Goal: Task Accomplishment & Management: Manage account settings

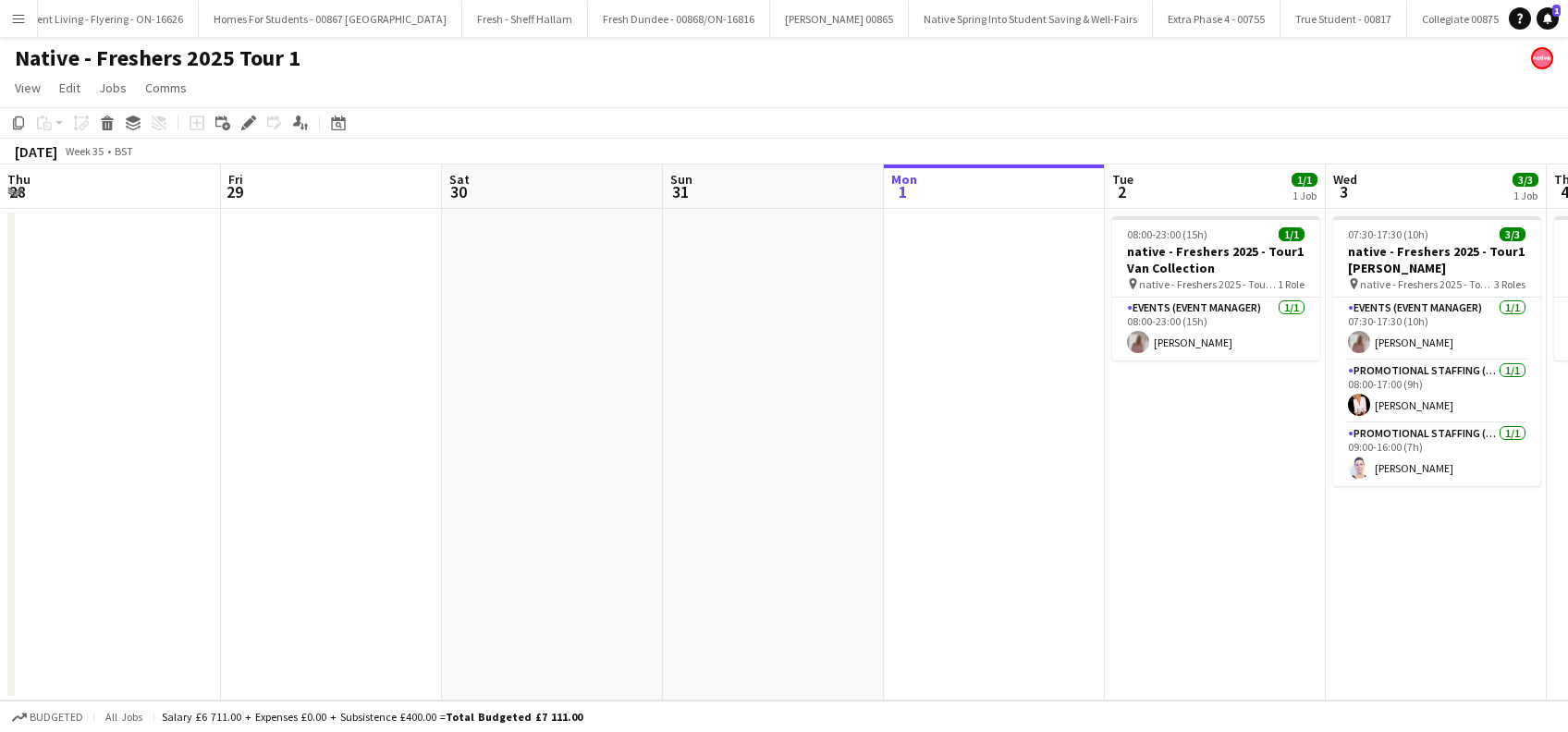
scroll to position [0, 636]
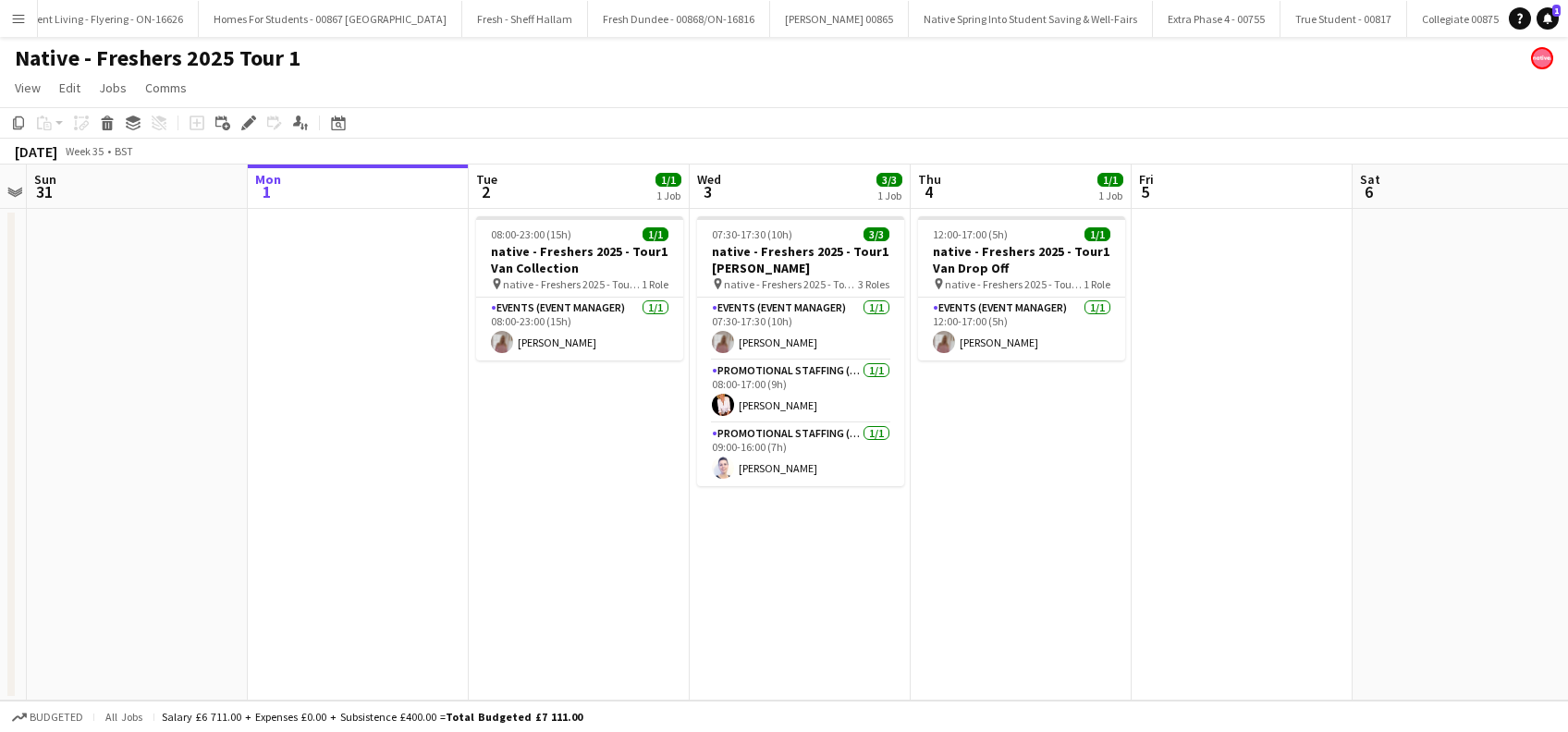
click at [592, 569] on app-date-cell "08:00-23:00 (15h) 1/1 native - Freshers 2025 - Tour1 Van Collection pin native …" at bounding box center [578, 455] width 221 height 492
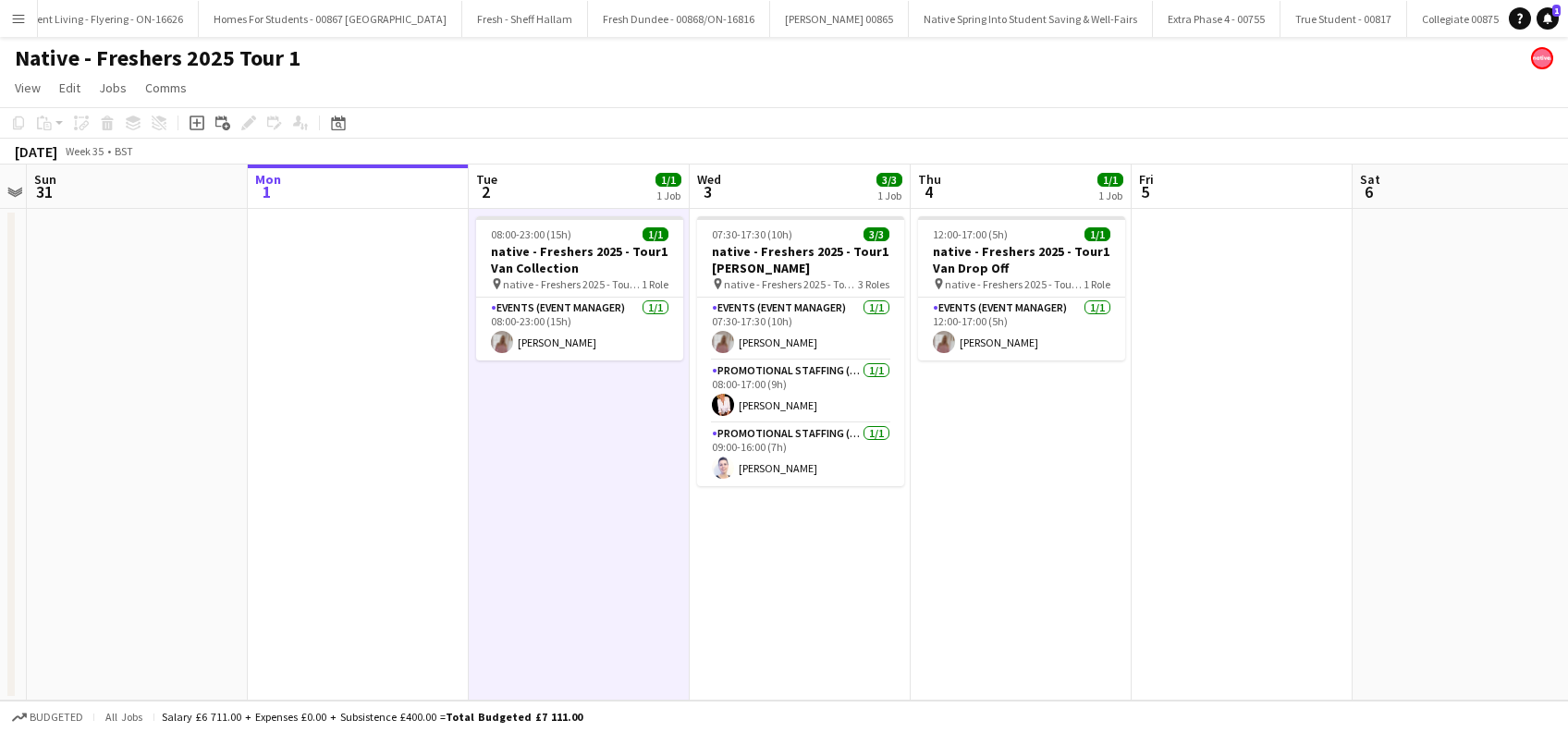
click at [578, 560] on app-date-cell "08:00-23:00 (15h) 1/1 native - Freshers 2025 - Tour1 Van Collection pin native …" at bounding box center [578, 455] width 221 height 492
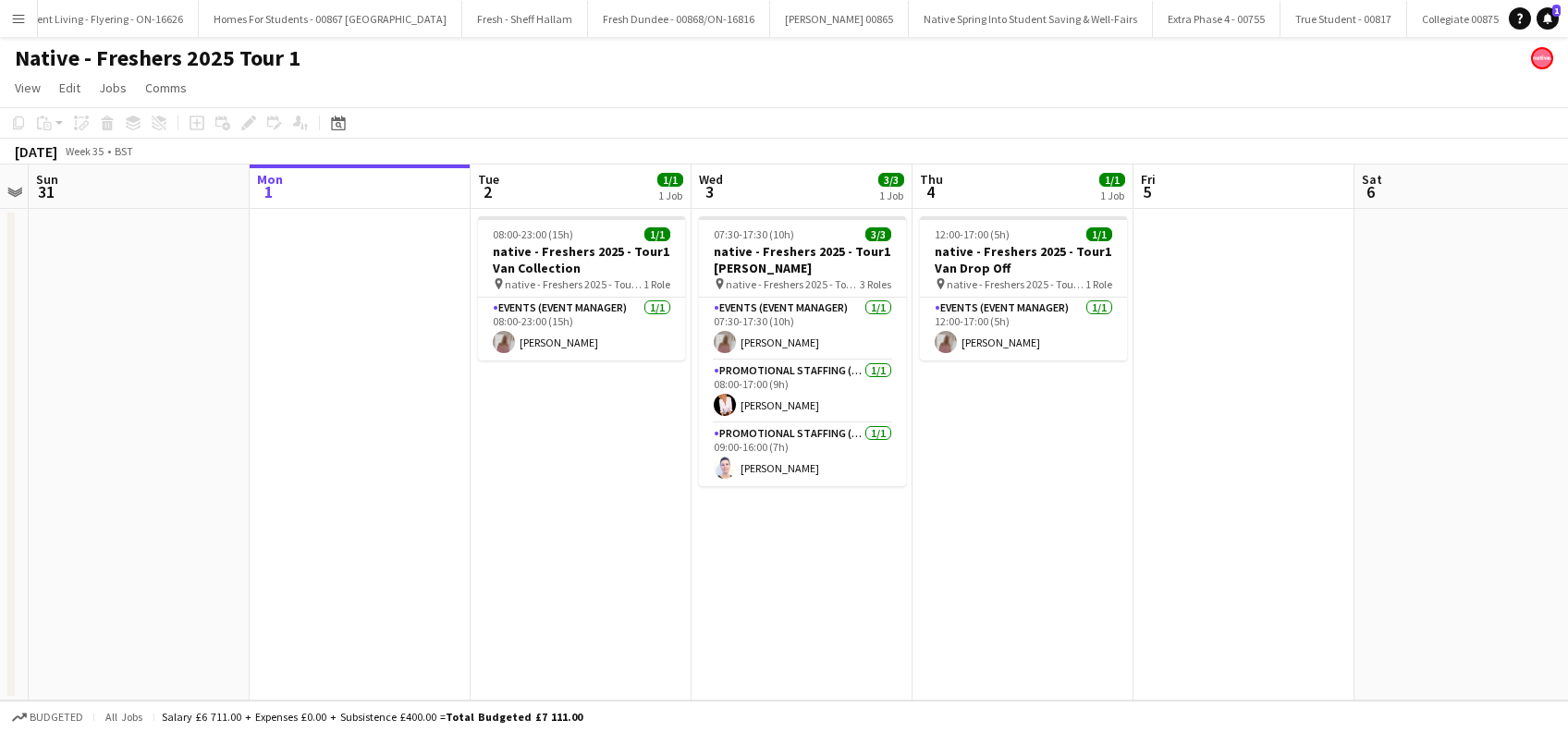
click at [587, 480] on app-date-cell "08:00-23:00 (15h) 1/1 native - Freshers 2025 - Tour1 Van Collection pin native …" at bounding box center [580, 455] width 221 height 492
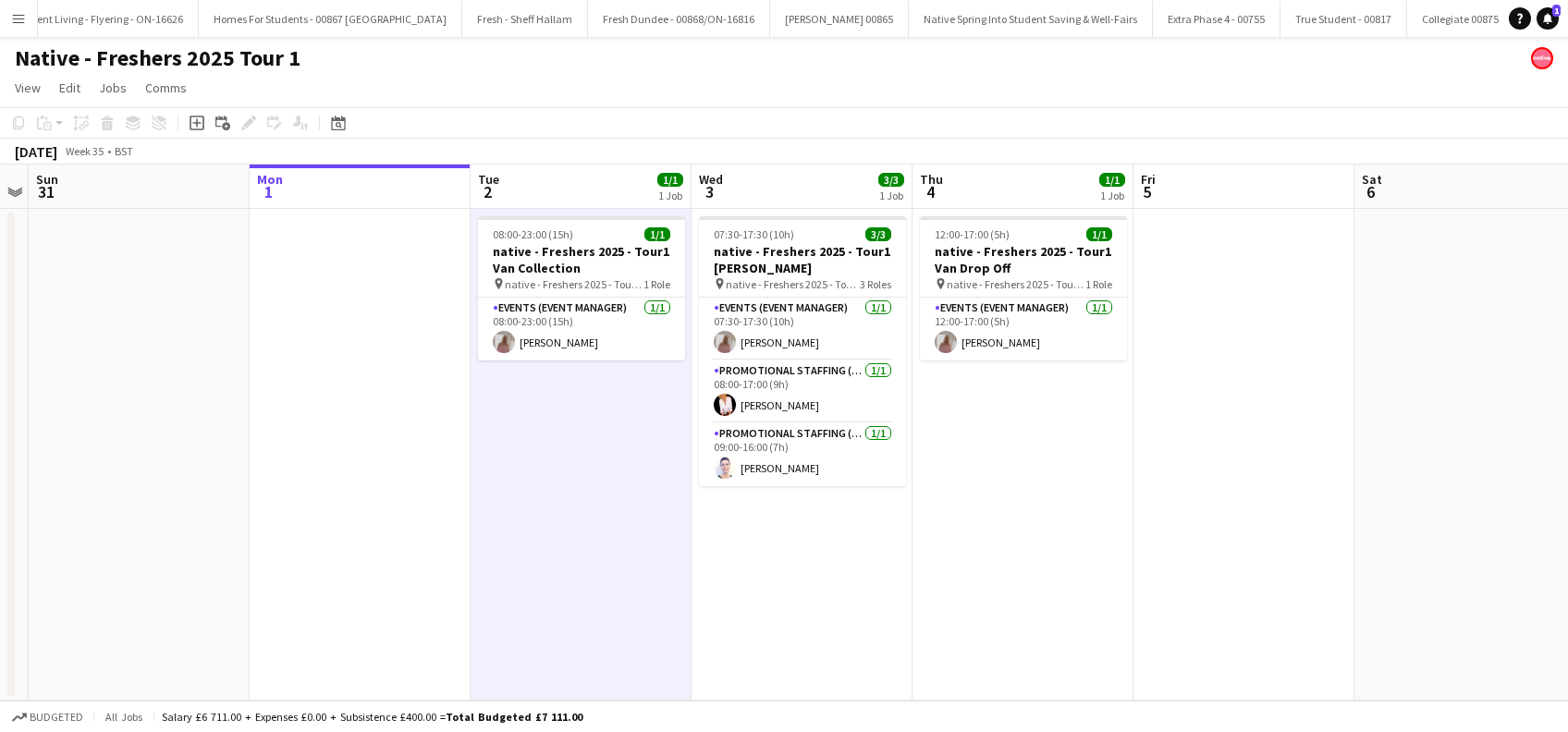
click at [624, 476] on app-date-cell "08:00-23:00 (15h) 1/1 native - Freshers 2025 - Tour1 Van Collection pin native …" at bounding box center [580, 455] width 221 height 492
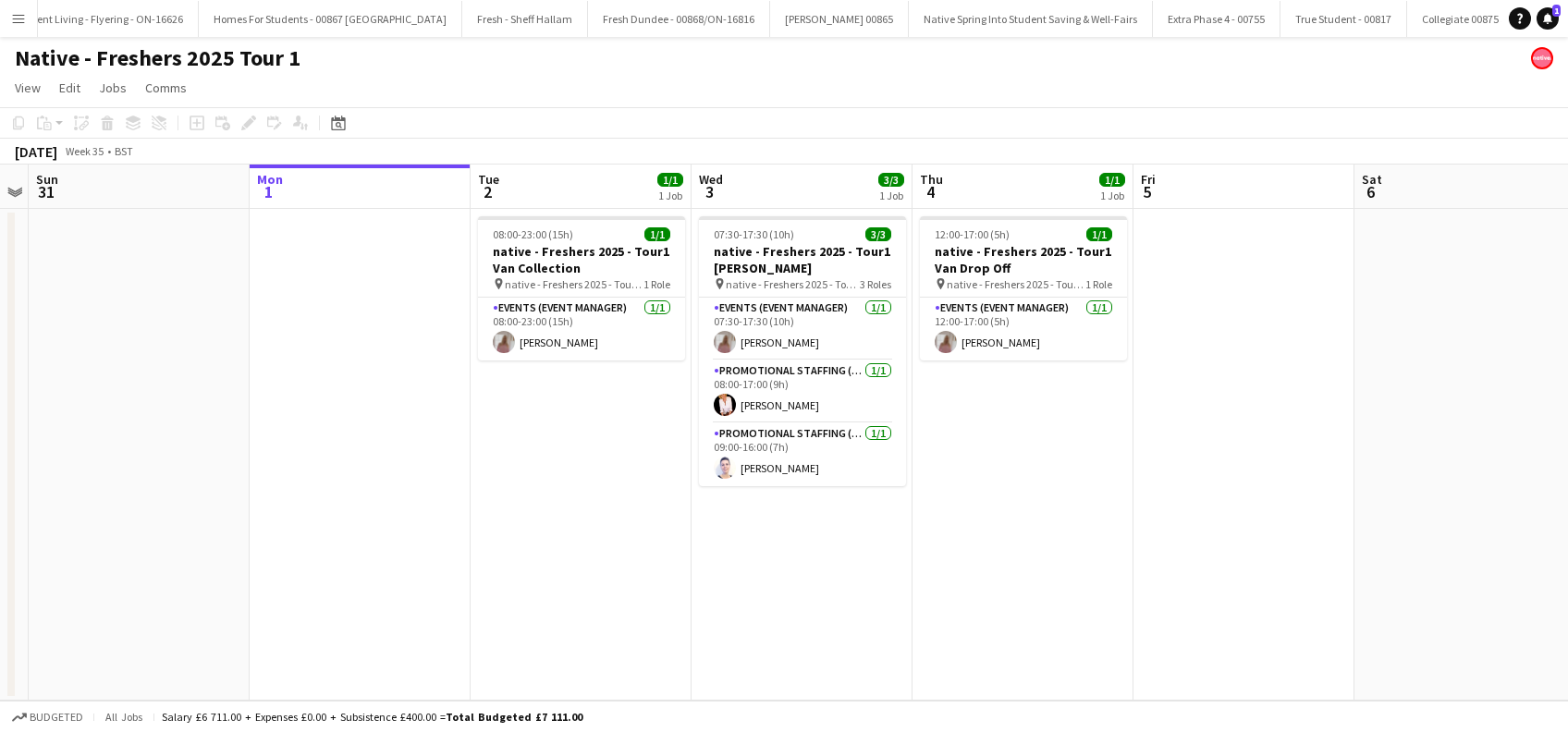
click at [769, 551] on app-date-cell "07:30-17:30 (10h) 3/3 native - Freshers 2025 - Tour1 Heriot Watt pin native - F…" at bounding box center [801, 455] width 221 height 492
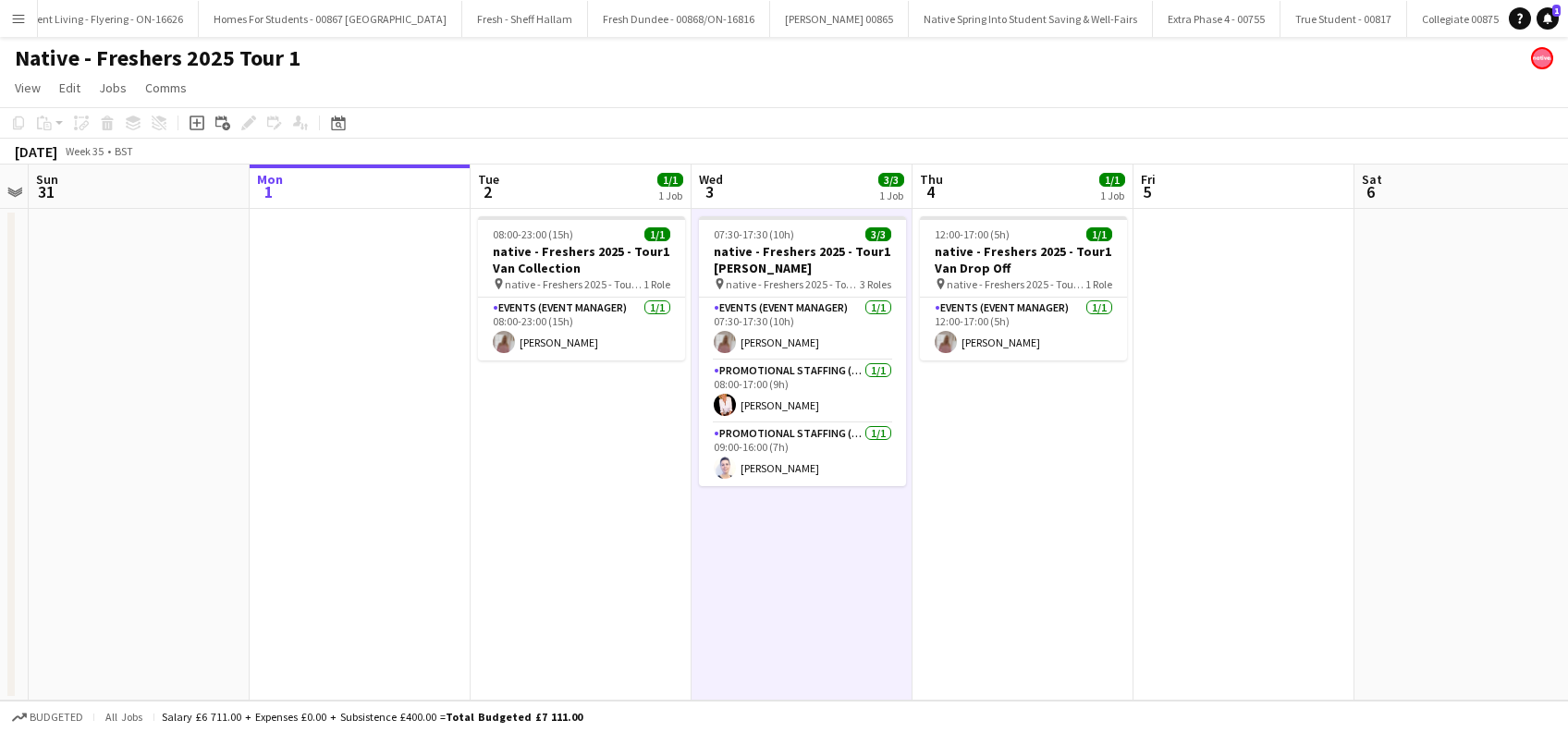
scroll to position [0, 633]
click at [966, 561] on app-date-cell "12:00-17:00 (5h) 1/1 native - Freshers 2025 - Tour1 Van Drop Off pin native - F…" at bounding box center [1023, 455] width 221 height 492
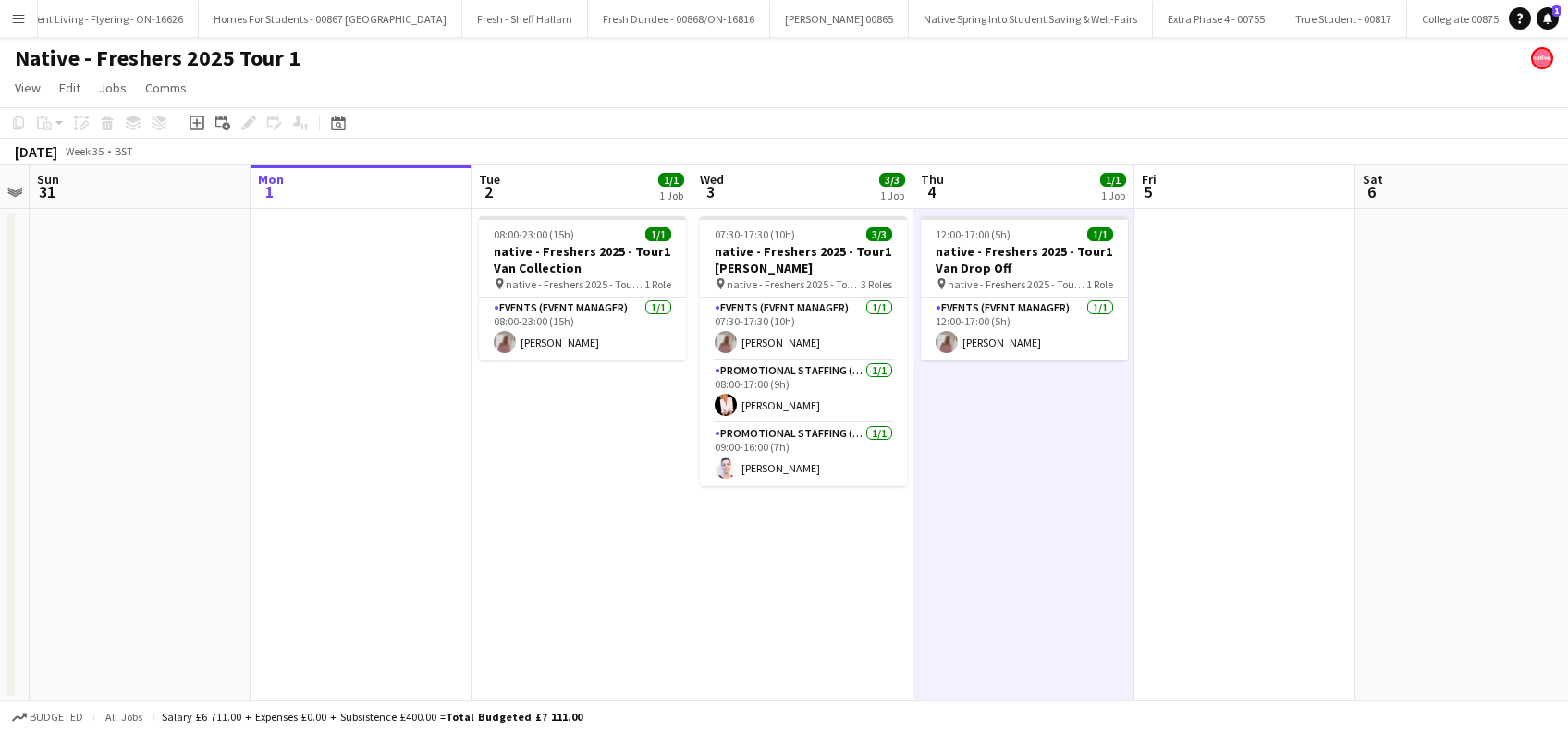
click at [503, 541] on app-date-cell "08:00-23:00 (15h) 1/1 native - Freshers 2025 - Tour1 Van Collection pin native …" at bounding box center [581, 455] width 221 height 492
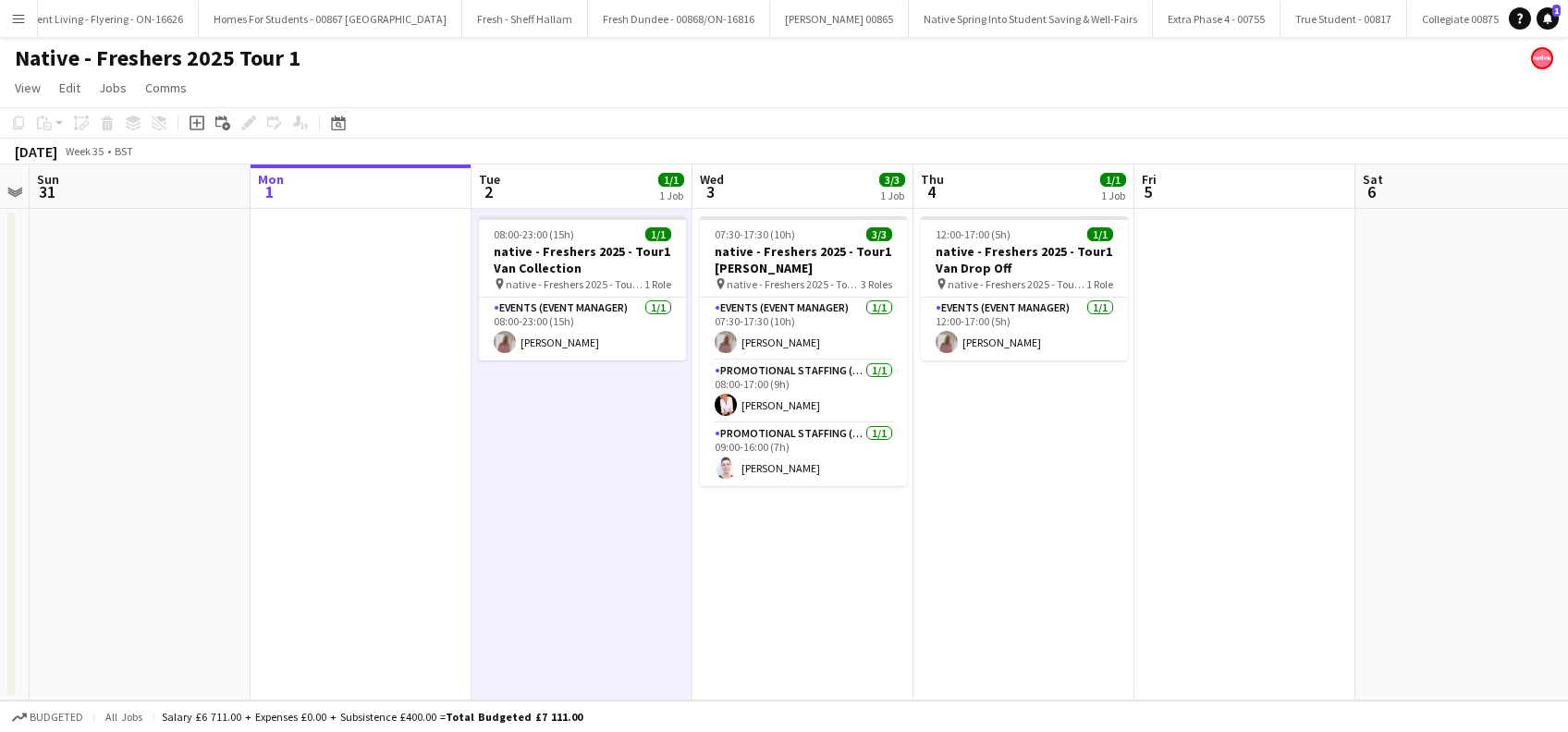
click at [215, 502] on app-date-cell at bounding box center [140, 455] width 221 height 492
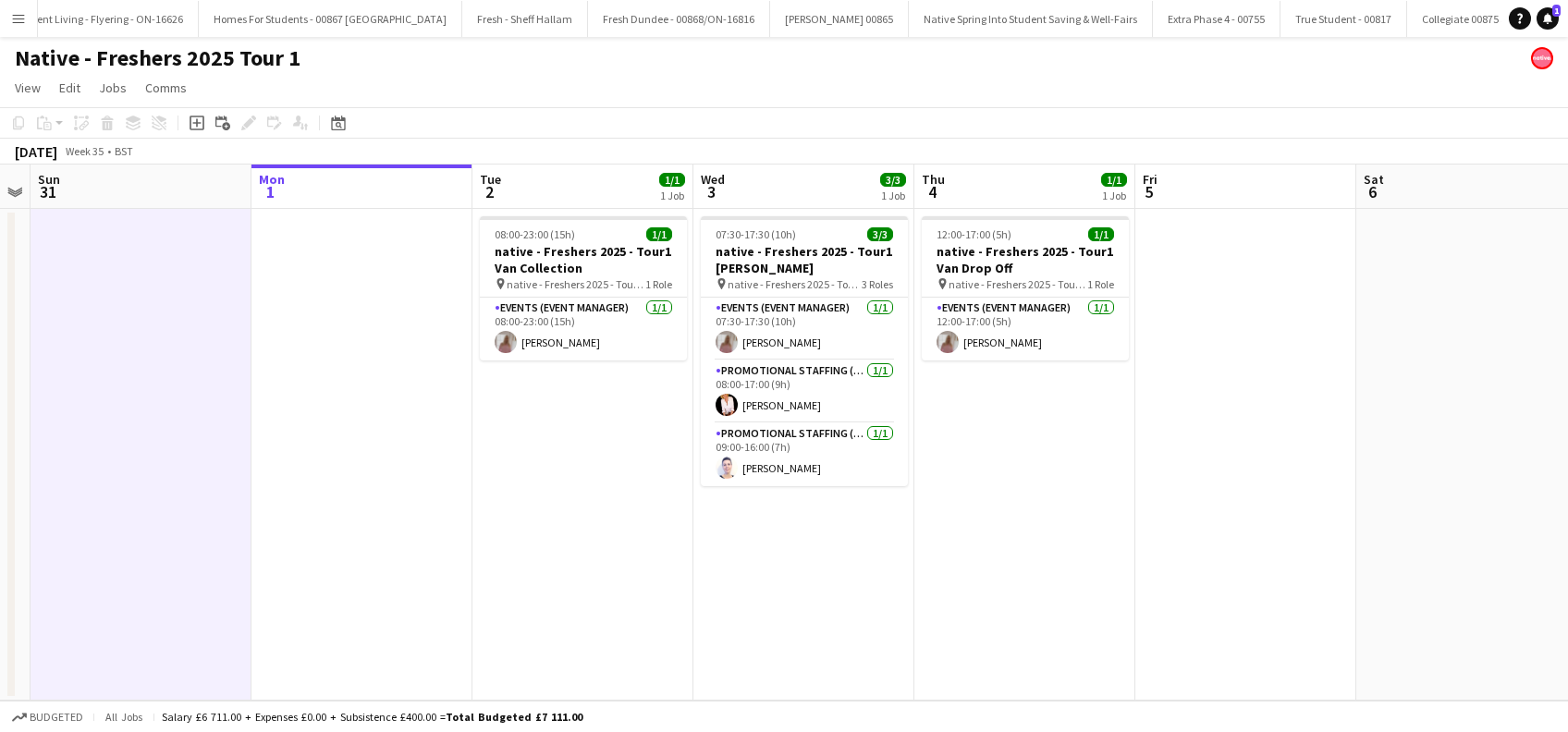
click at [429, 525] on app-date-cell at bounding box center [361, 455] width 221 height 492
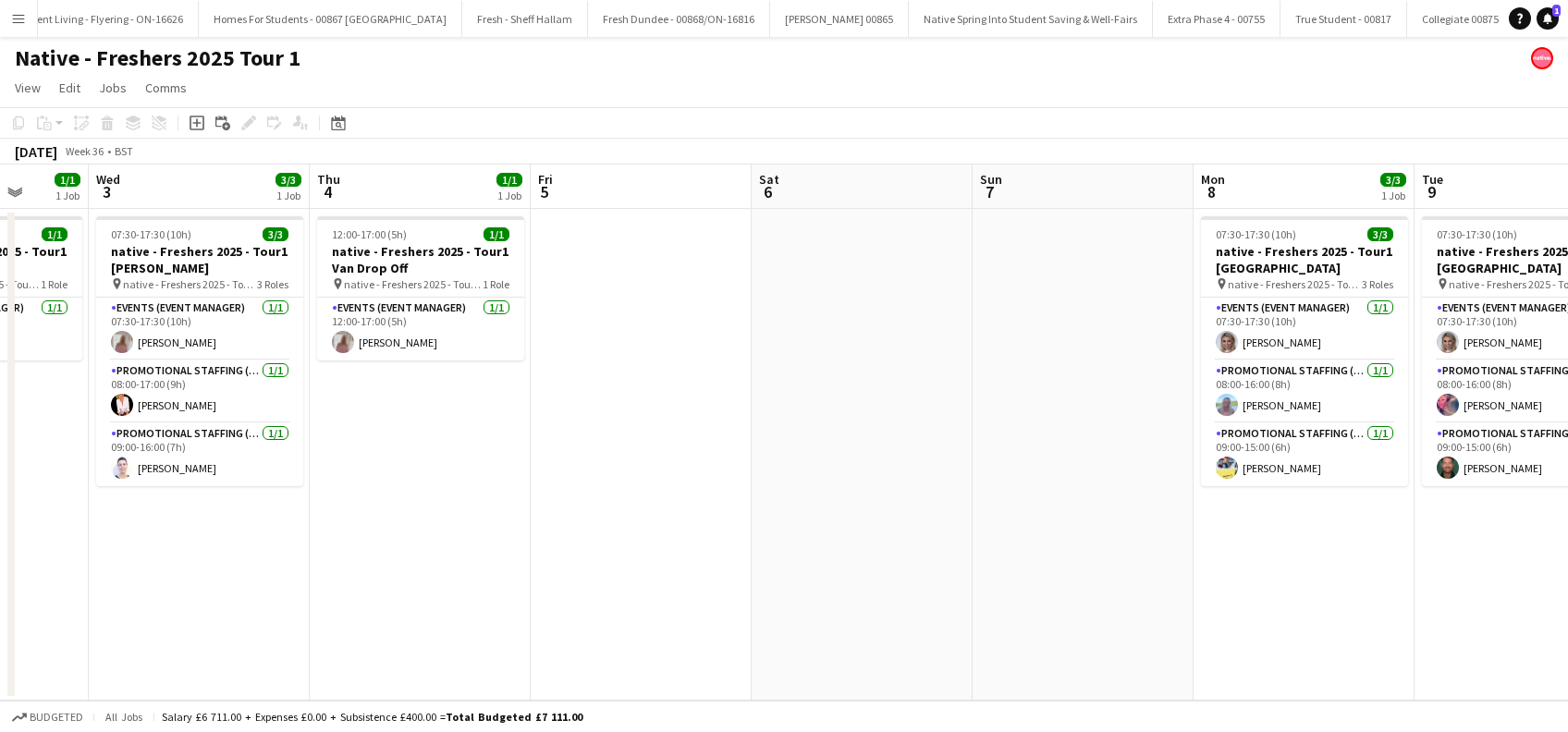
drag, startPoint x: 1008, startPoint y: 549, endPoint x: 382, endPoint y: 606, distance: 628.6
click at [382, 606] on app-calendar-viewport "Sat 30 Sun 31 Mon 1 Tue 2 1/1 1 Job Wed 3 3/3 1 Job Thu 4 1/1 1 Job Fri 5 Sat 6…" at bounding box center [784, 432] width 1568 height 536
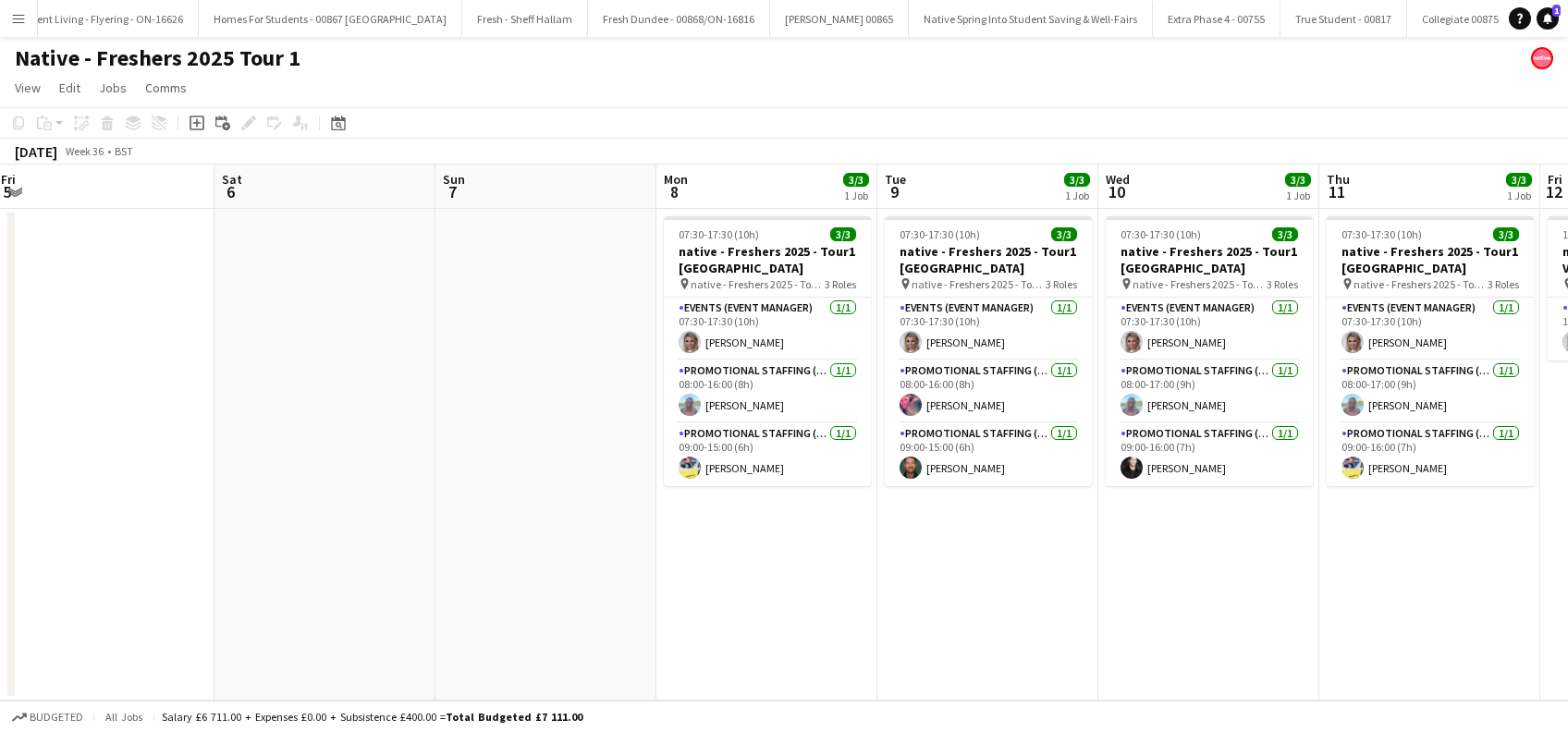
drag, startPoint x: 873, startPoint y: 605, endPoint x: 734, endPoint y: 633, distance: 141.8
click at [725, 627] on app-calendar-viewport "Mon 1 Tue 2 1/1 1 Job Wed 3 3/3 1 Job Thu 4 1/1 1 Job Fri 5 Sat 6 Sun 7 Mon 8 3…" at bounding box center [784, 432] width 1568 height 536
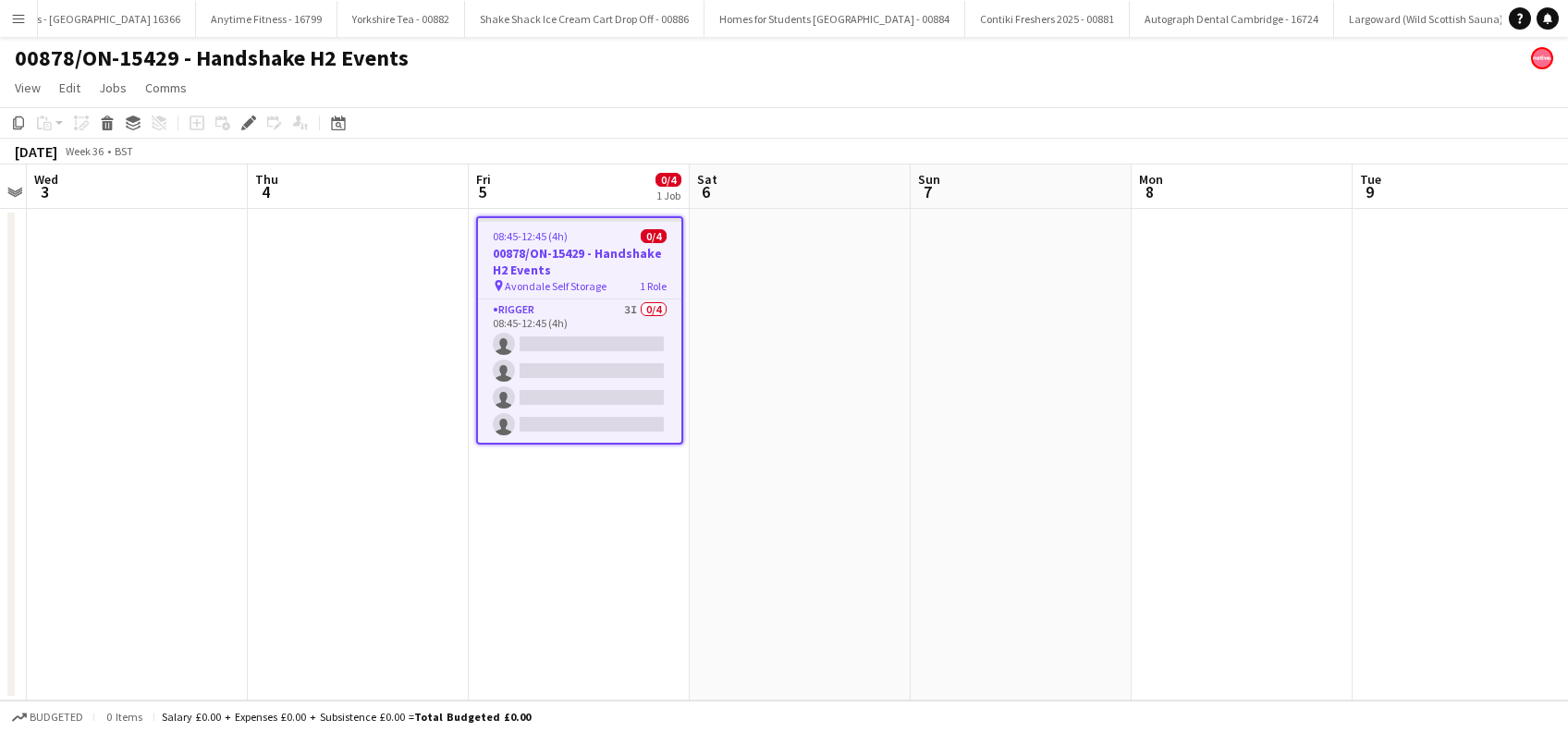
scroll to position [0, 7701]
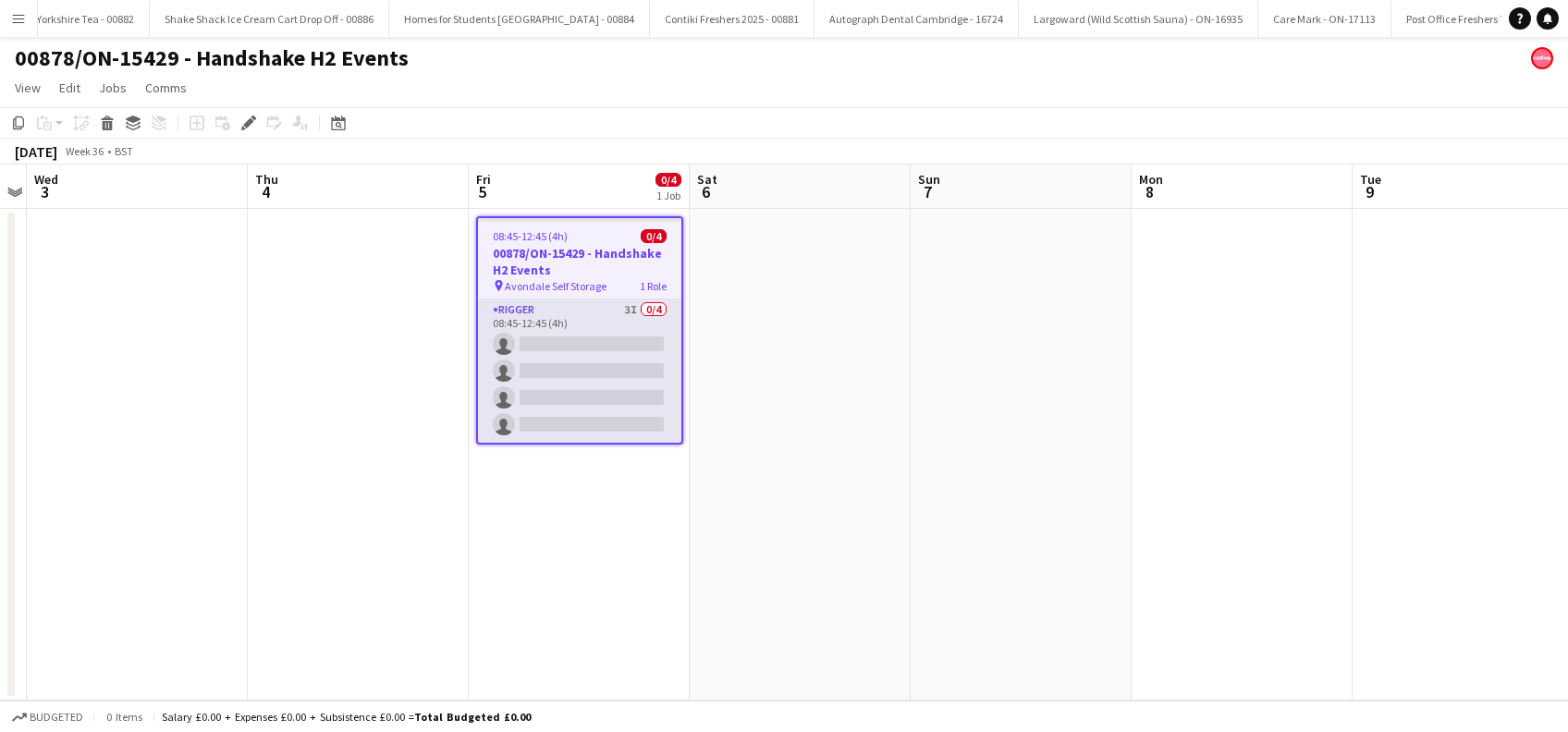
click at [568, 343] on app-card-role "Rigger 3I 0/4 08:45-12:45 (4h) single-neutral-actions single-neutral-actions si…" at bounding box center [579, 371] width 204 height 144
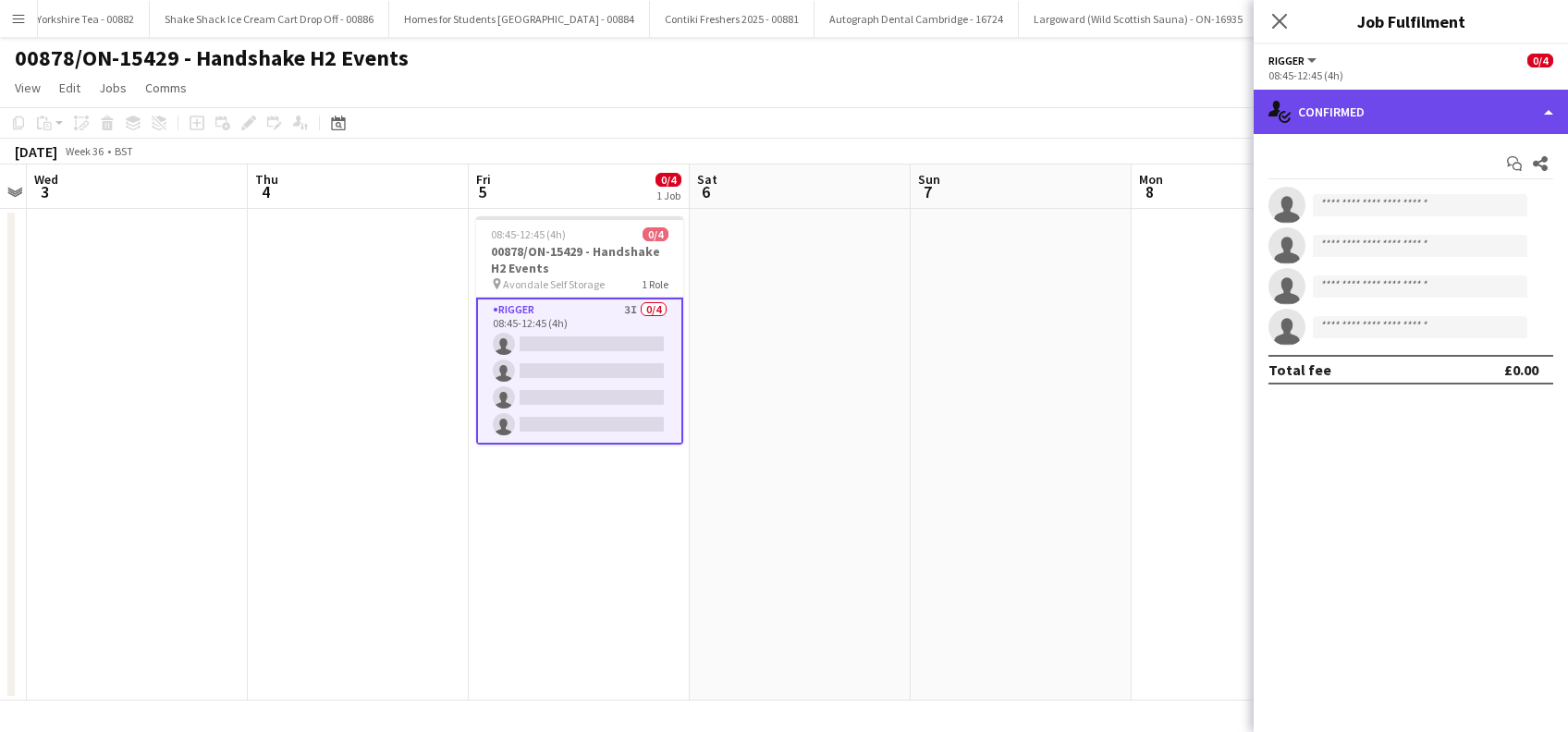
click at [1408, 109] on div "single-neutral-actions-check-2 Confirmed" at bounding box center [1410, 112] width 314 height 44
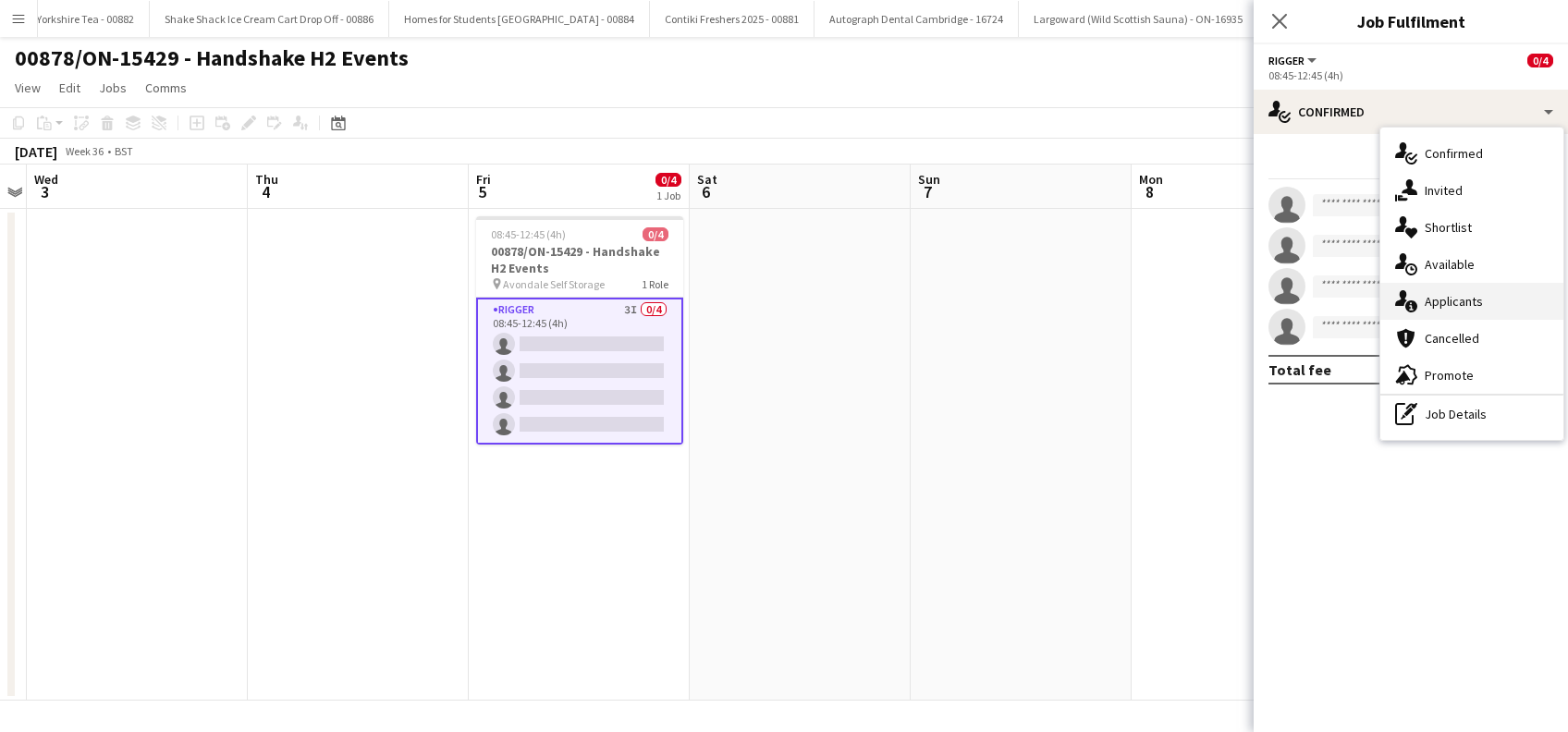
click at [1446, 310] on div "single-neutral-actions-information Applicants" at bounding box center [1471, 300] width 183 height 37
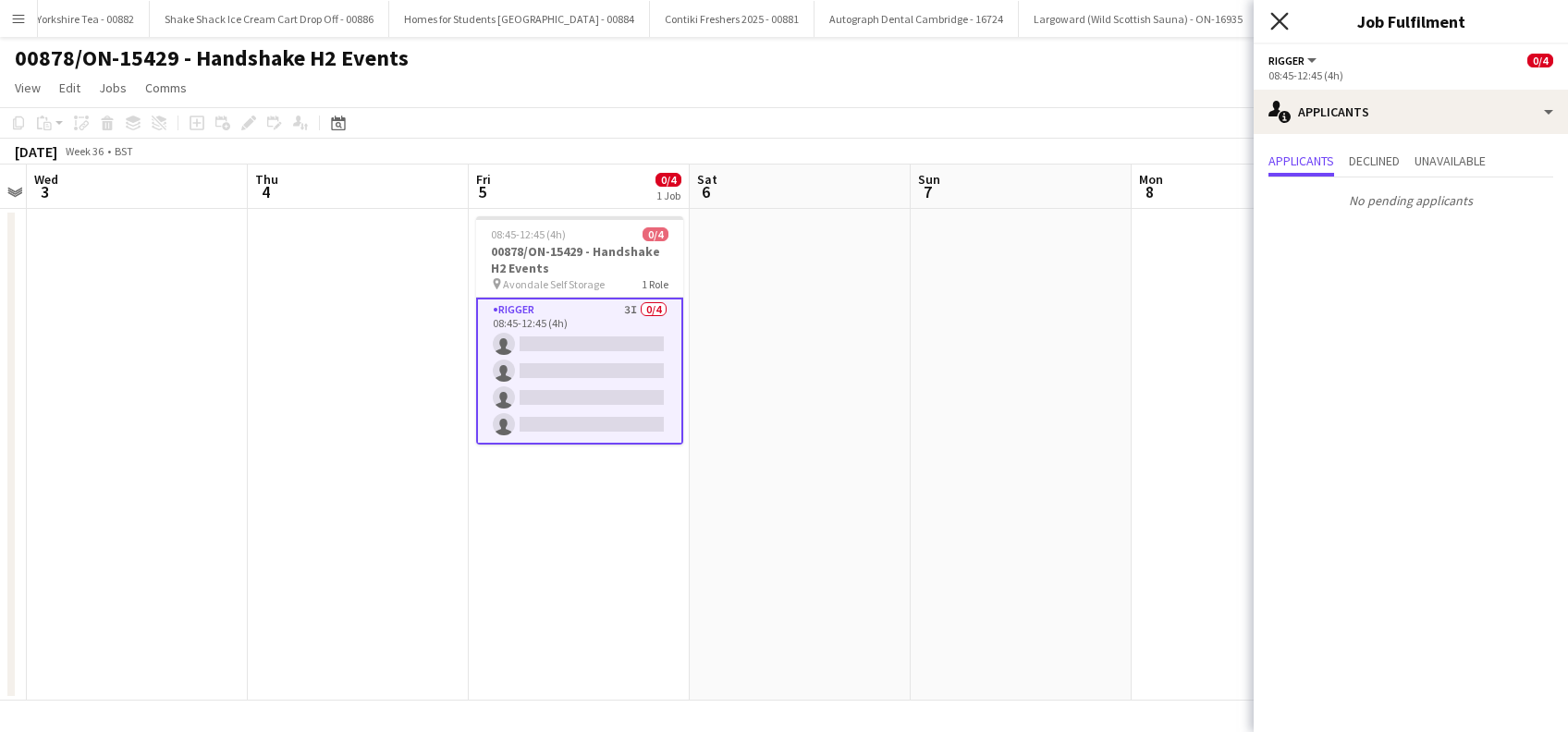
click at [1278, 27] on icon "Close pop-in" at bounding box center [1279, 21] width 18 height 18
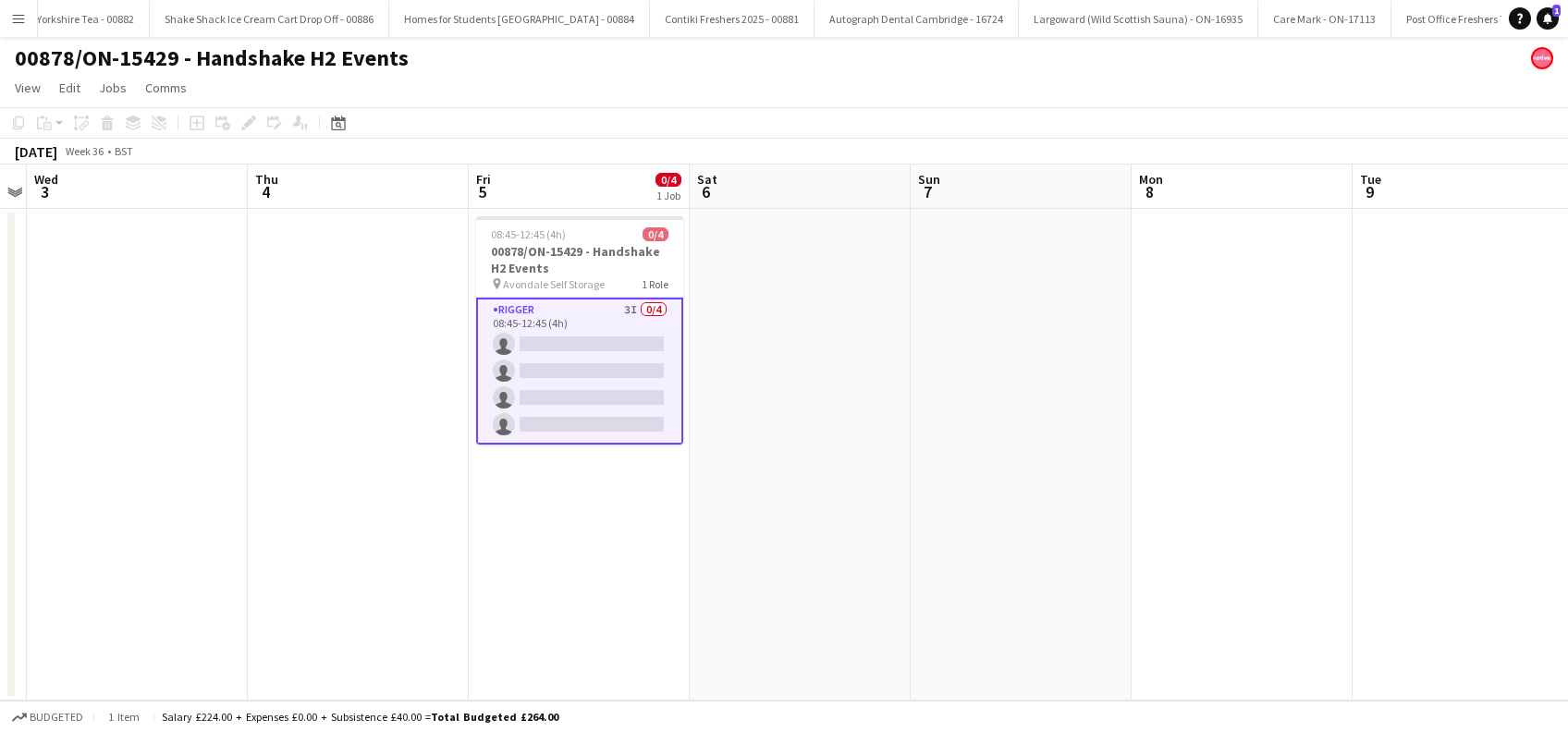
drag, startPoint x: 956, startPoint y: 337, endPoint x: 1022, endPoint y: 329, distance: 66.5
click at [956, 338] on app-date-cell at bounding box center [1020, 455] width 221 height 492
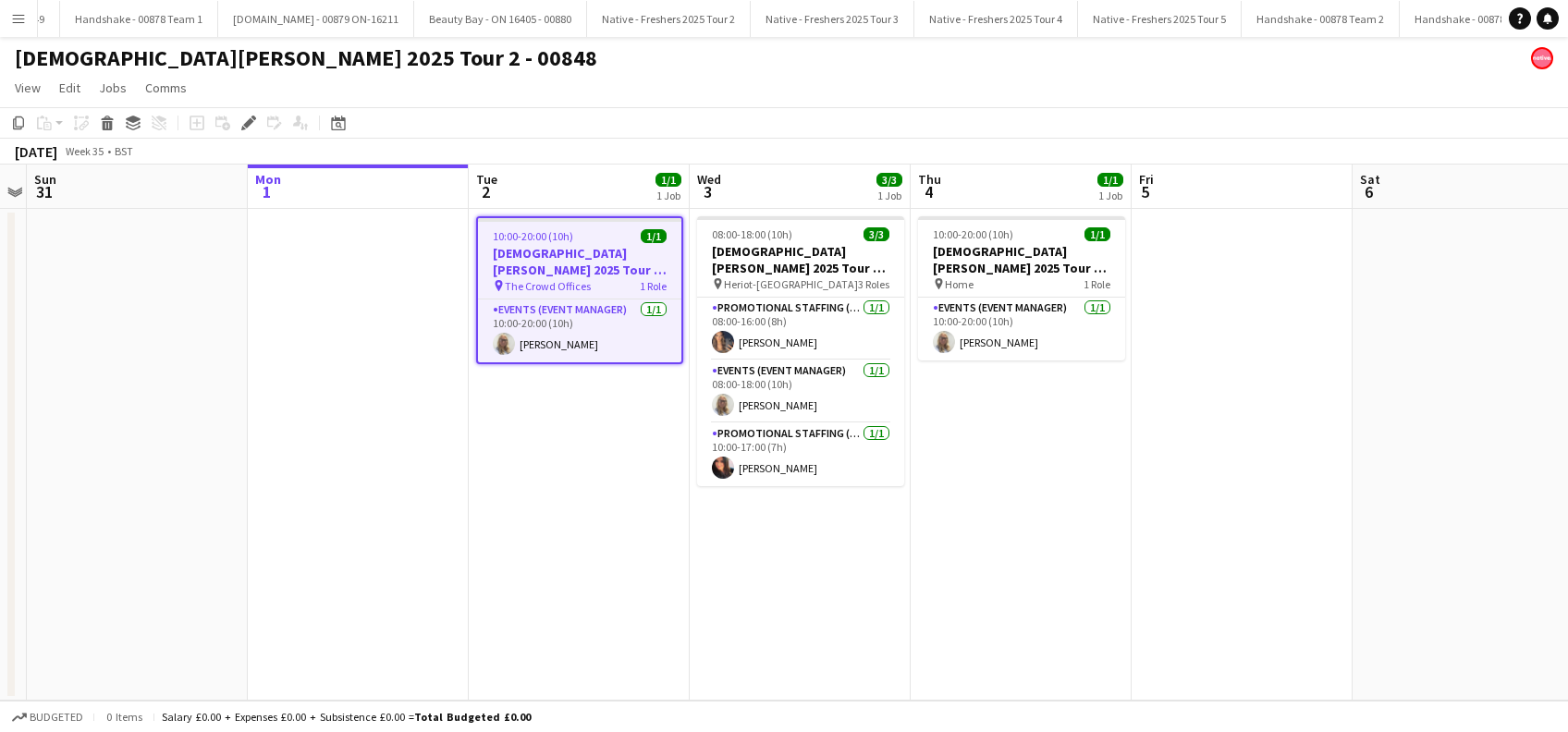
scroll to position [0, 4952]
click at [555, 491] on app-date-cell "10:00-20:00 (10h) 1/1 Lady Garden 2025 Tour 2 - 00848 - Van Collection & Travel…" at bounding box center [578, 455] width 221 height 492
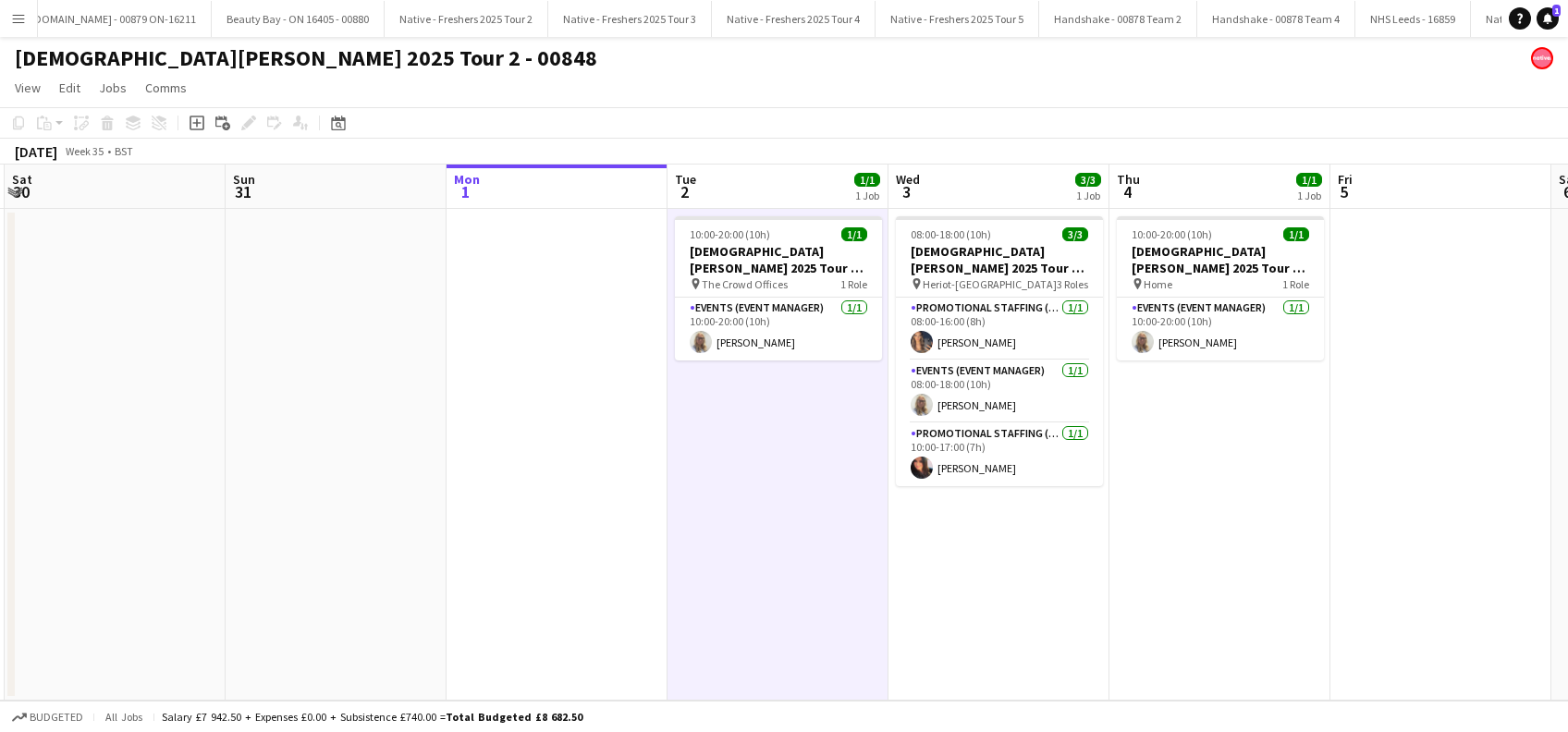
scroll to position [0, 704]
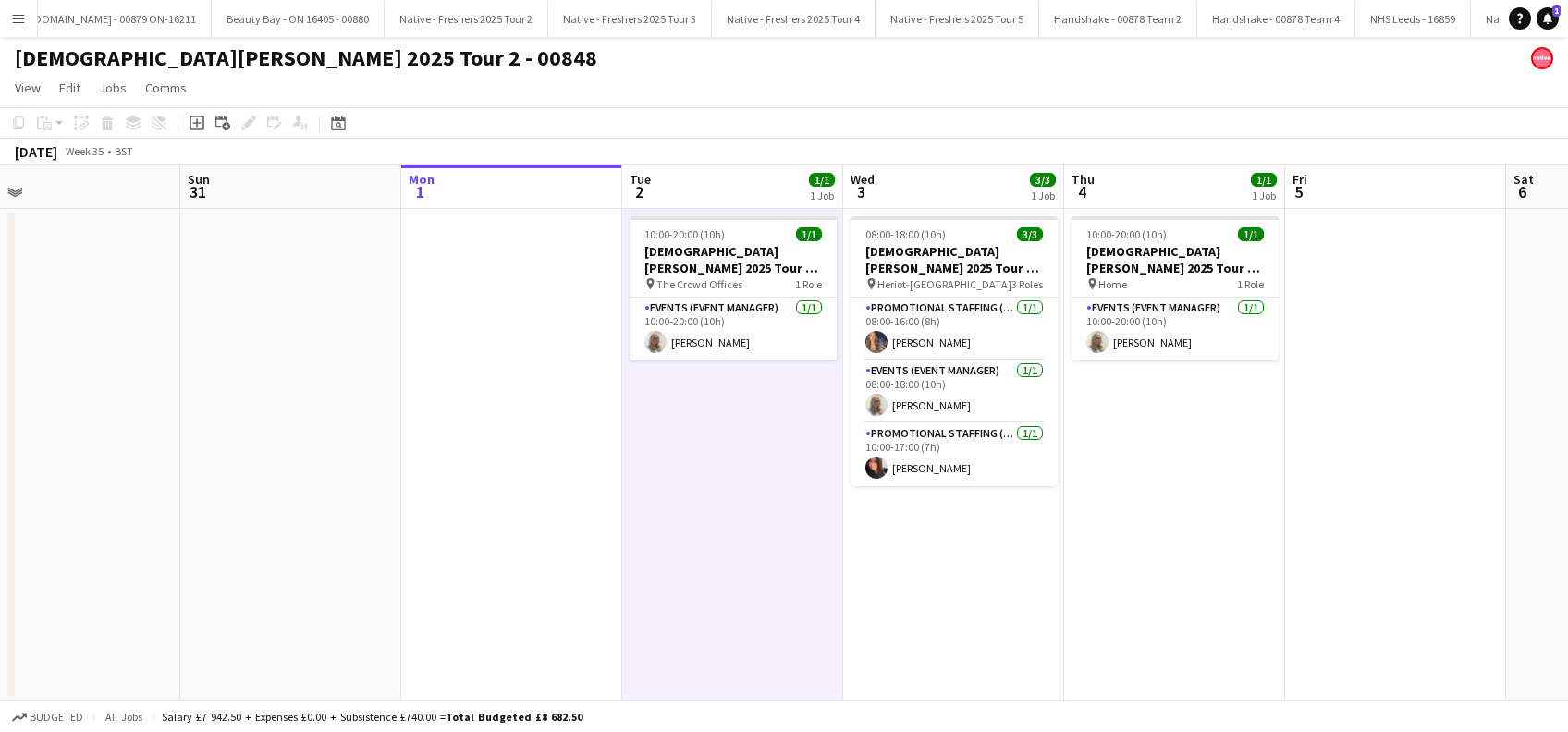
drag, startPoint x: 552, startPoint y: 548, endPoint x: 705, endPoint y: 619, distance: 168.7
click at [705, 619] on app-calendar-viewport "Wed 27 Thu 28 Fri 29 Sat 30 Sun 31 Mon 1 Tue 2 1/1 1 Job Wed 3 3/3 1 Job Thu 4 …" at bounding box center [784, 432] width 1568 height 536
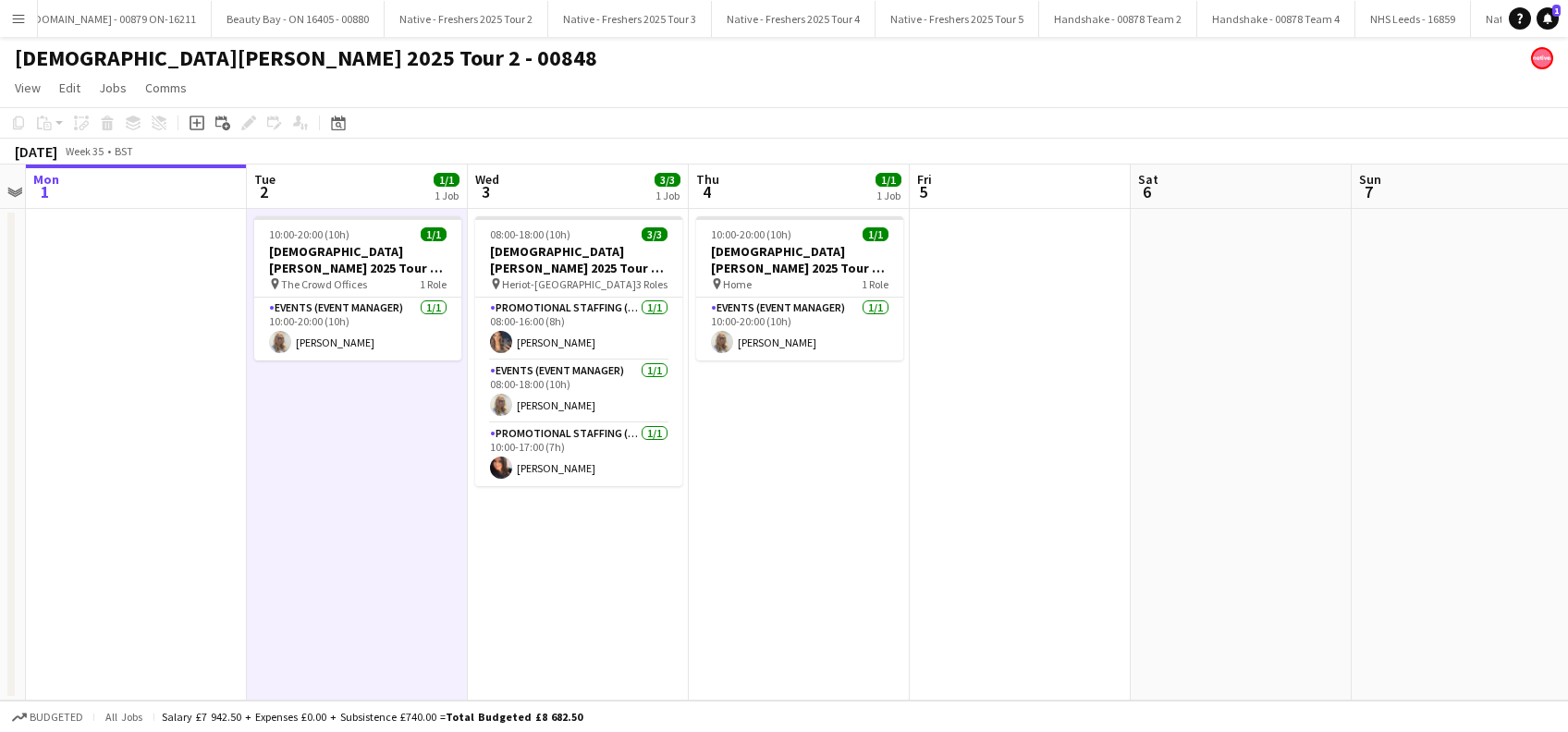
scroll to position [0, 652]
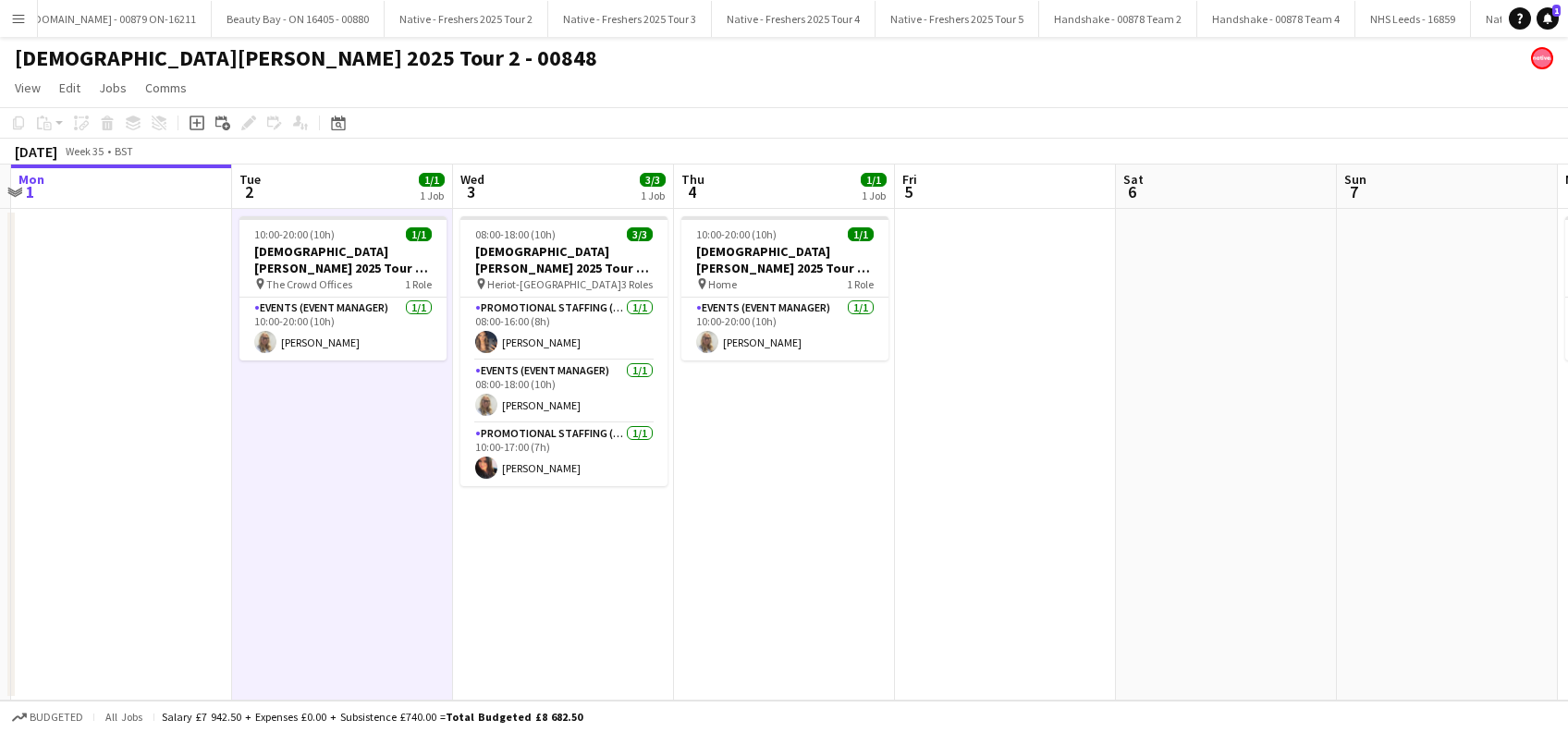
drag, startPoint x: 729, startPoint y: 531, endPoint x: 340, endPoint y: 572, distance: 391.2
click at [340, 572] on app-calendar-viewport "Fri 29 Sat 30 Sun 31 Mon 1 Tue 2 1/1 1 Job Wed 3 3/3 1 Job Thu 4 1/1 1 Job Fri …" at bounding box center [784, 432] width 1568 height 536
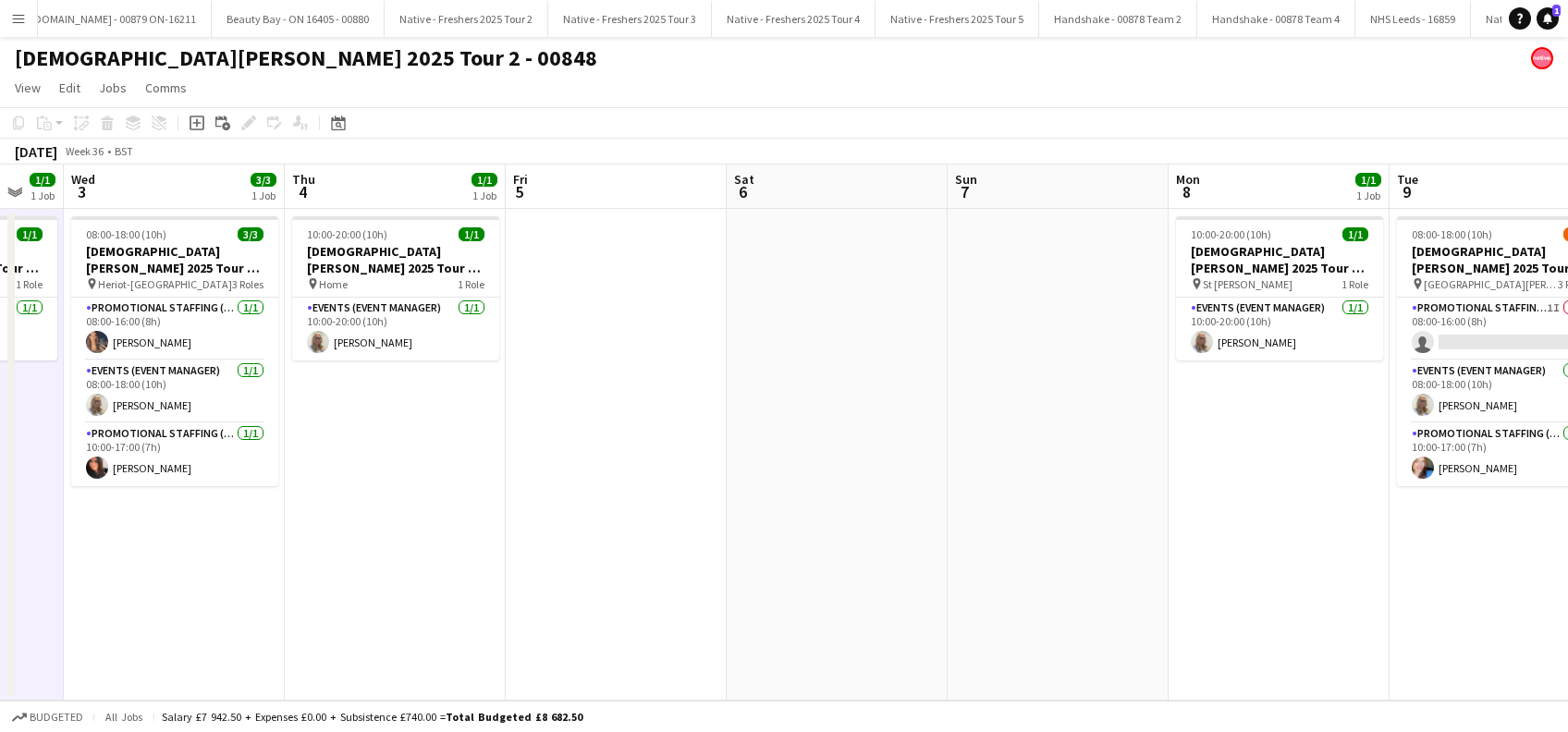
drag, startPoint x: 771, startPoint y: 596, endPoint x: 429, endPoint y: 596, distance: 342.0
click at [429, 596] on app-calendar-viewport "Sun 31 Mon 1 Tue 2 1/1 1 Job Wed 3 3/3 1 Job Thu 4 1/1 1 Job Fri 5 Sat 6 Sun 7 …" at bounding box center [784, 432] width 1568 height 536
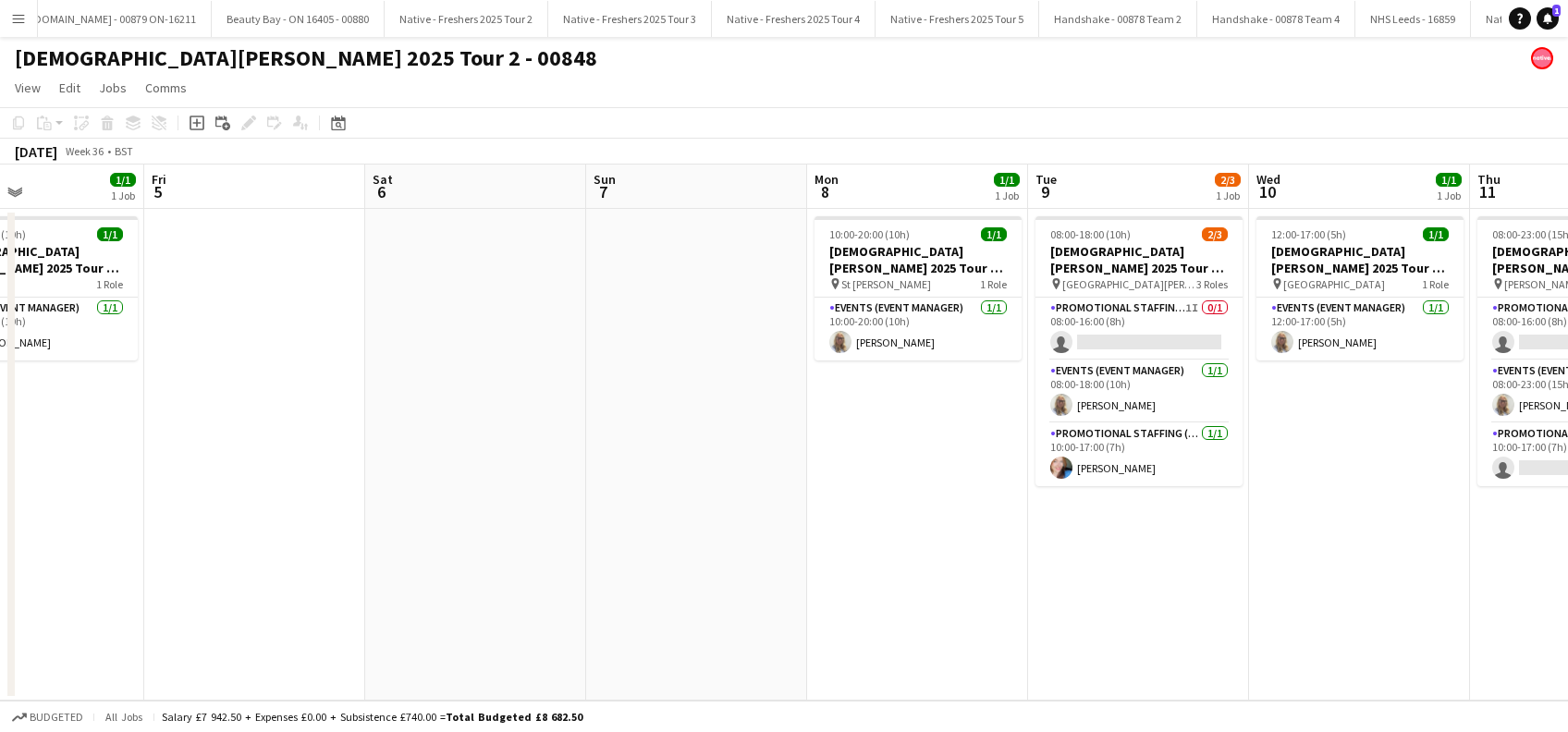
drag, startPoint x: 1058, startPoint y: 548, endPoint x: 726, endPoint y: 574, distance: 333.0
click at [726, 574] on app-calendar-viewport "Tue 2 1/1 1 Job Wed 3 3/3 1 Job Thu 4 1/1 1 Job Fri 5 Sat 6 Sun 7 Mon 8 1/1 1 J…" at bounding box center [784, 432] width 1568 height 536
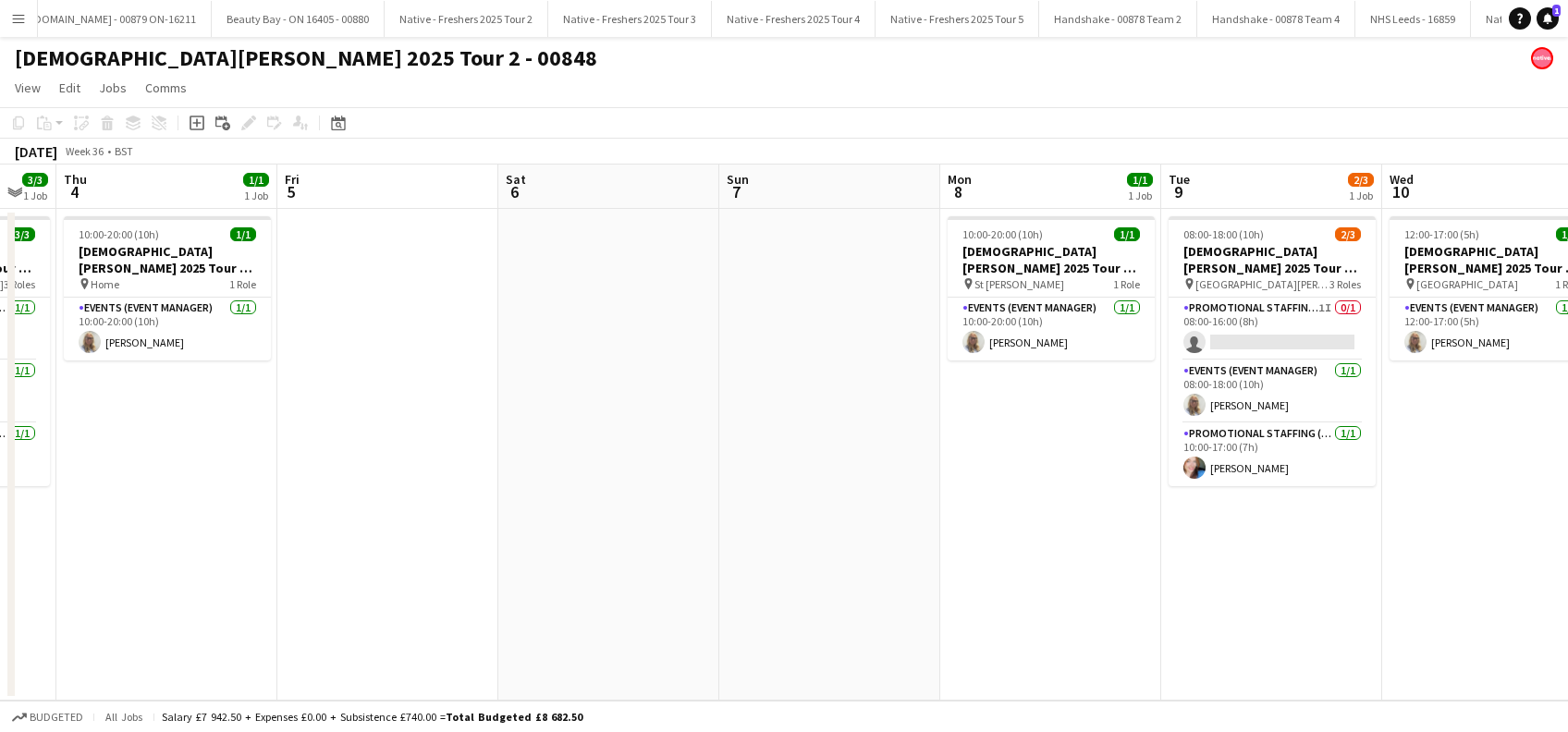
drag, startPoint x: 597, startPoint y: 606, endPoint x: 974, endPoint y: 405, distance: 427.2
click at [1078, 614] on app-calendar-viewport "Mon 1 Tue 2 1/1 1 Job Wed 3 3/3 1 Job Thu 4 1/1 1 Job Fri 5 Sat 6 Sun 7 Mon 8 1…" at bounding box center [784, 432] width 1568 height 536
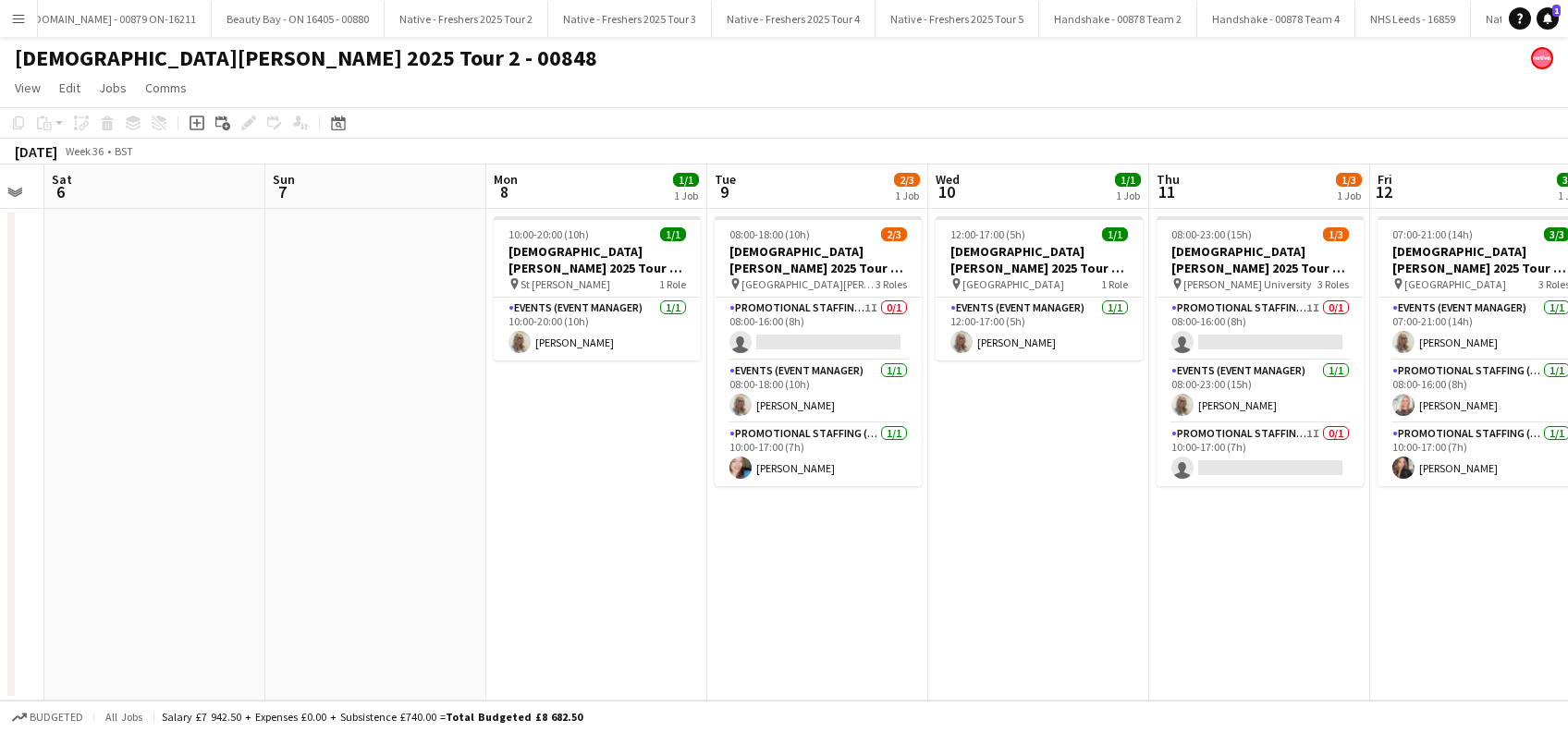
scroll to position [0, 692]
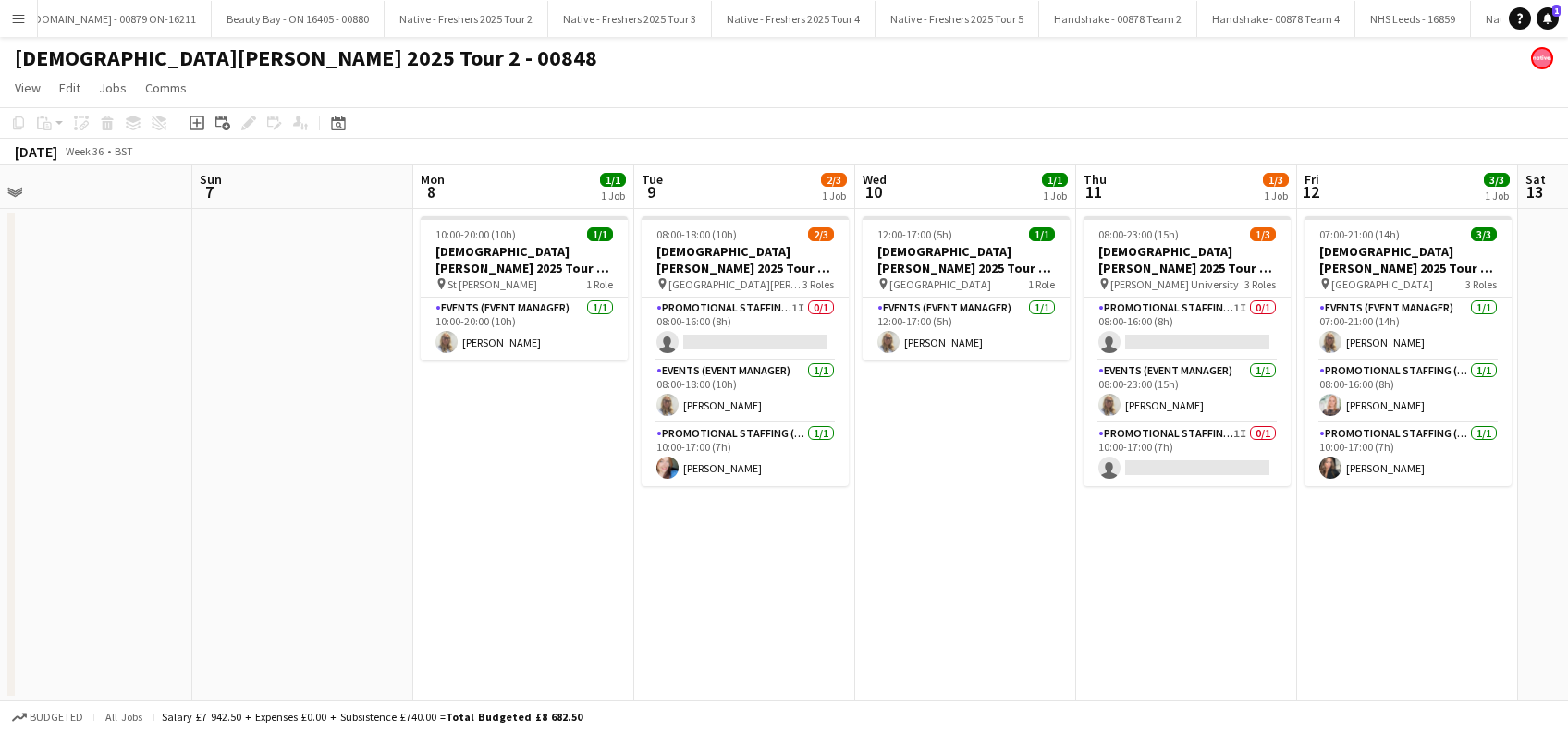
drag, startPoint x: 985, startPoint y: 540, endPoint x: 462, endPoint y: 512, distance: 523.7
click at [462, 512] on app-calendar-viewport "Wed 3 3/3 1 Job Thu 4 1/1 1 Job Fri 5 Sat 6 Sun 7 Mon 8 1/1 1 Job Tue 9 2/3 1 J…" at bounding box center [784, 432] width 1568 height 536
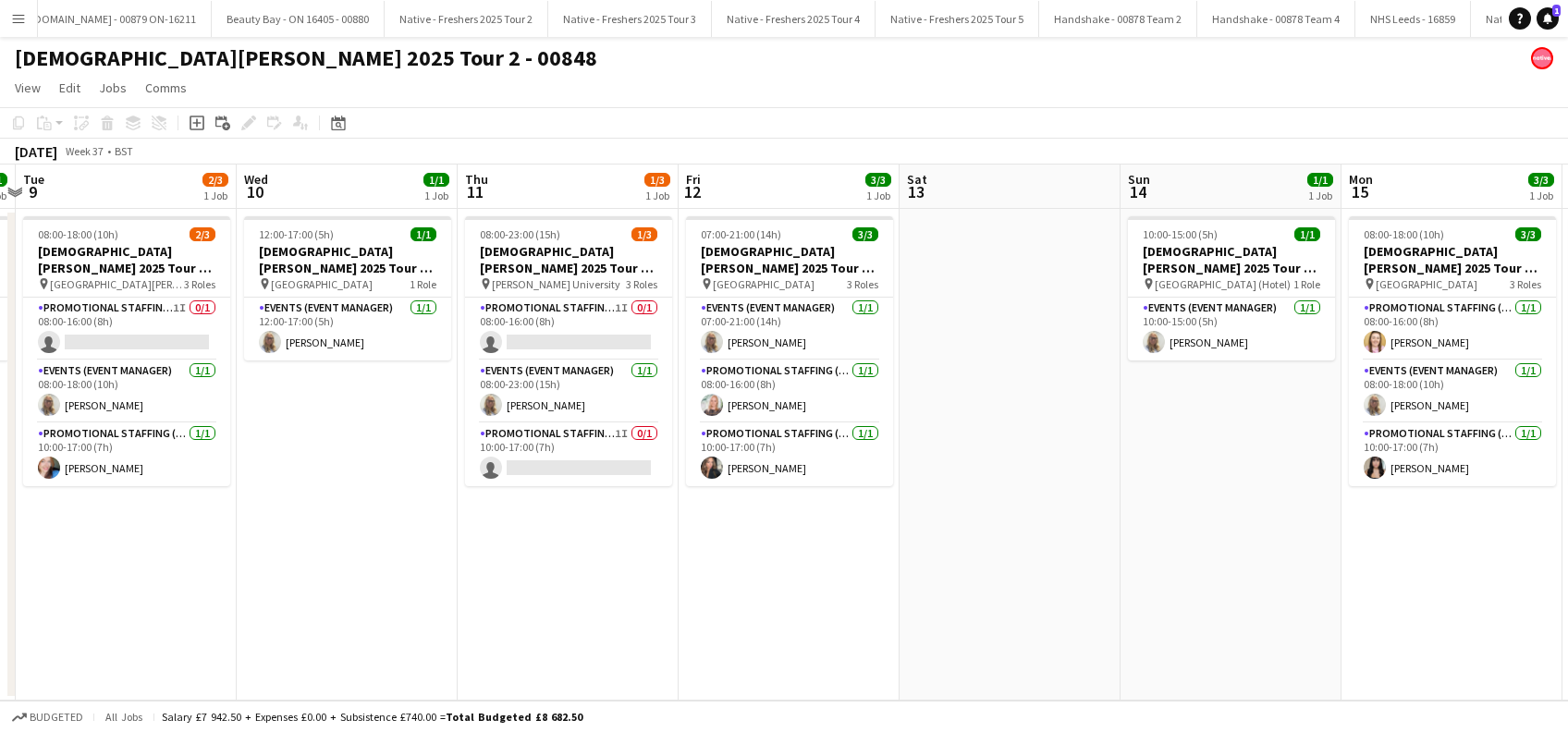
scroll to position [0, 906]
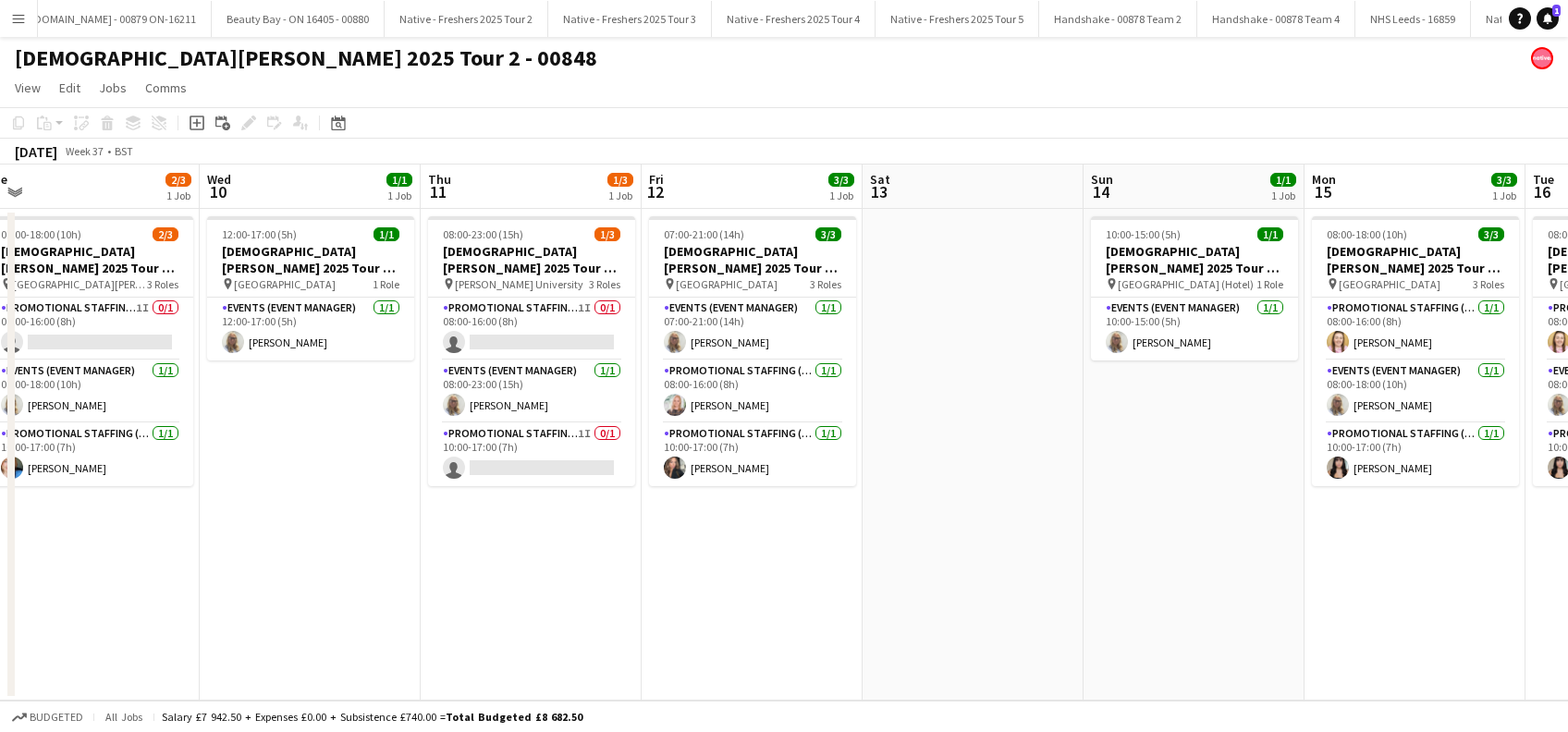
drag, startPoint x: 968, startPoint y: 552, endPoint x: 313, endPoint y: 522, distance: 655.7
click at [313, 522] on app-calendar-viewport "Fri 5 Sat 6 Sun 7 Mon 8 1/1 1 Job Tue 9 2/3 1 Job Wed 10 1/1 1 Job Thu 11 1/3 1…" at bounding box center [784, 432] width 1568 height 536
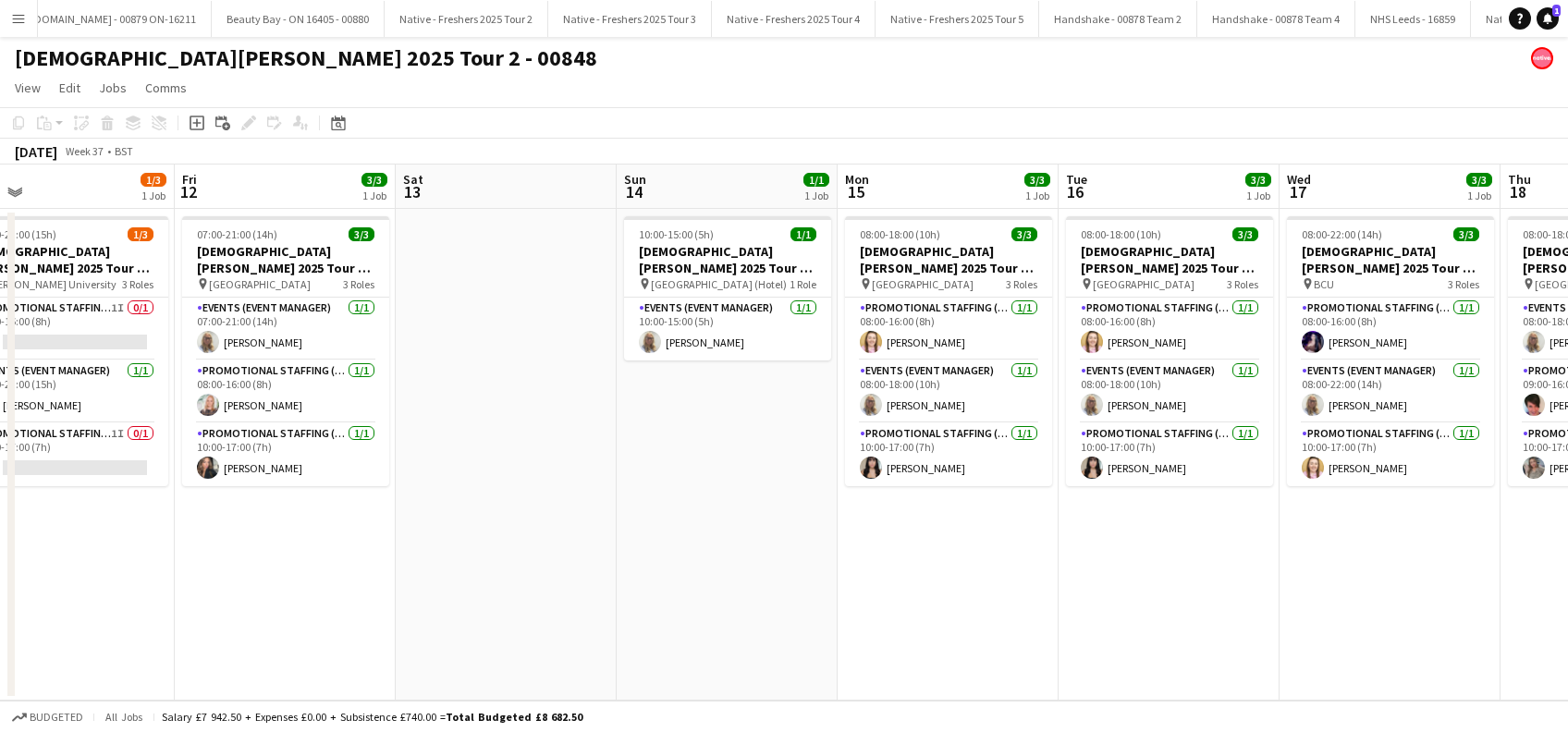
scroll to position [0, 670]
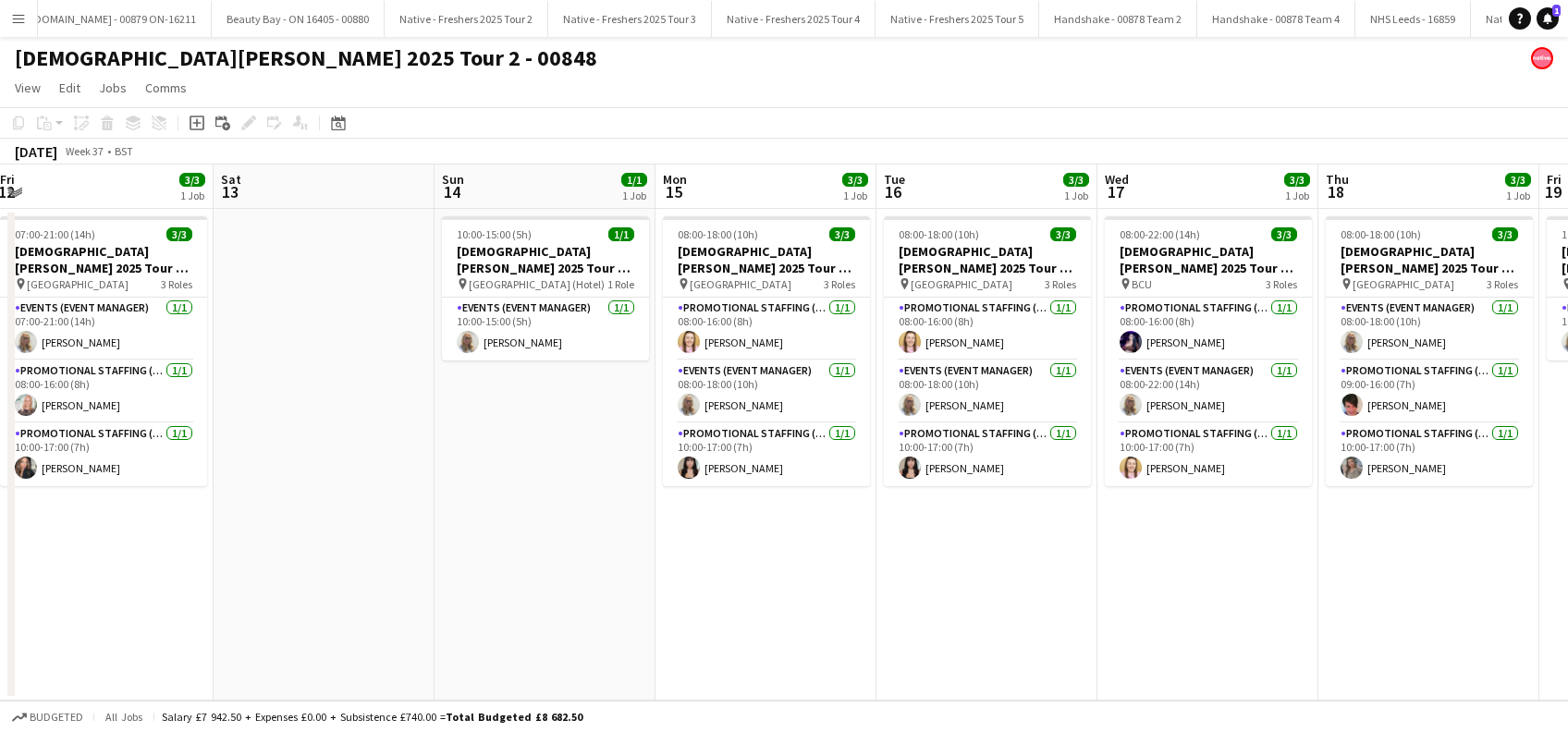
drag, startPoint x: 1252, startPoint y: 609, endPoint x: 602, endPoint y: 621, distance: 650.1
click at [602, 621] on app-calendar-viewport "Tue 9 2/3 1 Job Wed 10 1/1 1 Job Thu 11 1/3 1 Job Fri 12 3/3 1 Job Sat 13 Sun 1…" at bounding box center [784, 432] width 1568 height 536
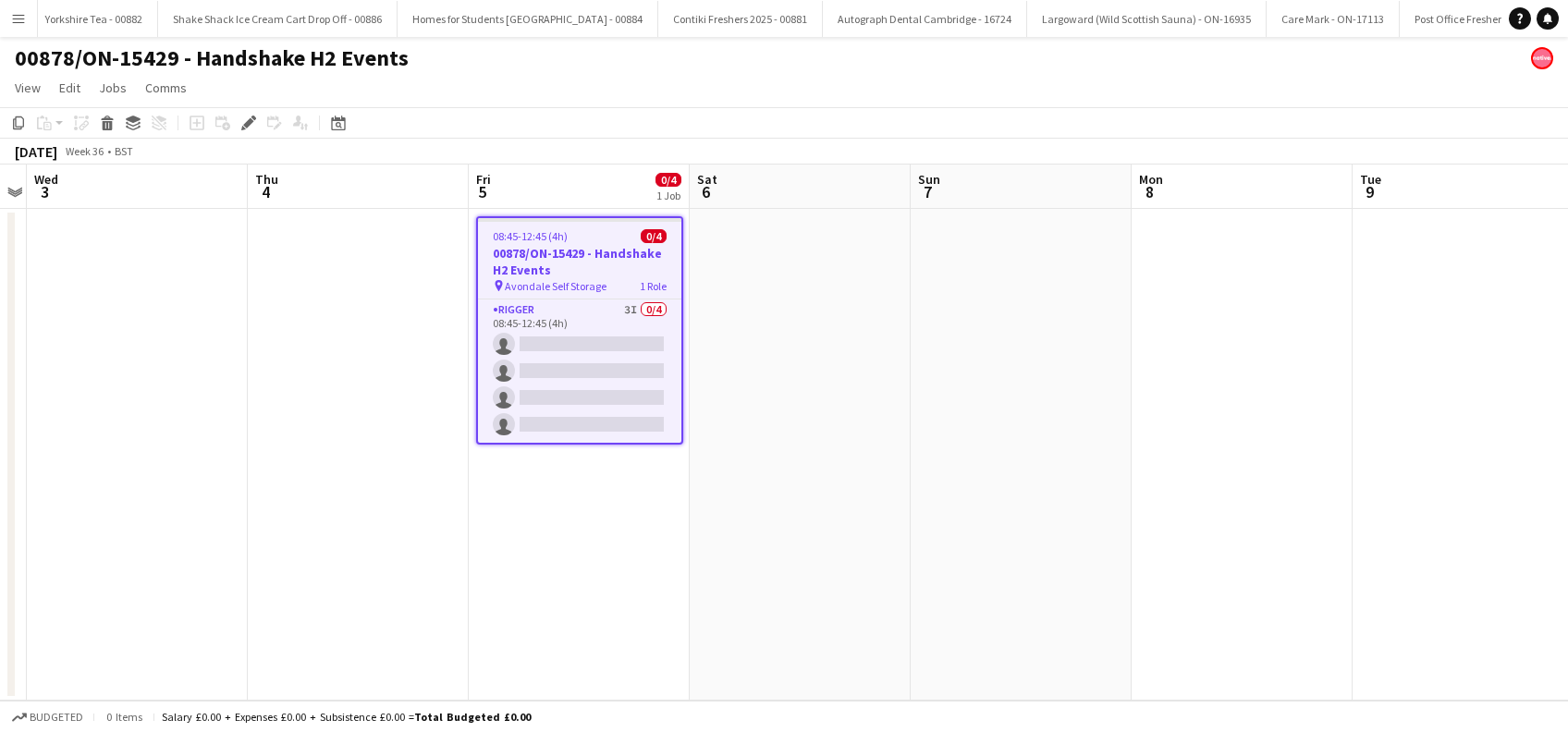
scroll to position [0, 7701]
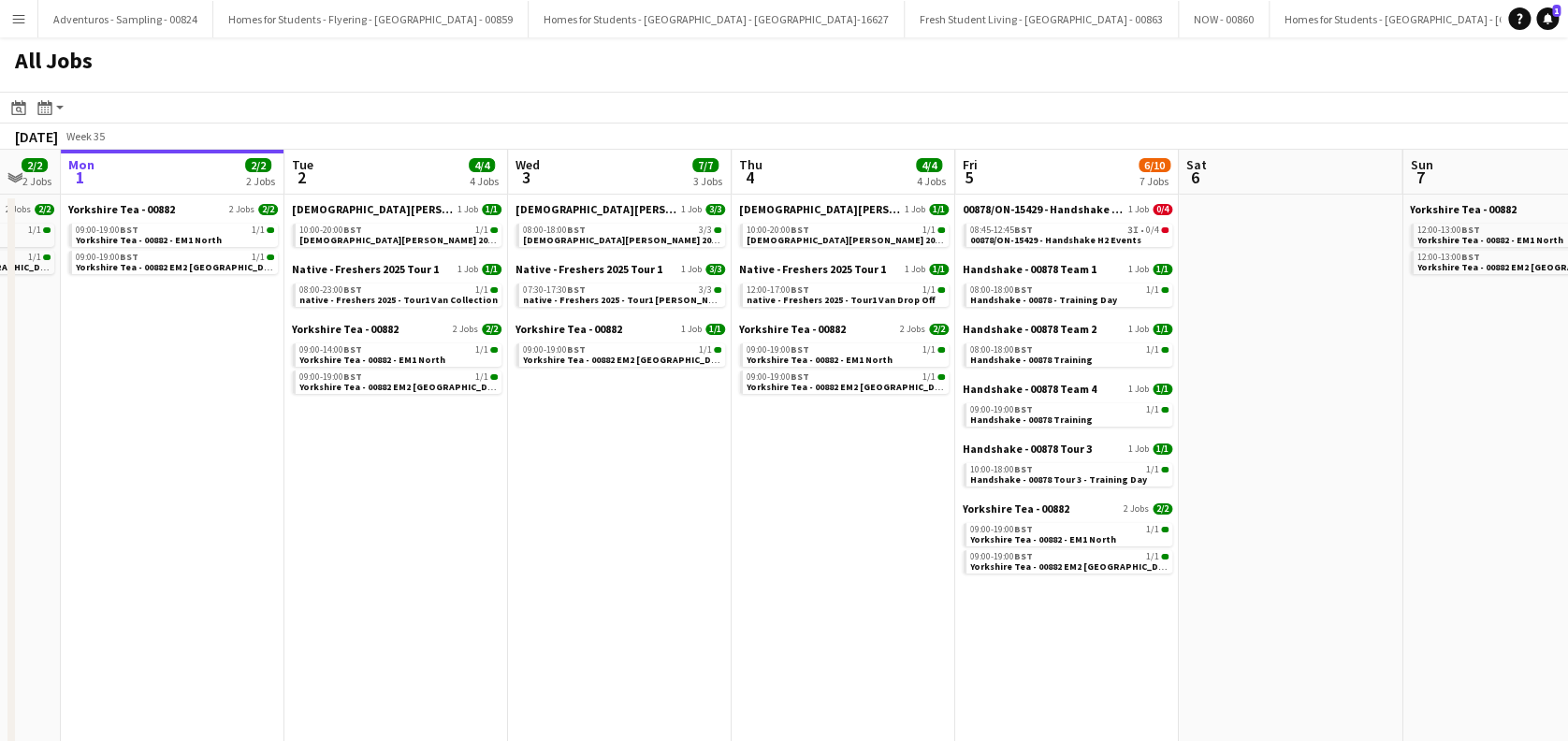
scroll to position [0, 508]
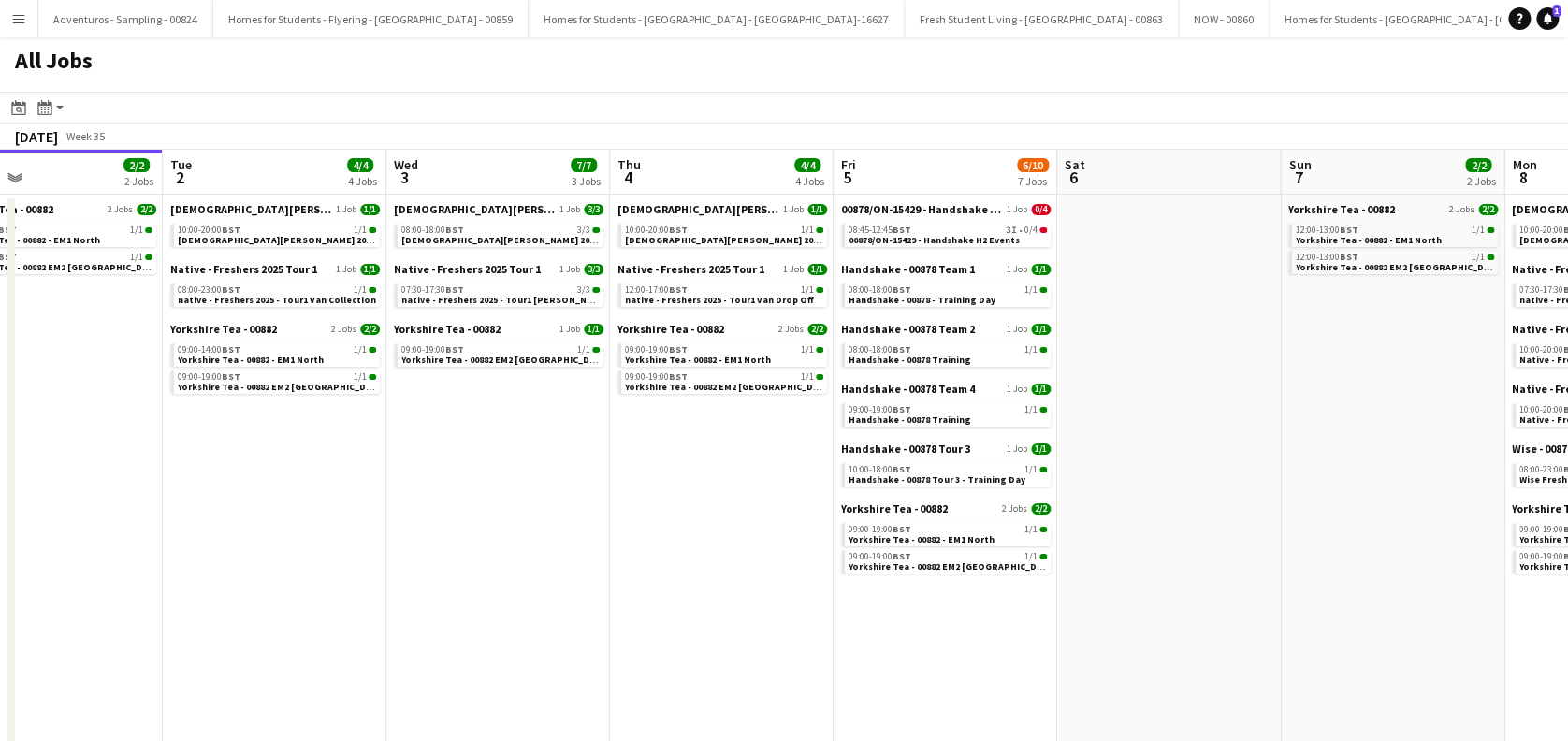
drag, startPoint x: 398, startPoint y: 537, endPoint x: 659, endPoint y: 532, distance: 261.0
click at [659, 532] on app-calendar-viewport "Sat 30 Sun 31 2/2 2 Jobs Mon 1 2/2 2 Jobs Tue 2 4/4 4 Jobs Wed 3 7/7 3 Jobs Thu…" at bounding box center [784, 558] width 1568 height 816
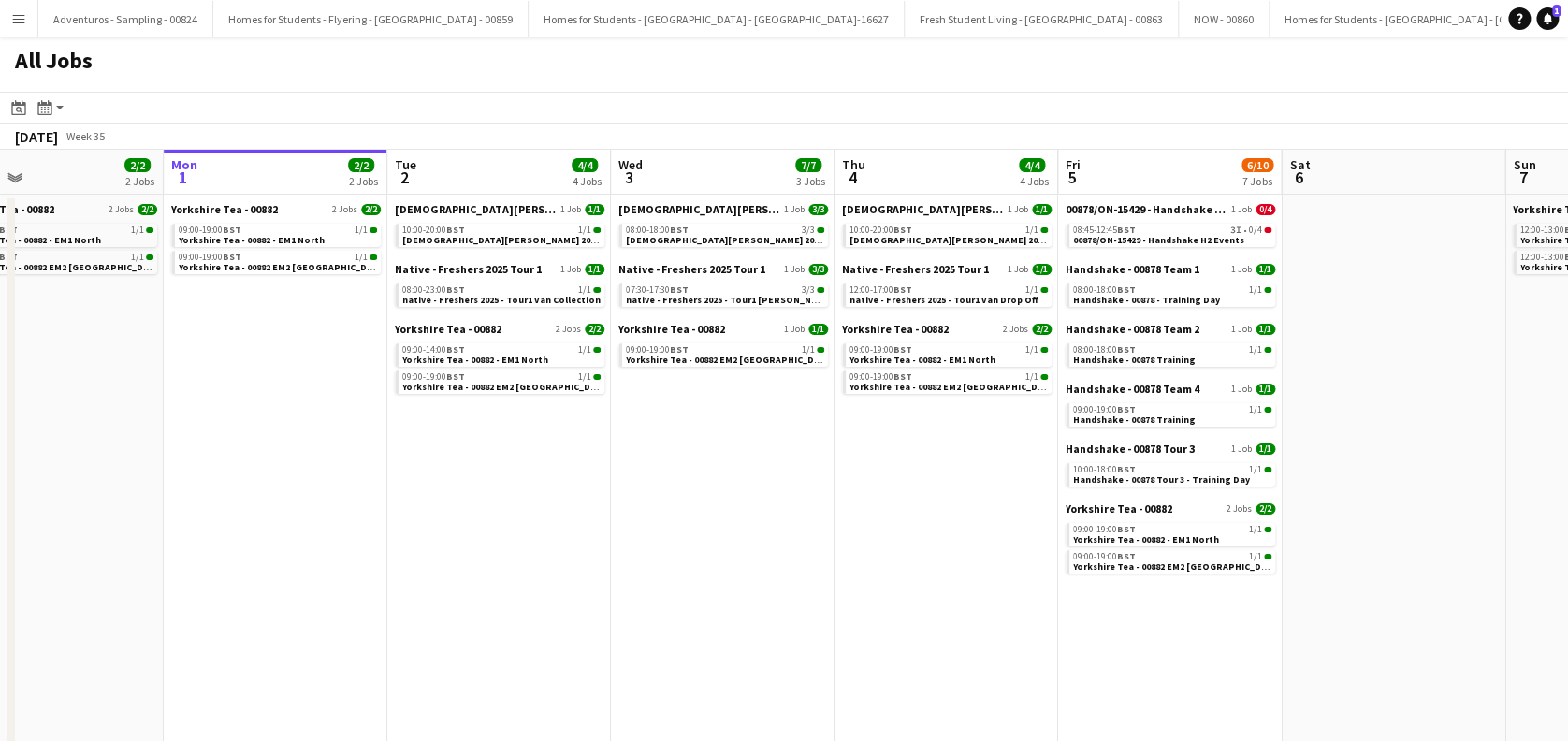
scroll to position [0, 528]
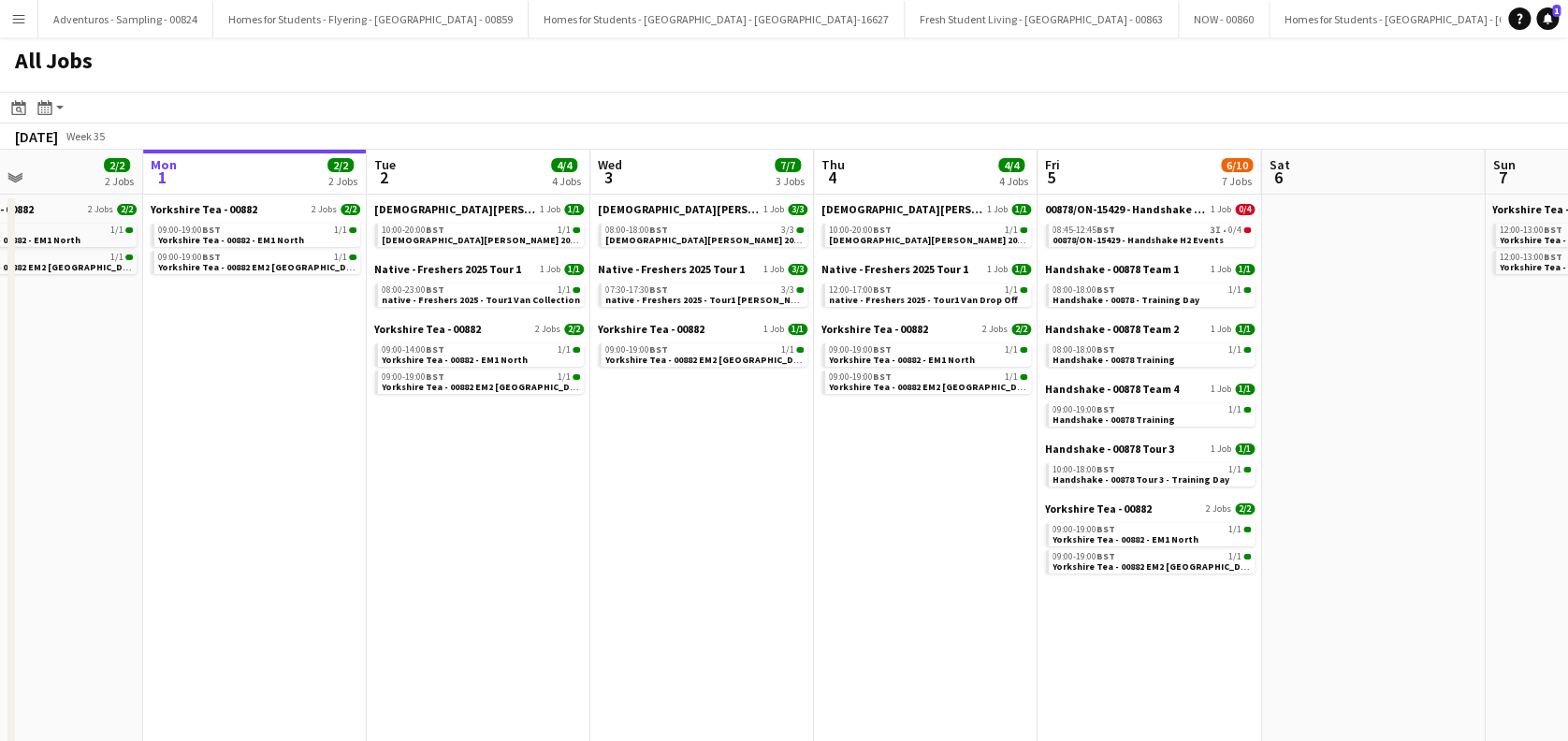
drag, startPoint x: 665, startPoint y: 501, endPoint x: 646, endPoint y: 523, distance: 29.1
click at [646, 523] on app-calendar-viewport "Fri 29 2/2 2 Jobs Sat 30 Sun 31 2/2 2 Jobs Mon 1 2/2 2 Jobs Tue 2 4/4 4 Jobs We…" at bounding box center [784, 558] width 1568 height 816
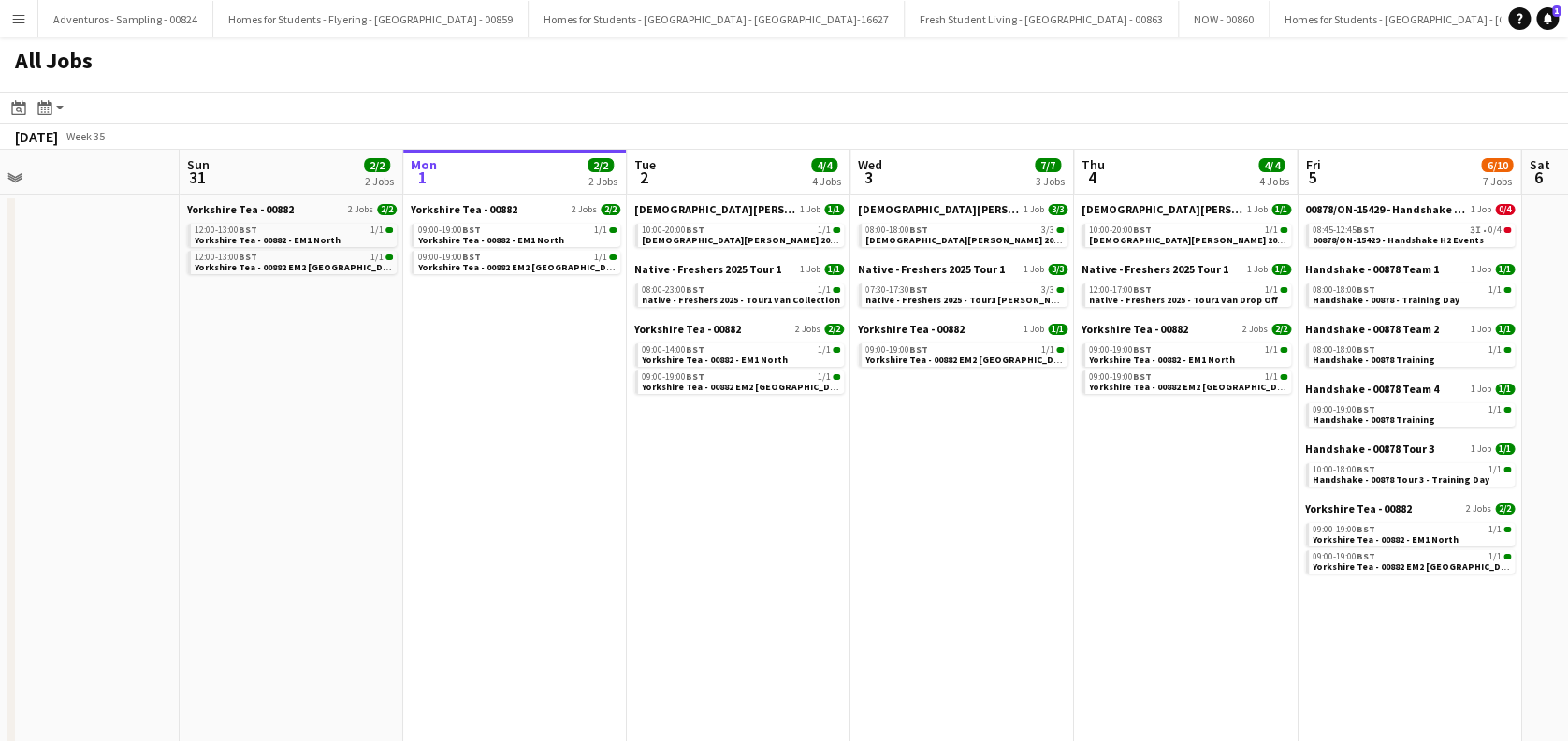
scroll to position [0, 466]
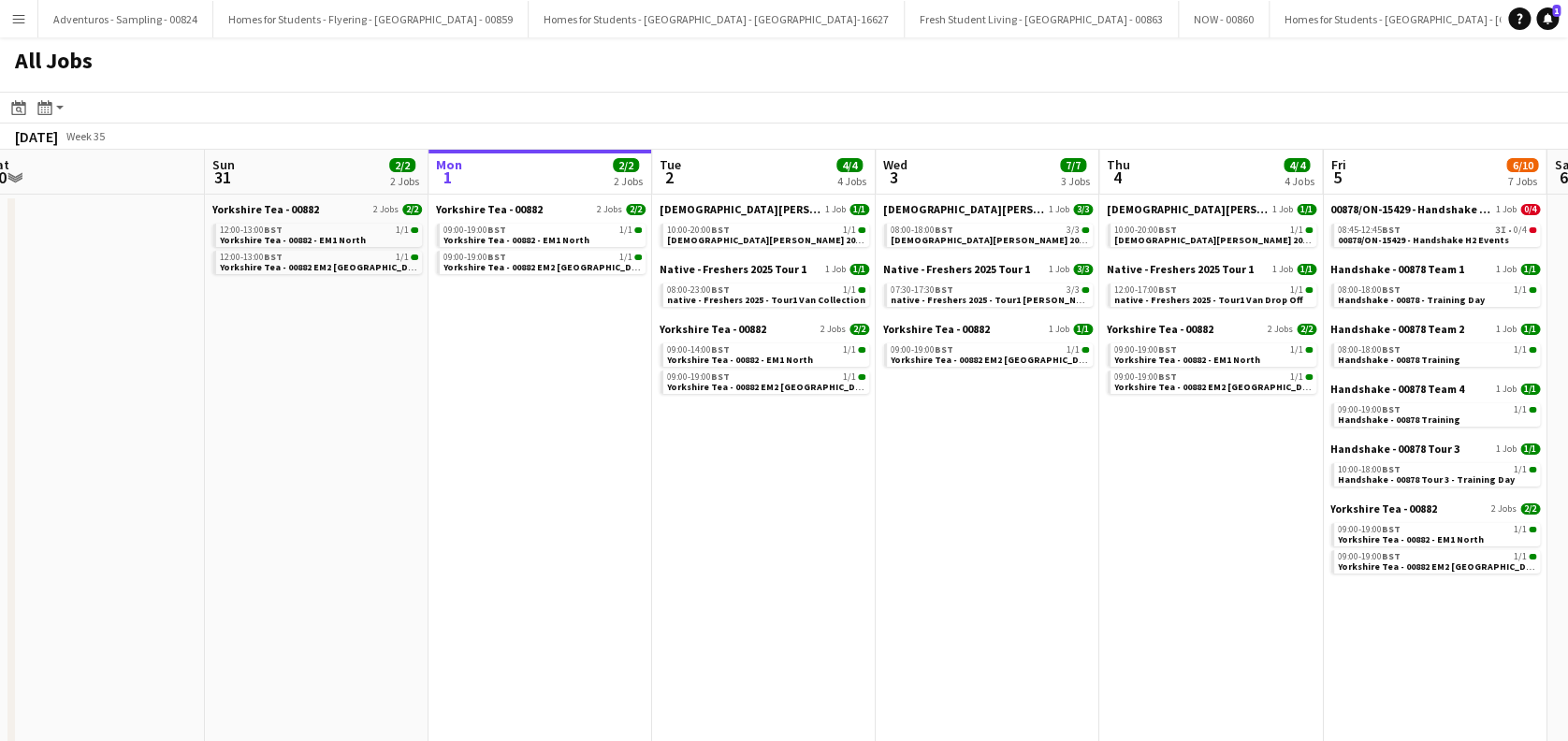
drag, startPoint x: 646, startPoint y: 523, endPoint x: 931, endPoint y: 539, distance: 285.4
click at [931, 539] on app-calendar-viewport "Thu 28 2/2 2 Jobs Fri 29 2/2 2 Jobs Sat 30 Sun 31 2/2 2 Jobs Mon 1 2/2 2 Jobs T…" at bounding box center [784, 558] width 1568 height 816
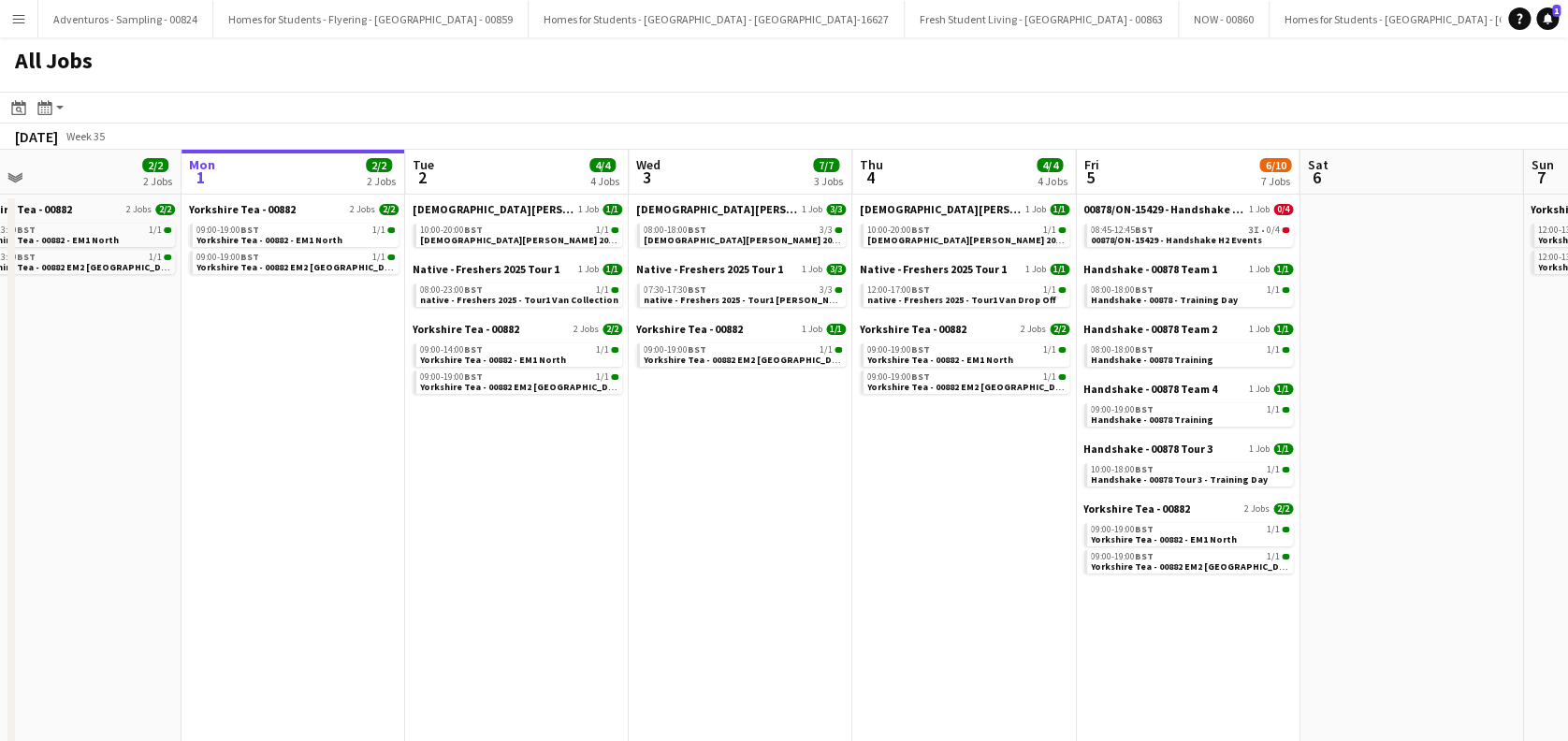
drag, startPoint x: 527, startPoint y: 535, endPoint x: 505, endPoint y: 545, distance: 24.2
click at [505, 545] on app-calendar-viewport "Thu 28 2/2 2 Jobs Fri 29 2/2 2 Jobs Sat 30 Sun 31 2/2 2 Jobs Mon 1 2/2 2 Jobs T…" at bounding box center [784, 558] width 1568 height 816
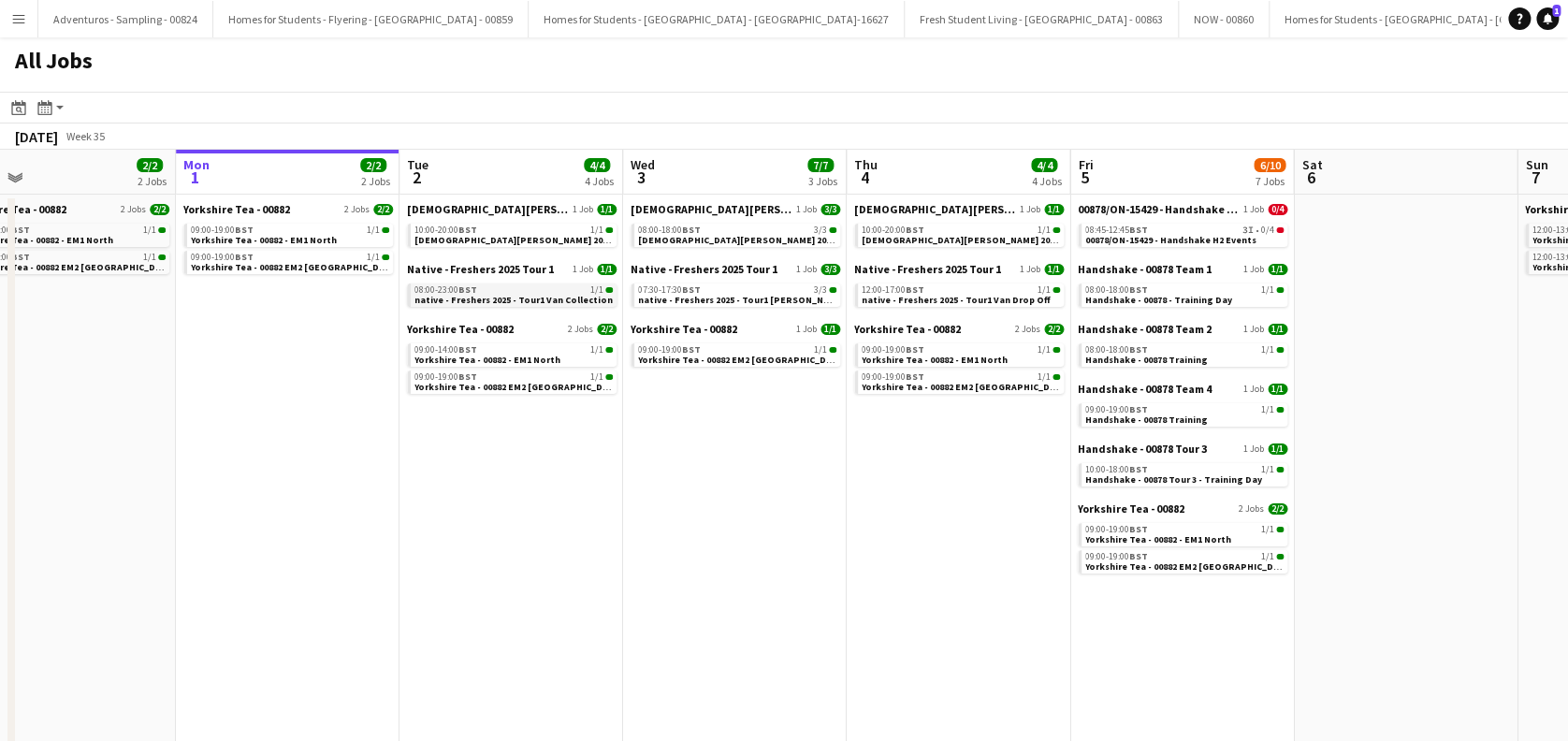
click at [501, 301] on span "native - Freshers 2025 - Tour1 Van Collection" at bounding box center [513, 299] width 198 height 12
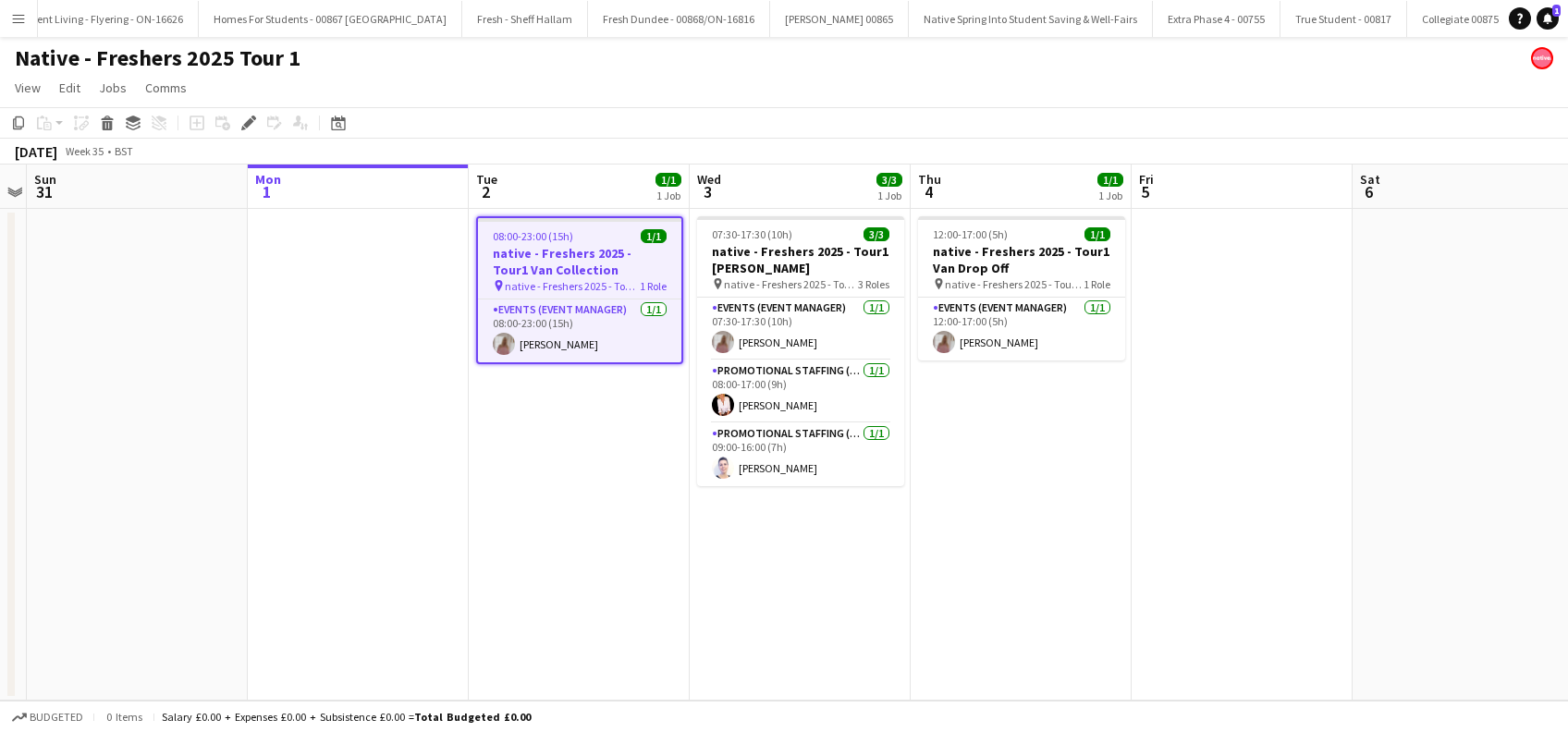
click at [587, 454] on app-date-cell "08:00-23:00 (15h) 1/1 native - Freshers 2025 - Tour1 Van Collection pin native …" at bounding box center [578, 455] width 221 height 492
click at [564, 524] on app-date-cell "08:00-23:00 (15h) 1/1 native - Freshers 2025 - Tour1 Van Collection pin native …" at bounding box center [578, 455] width 221 height 492
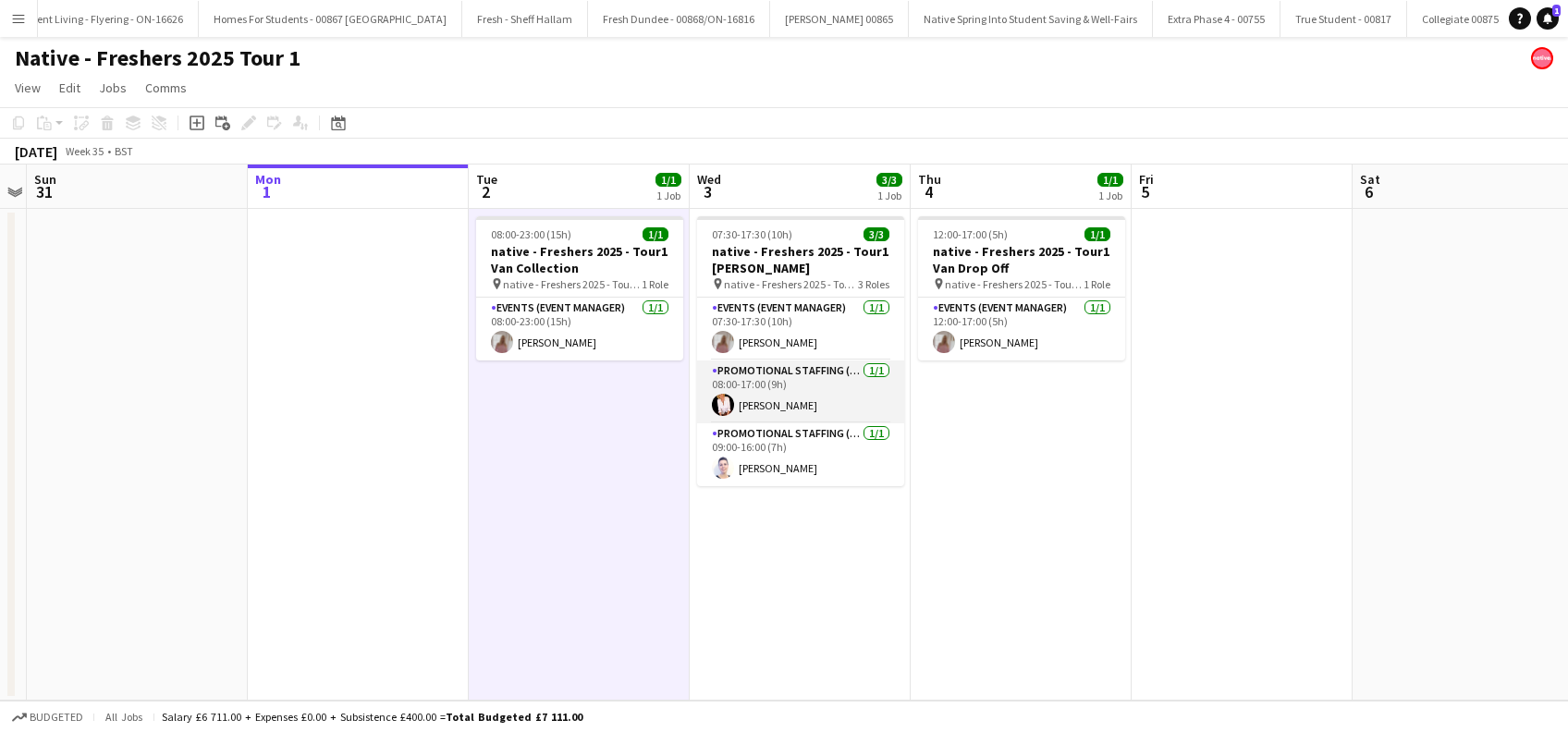
click at [759, 401] on app-card-role "Promotional Staffing (Brand Ambassadors) [DATE] 08:00-17:00 (9h) [PERSON_NAME]" at bounding box center [800, 391] width 207 height 63
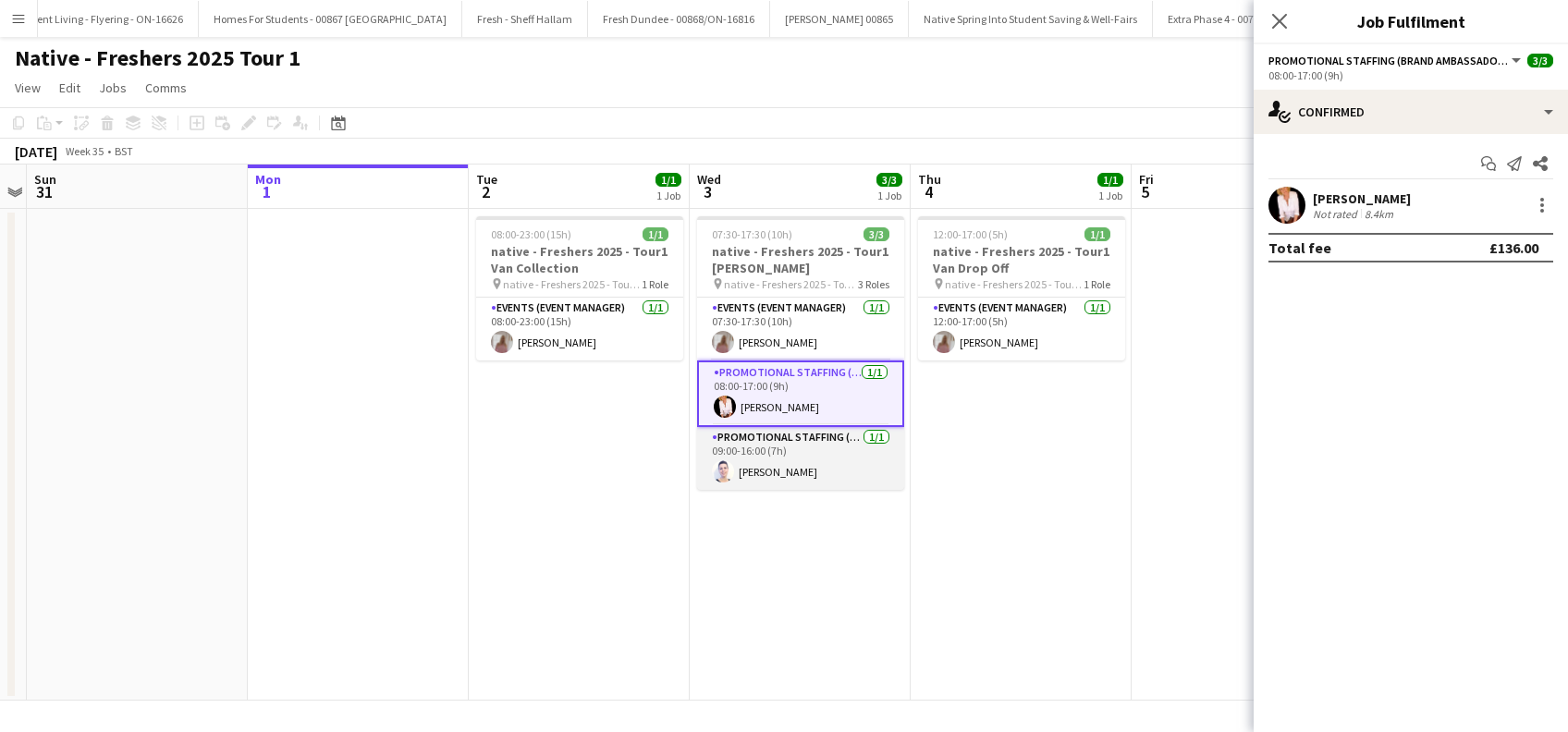
click at [791, 466] on app-card-role "Promotional Staffing (Brand Ambassadors) 1/1 09:00-16:00 (7h) Cleo Gifford" at bounding box center [800, 458] width 207 height 63
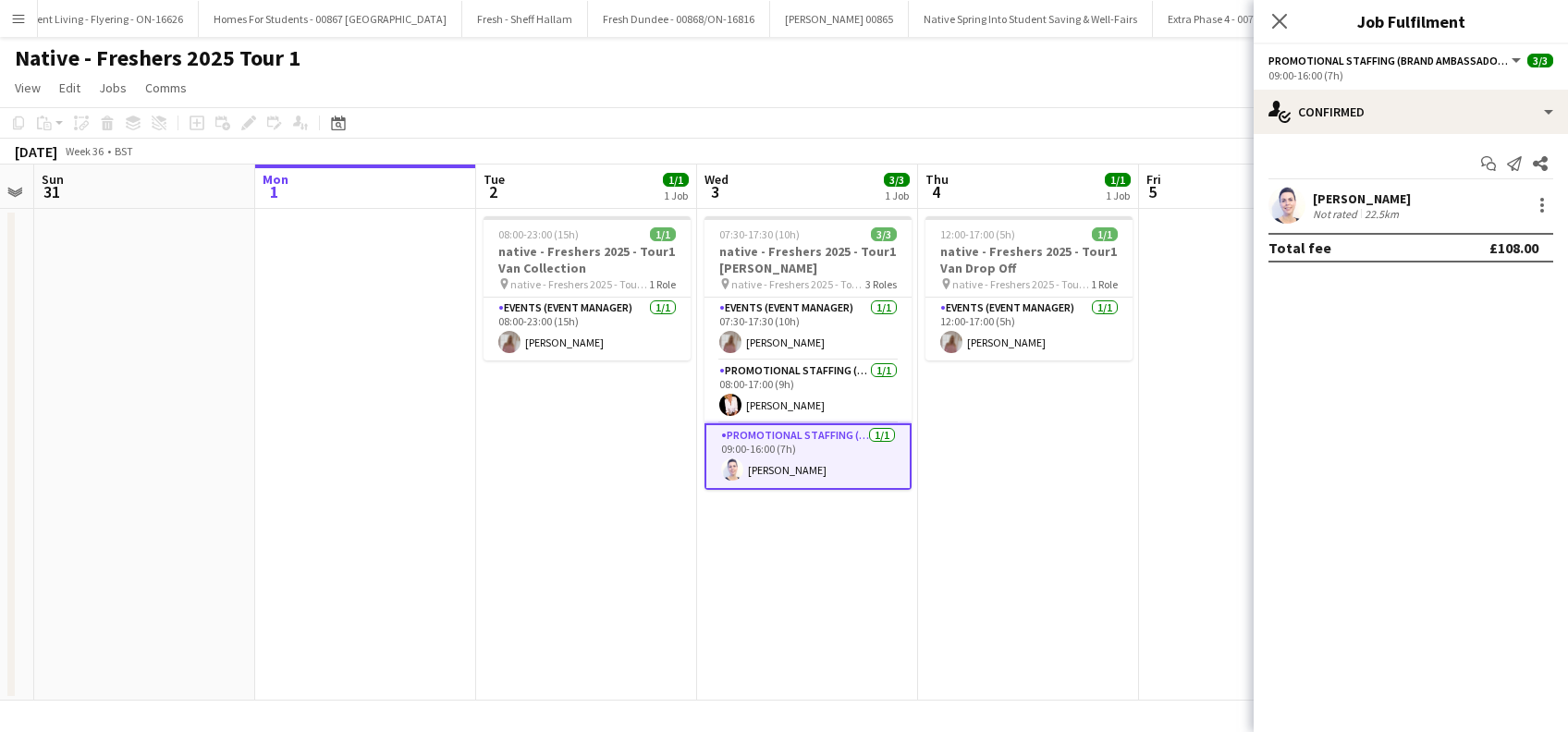
drag, startPoint x: 988, startPoint y: 521, endPoint x: 551, endPoint y: 571, distance: 439.9
click at [551, 571] on app-calendar-viewport "Thu 28 Fri 29 Sat 30 Sun 31 Mon 1 Tue 2 1/1 1 Job Wed 3 3/3 1 Job Thu 4 1/1 1 J…" at bounding box center [784, 432] width 1568 height 536
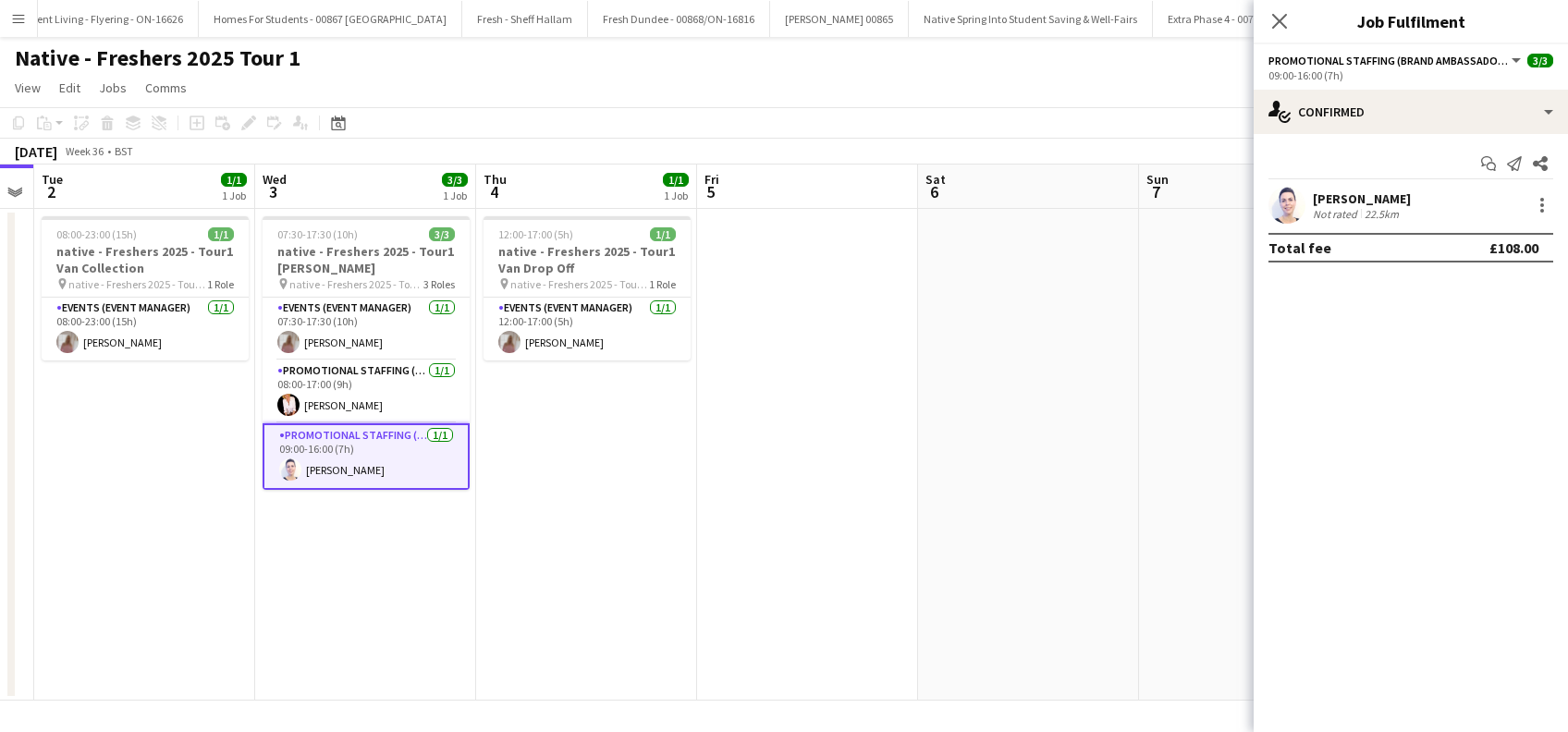
scroll to position [0, 632]
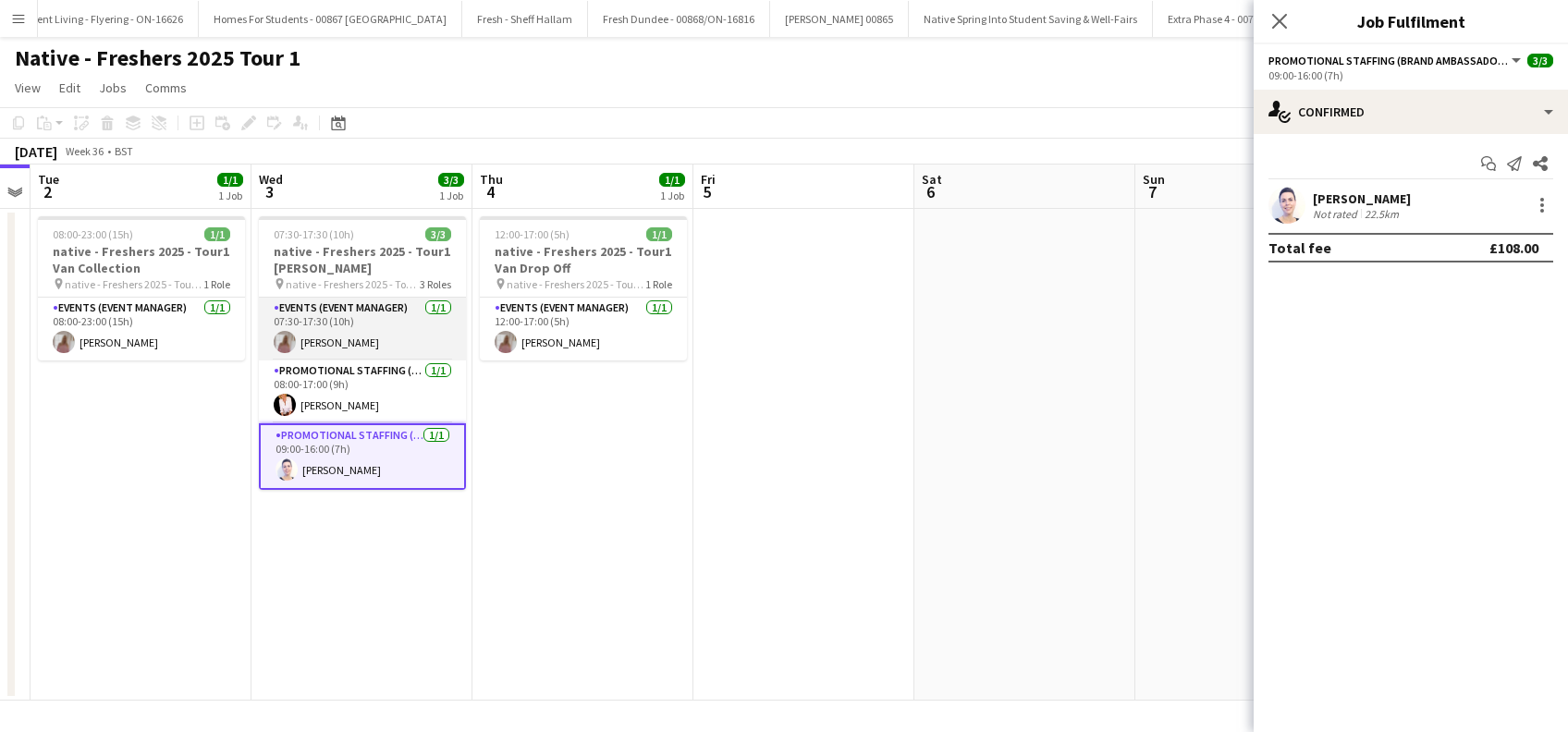
click at [366, 343] on app-card-role "Events (Event Manager) 1/1 07:30-17:30 (10h) Sharon Learmonth" at bounding box center [362, 328] width 207 height 63
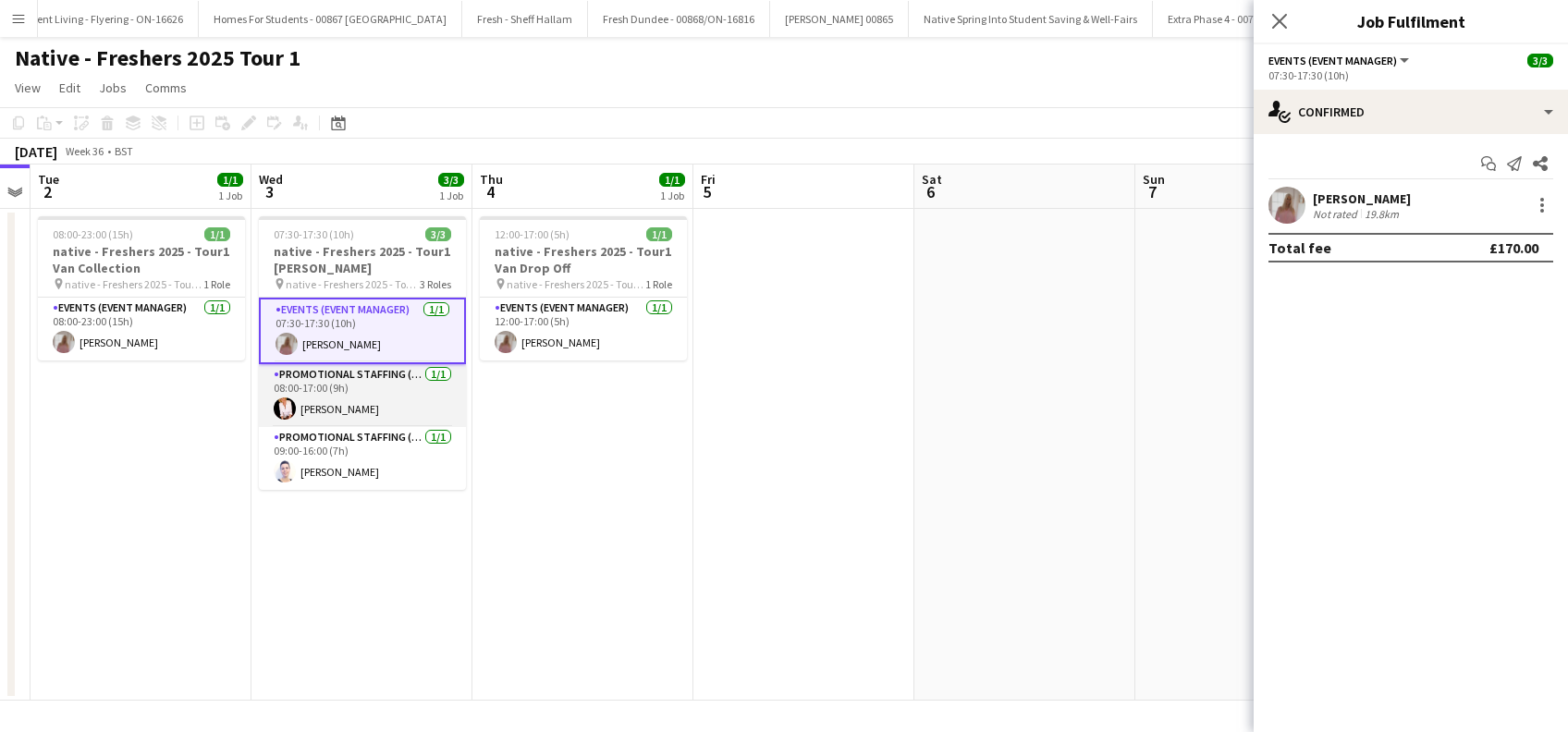
click at [363, 404] on app-card-role "Promotional Staffing (Brand Ambassadors) 1/1 08:00-17:00 (9h) Inger Stevenson" at bounding box center [362, 395] width 207 height 63
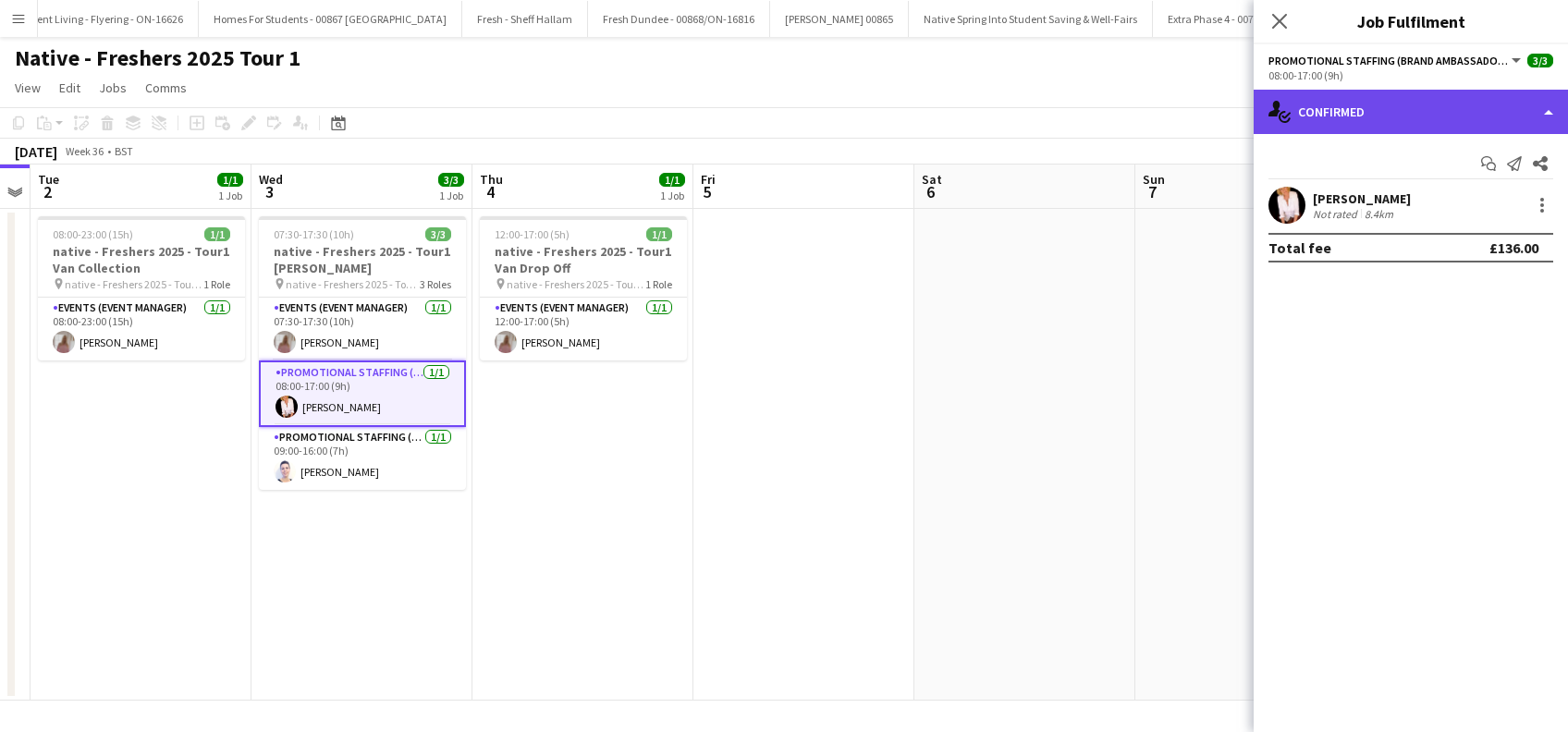
click at [1422, 112] on div "single-neutral-actions-check-2 Confirmed" at bounding box center [1410, 112] width 314 height 44
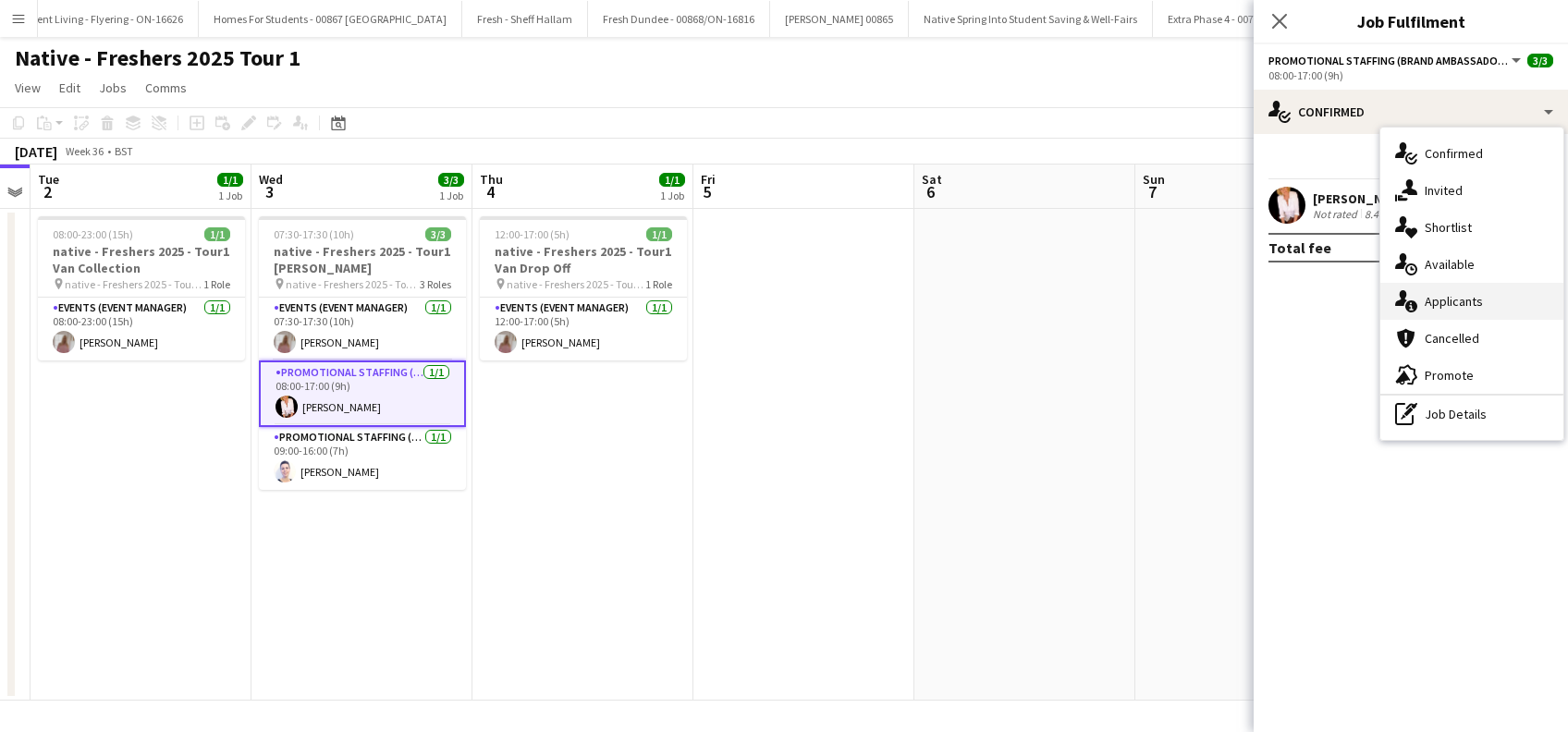
click at [1444, 311] on div "single-neutral-actions-information Applicants" at bounding box center [1471, 300] width 183 height 37
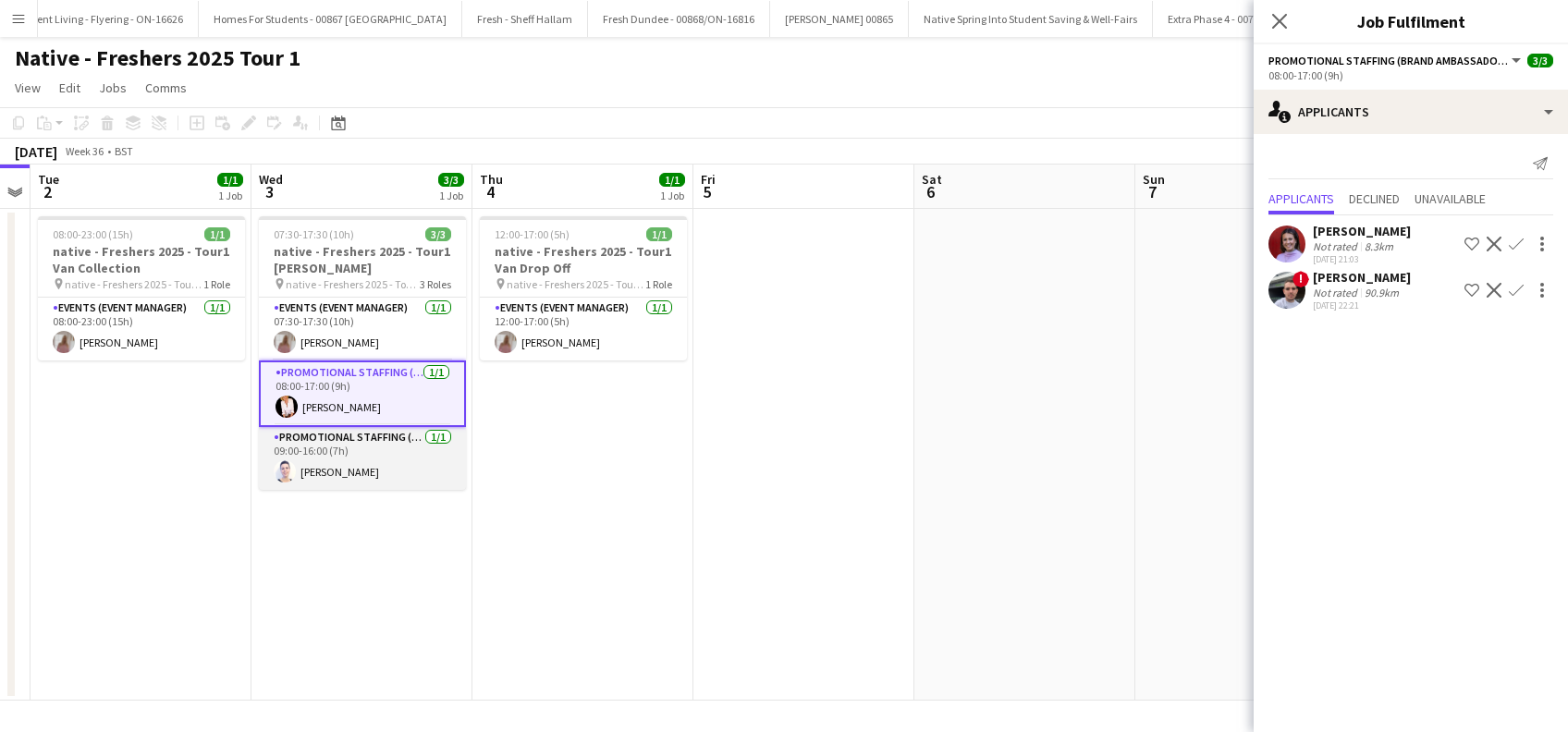
click at [319, 471] on app-card-role "Promotional Staffing (Brand Ambassadors) 1/1 09:00-16:00 (7h) Cleo Gifford" at bounding box center [362, 458] width 207 height 63
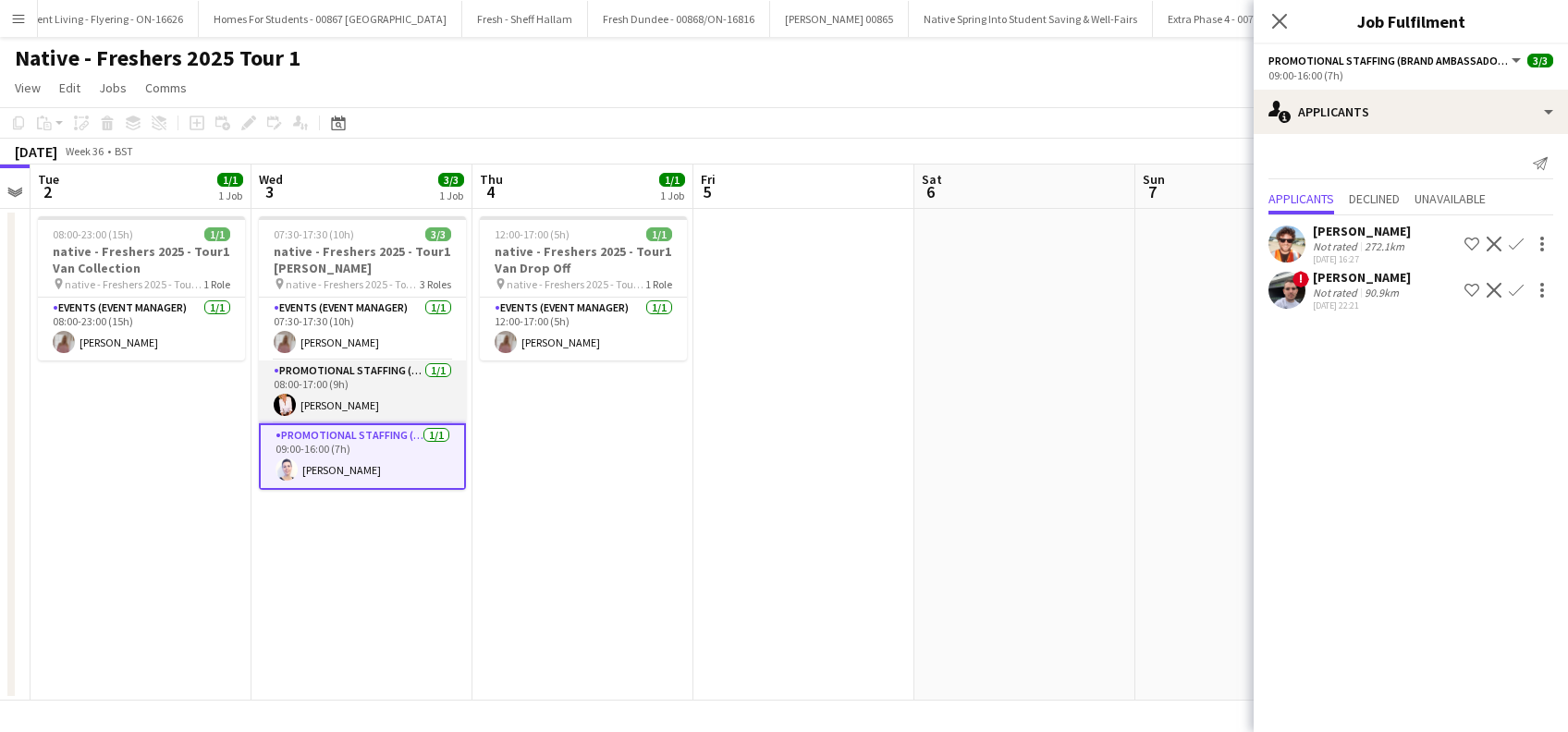
click at [333, 406] on app-card-role "Promotional Staffing (Brand Ambassadors) 1/1 08:00-17:00 (9h) Inger Stevenson" at bounding box center [362, 391] width 207 height 63
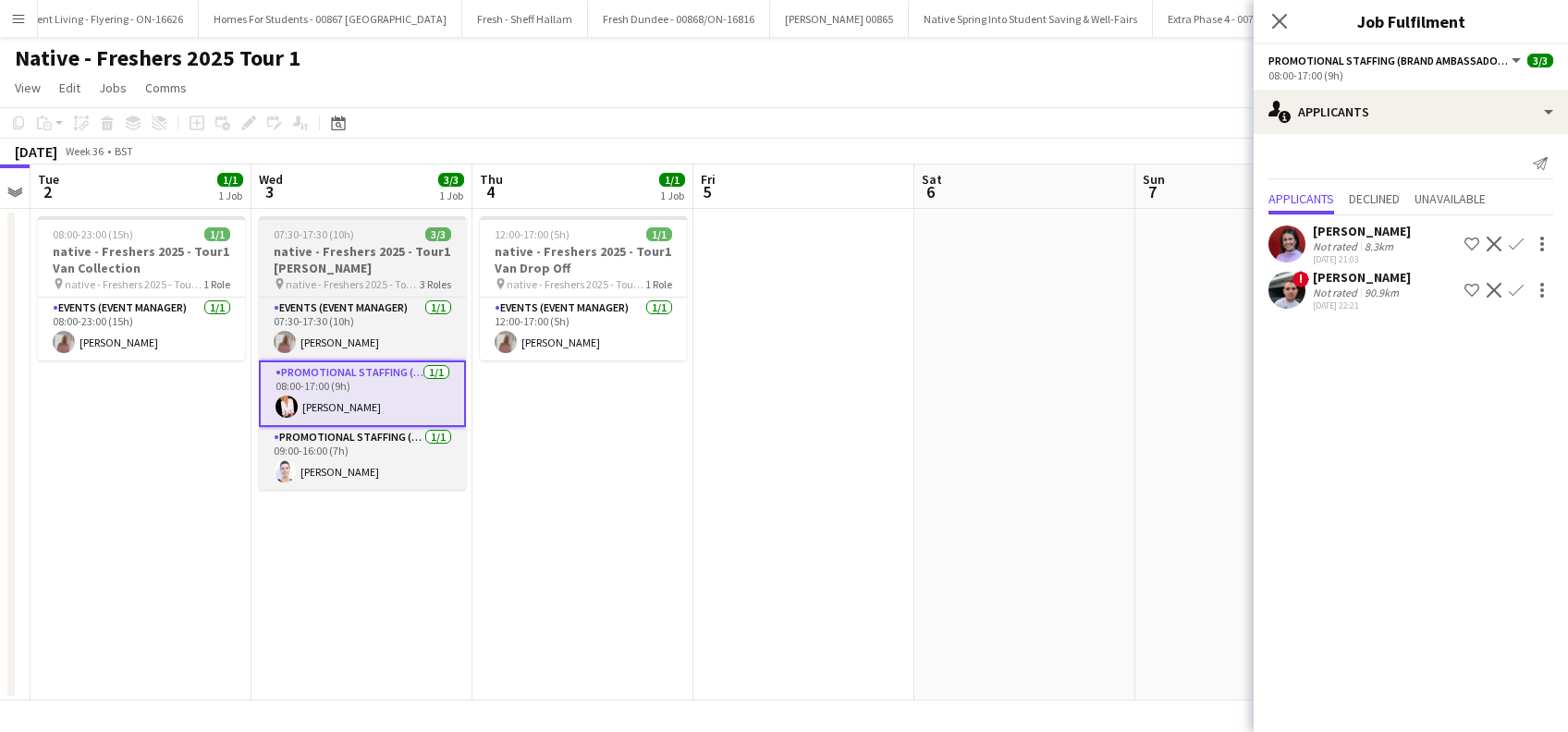
click at [322, 257] on h3 "native - Freshers 2025 - Tour1 [PERSON_NAME]" at bounding box center [362, 259] width 207 height 33
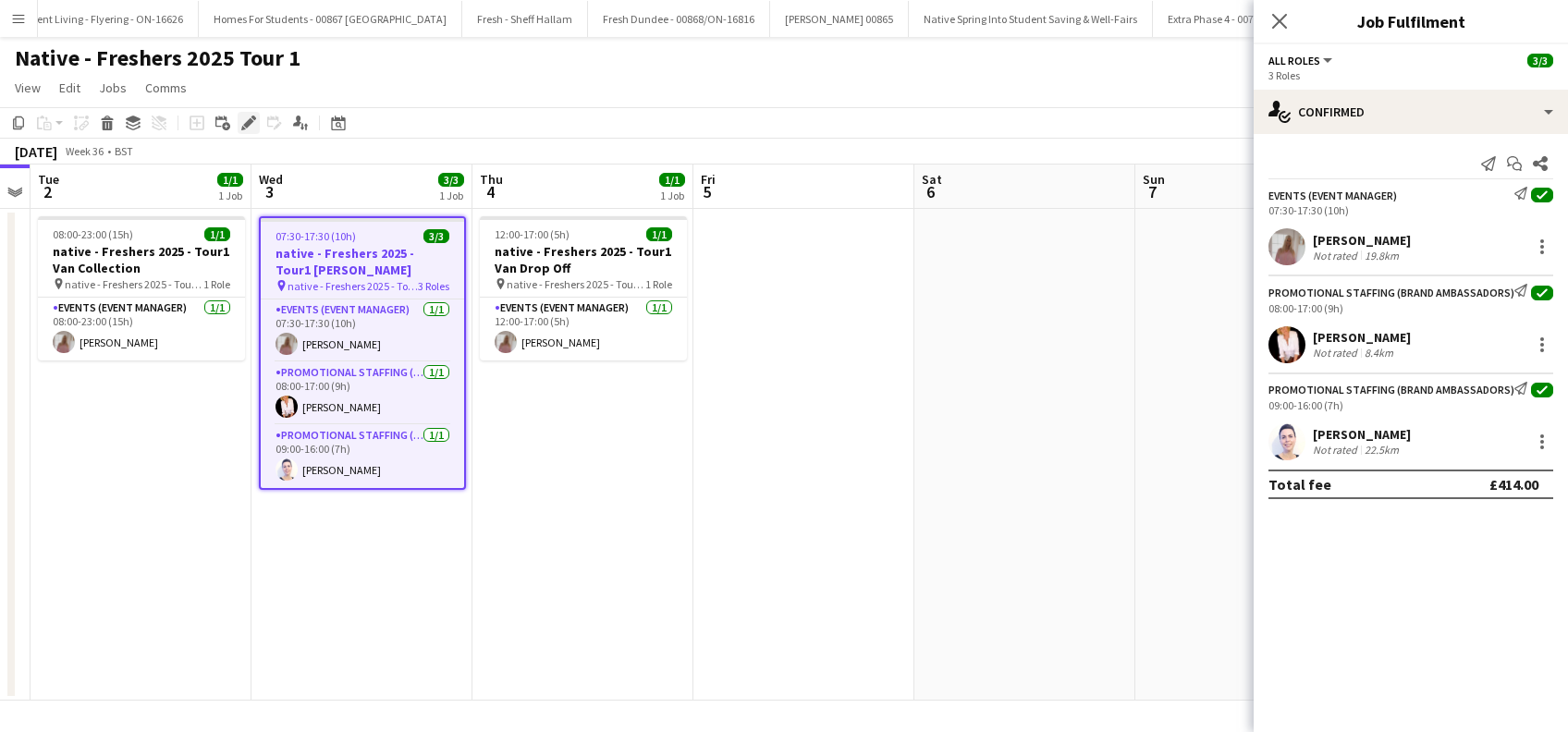
click at [251, 122] on icon "Edit" at bounding box center [249, 123] width 15 height 15
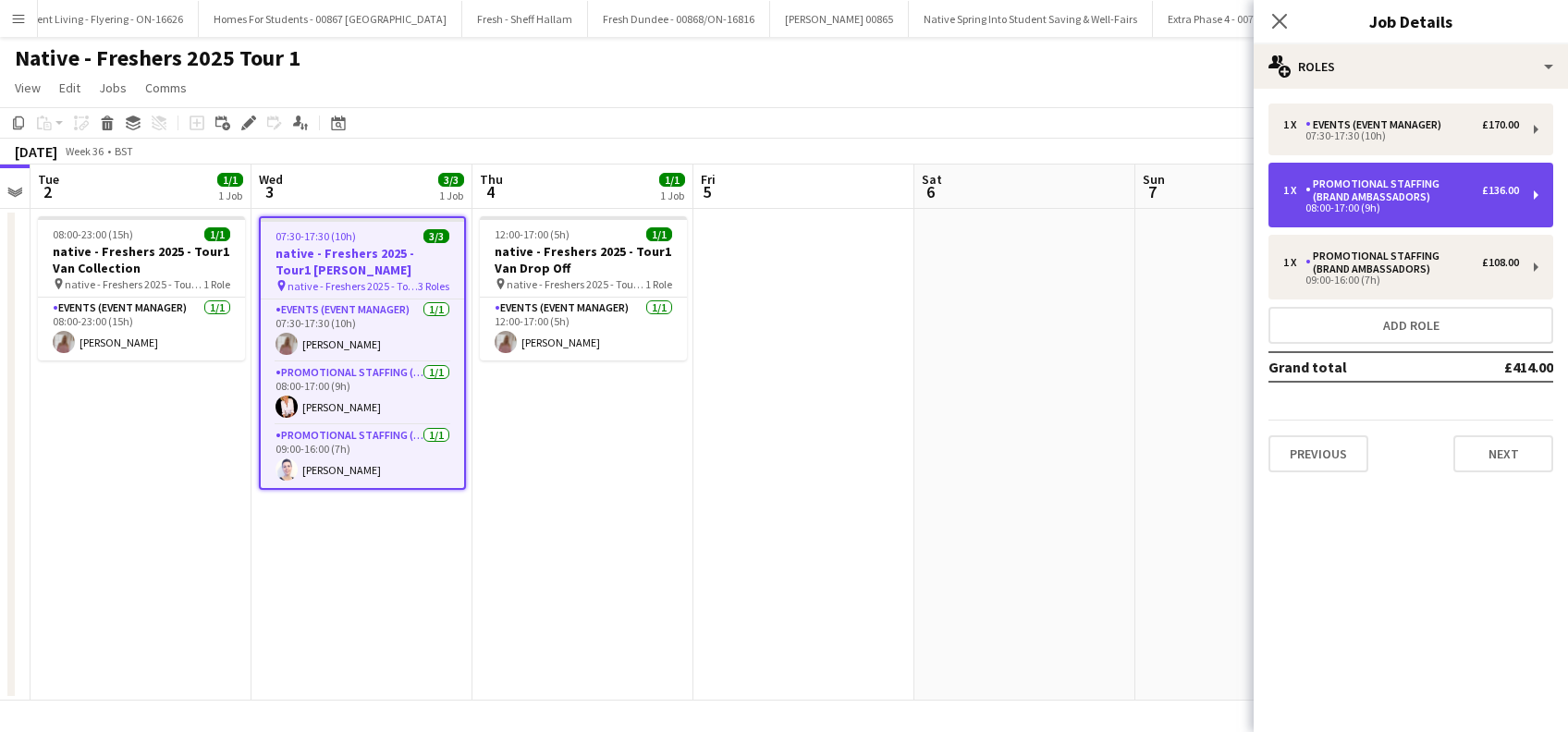
click at [1478, 199] on div "Promotional Staffing (Brand Ambassadors)" at bounding box center [1393, 191] width 176 height 26
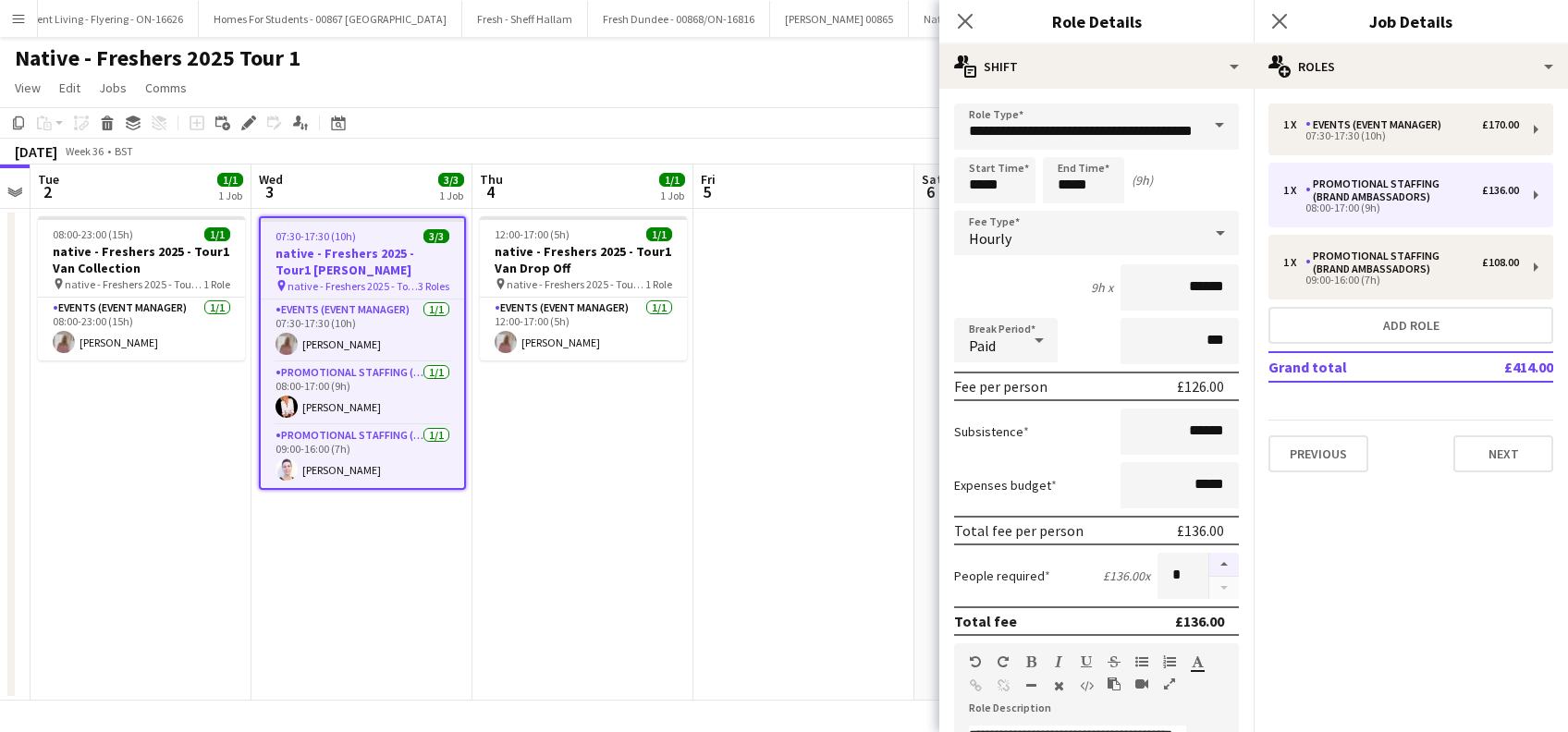
click at [1210, 563] on button "button" at bounding box center [1225, 565] width 30 height 24
type input "*"
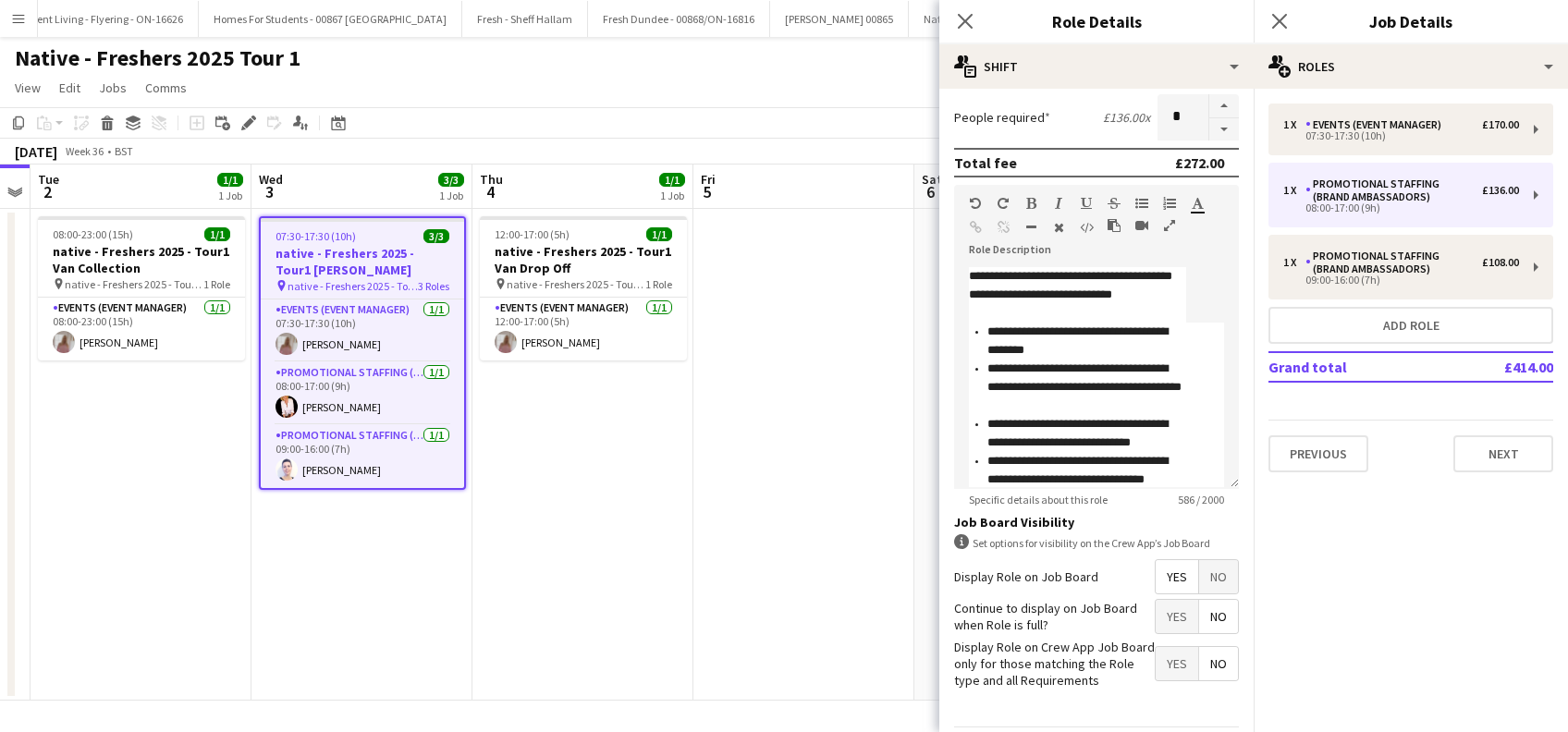
scroll to position [534, 0]
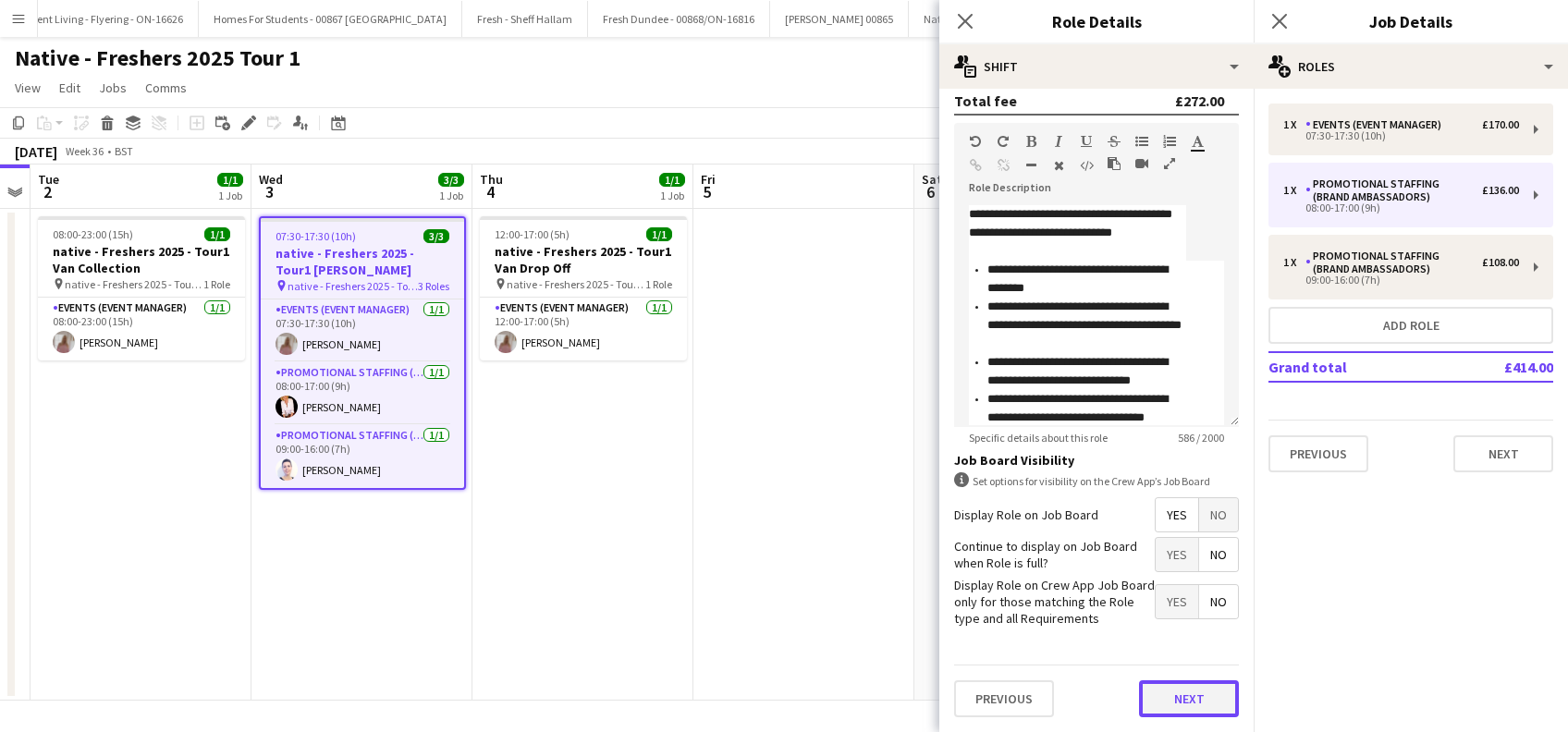
click at [1178, 691] on button "Next" at bounding box center [1189, 698] width 99 height 37
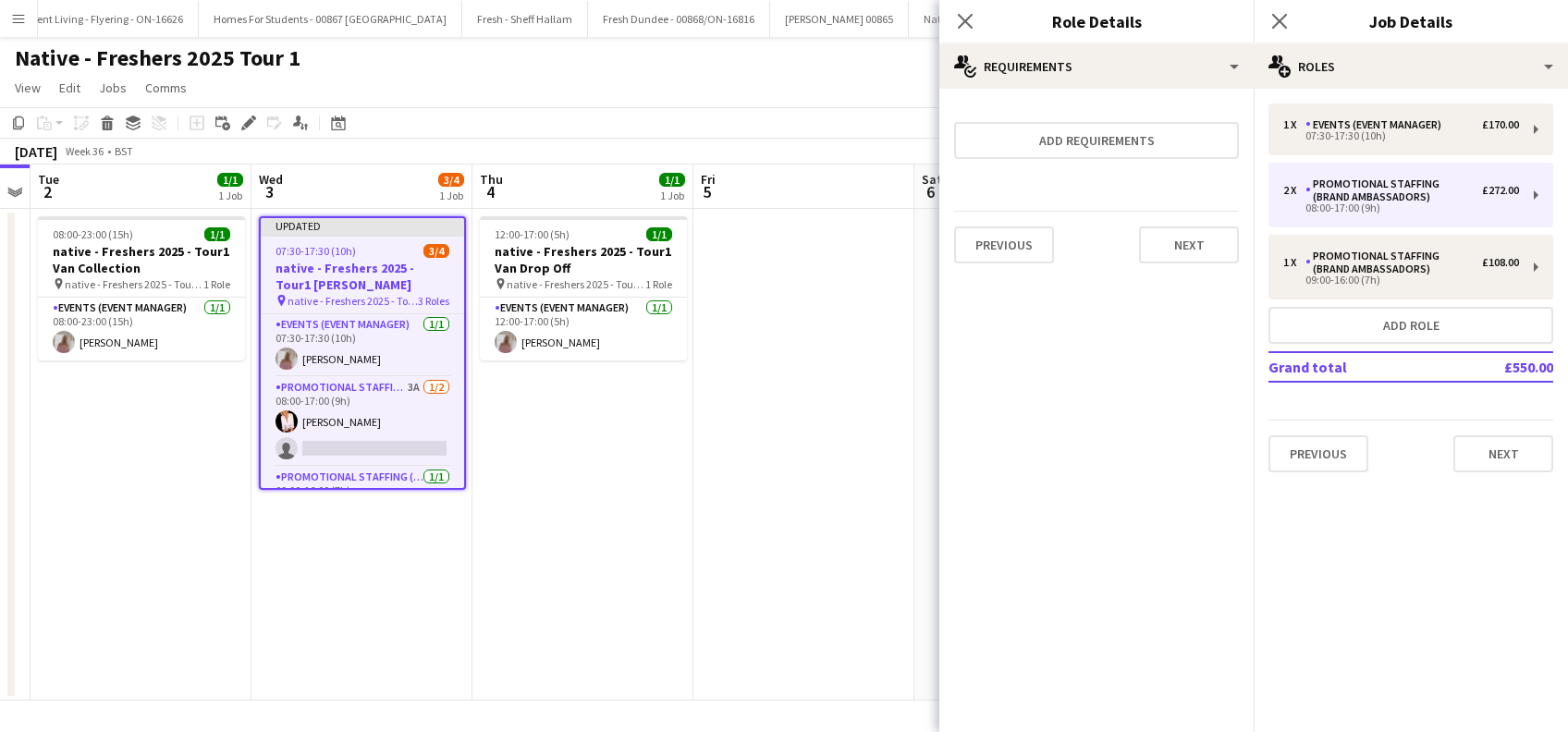
scroll to position [0, 0]
click at [1197, 243] on button "Next" at bounding box center [1189, 244] width 99 height 37
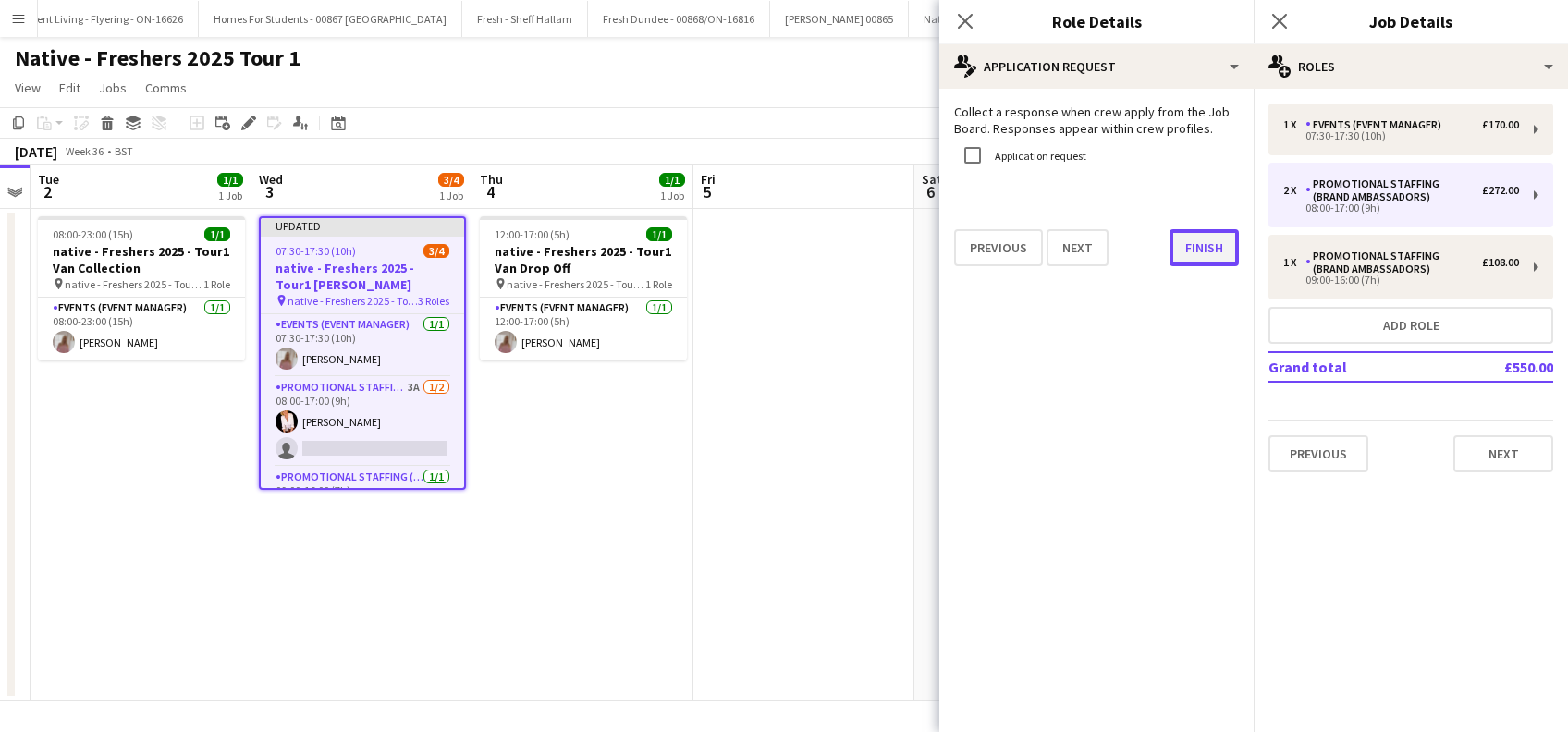
click at [1208, 251] on button "Finish" at bounding box center [1204, 247] width 69 height 37
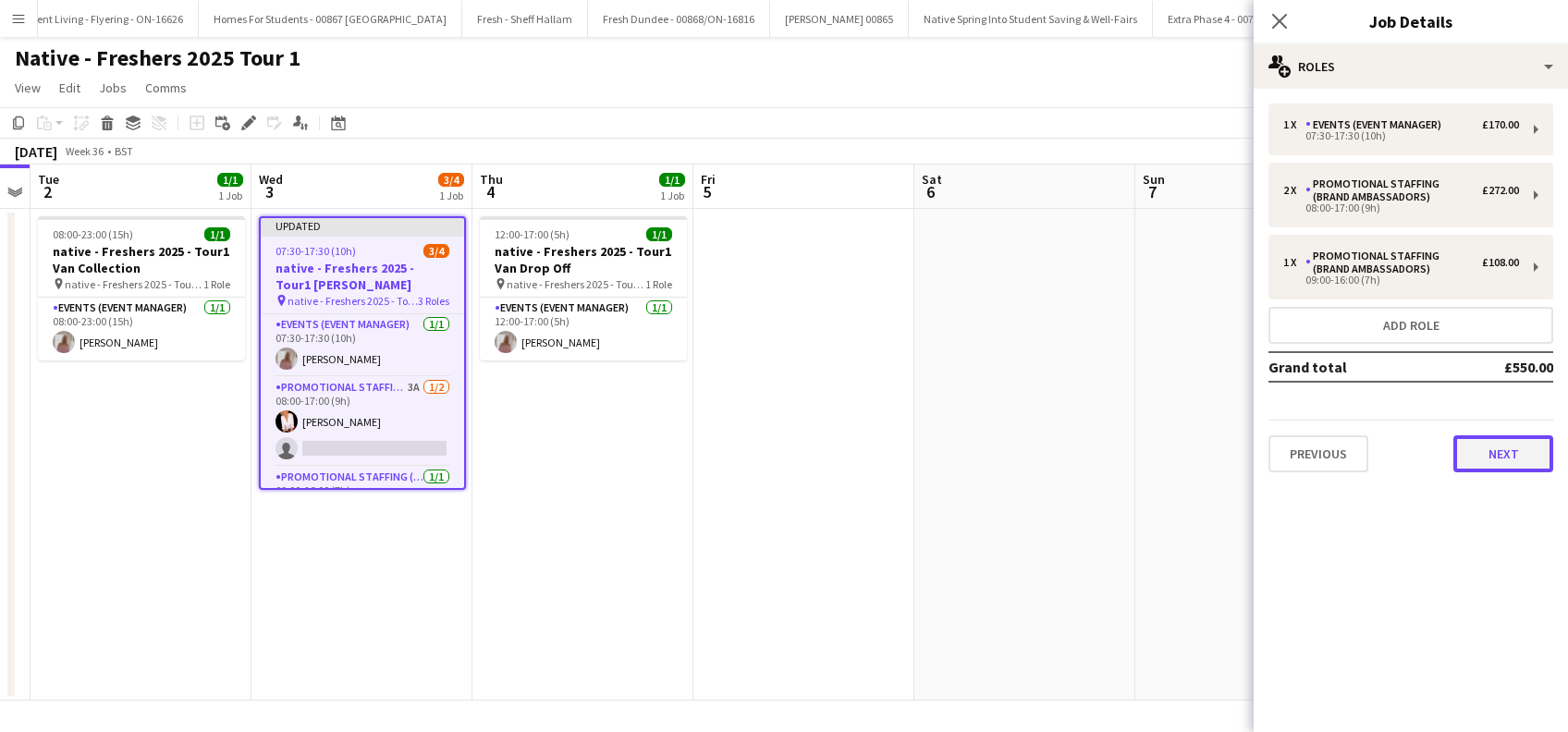
click at [1504, 457] on button "Next" at bounding box center [1503, 453] width 99 height 37
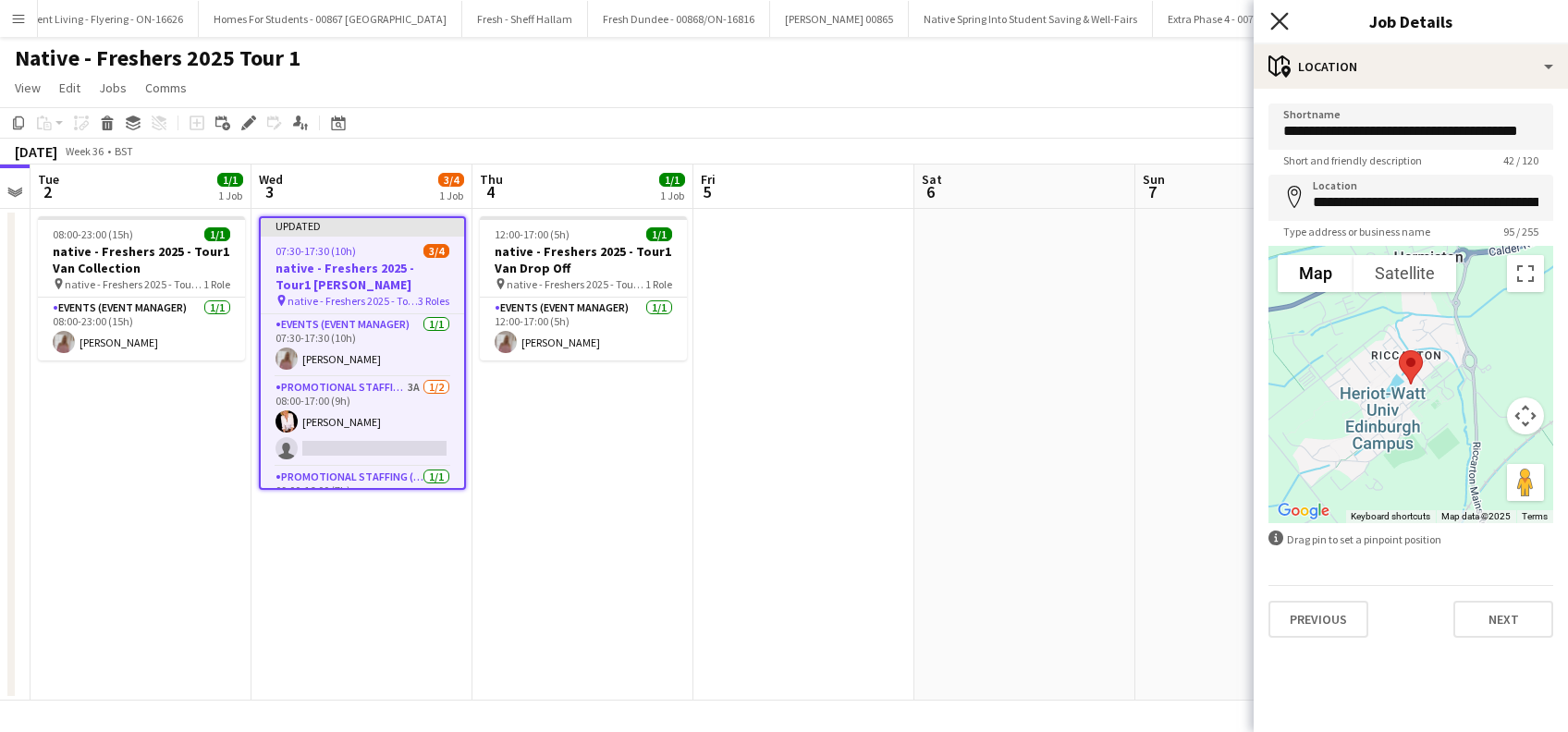
click at [1276, 18] on icon at bounding box center [1279, 21] width 18 height 18
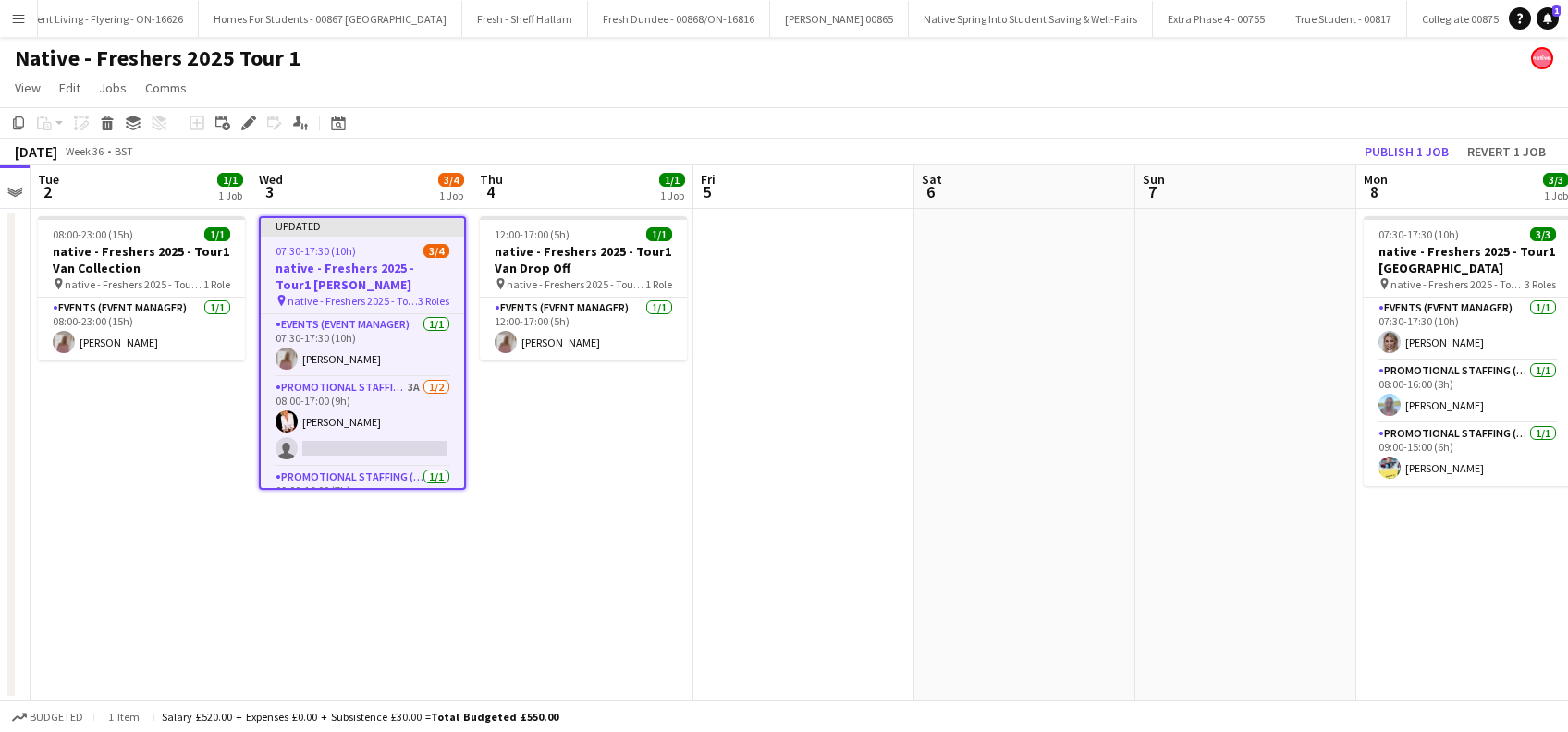
click at [1135, 342] on app-date-cell at bounding box center [1245, 455] width 221 height 492
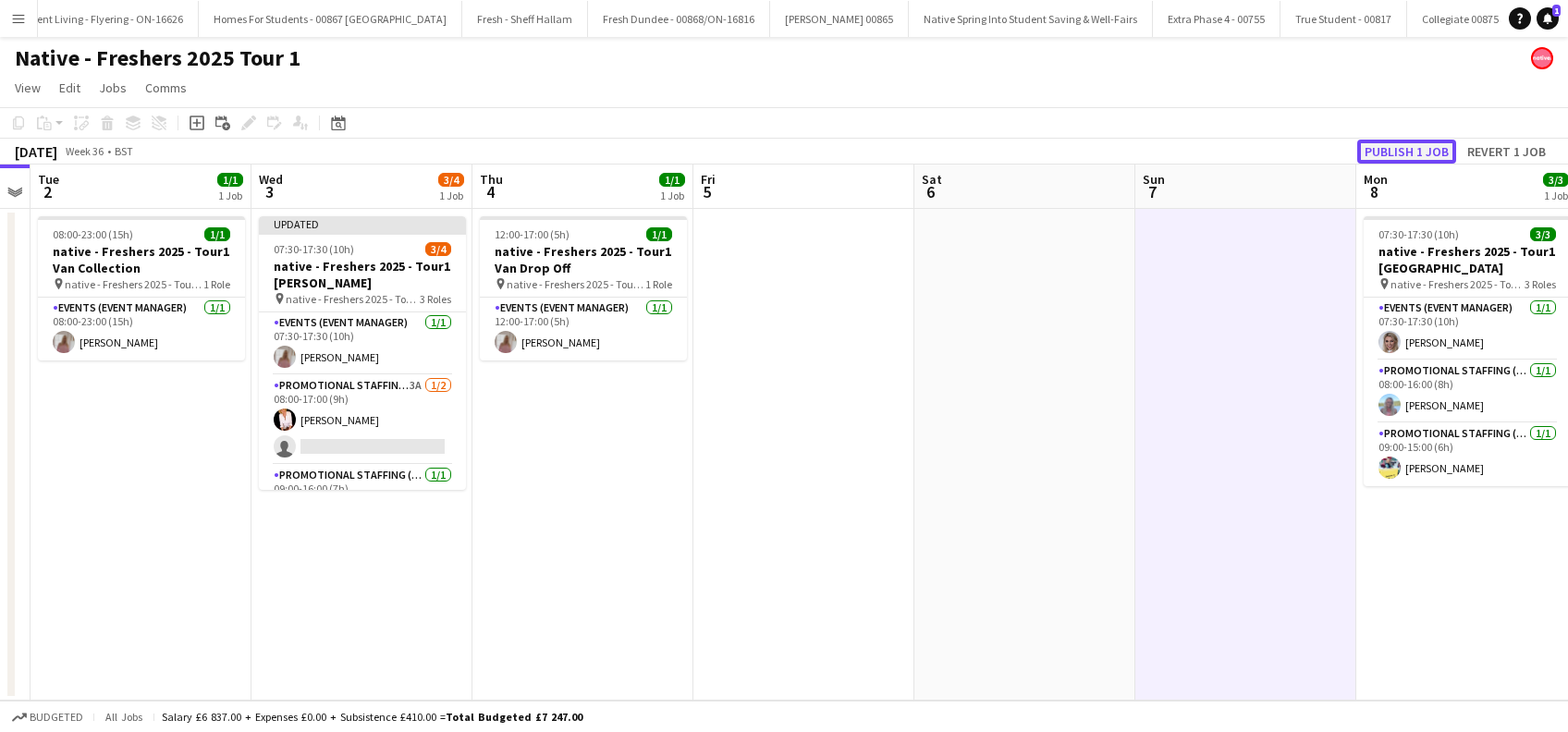
click at [1397, 153] on button "Publish 1 job" at bounding box center [1406, 152] width 99 height 24
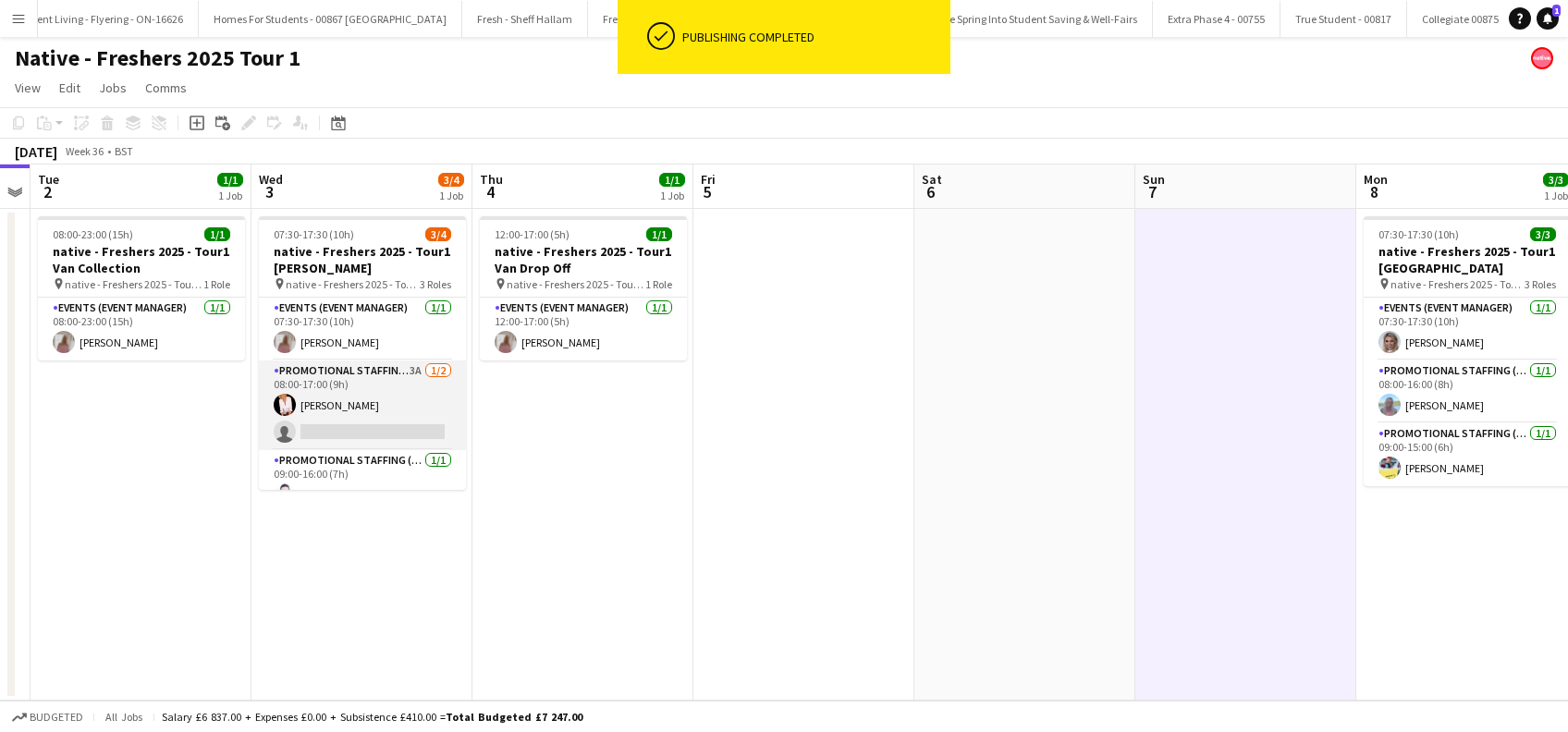
click at [359, 419] on app-card-role "Promotional Staffing (Brand Ambassadors) 3A 1/2 08:00-17:00 (9h) Inger Stevenso…" at bounding box center [362, 405] width 207 height 90
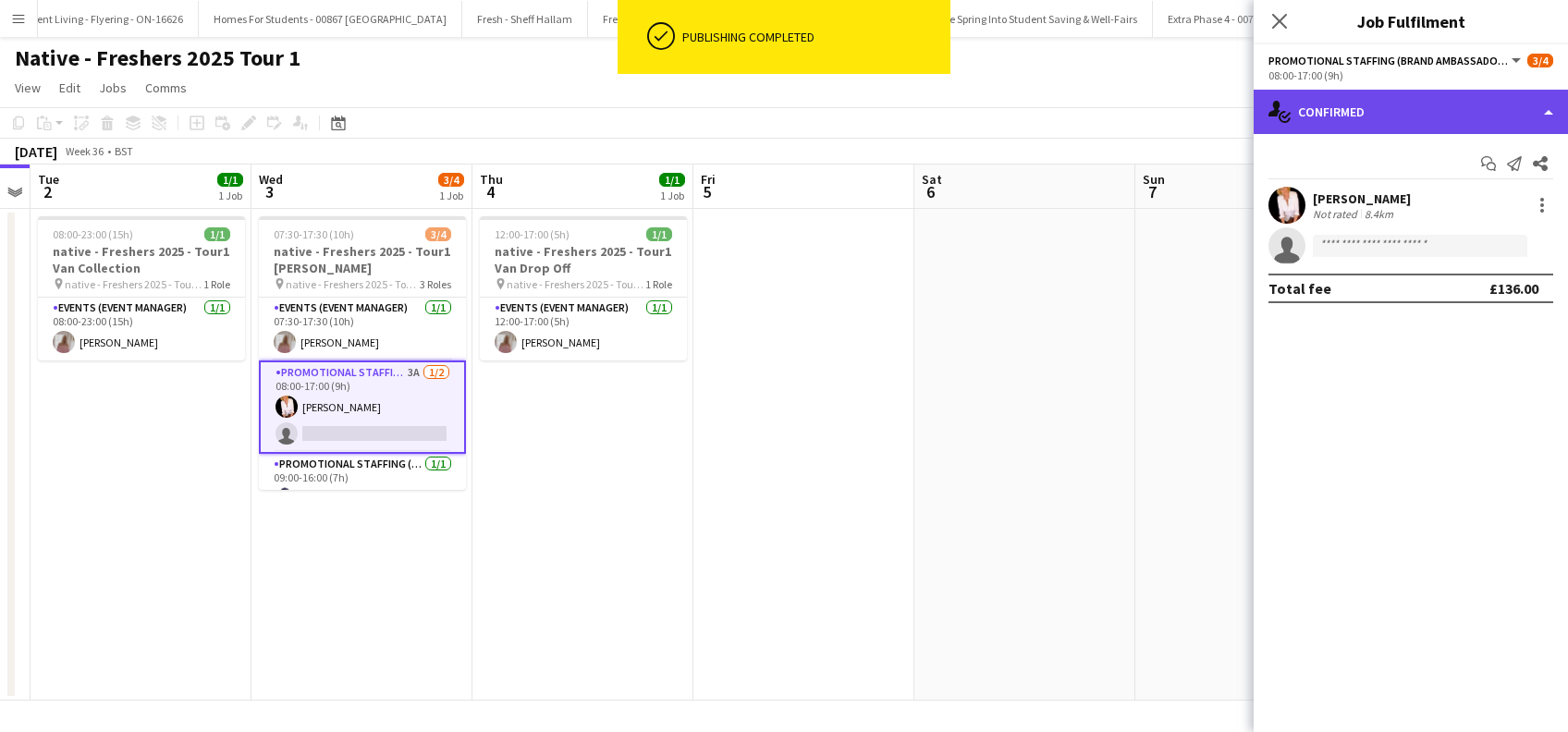
click at [1443, 99] on div "single-neutral-actions-check-2 Confirmed" at bounding box center [1410, 112] width 314 height 44
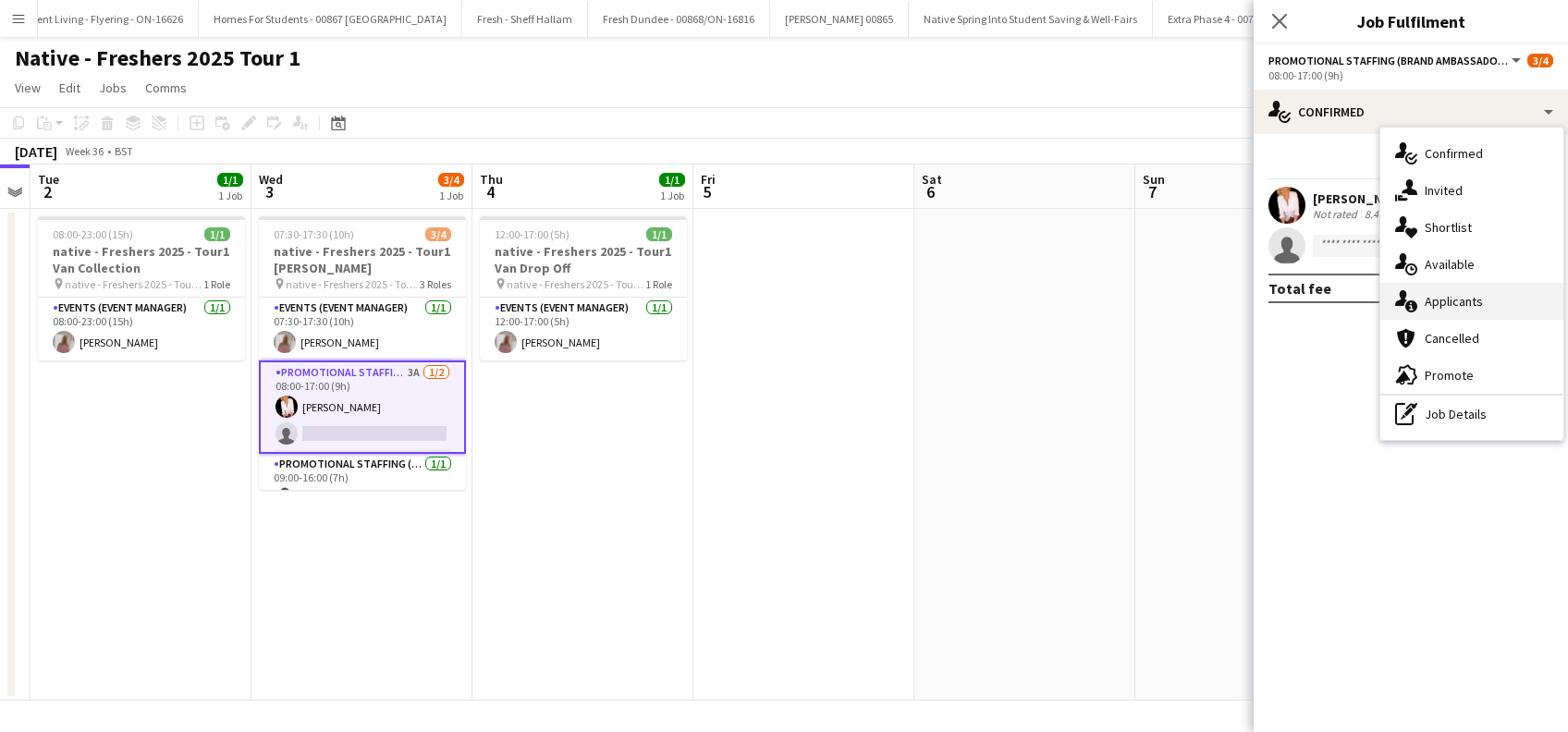
click at [1459, 298] on div "single-neutral-actions-information Applicants" at bounding box center [1471, 300] width 183 height 37
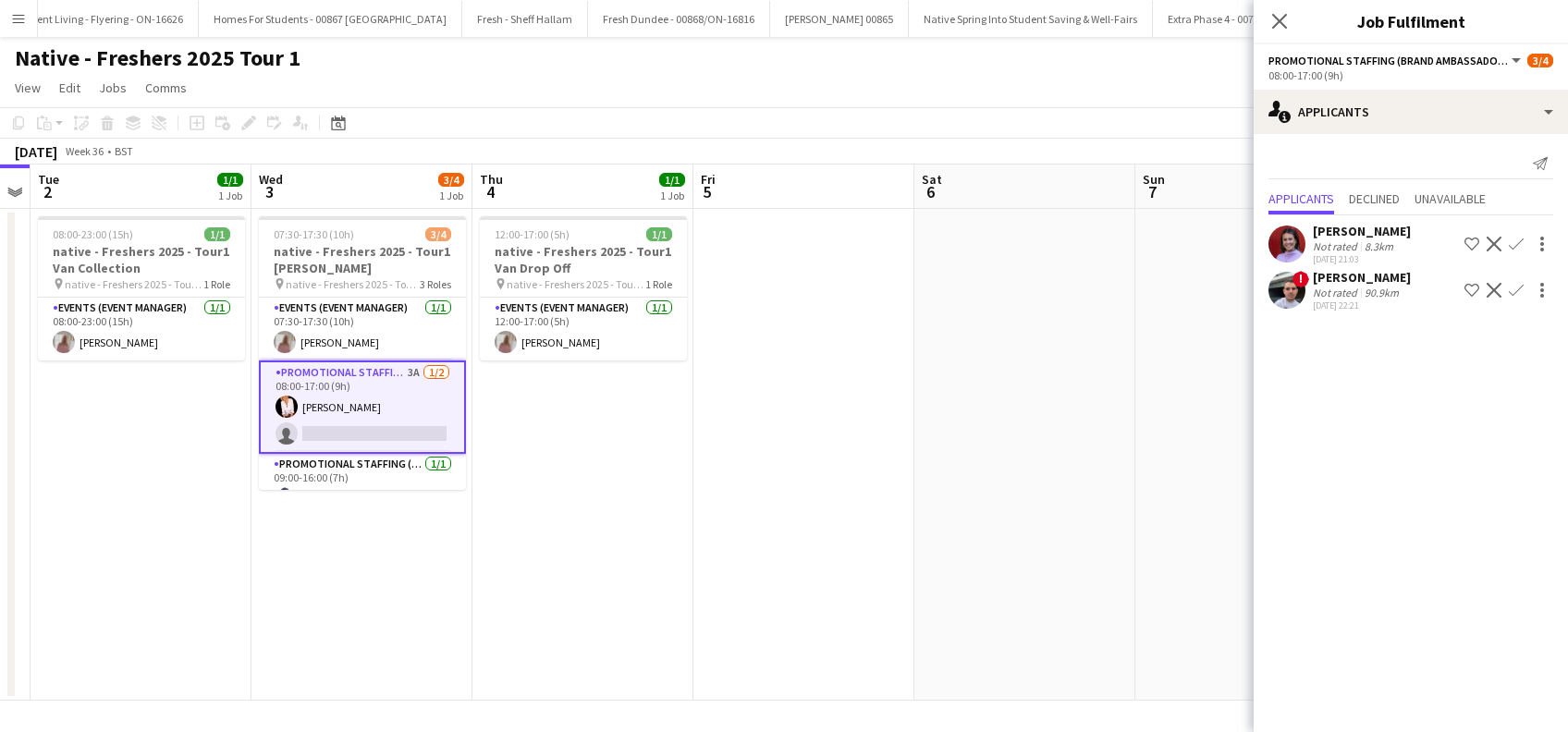
click at [1509, 252] on app-icon "Confirm" at bounding box center [1516, 244] width 15 height 15
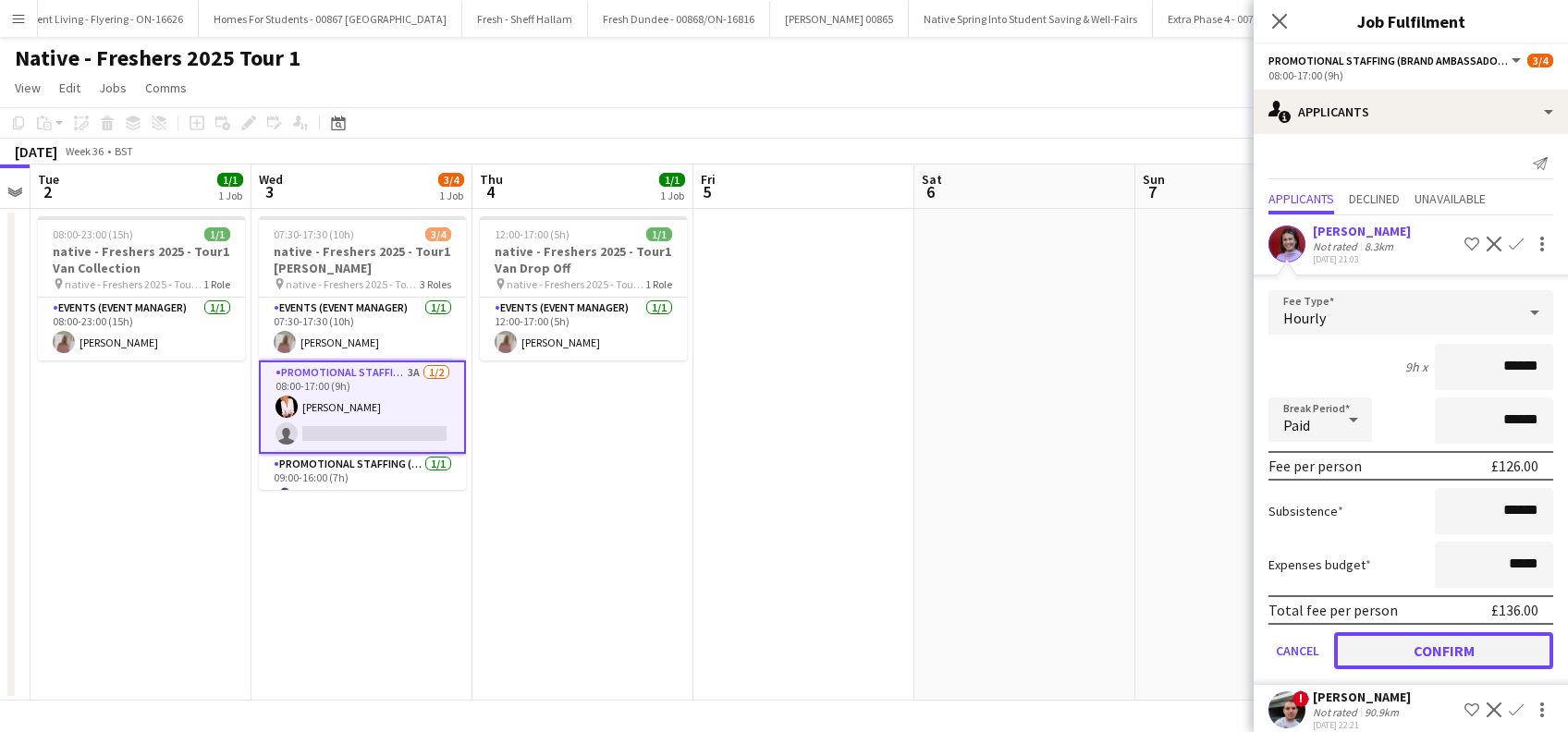
click at [1436, 665] on button "Confirm" at bounding box center [1443, 650] width 219 height 37
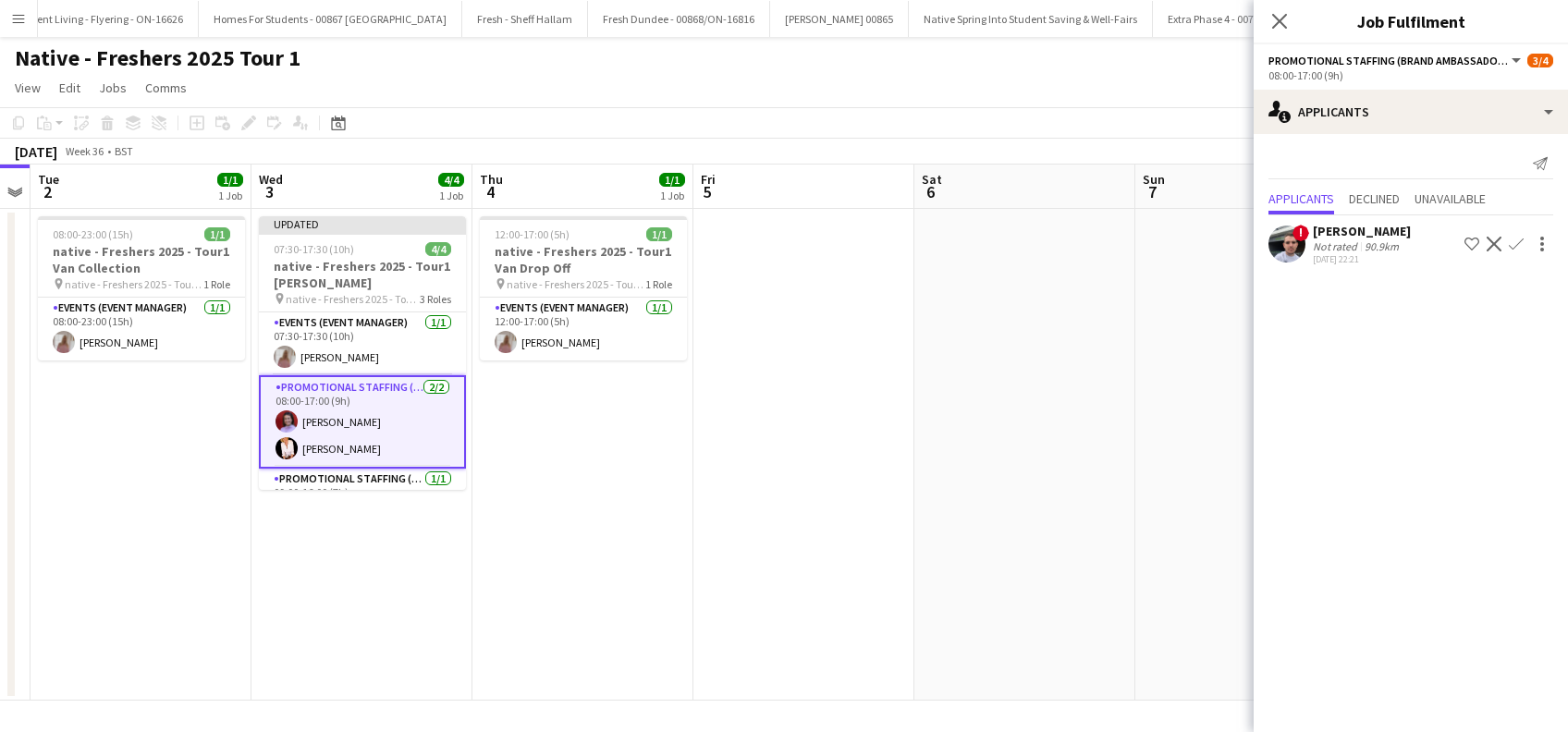
click at [934, 541] on app-date-cell at bounding box center [1024, 455] width 221 height 492
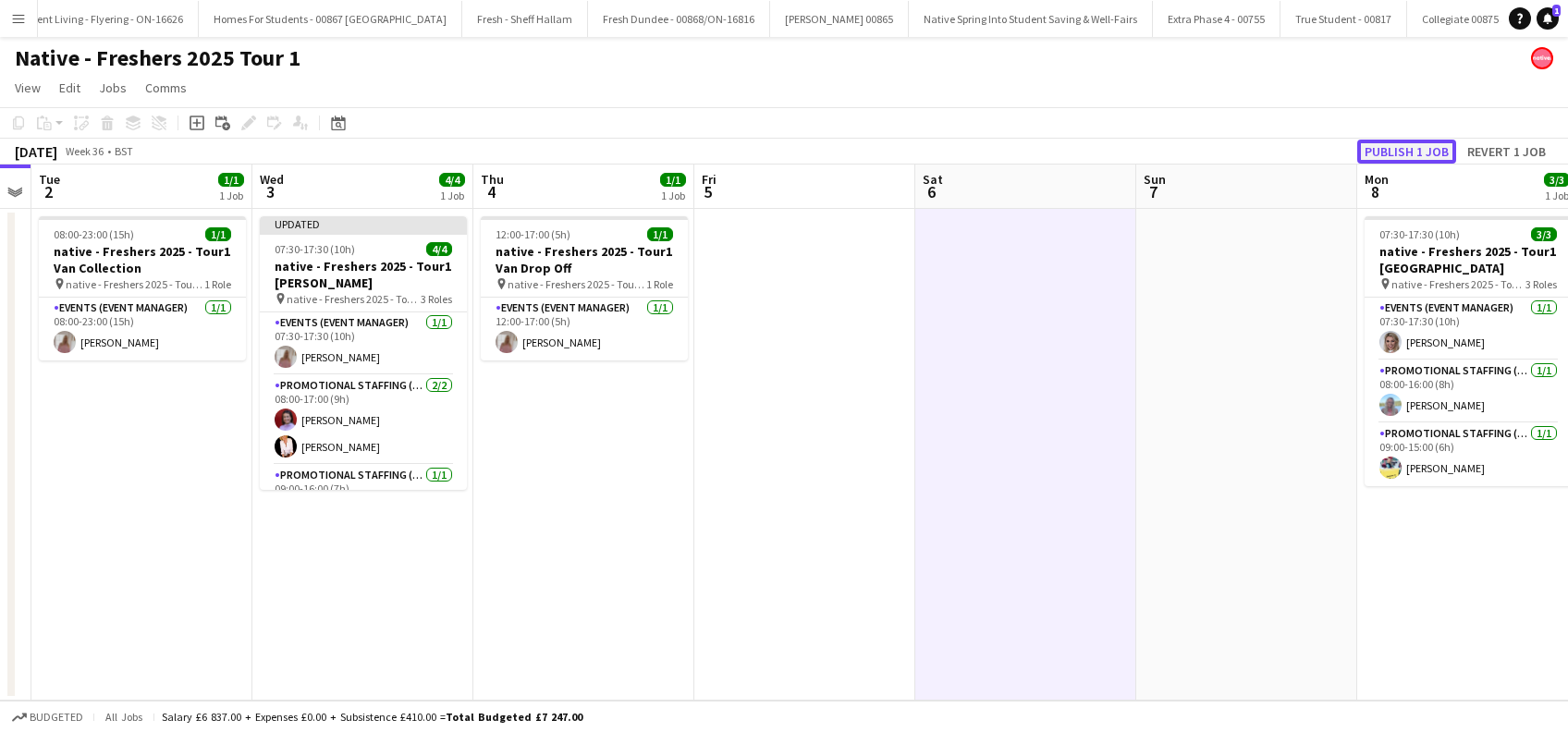
click at [1383, 143] on button "Publish 1 job" at bounding box center [1406, 152] width 99 height 24
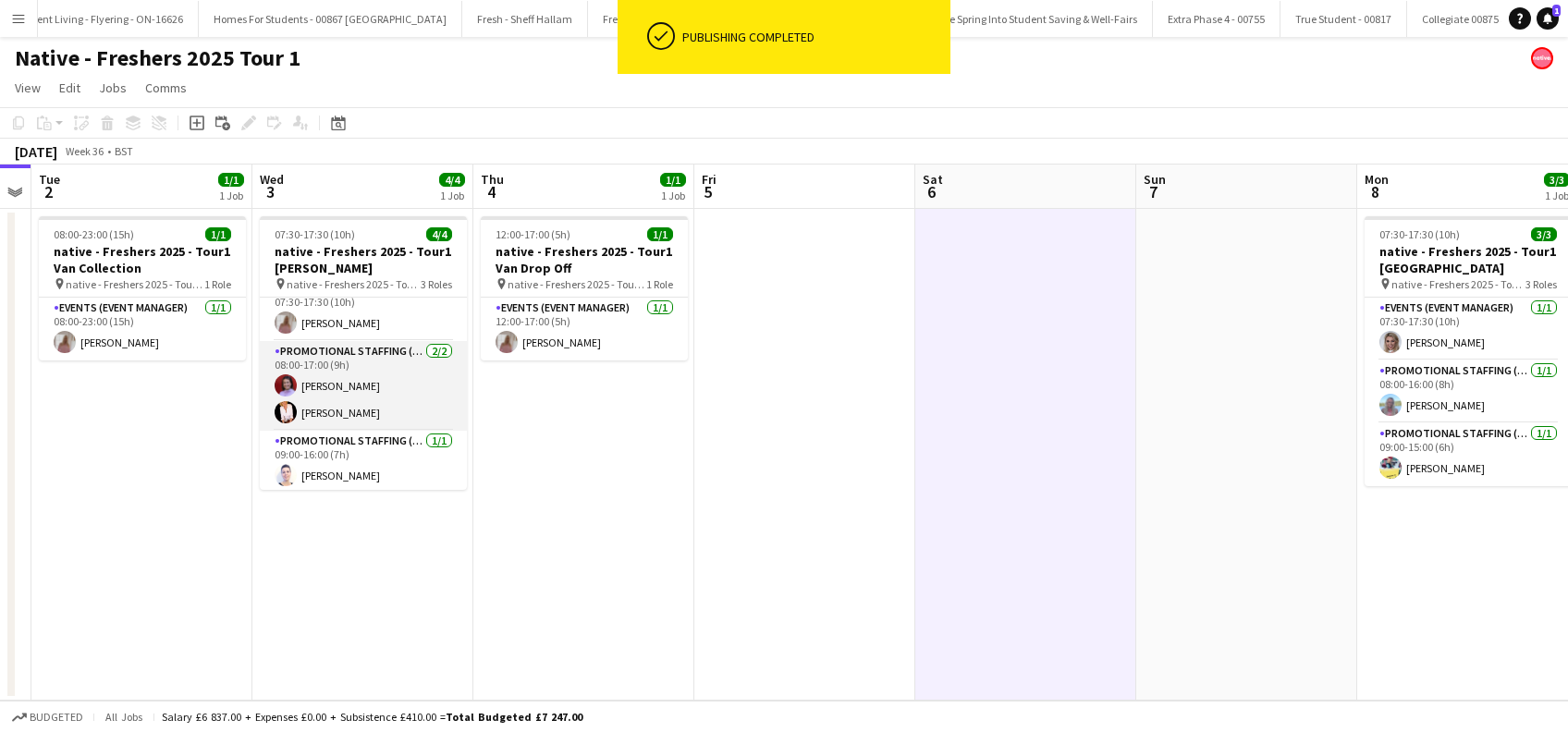
scroll to position [23, 0]
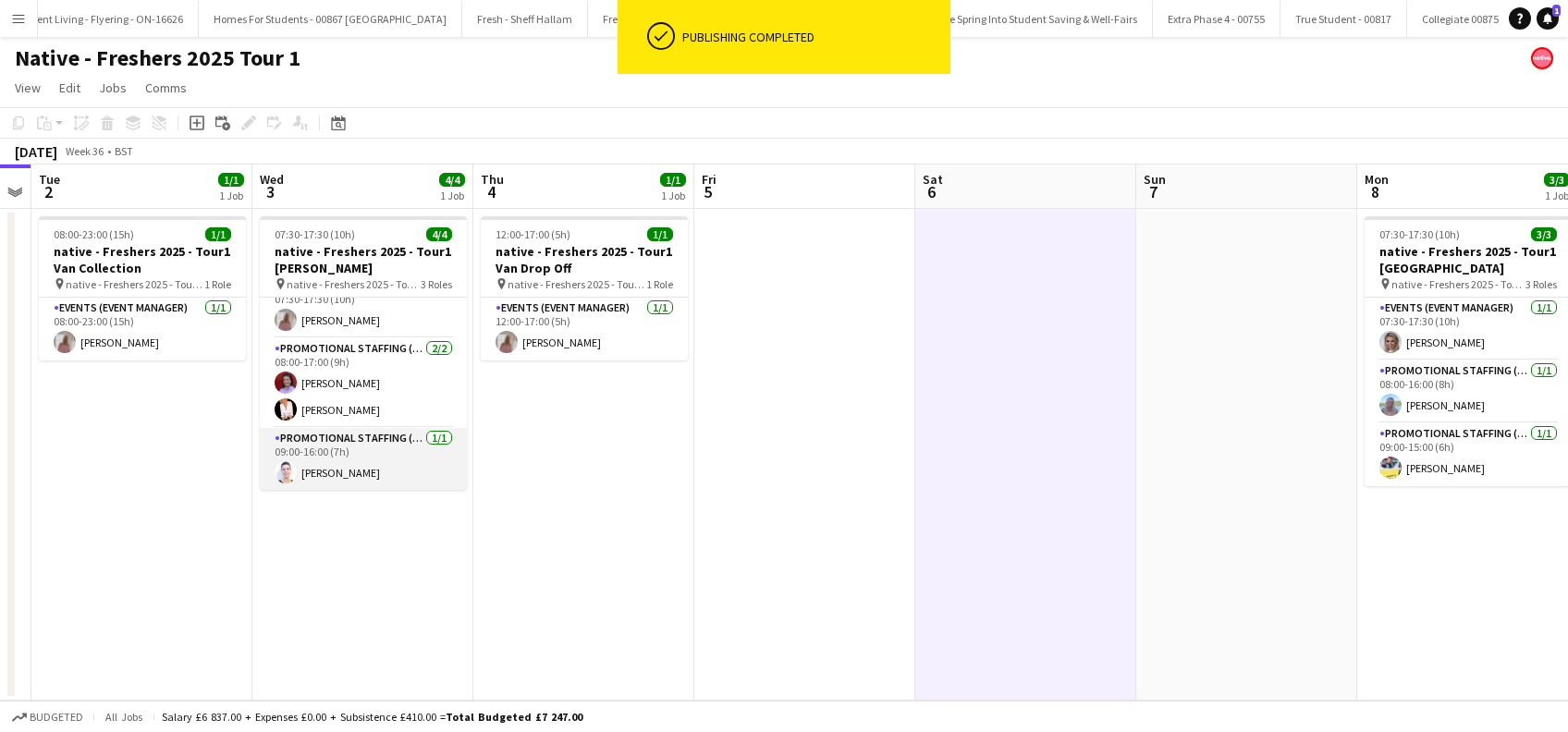
click at [330, 468] on app-card-role "Promotional Staffing (Brand Ambassadors) 1/1 09:00-16:00 (7h) Cleo Gifford" at bounding box center [363, 459] width 207 height 63
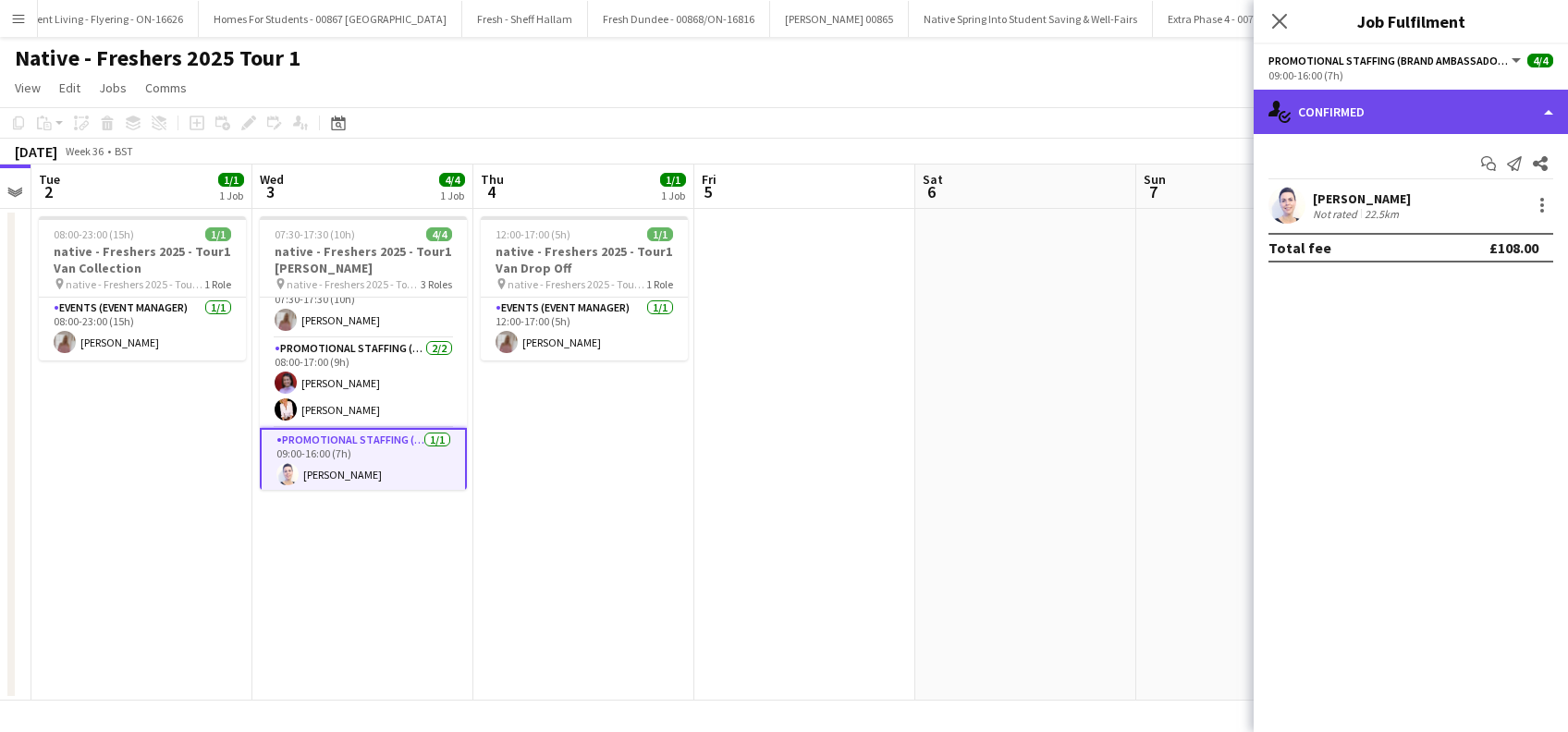
click at [1414, 107] on div "single-neutral-actions-check-2 Confirmed" at bounding box center [1410, 112] width 314 height 44
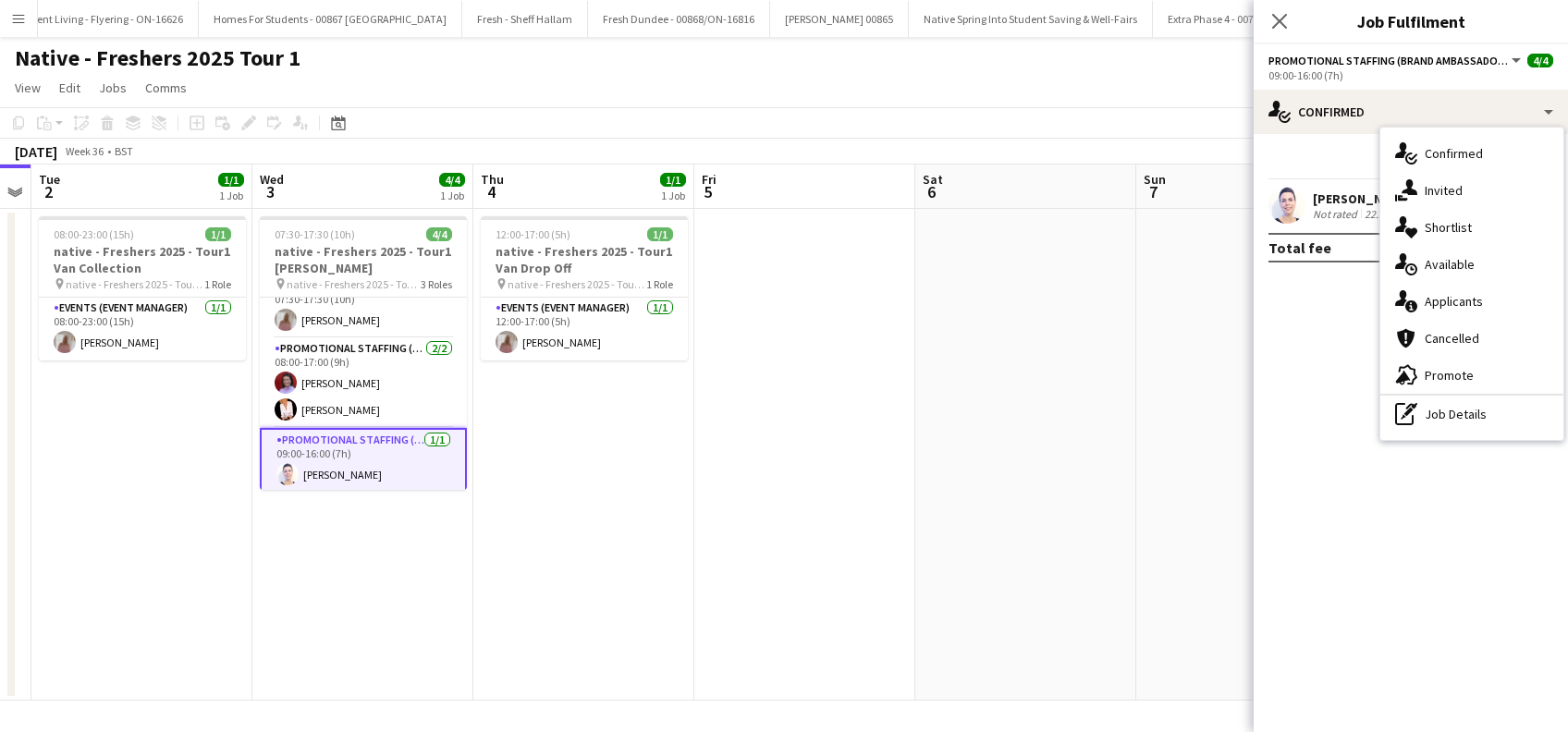
click at [1457, 300] on div "single-neutral-actions-information Applicants" at bounding box center [1471, 300] width 183 height 37
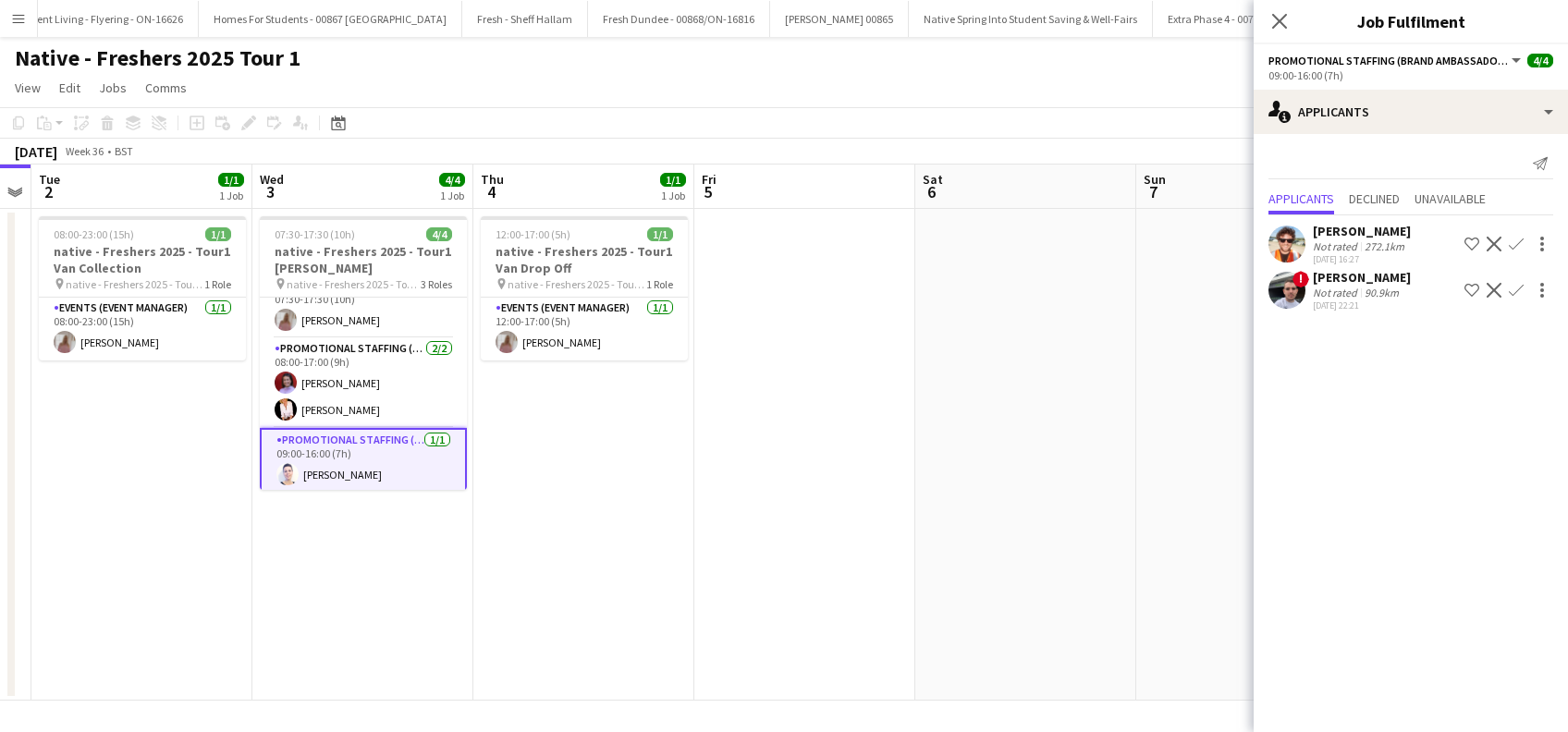
click at [976, 471] on app-date-cell at bounding box center [1025, 455] width 221 height 492
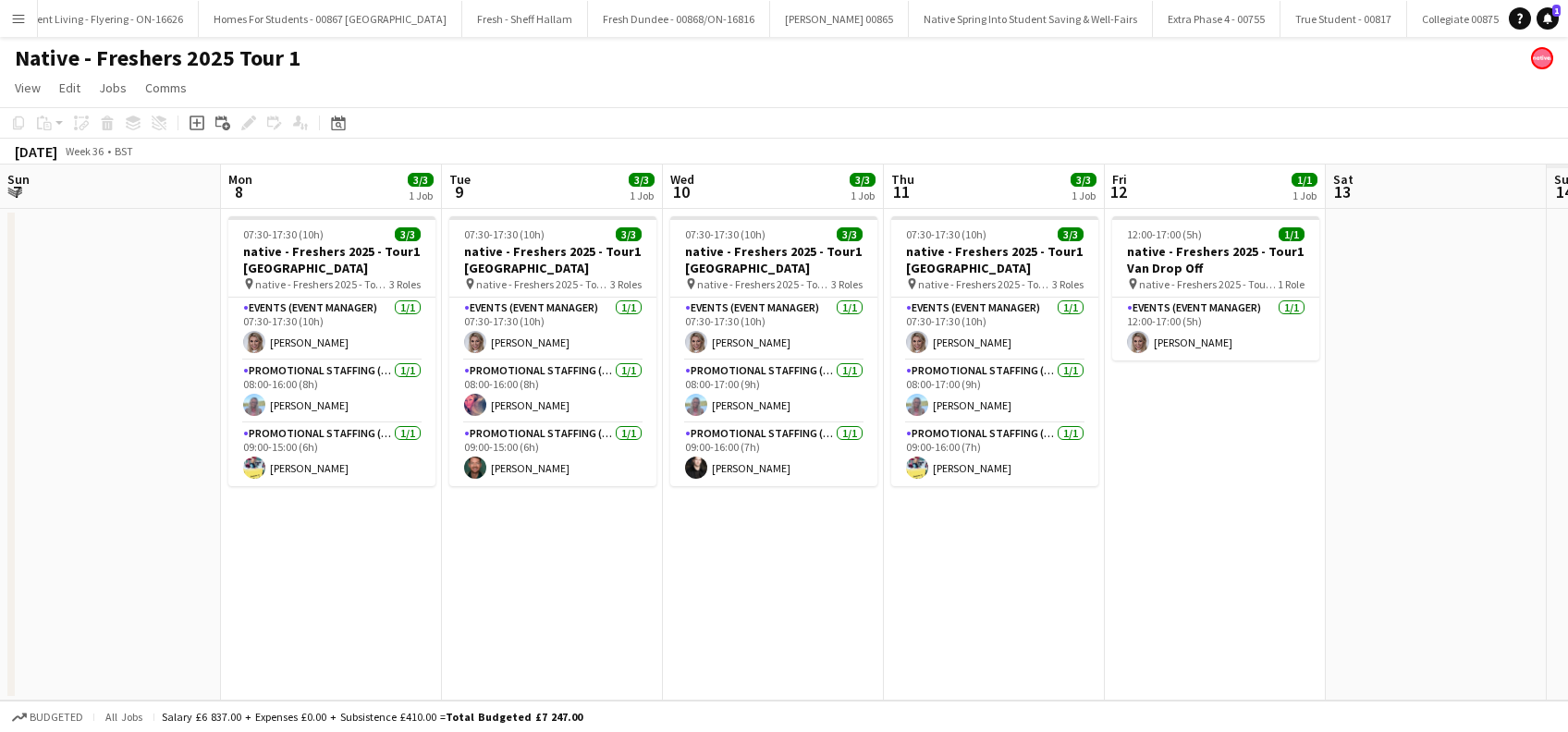
scroll to position [0, 540]
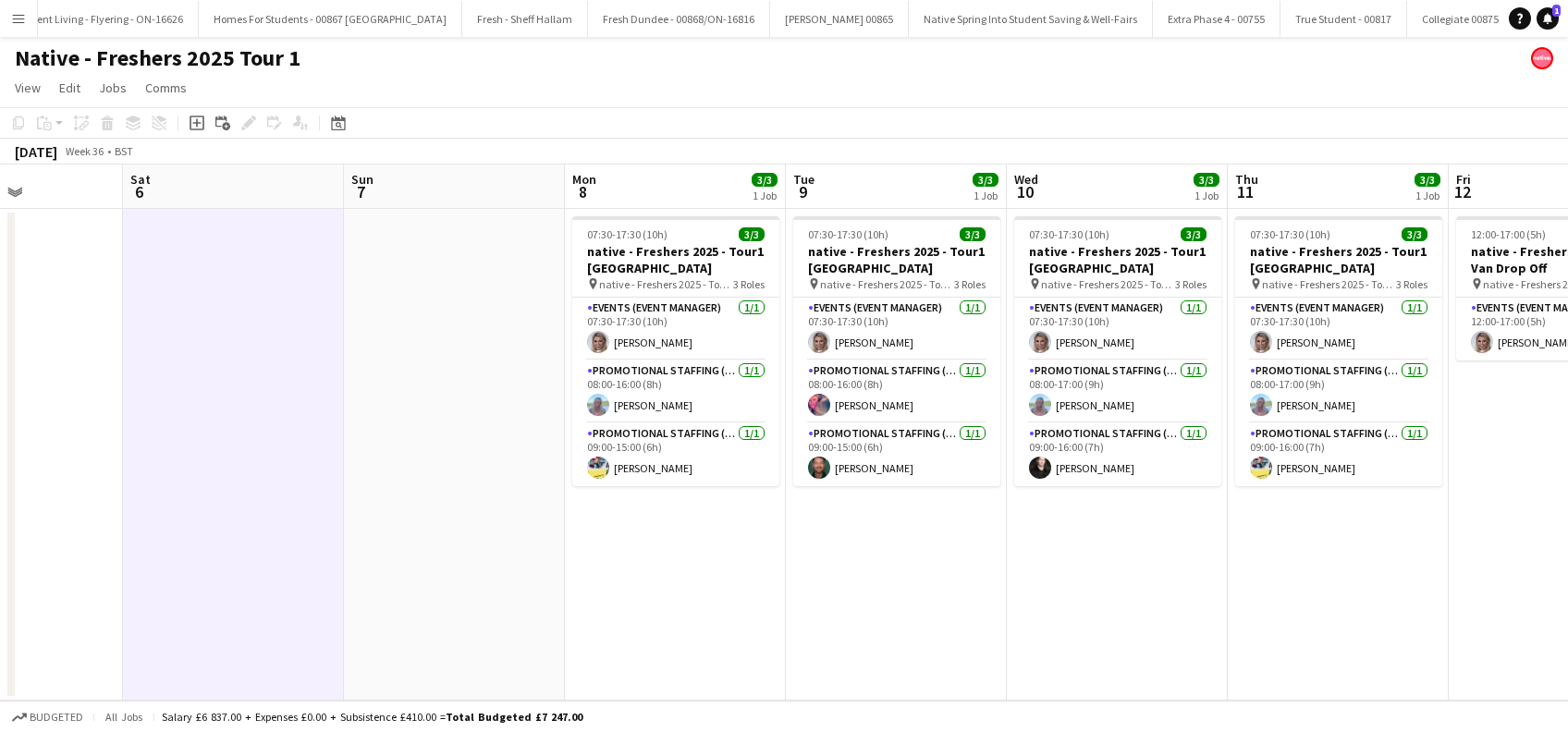
drag, startPoint x: 1119, startPoint y: 567, endPoint x: 361, endPoint y: 633, distance: 760.9
click at [361, 633] on app-calendar-viewport "Wed 3 4/4 1 Job Thu 4 1/1 1 Job Fri 5 Sat 6 Sun 7 Mon 8 3/3 1 Job Tue 9 3/3 1 J…" at bounding box center [784, 432] width 1568 height 536
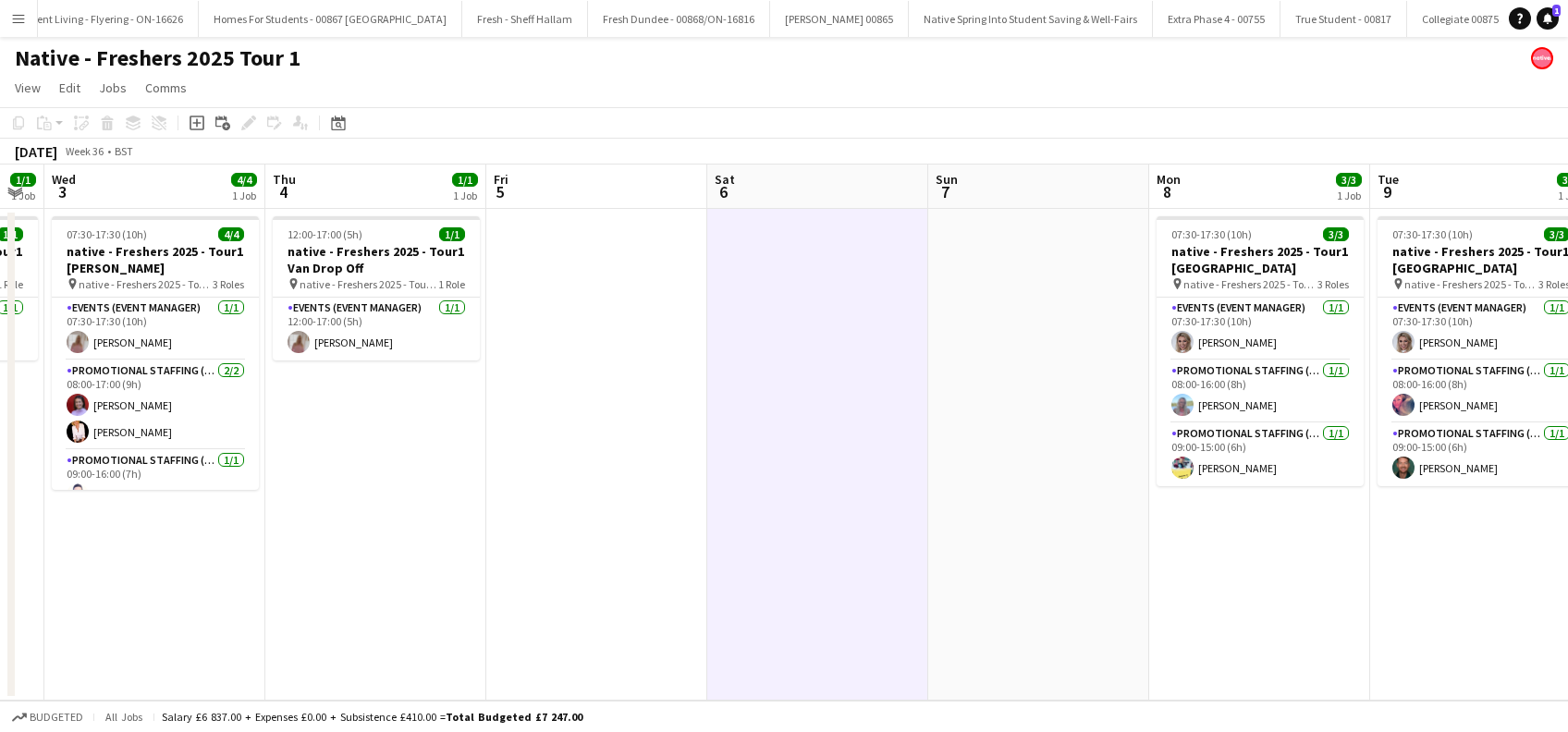
scroll to position [0, 531]
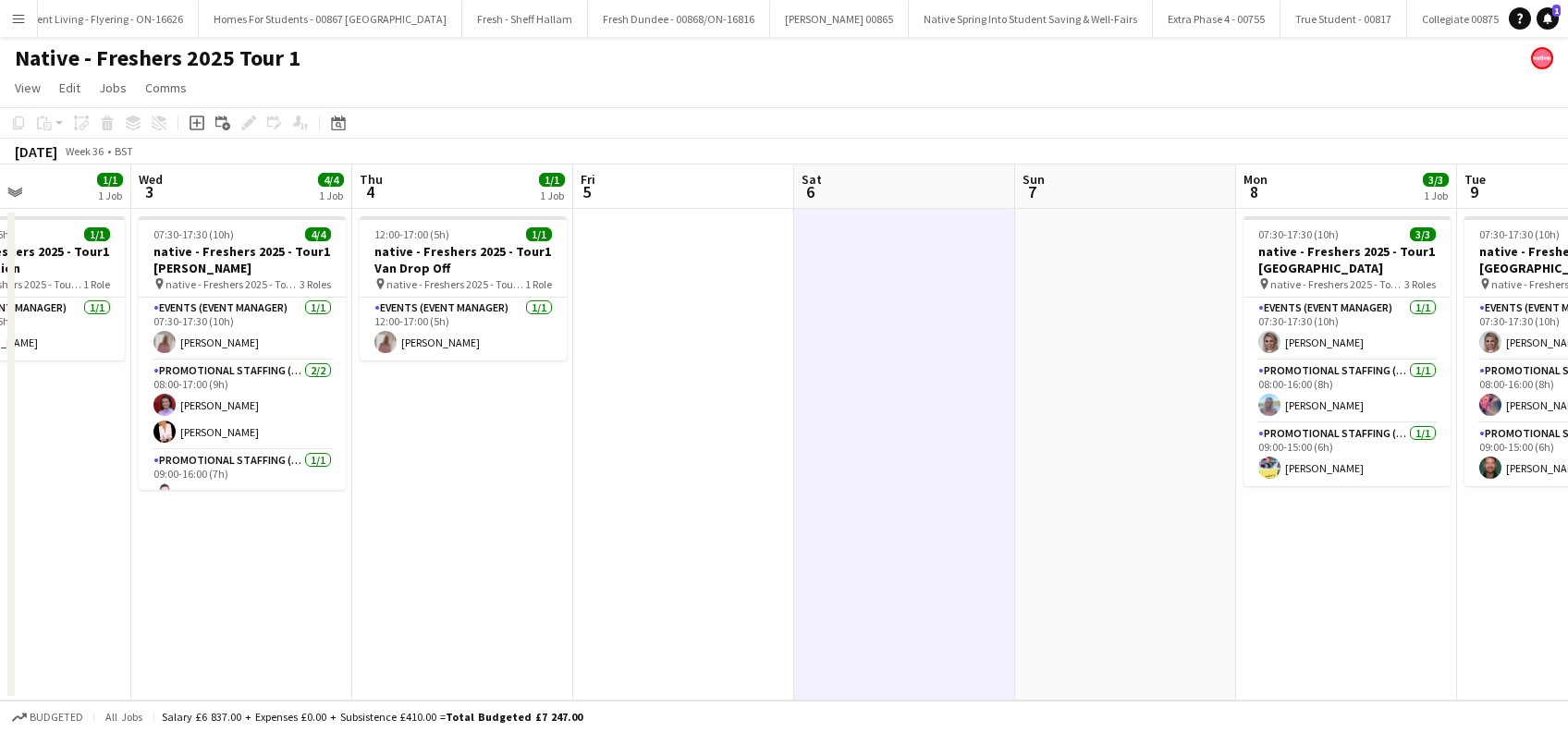
drag, startPoint x: 657, startPoint y: 618, endPoint x: 881, endPoint y: 595, distance: 225.2
click at [1329, 595] on app-calendar-viewport "Sun 31 Mon 1 Tue 2 1/1 1 Job Wed 3 4/4 1 Job Thu 4 1/1 1 Job Fri 5 Sat 6 Sun 7 …" at bounding box center [784, 432] width 1568 height 536
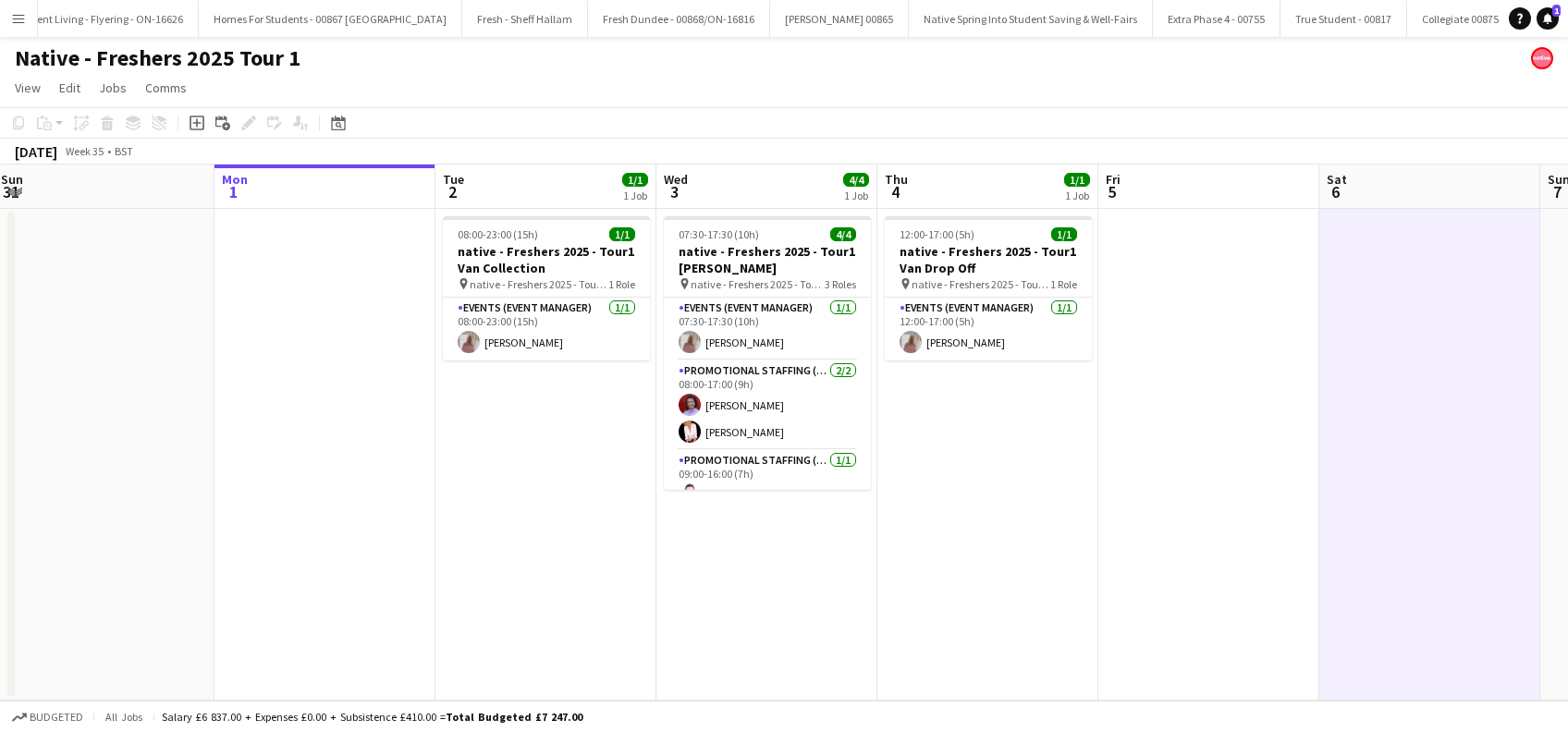
drag, startPoint x: 593, startPoint y: 599, endPoint x: 1064, endPoint y: 591, distance: 471.1
click at [1085, 599] on app-calendar-viewport "Fri 29 Sat 30 Sun 31 Mon 1 Tue 2 1/1 1 Job Wed 3 4/4 1 Job Thu 4 1/1 1 Job Fri …" at bounding box center [784, 432] width 1568 height 536
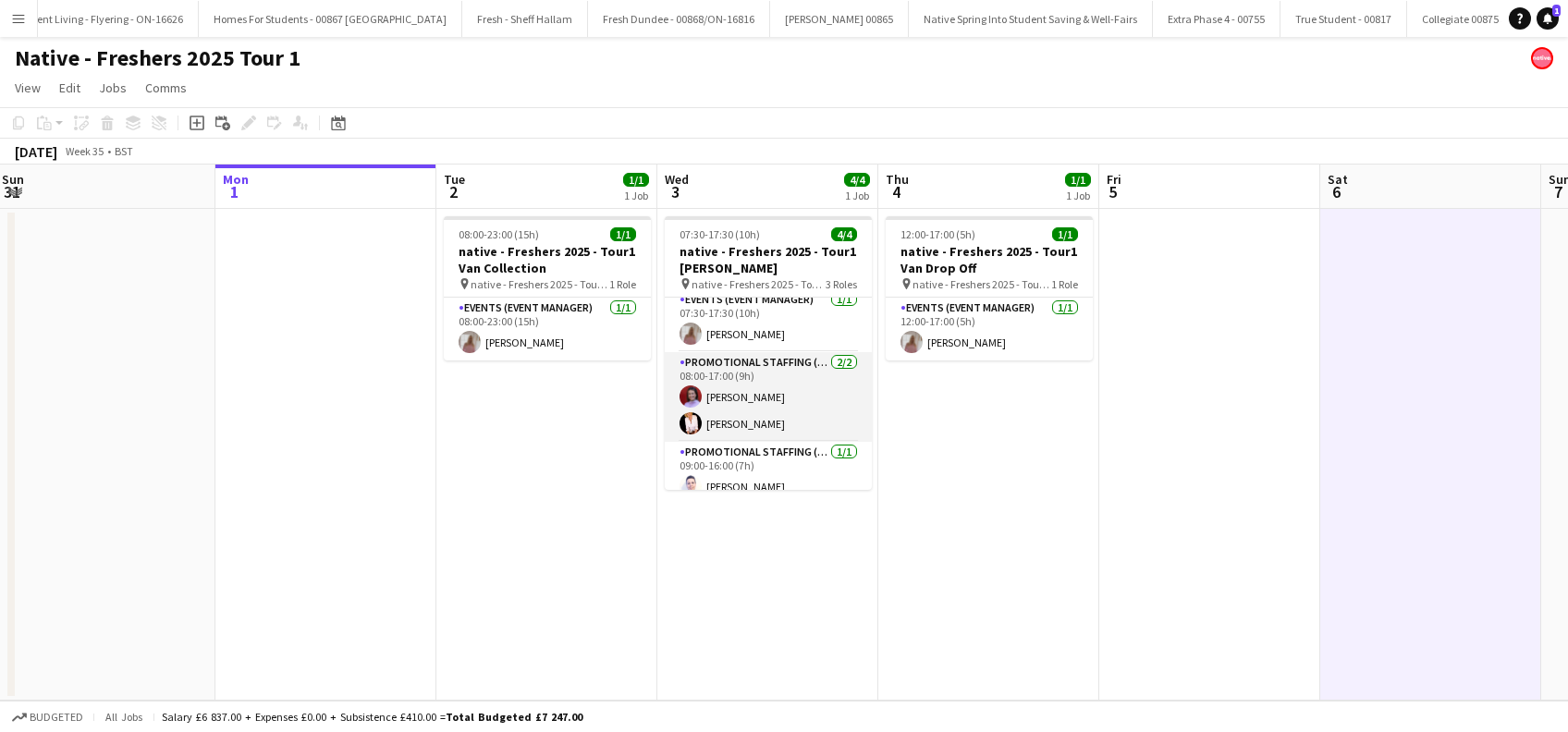
scroll to position [23, 0]
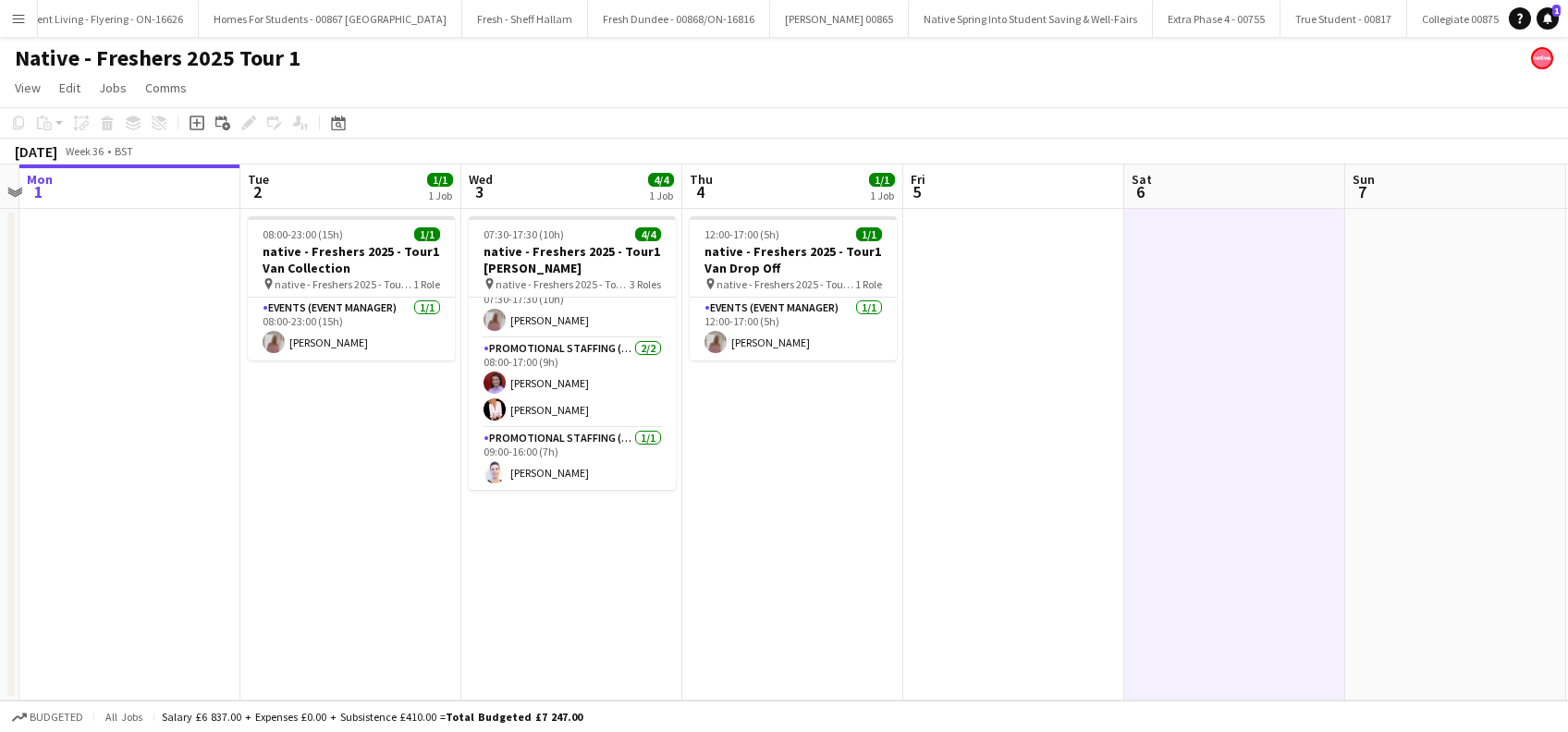
drag, startPoint x: 1191, startPoint y: 591, endPoint x: 549, endPoint y: 667, distance: 646.5
click at [549, 667] on app-calendar-viewport "Fri 29 Sat 30 Sun 31 Mon 1 Tue 2 1/1 1 Job Wed 3 4/4 1 Job Thu 4 1/1 1 Job Fri …" at bounding box center [784, 432] width 1568 height 536
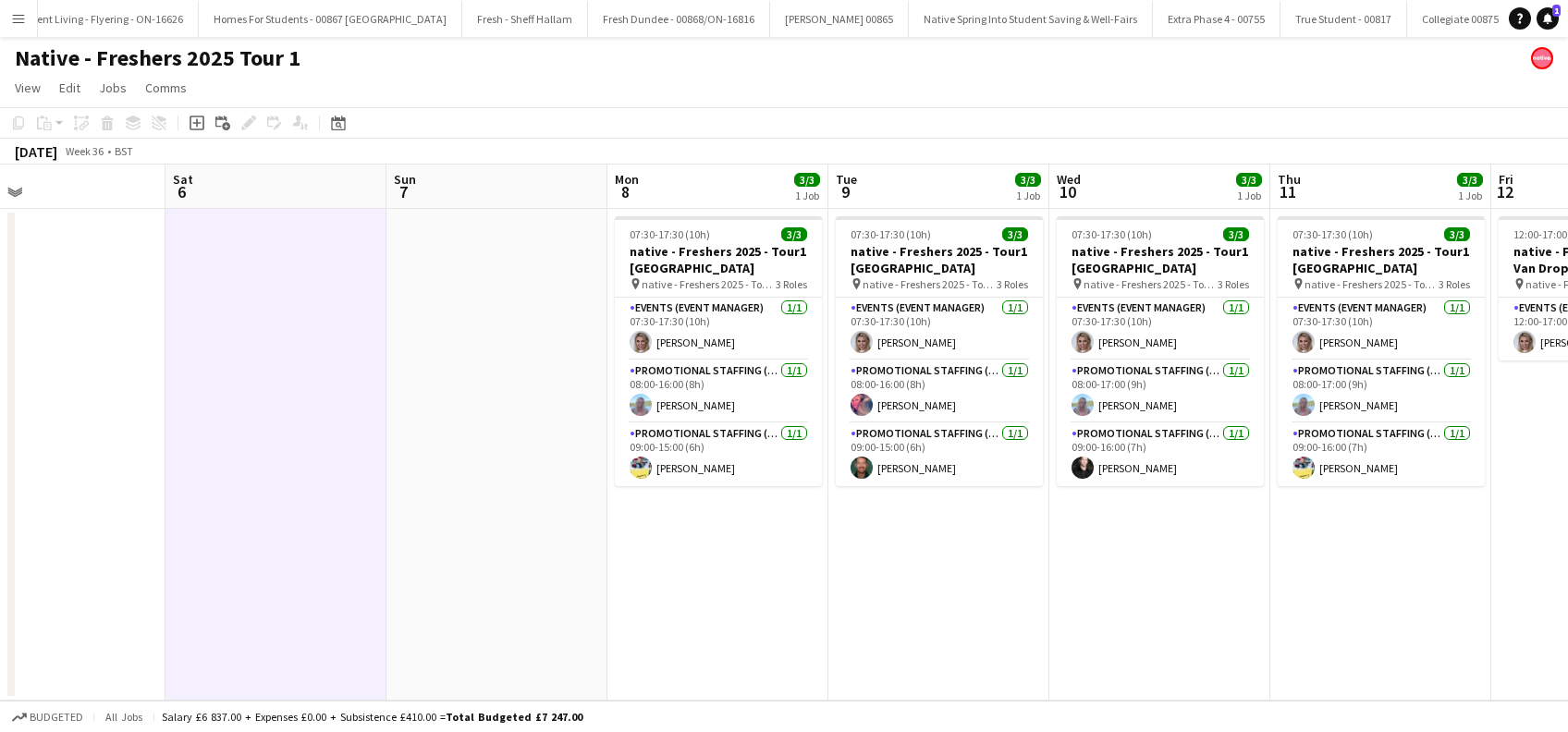
drag, startPoint x: 843, startPoint y: 638, endPoint x: 768, endPoint y: 648, distance: 75.7
click at [768, 648] on app-calendar-viewport "Tue 2 1/1 1 Job Wed 3 4/4 1 Job Thu 4 1/1 1 Job Fri 5 Sat 6 Sun 7 Mon 8 3/3 1 J…" at bounding box center [784, 432] width 1568 height 536
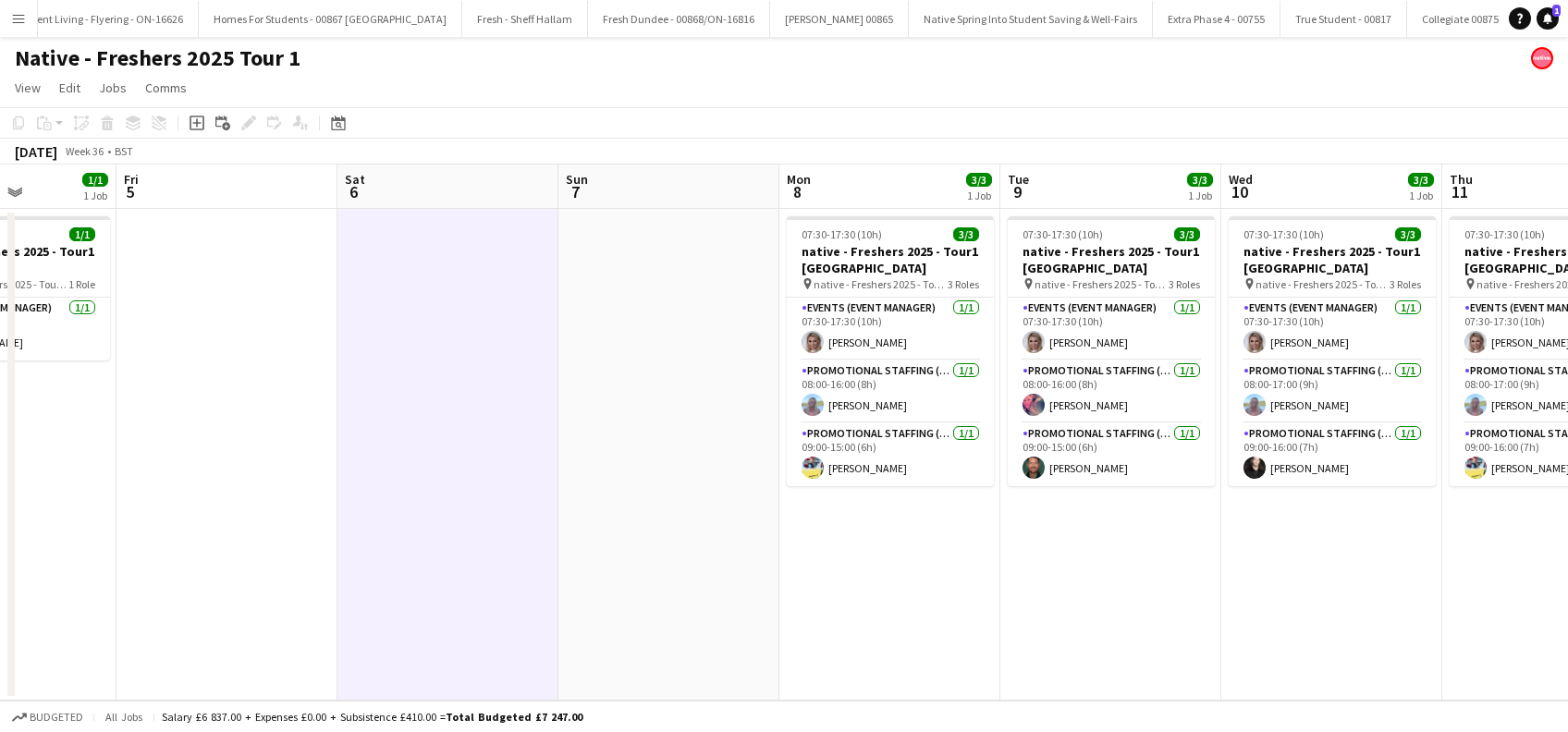
drag, startPoint x: 706, startPoint y: 587, endPoint x: 1342, endPoint y: 593, distance: 636.0
click at [1342, 593] on app-calendar-viewport "Tue 2 1/1 1 Job Wed 3 4/4 1 Job Thu 4 1/1 1 Job Fri 5 Sat 6 Sun 7 Mon 8 3/3 1 J…" at bounding box center [784, 432] width 1568 height 536
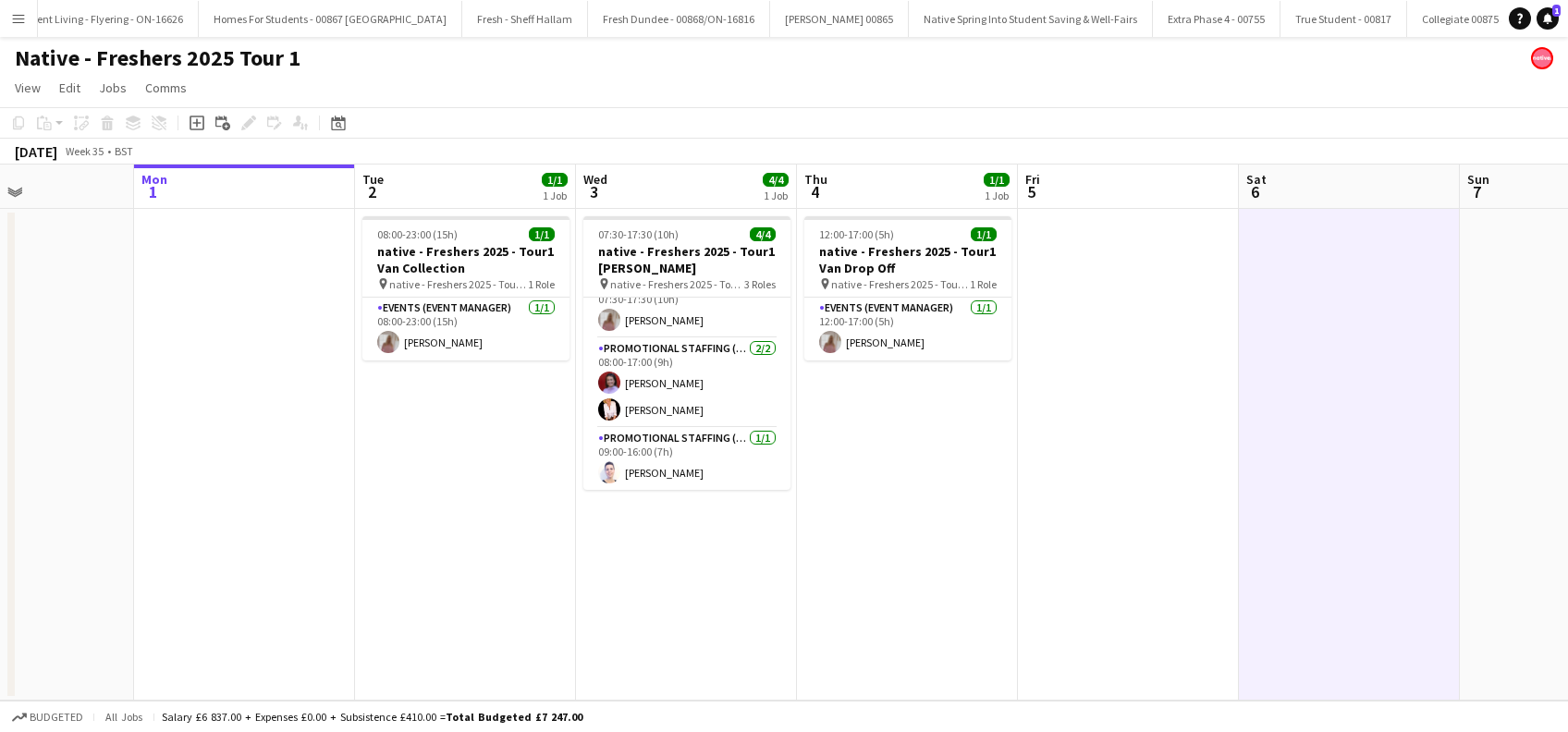
drag, startPoint x: 371, startPoint y: 629, endPoint x: 830, endPoint y: 654, distance: 459.7
click at [830, 654] on app-calendar-viewport "Fri 29 Sat 30 Sun 31 Mon 1 Tue 2 1/1 1 Job Wed 3 4/4 1 Job Thu 4 1/1 1 Job Fri …" at bounding box center [784, 432] width 1568 height 536
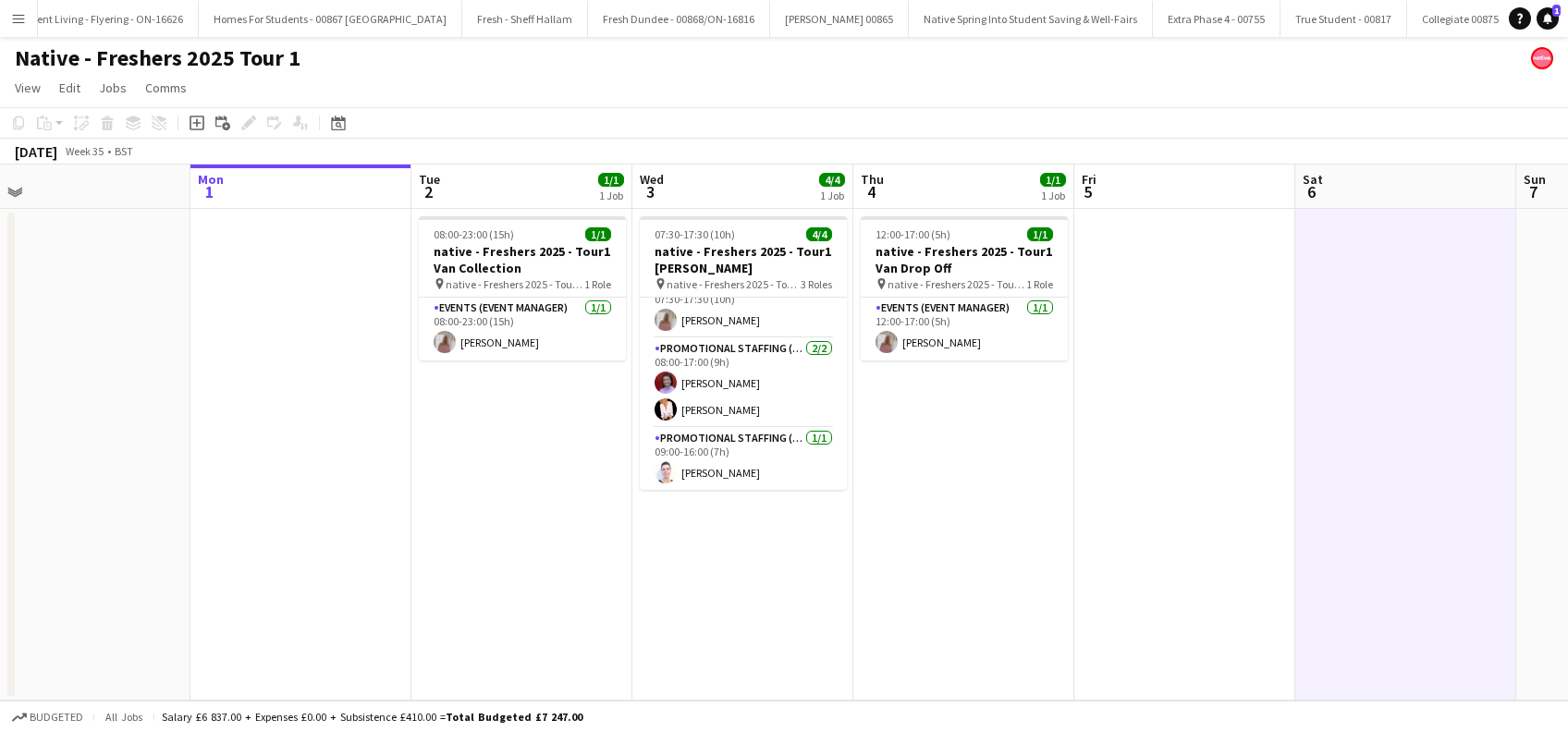
click at [727, 574] on app-date-cell "07:30-17:30 (10h) 4/4 native - Freshers 2025 - Tour1 Heriot Watt pin native - F…" at bounding box center [742, 455] width 221 height 492
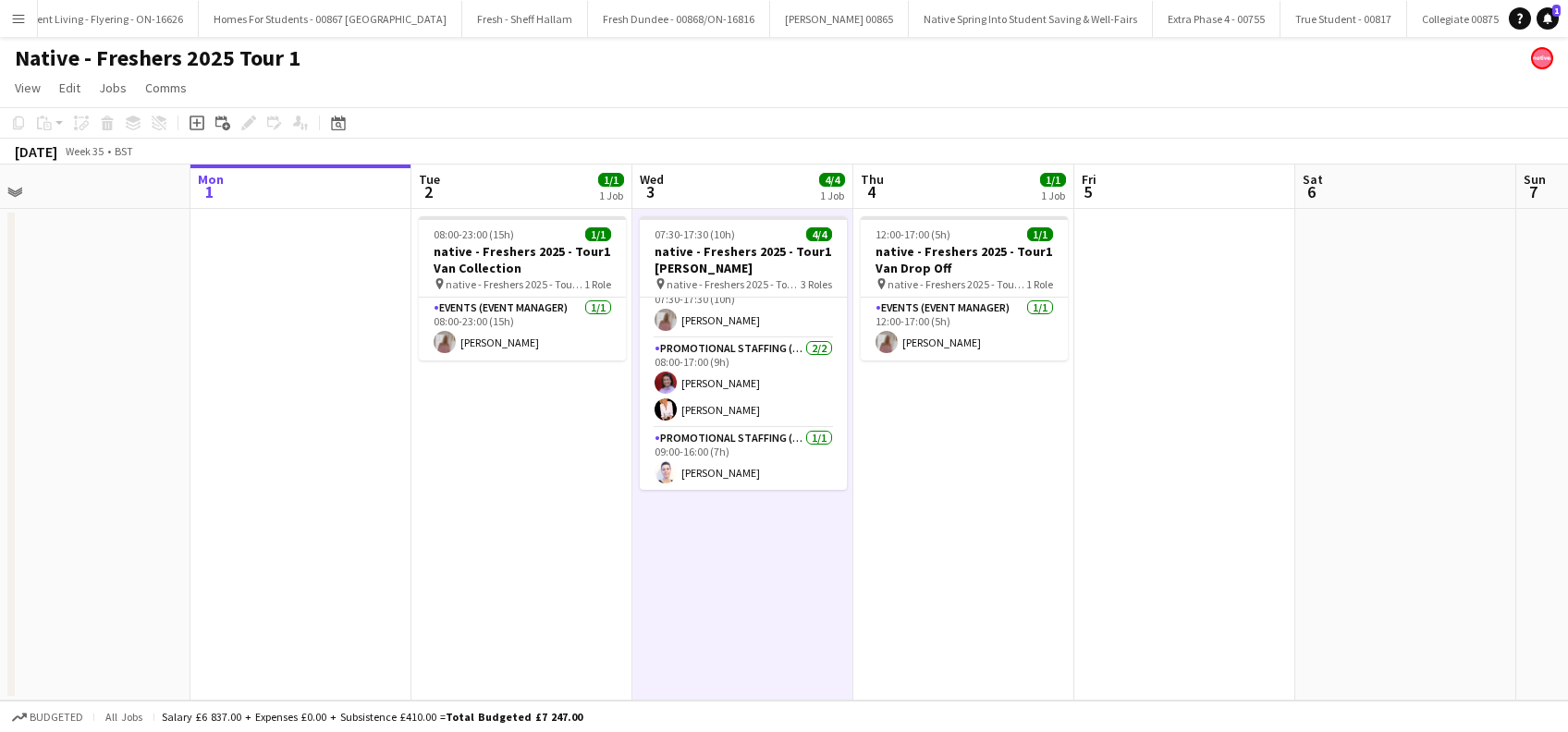
click at [880, 565] on app-date-cell "12:00-17:00 (5h) 1/1 native - Freshers 2025 - Tour1 Van Drop Off pin native - F…" at bounding box center [963, 455] width 221 height 492
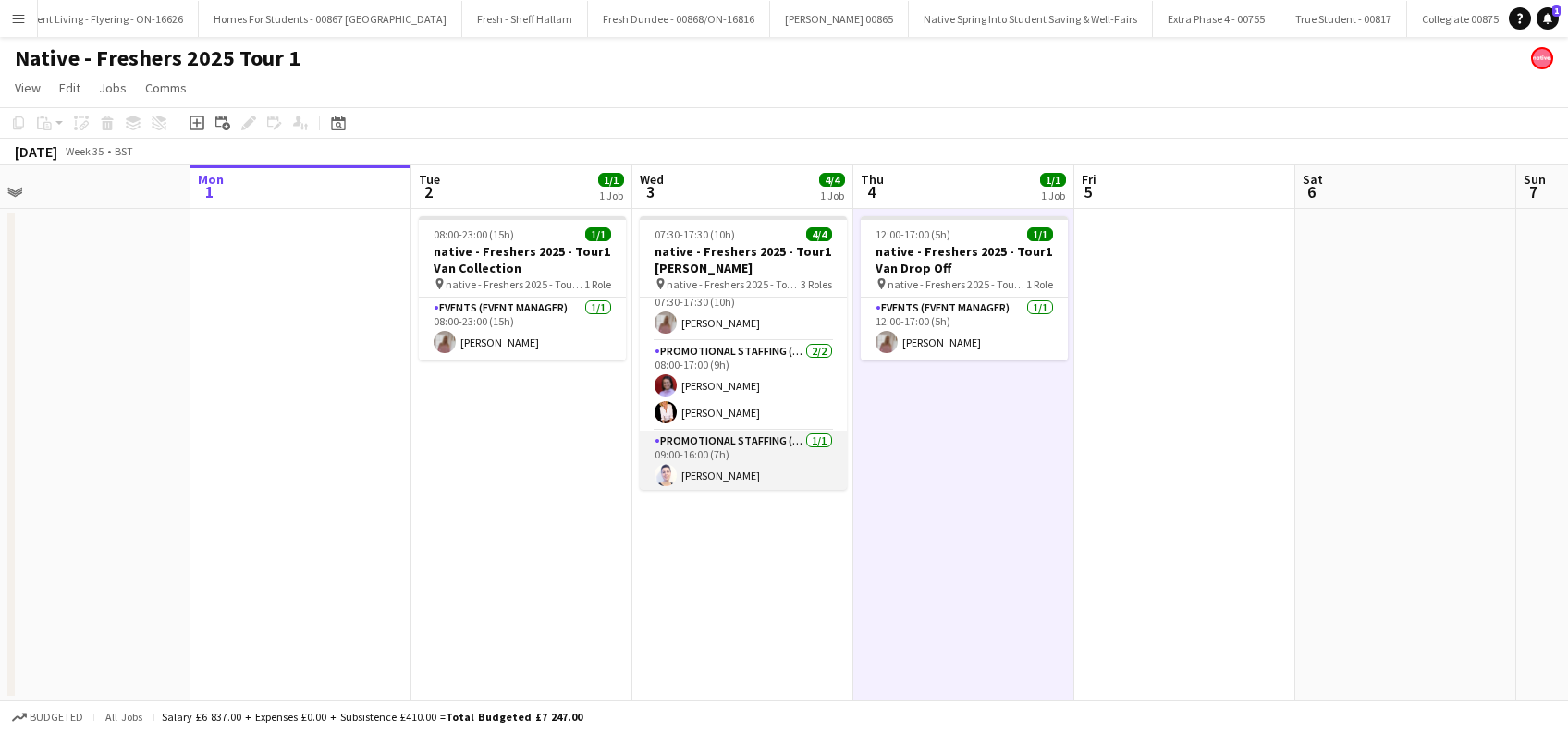
scroll to position [23, 0]
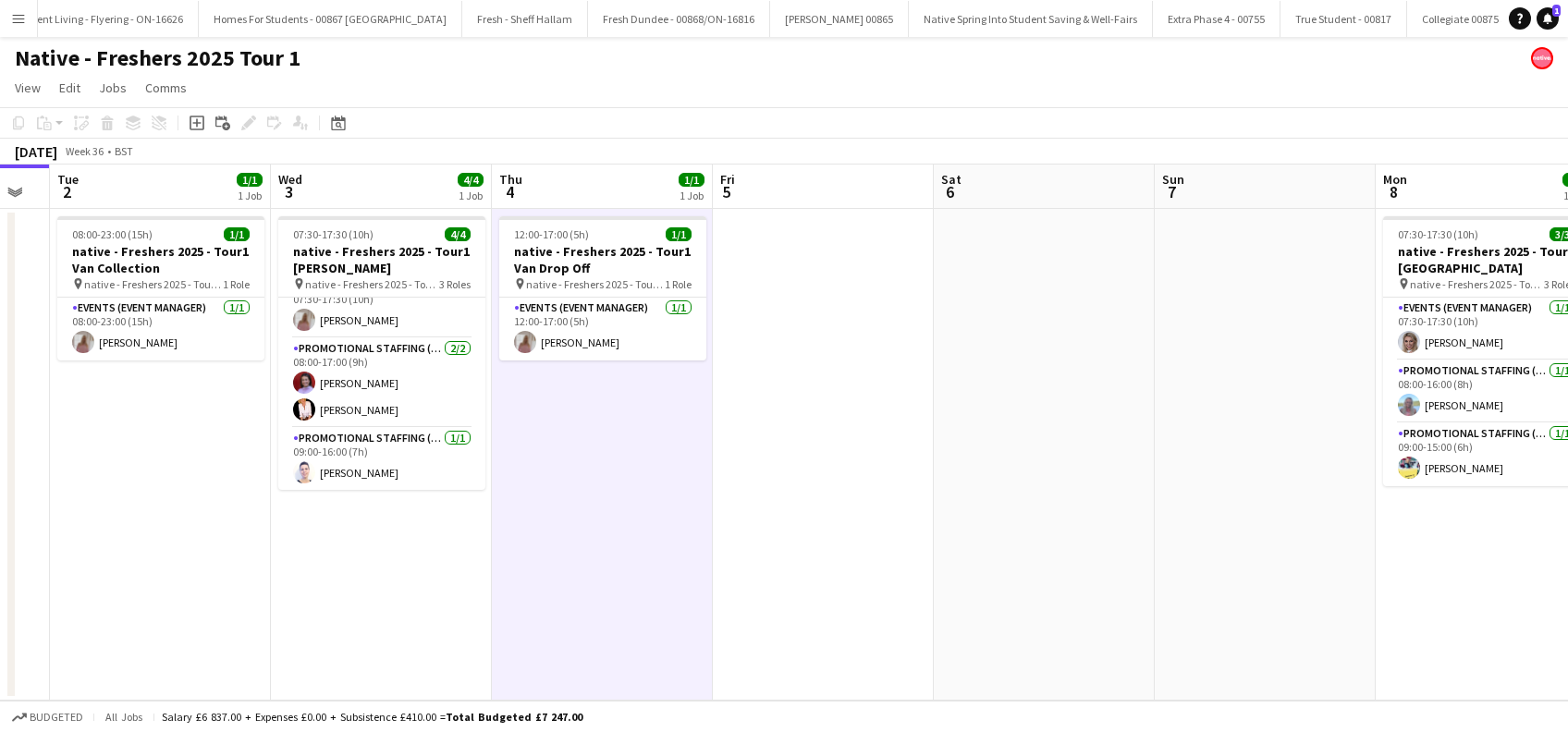
drag, startPoint x: 953, startPoint y: 510, endPoint x: 496, endPoint y: 643, distance: 476.0
click at [496, 643] on app-calendar-viewport "Fri 29 Sat 30 Sun 31 Mon 1 Tue 2 1/1 1 Job Wed 3 4/4 1 Job Thu 4 1/1 1 Job Fri …" at bounding box center [784, 432] width 1568 height 536
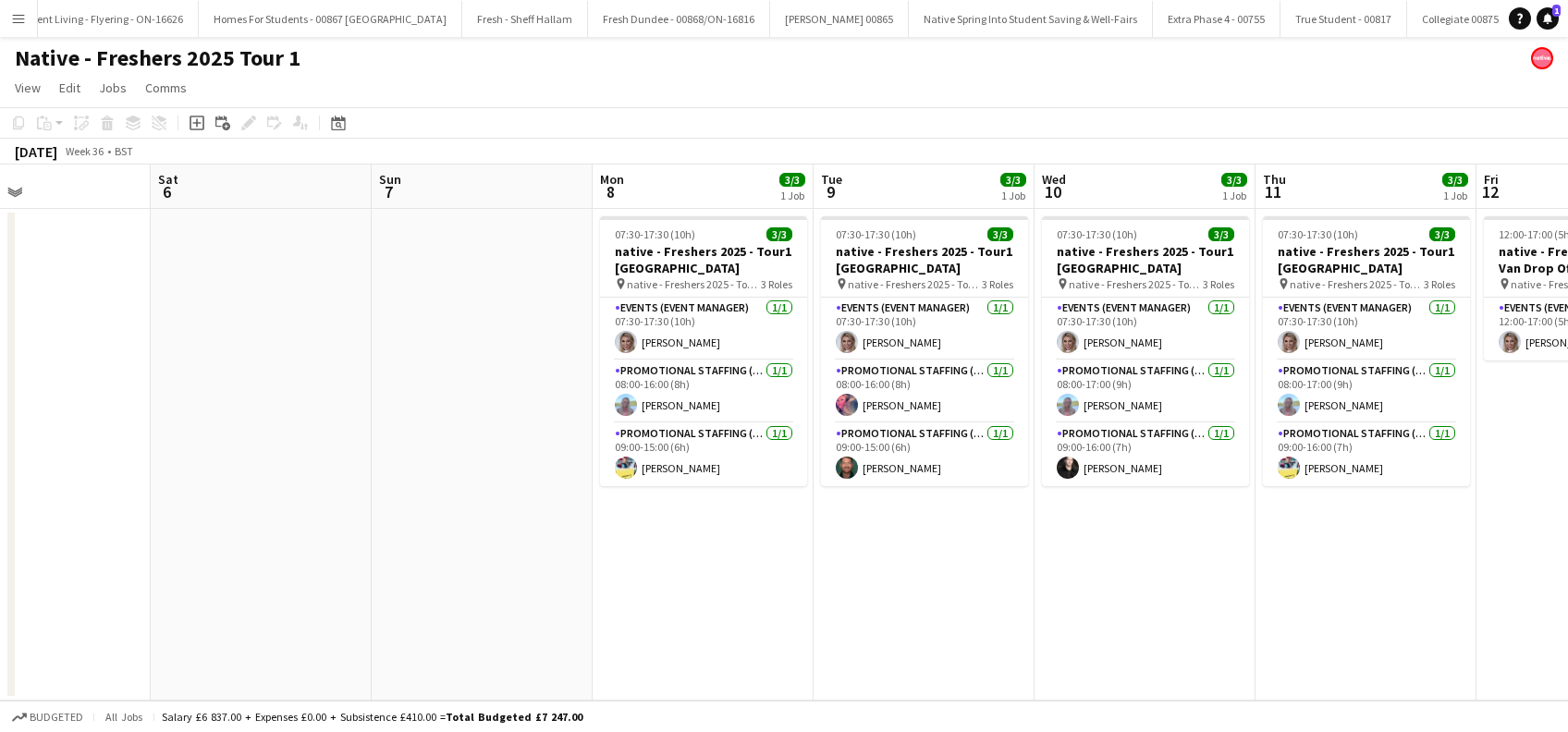
scroll to position [0, 810]
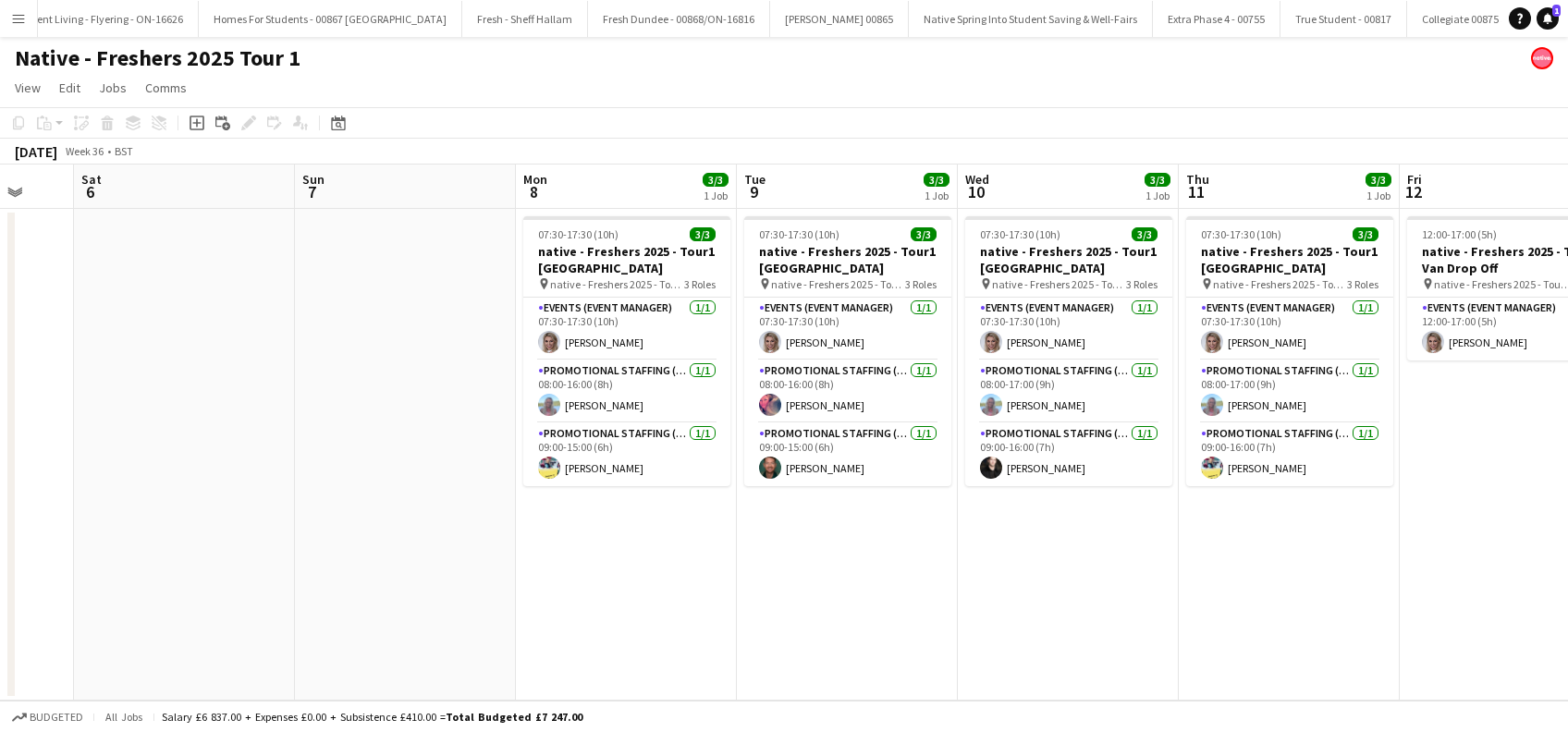
drag, startPoint x: 1311, startPoint y: 565, endPoint x: 546, endPoint y: 640, distance: 768.7
click at [546, 640] on app-calendar-viewport "Tue 2 1/1 1 Job Wed 3 4/4 1 Job Thu 4 1/1 1 Job Fri 5 Sat 6 Sun 7 Mon 8 3/3 1 J…" at bounding box center [784, 432] width 1568 height 536
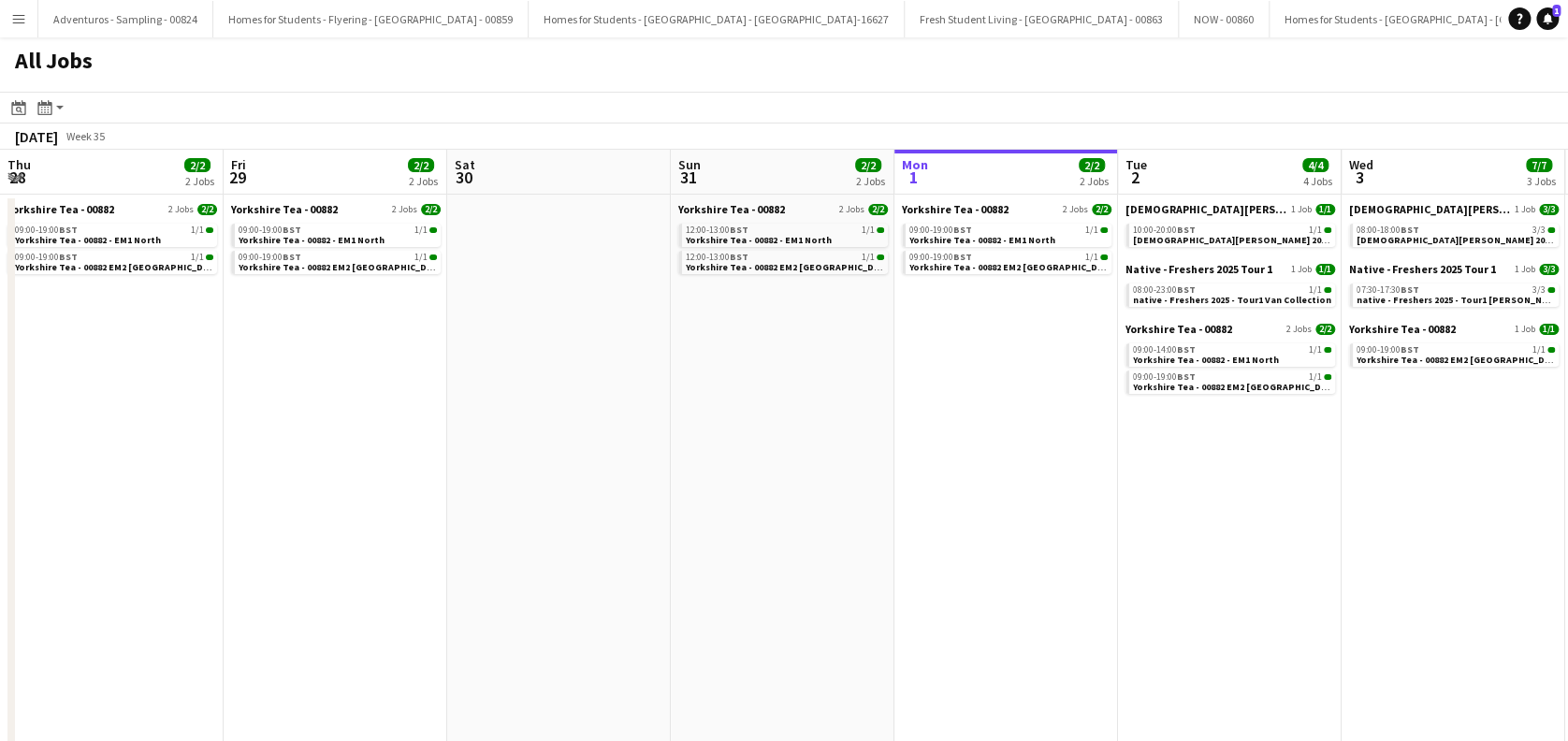
scroll to position [0, 719]
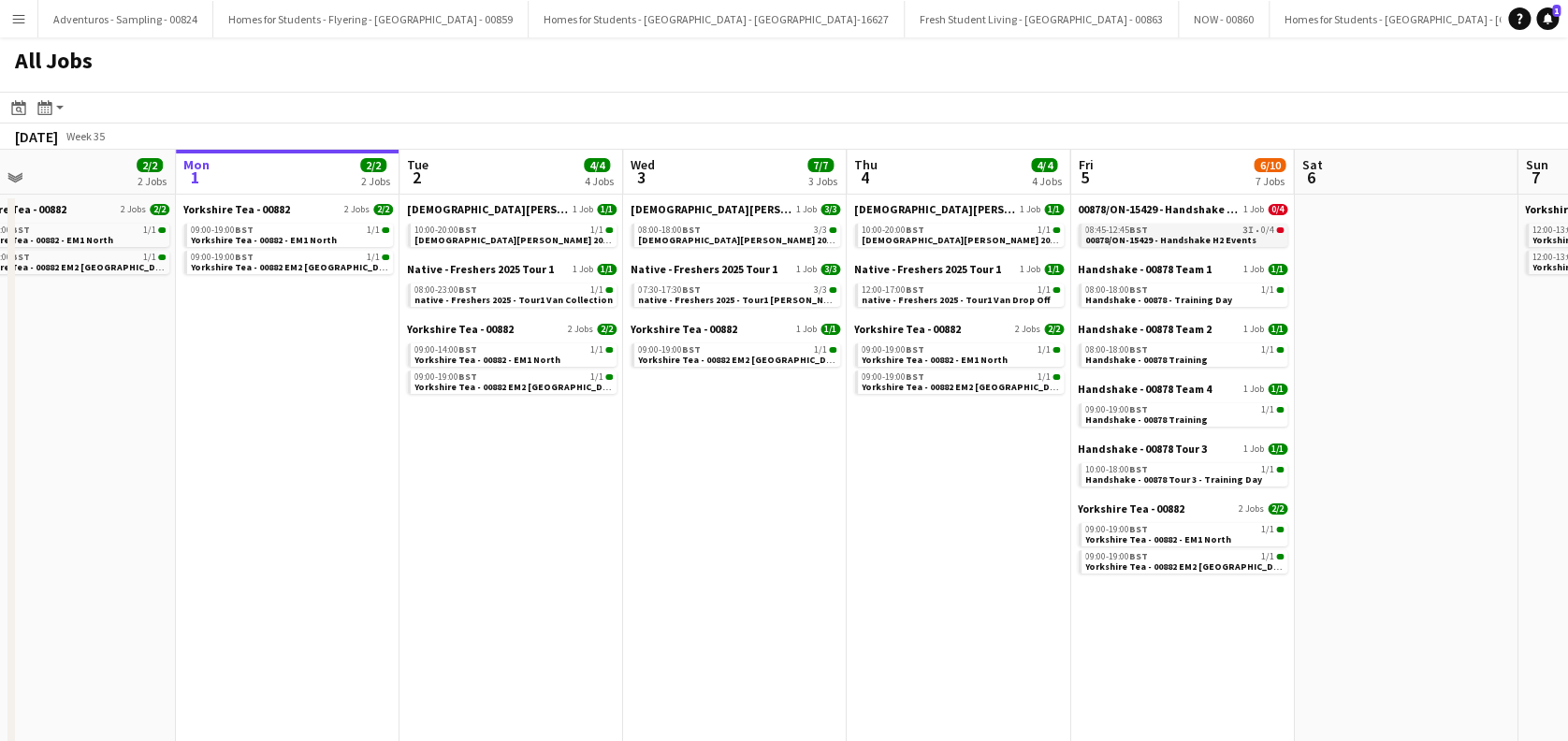
click at [1183, 230] on div "08:45-12:45 BST 3I • 0/4" at bounding box center [1184, 230] width 198 height 10
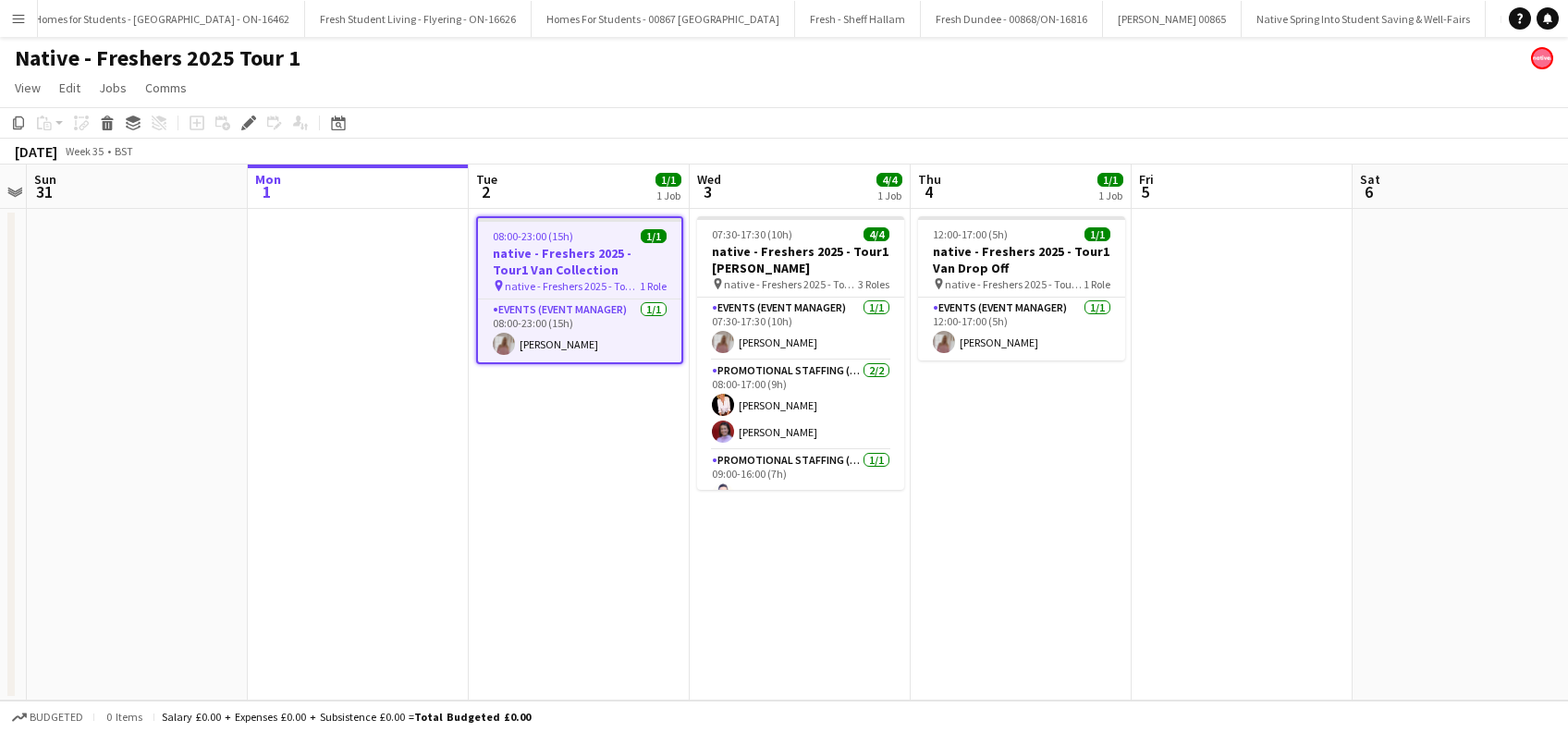
scroll to position [0, 1940]
click at [435, 510] on app-date-cell at bounding box center [358, 455] width 221 height 492
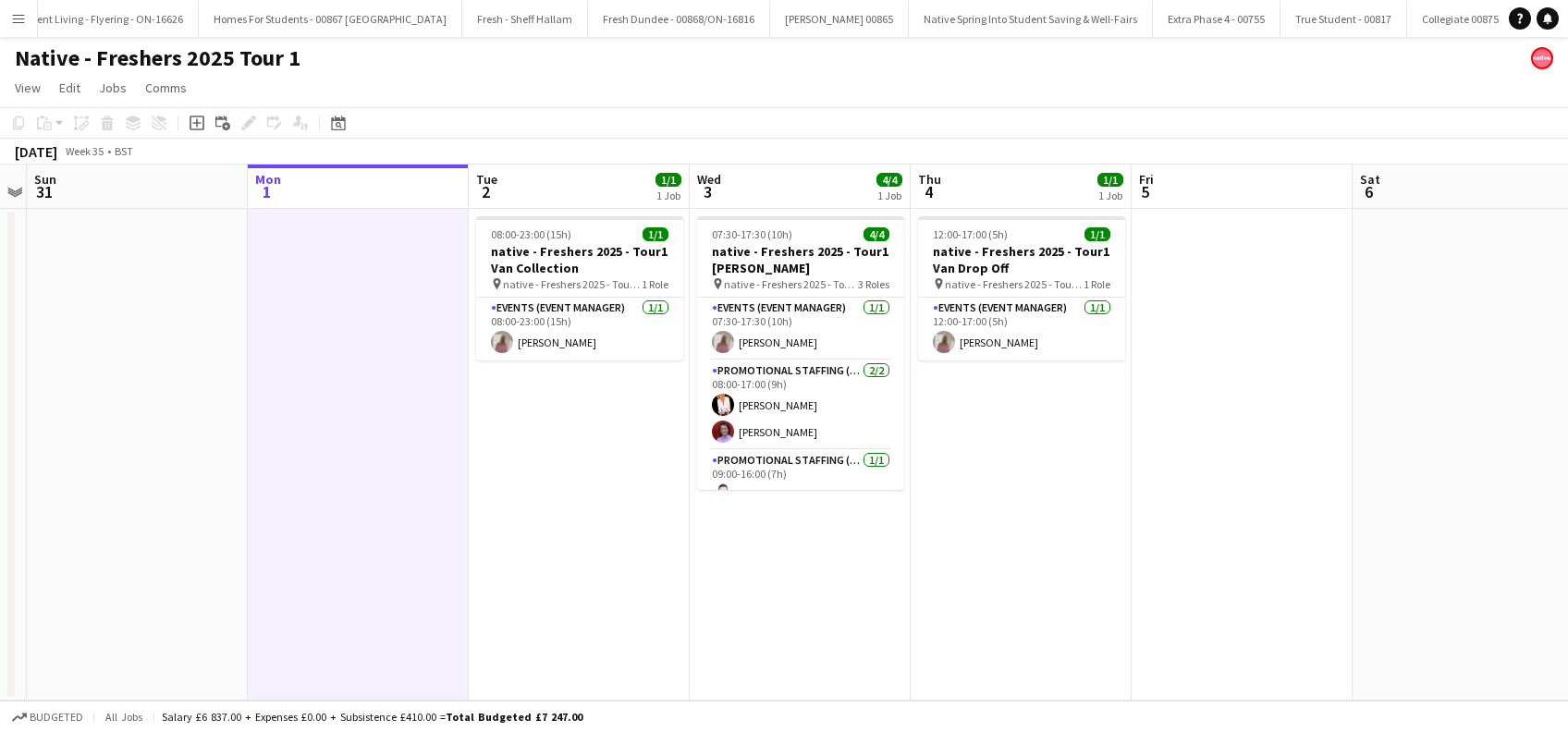
click at [551, 512] on app-date-cell "08:00-23:00 (15h) 1/1 native - Freshers 2025 - Tour1 Van Collection pin native …" at bounding box center [578, 455] width 221 height 492
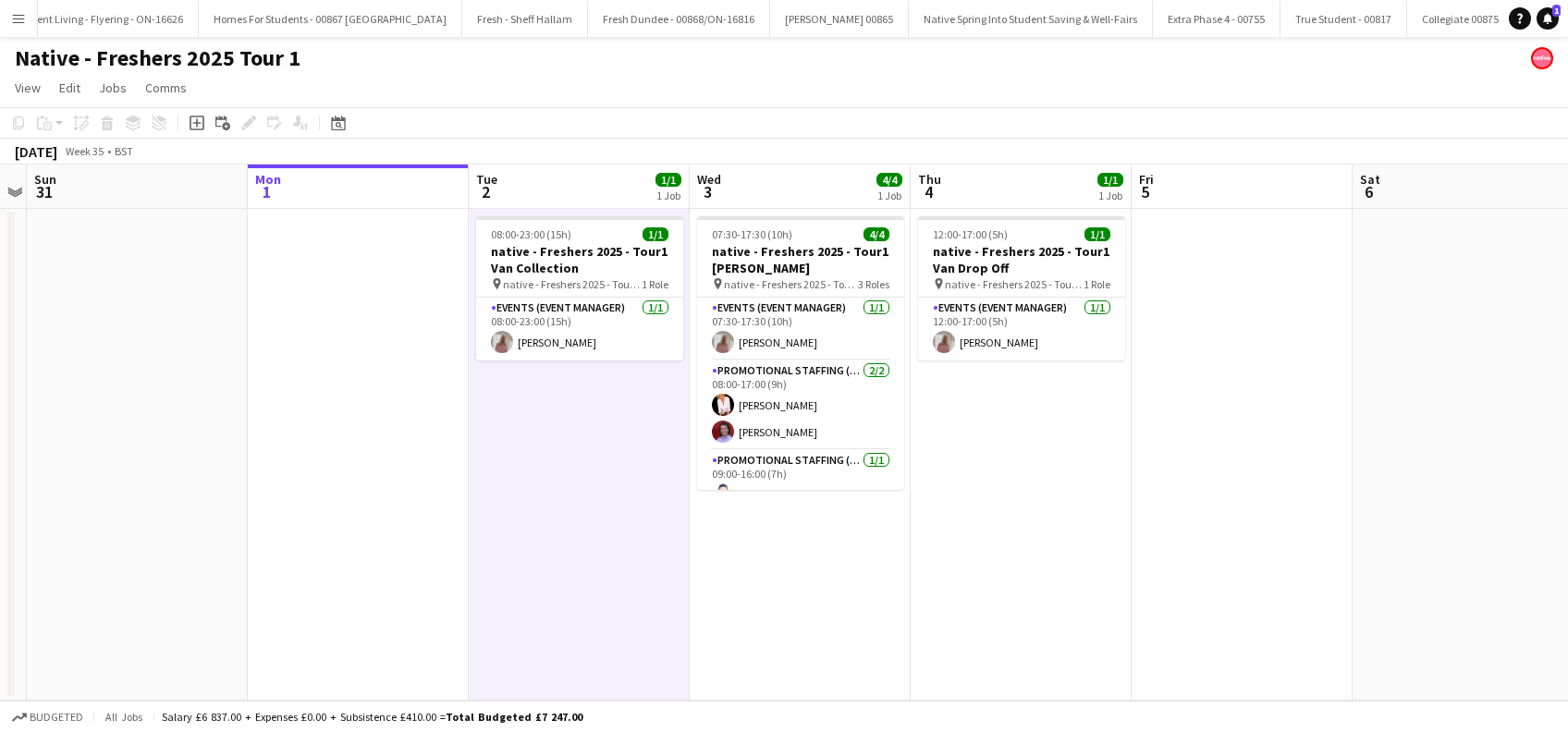
click at [568, 523] on app-date-cell "08:00-23:00 (15h) 1/1 native - Freshers 2025 - Tour1 Van Collection pin native …" at bounding box center [578, 455] width 221 height 492
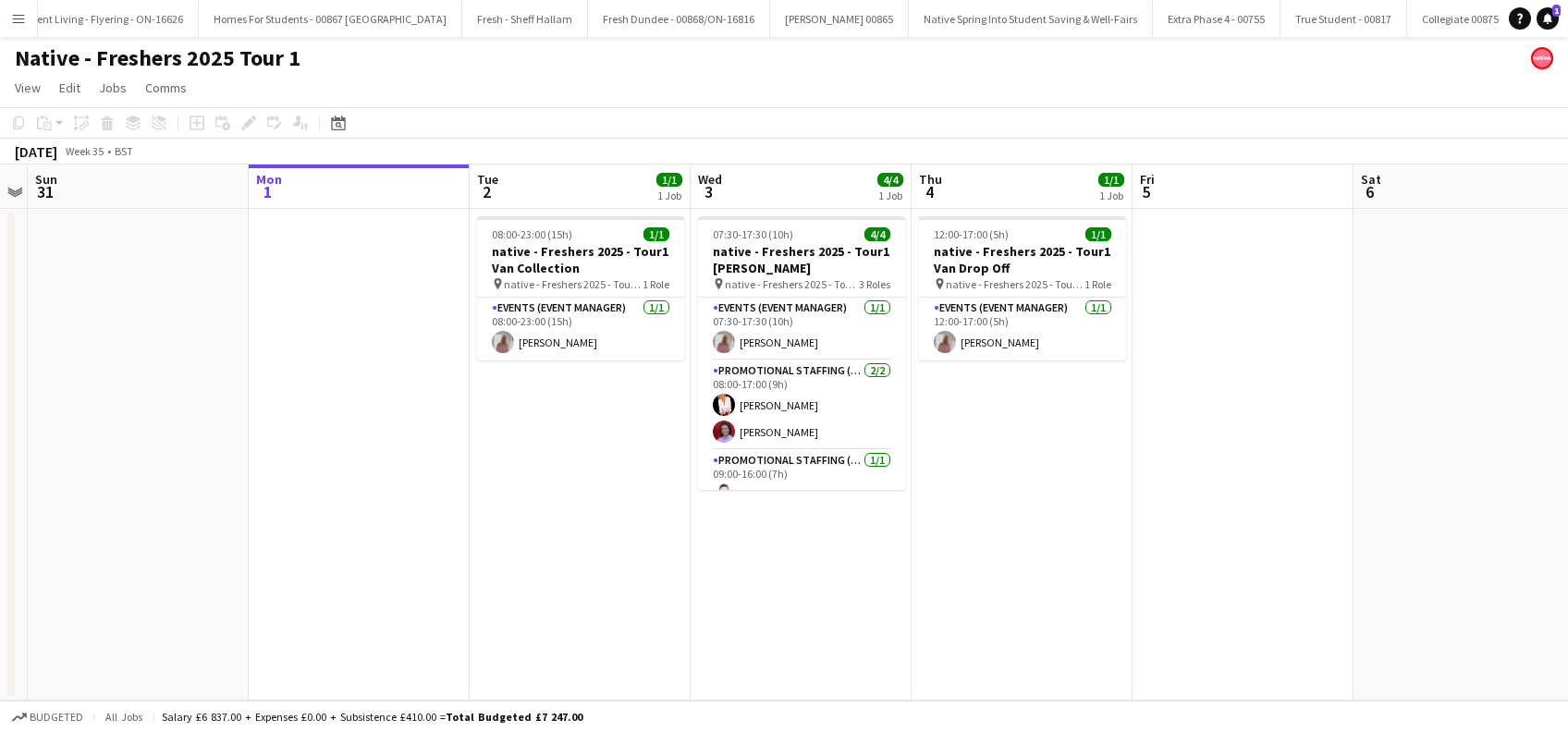
click at [1014, 483] on app-date-cell "12:00-17:00 (5h) 1/1 native - Freshers 2025 - Tour1 Van Drop Off pin native - F…" at bounding box center [1021, 455] width 221 height 492
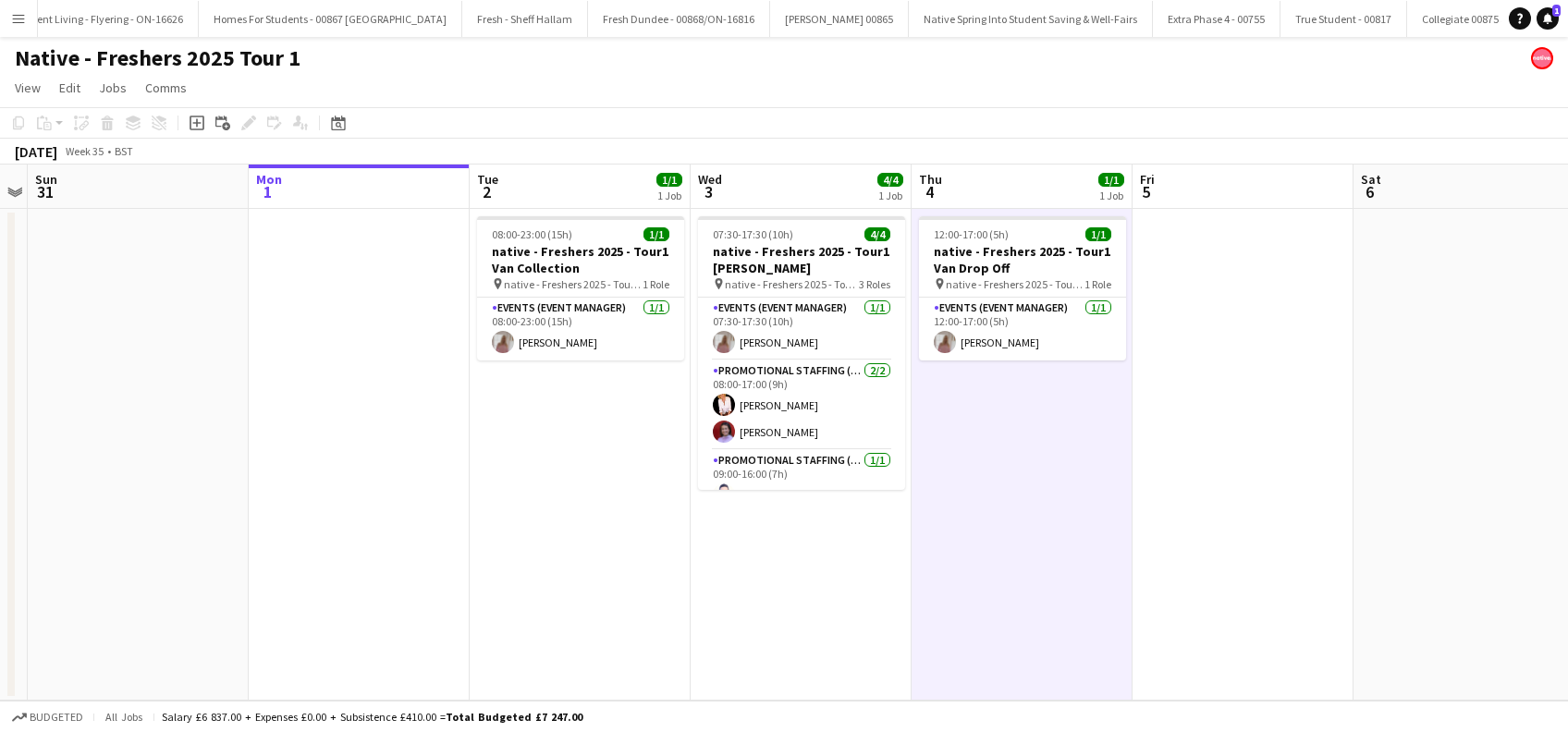
click at [314, 532] on app-date-cell at bounding box center [358, 455] width 221 height 492
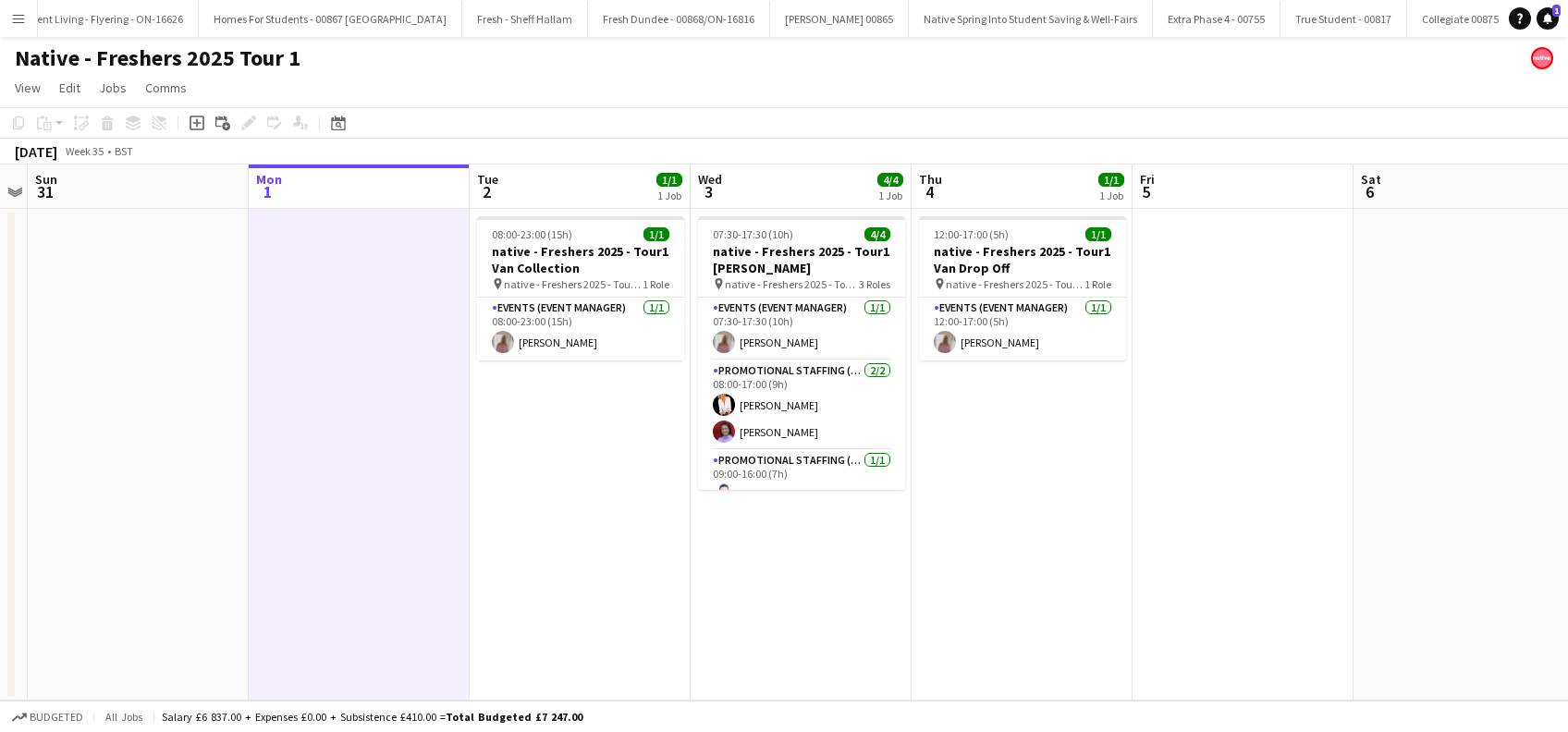
click at [636, 549] on app-date-cell "08:00-23:00 (15h) 1/1 native - Freshers 2025 - Tour1 Van Collection pin native …" at bounding box center [579, 455] width 221 height 492
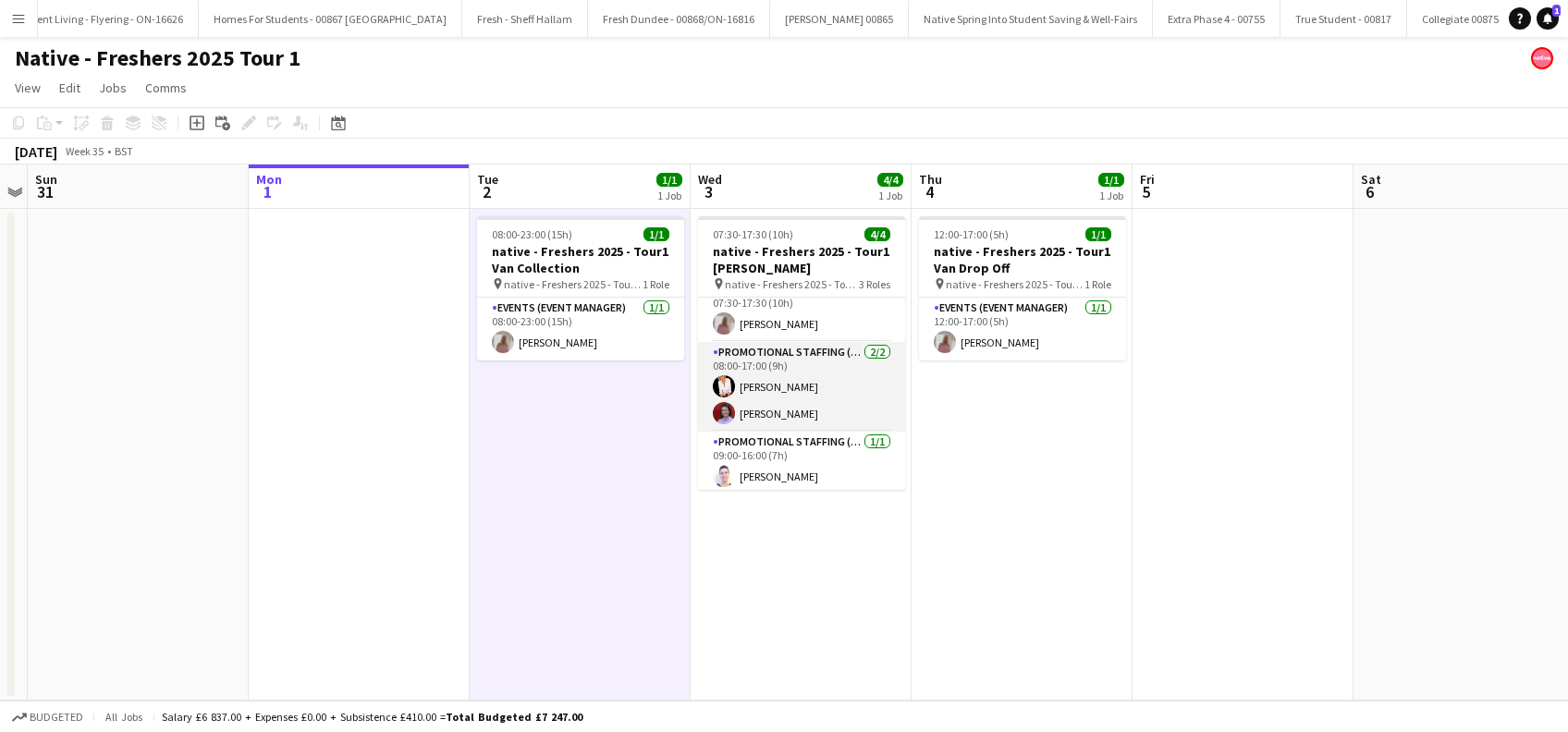
scroll to position [23, 0]
drag, startPoint x: 769, startPoint y: 579, endPoint x: 917, endPoint y: 540, distance: 153.1
click at [769, 580] on app-date-cell "07:30-17:30 (10h) 4/4 native - Freshers 2025 - Tour1 Heriot Watt pin native - F…" at bounding box center [800, 455] width 221 height 492
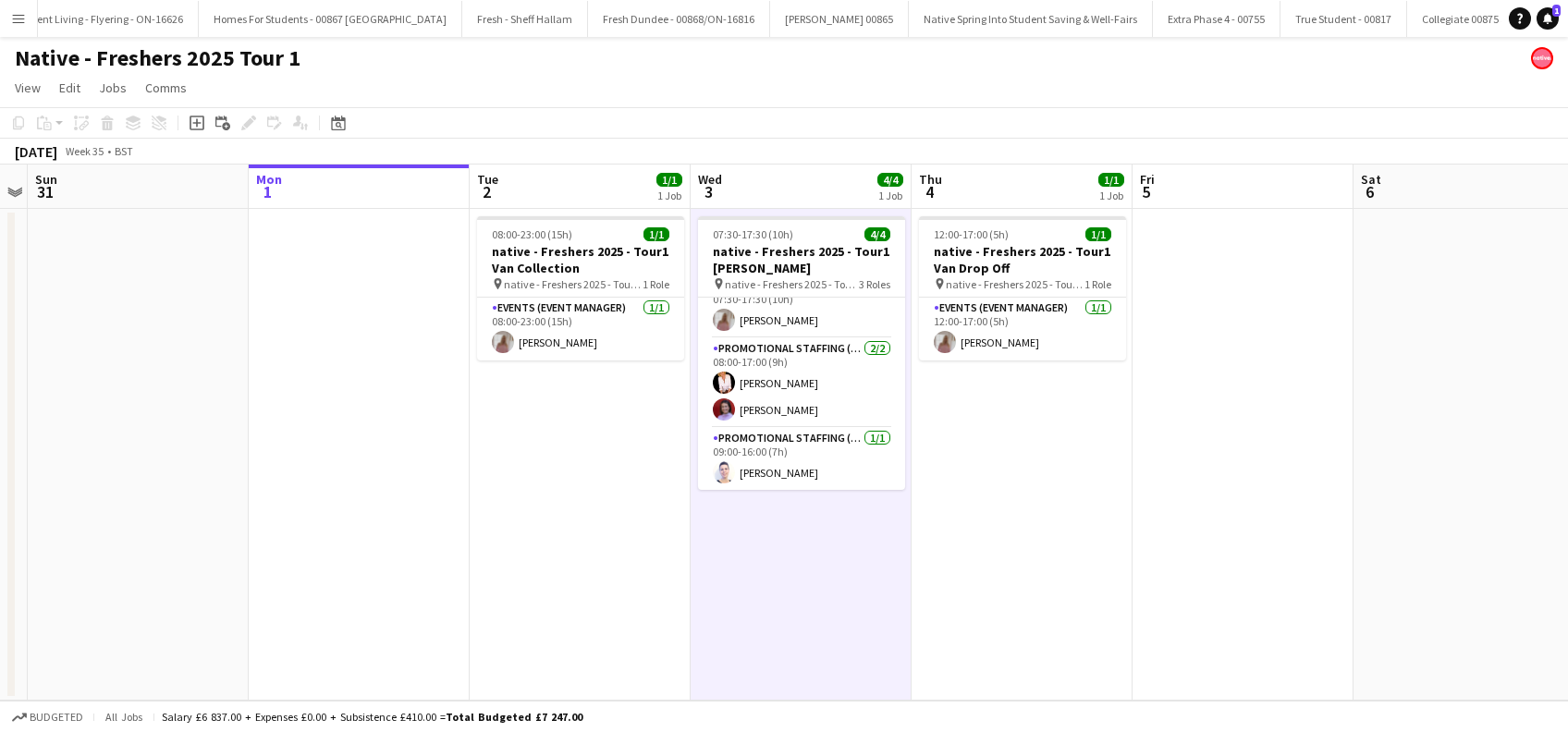
click at [947, 535] on app-date-cell "12:00-17:00 (5h) 1/1 native - Freshers 2025 - Tour1 Van Drop Off pin native - F…" at bounding box center [1021, 455] width 221 height 492
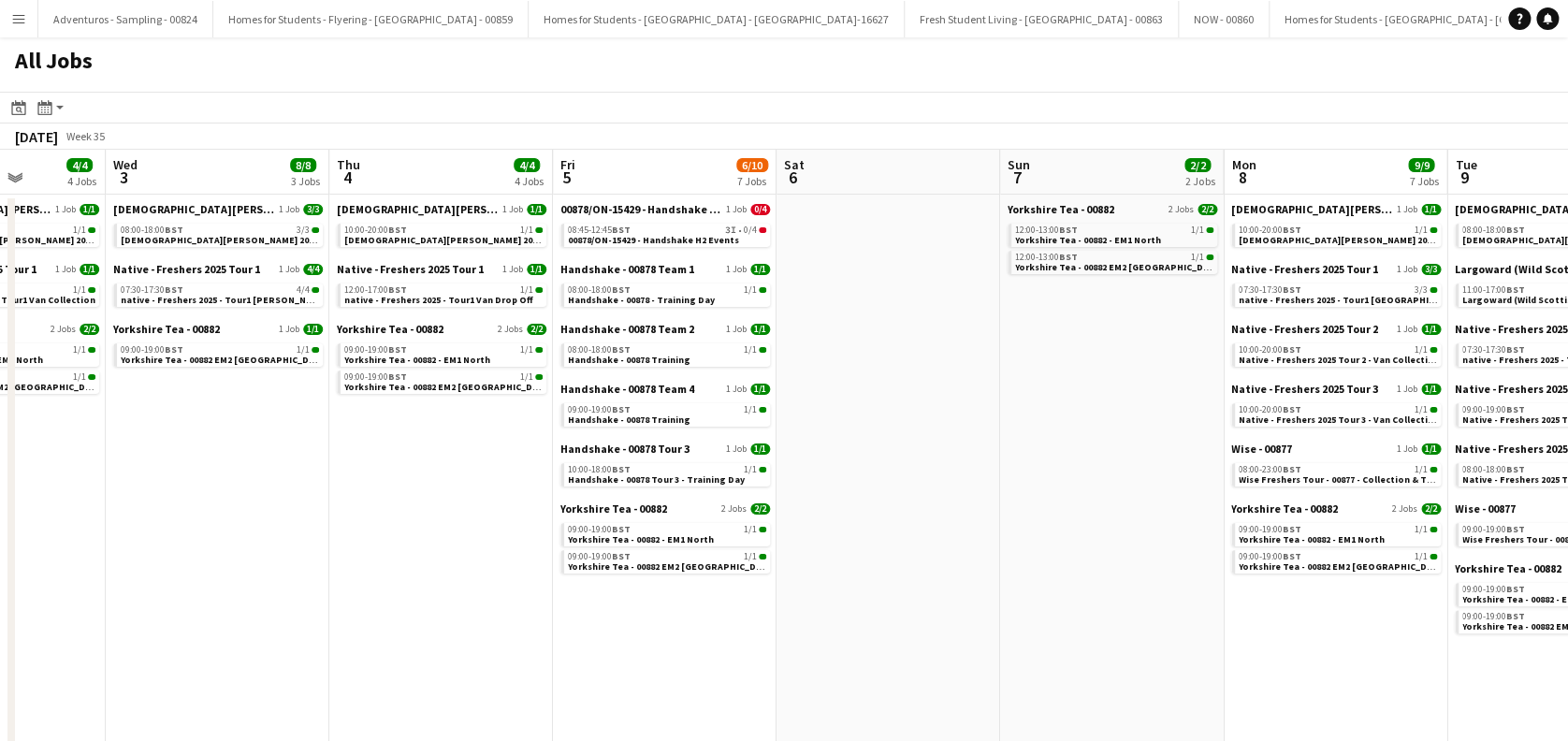
drag, startPoint x: 1027, startPoint y: 570, endPoint x: 781, endPoint y: 597, distance: 247.5
click at [461, 614] on app-calendar-viewport "Sun 31 2/2 2 Jobs Mon 1 2/2 2 Jobs Tue 2 4/4 4 Jobs Wed 3 8/8 3 Jobs Thu 4 4/4 …" at bounding box center [784, 558] width 1568 height 816
click at [848, 537] on app-date-cell at bounding box center [887, 580] width 223 height 771
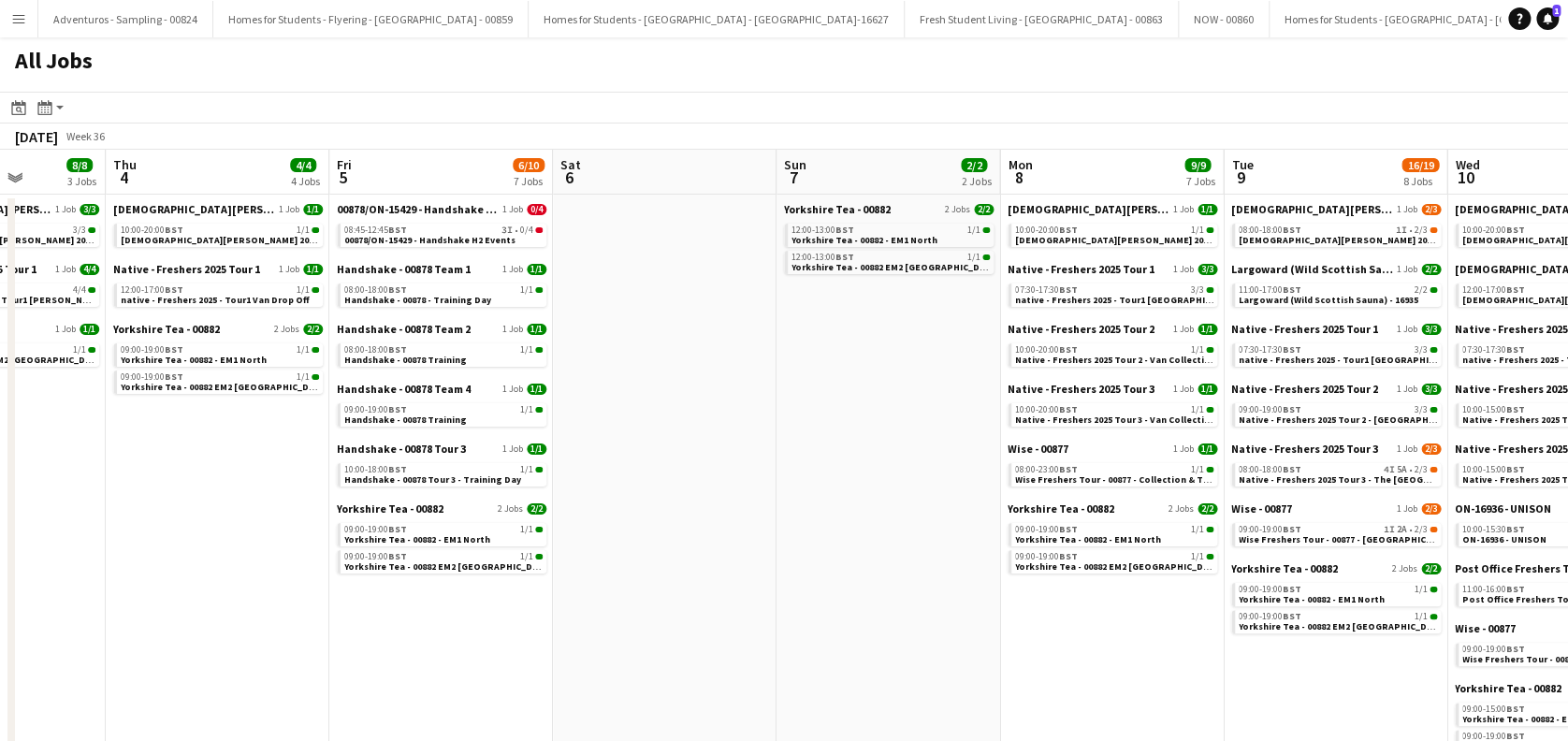
scroll to position [0, 790]
drag, startPoint x: 1101, startPoint y: 610, endPoint x: 877, endPoint y: 677, distance: 233.8
click at [877, 677] on app-calendar-viewport "Sun 31 2/2 2 Jobs Mon 1 2/2 2 Jobs Tue 2 4/4 4 Jobs Wed 3 8/8 3 Jobs Thu 4 4/4 …" at bounding box center [784, 558] width 1568 height 816
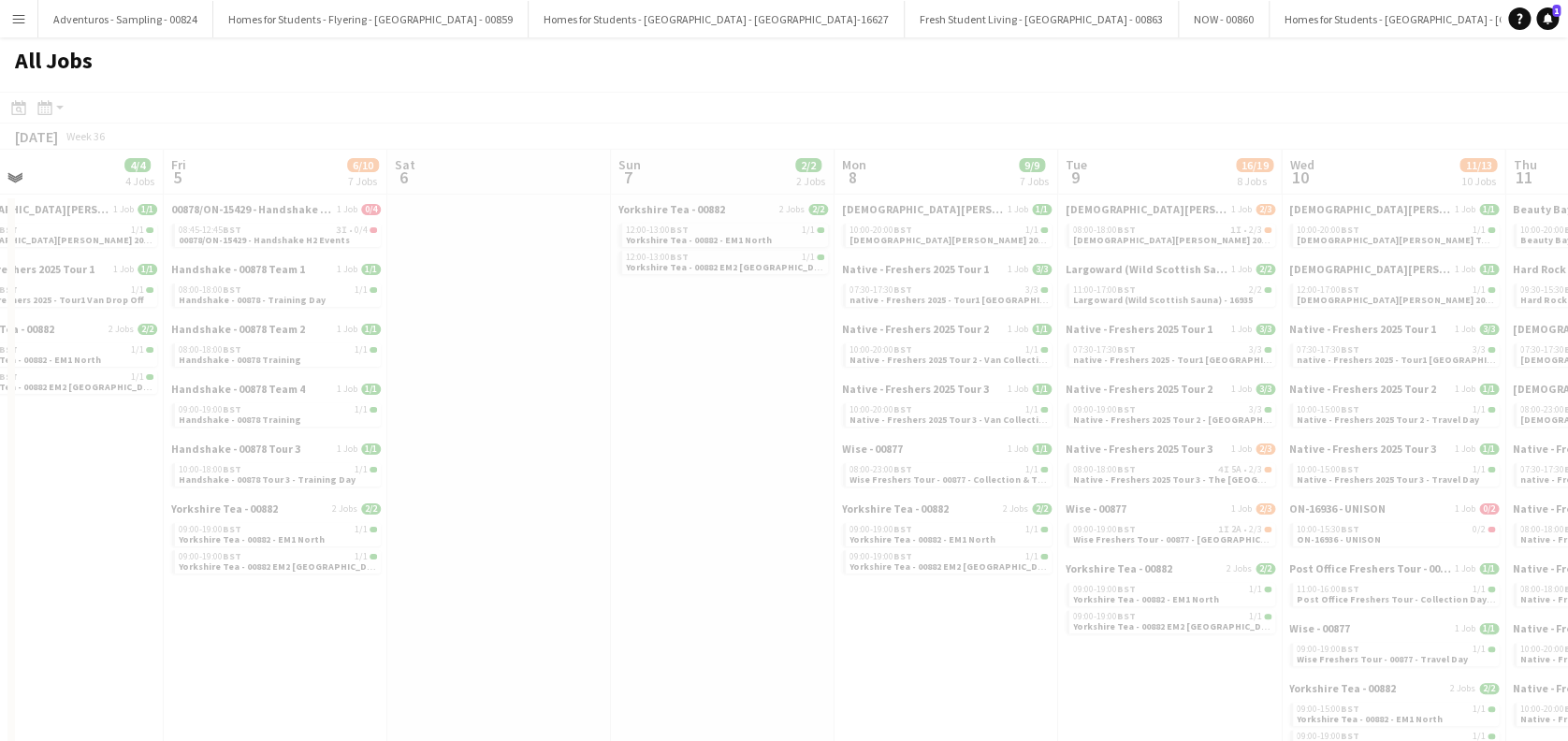
drag, startPoint x: 872, startPoint y: 442, endPoint x: 502, endPoint y: 589, distance: 398.1
click at [502, 589] on app-calendar-viewport "Tue 2 4/4 4 Jobs Wed 3 8/8 3 Jobs Thu 4 4/4 4 Jobs Fri 5 6/10 7 Jobs Sat 6 Sun …" at bounding box center [784, 558] width 1568 height 816
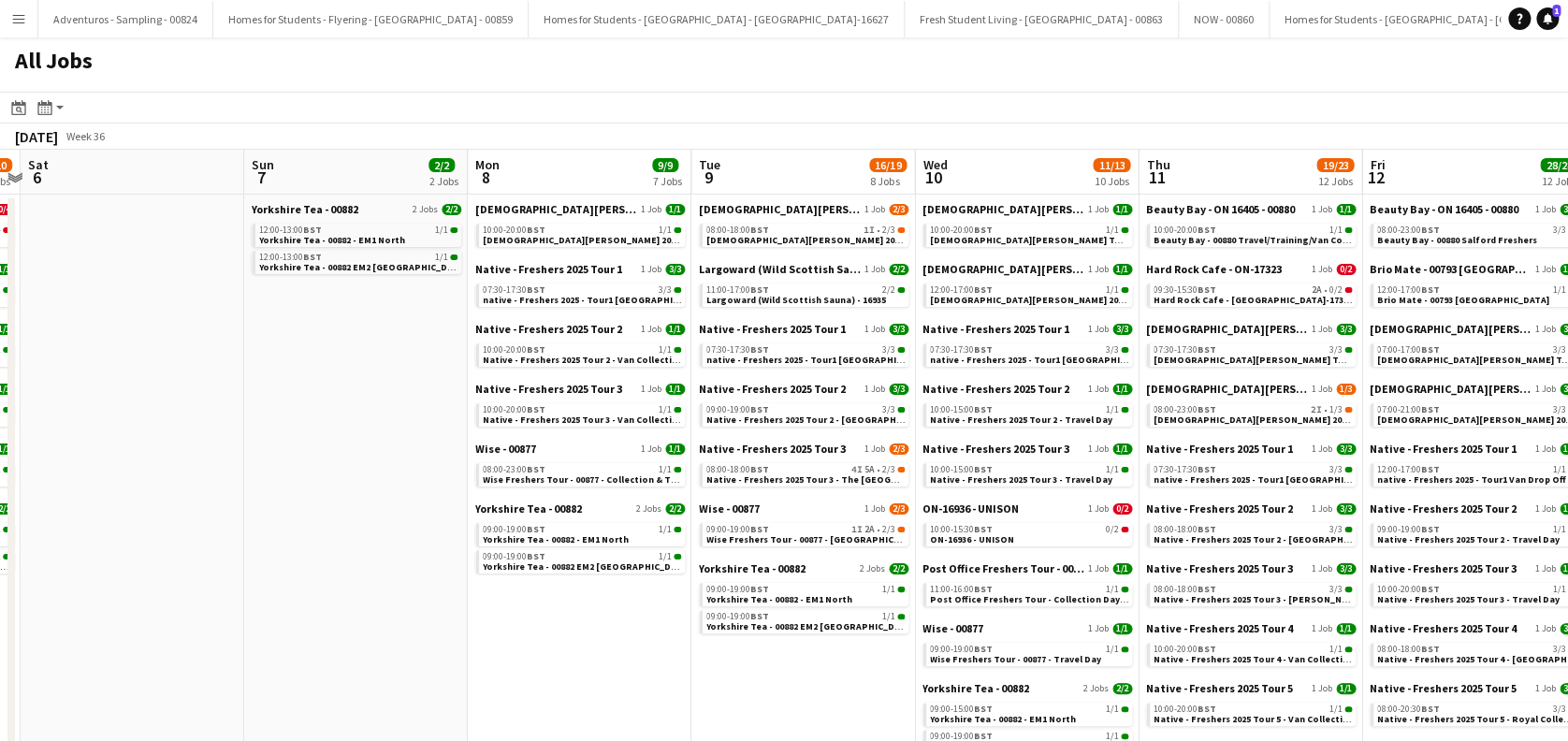
scroll to position [0, 518]
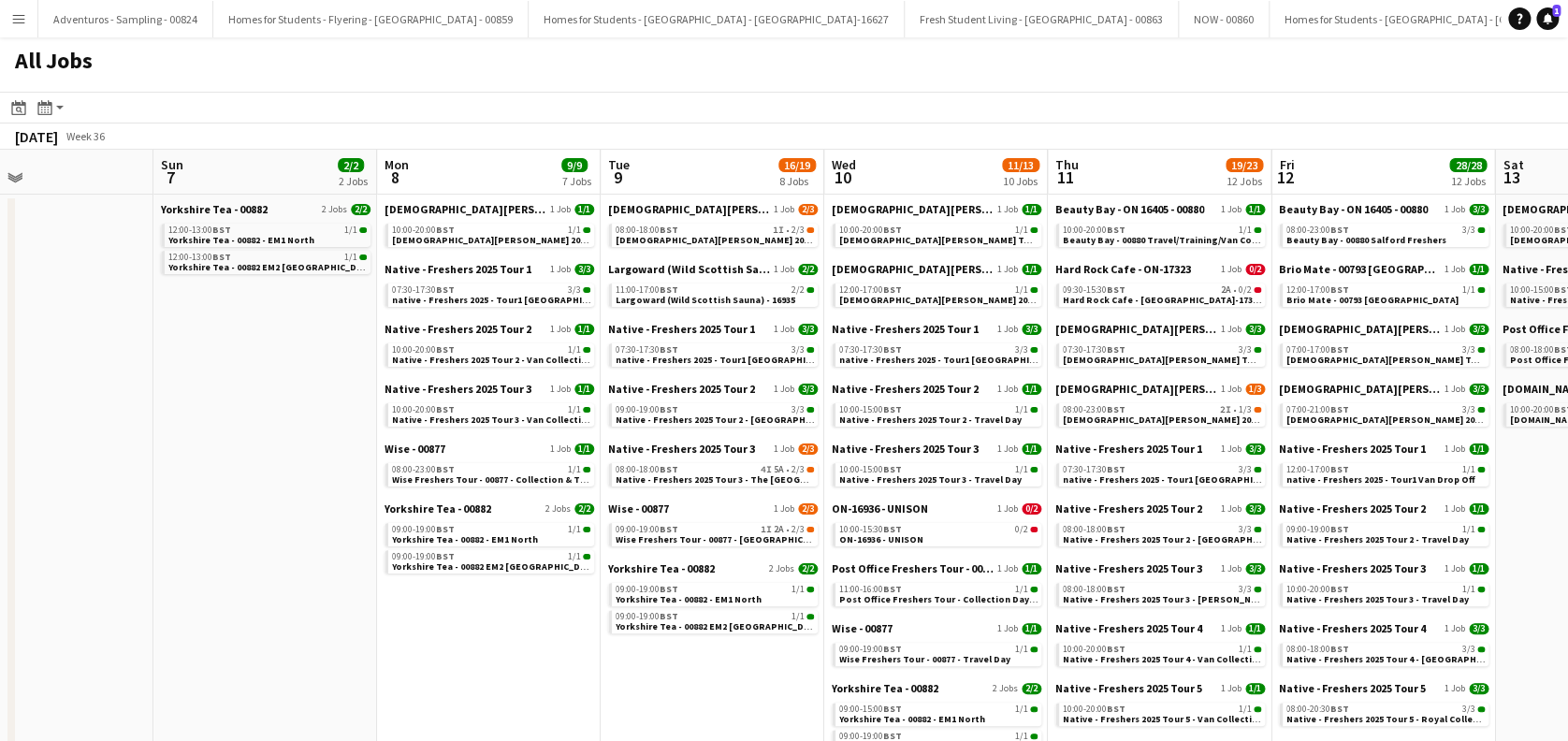
drag, startPoint x: 760, startPoint y: 656, endPoint x: 507, endPoint y: 669, distance: 253.3
click at [697, 239] on span "[DEMOGRAPHIC_DATA][PERSON_NAME] 2025 Tour 2 - 00848 - [GEOGRAPHIC_DATA][PERSON_…" at bounding box center [833, 239] width 435 height 12
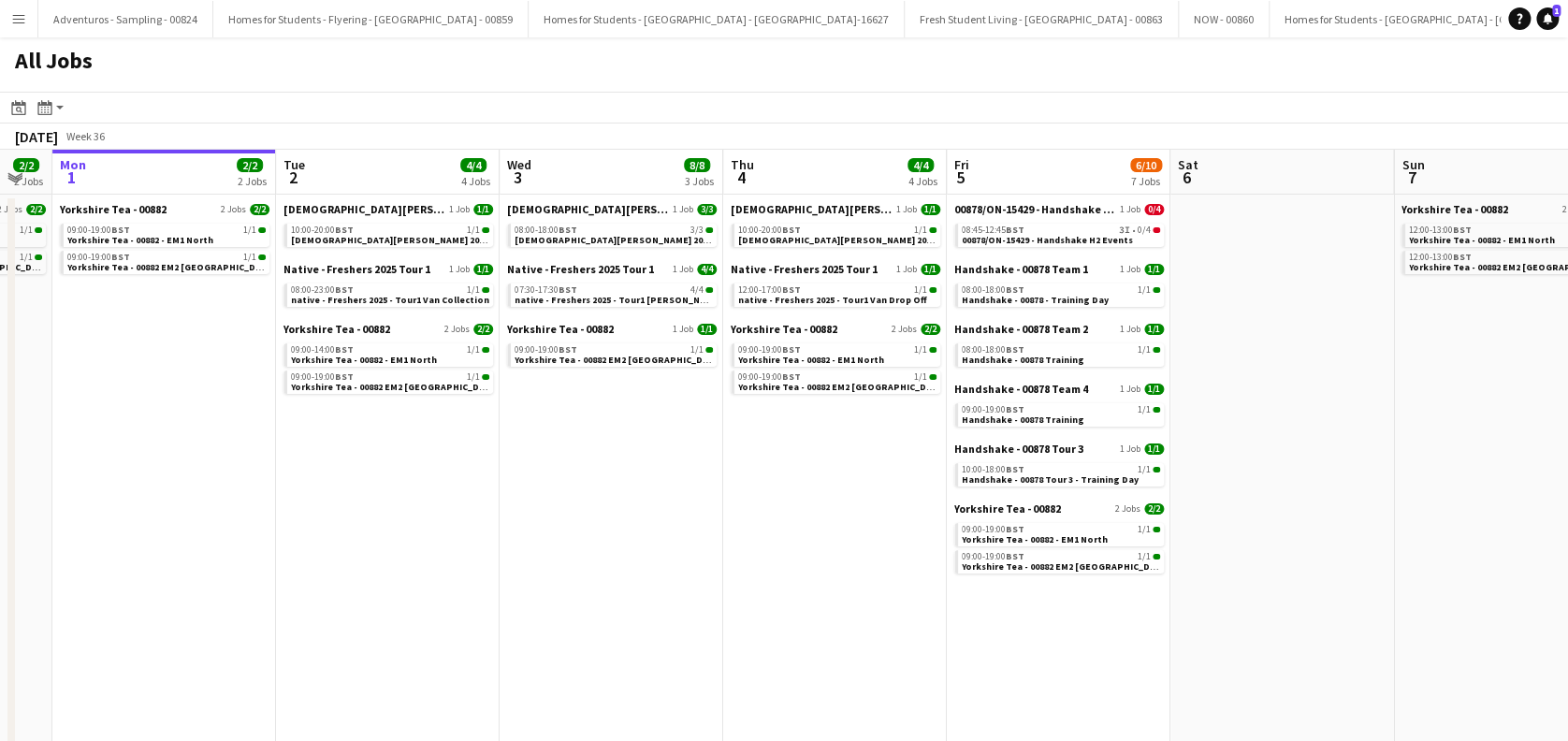
scroll to position [0, 511]
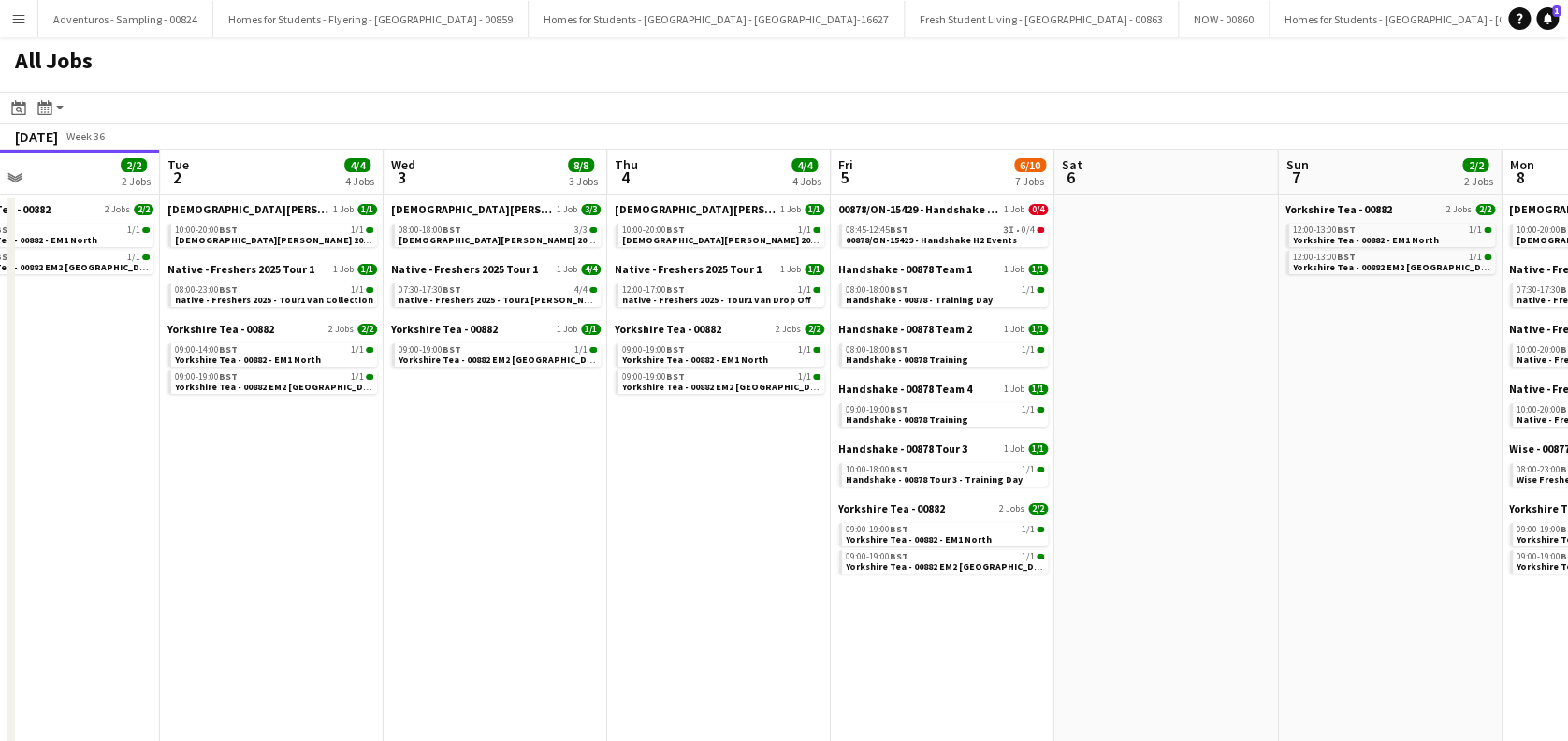
drag, startPoint x: 295, startPoint y: 458, endPoint x: 1421, endPoint y: 459, distance: 1126.0
click at [912, 296] on span "Handshake - 00878 - Training Day" at bounding box center [919, 299] width 147 height 12
click at [932, 353] on span "Handshake - 00878 Training" at bounding box center [907, 359] width 123 height 12
click at [933, 474] on span "Handshake - 00878 Tour 3 - Training Day" at bounding box center [935, 480] width 177 height 12
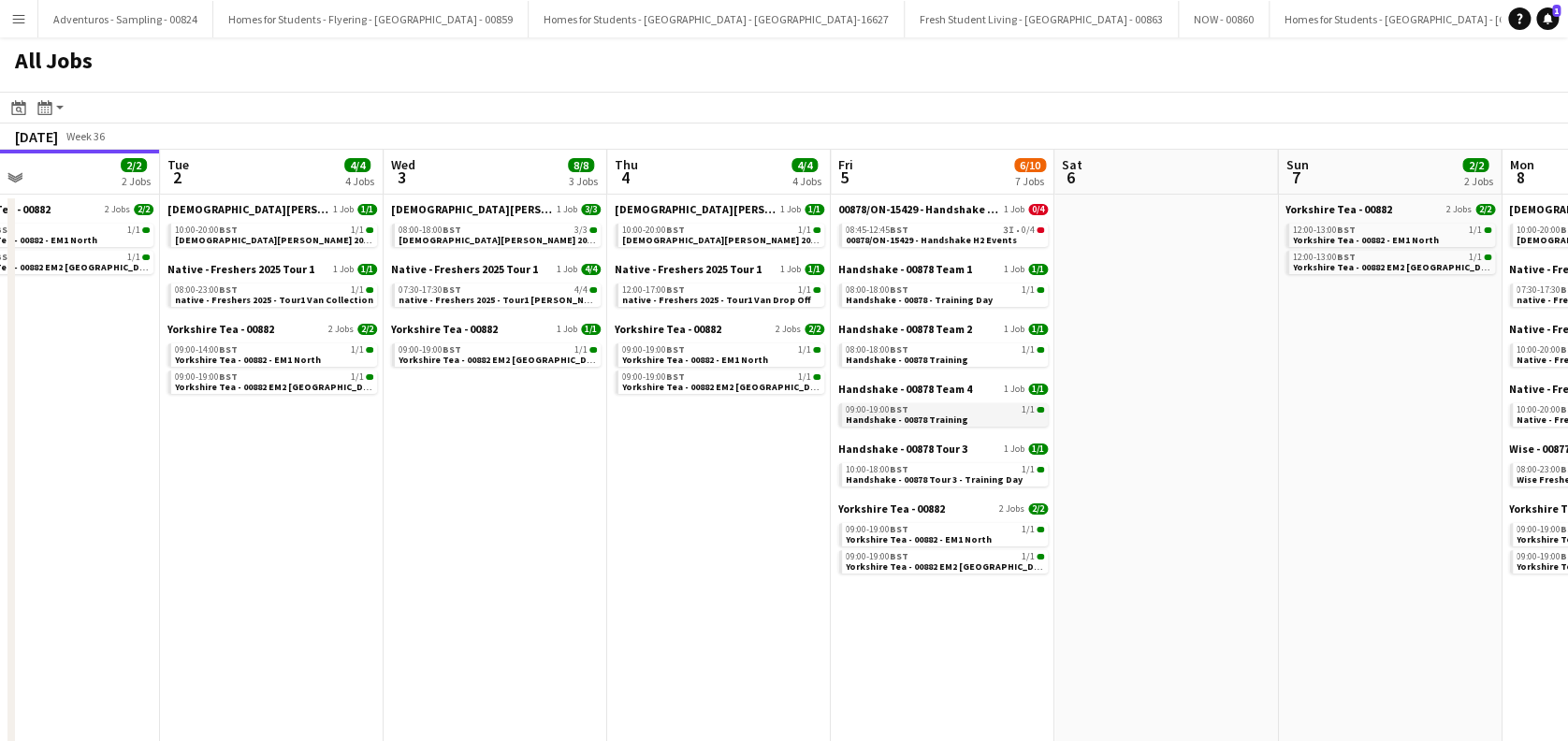
click at [942, 418] on span "Handshake - 00878 Training" at bounding box center [907, 419] width 123 height 12
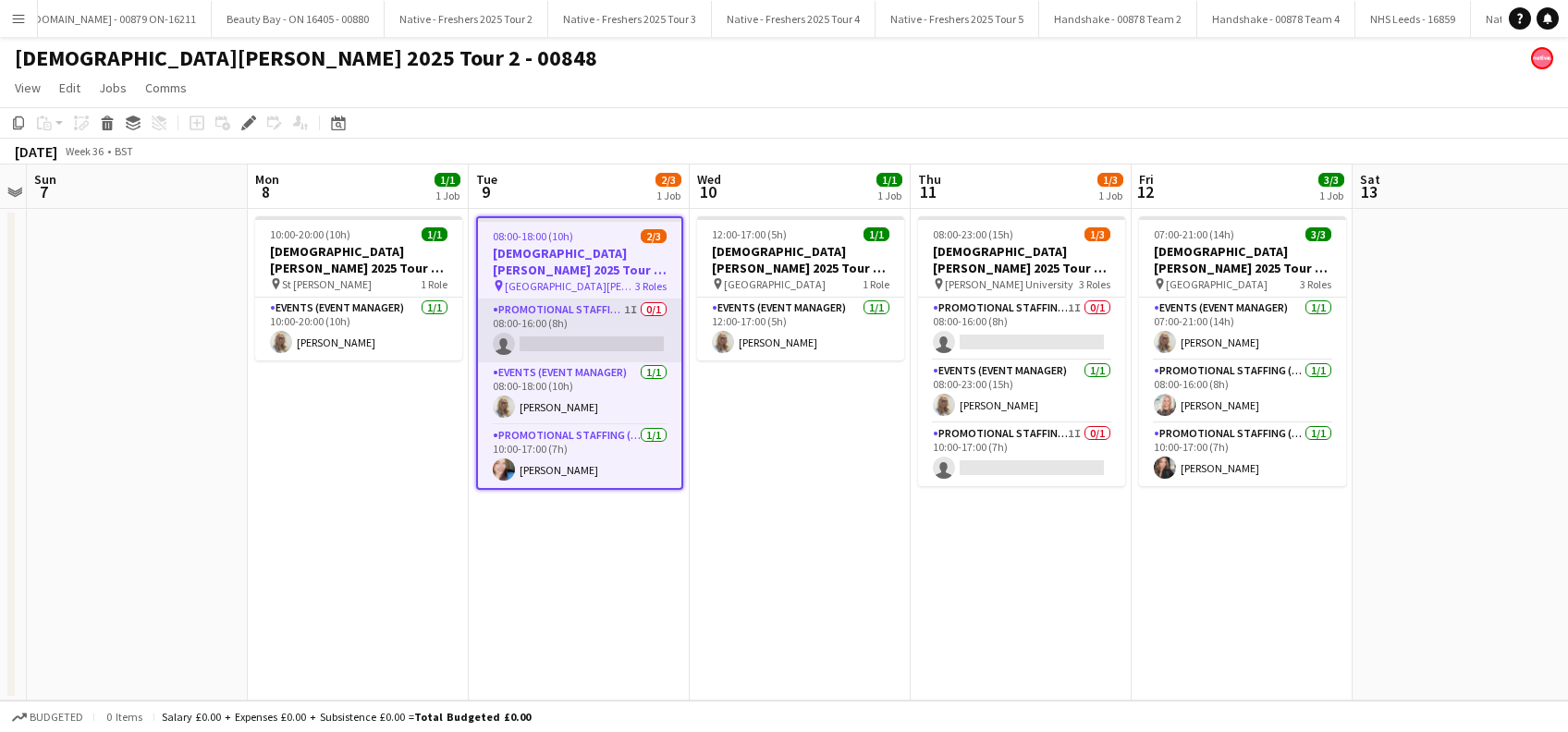
click at [599, 331] on app-card-role "Promotional Staffing (Brand Ambassadors) 1I 0/1 08:00-16:00 (8h) single-neutral…" at bounding box center [579, 330] width 204 height 63
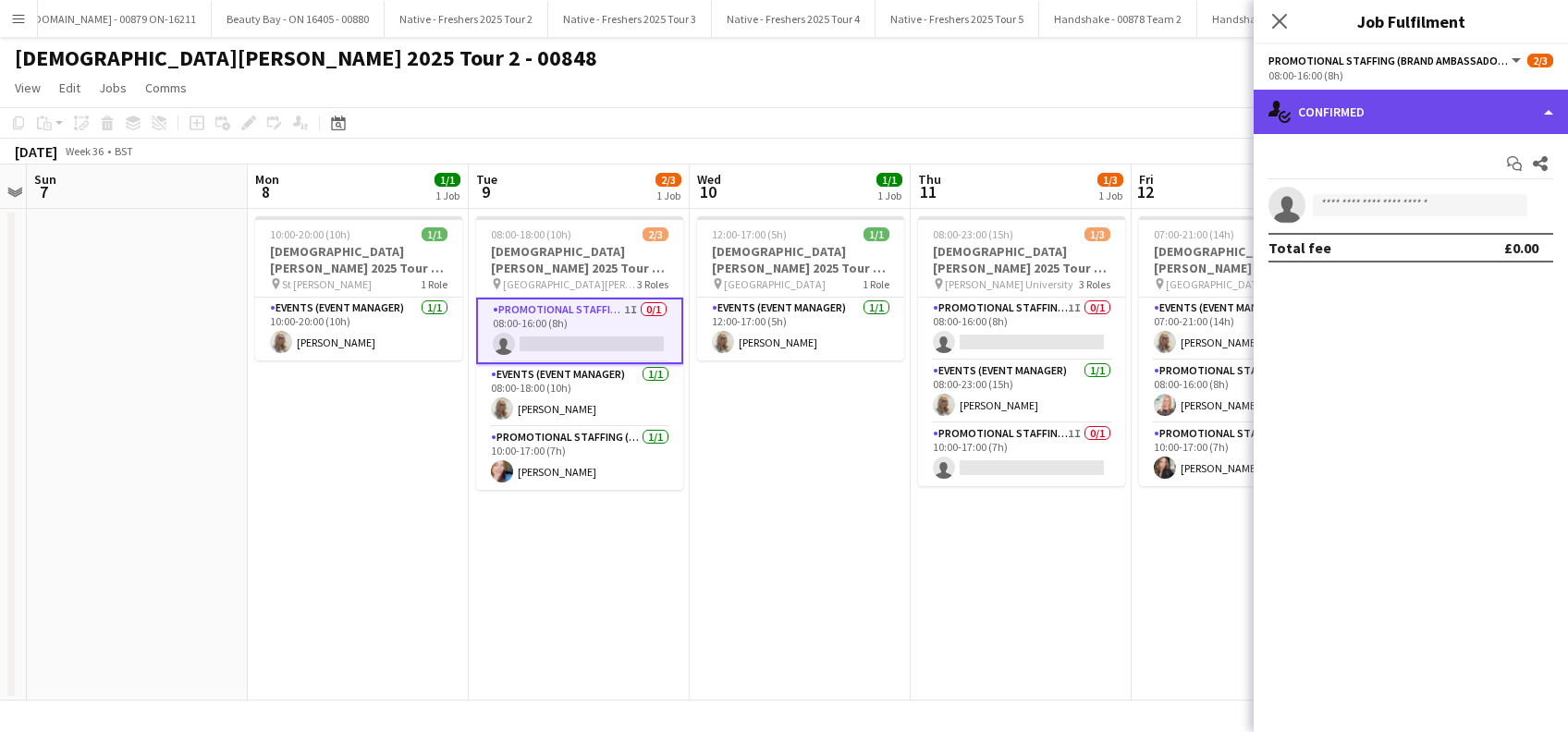
click at [1393, 104] on div "single-neutral-actions-check-2 Confirmed" at bounding box center [1410, 112] width 314 height 44
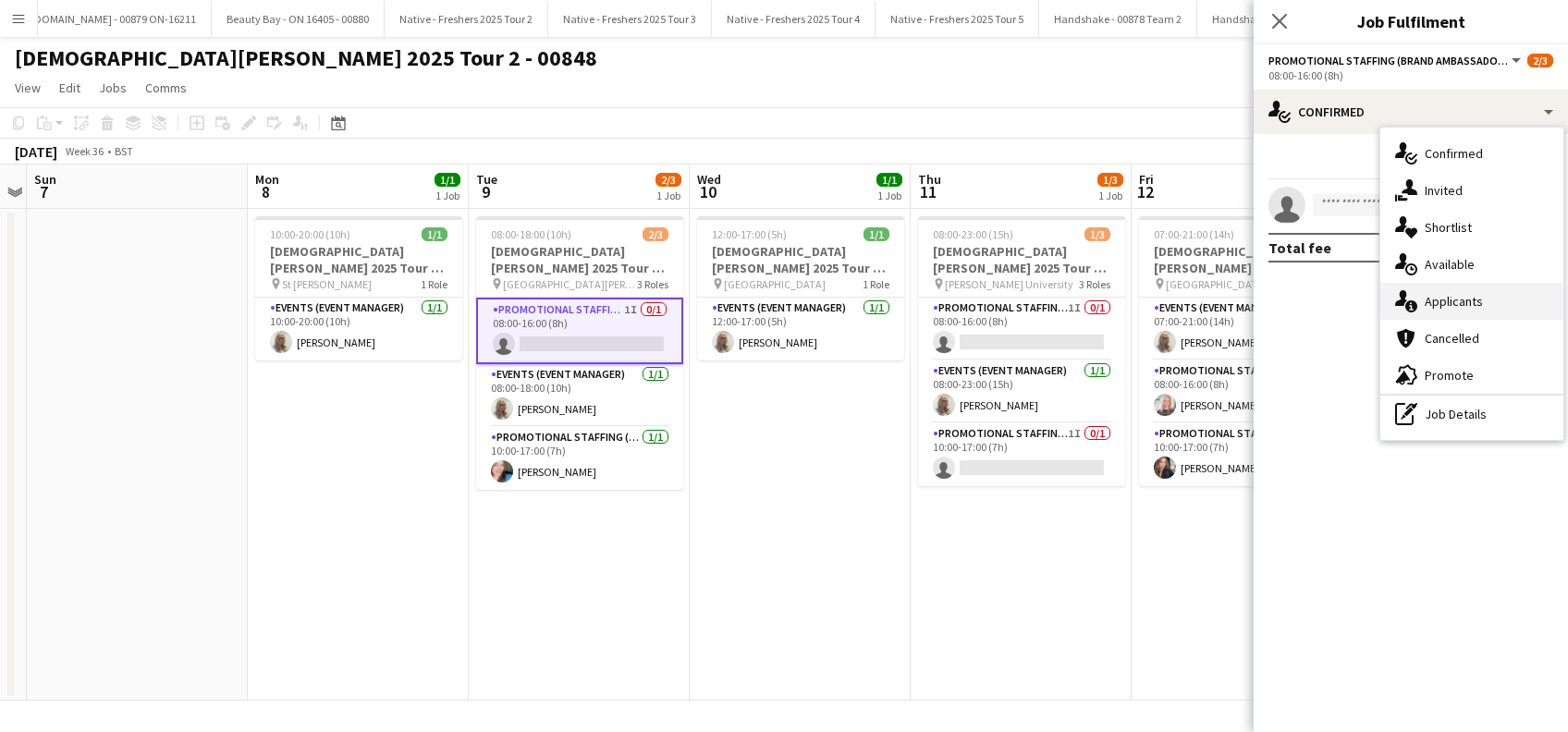
click at [1454, 302] on div "single-neutral-actions-information Applicants" at bounding box center [1471, 300] width 183 height 37
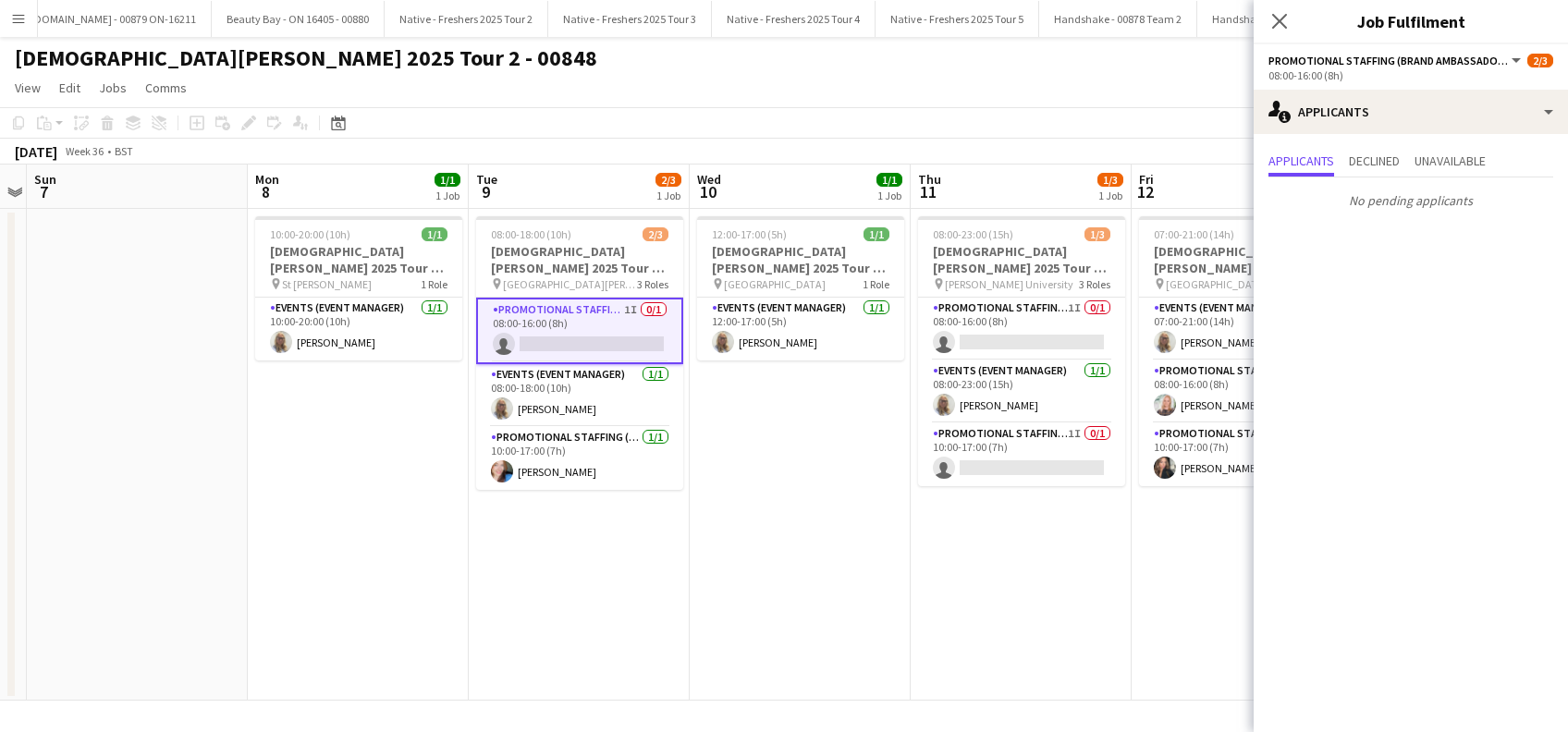
click at [800, 575] on app-date-cell "12:00-17:00 (5h) 1/1 [DEMOGRAPHIC_DATA][PERSON_NAME] 2025 Tour 2 - 00848 - Trav…" at bounding box center [799, 455] width 221 height 492
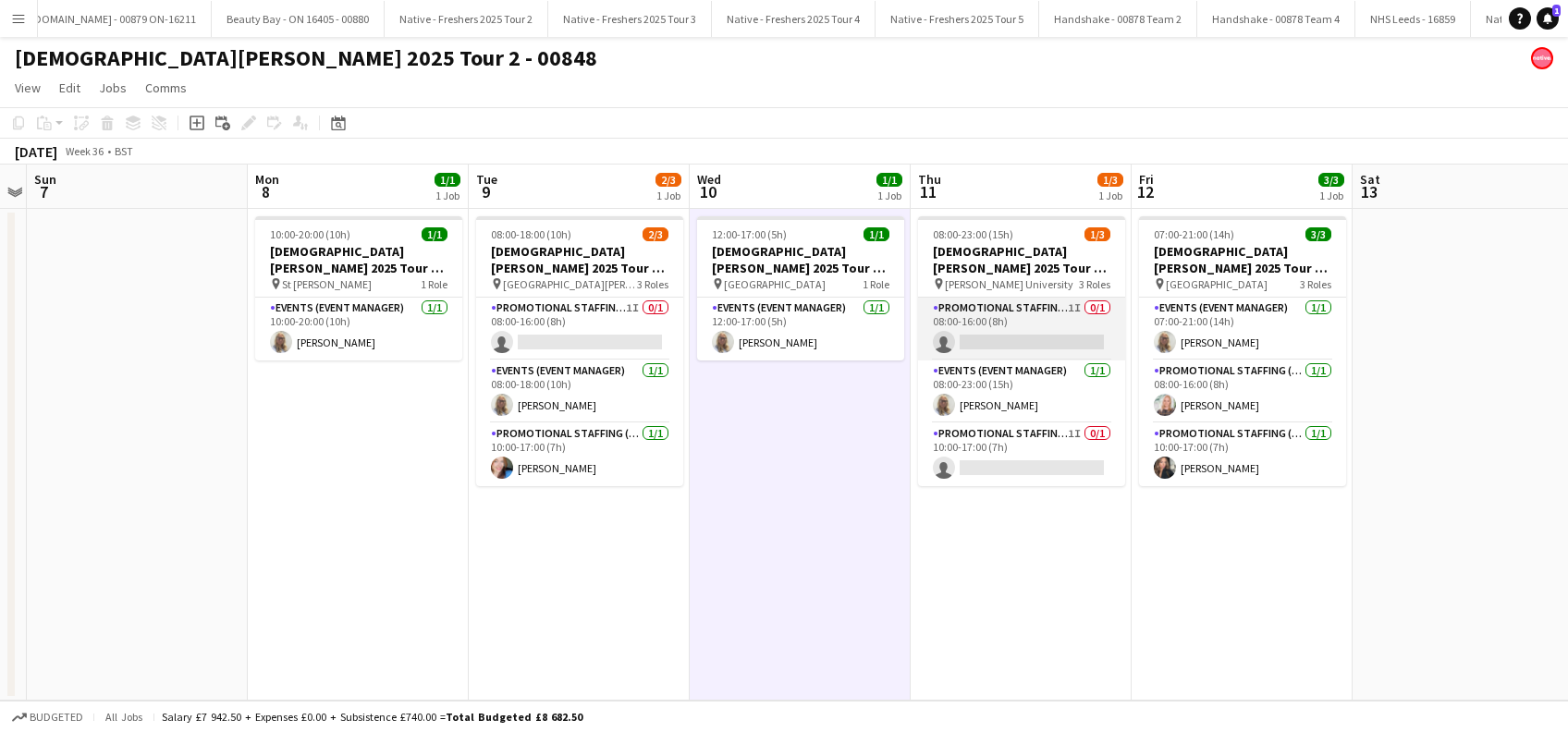
click at [1012, 348] on app-card-role "Promotional Staffing (Brand Ambassadors) 1I 0/1 08:00-16:00 (8h) single-neutral…" at bounding box center [1021, 328] width 207 height 63
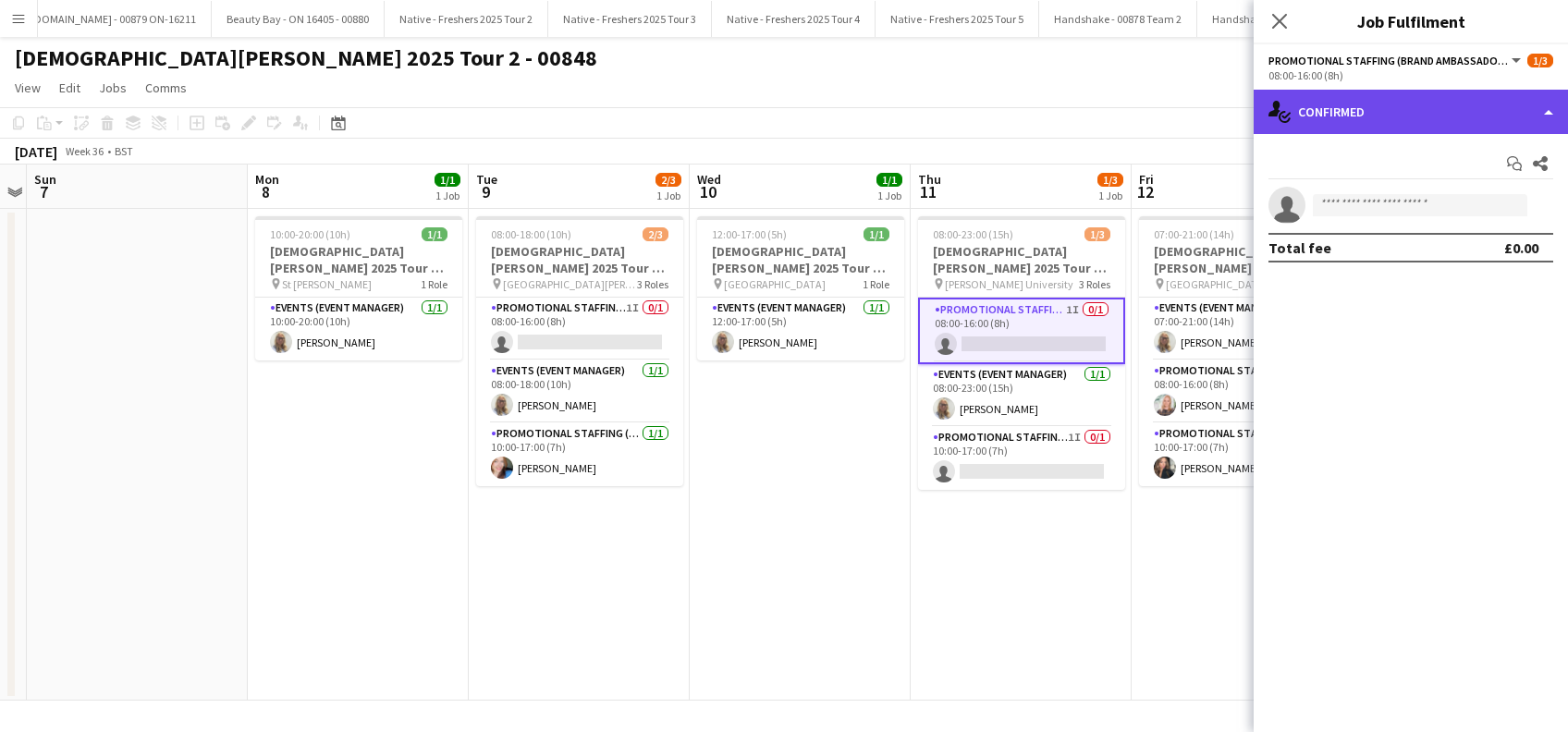
click at [1449, 97] on div "single-neutral-actions-check-2 Confirmed" at bounding box center [1410, 112] width 314 height 44
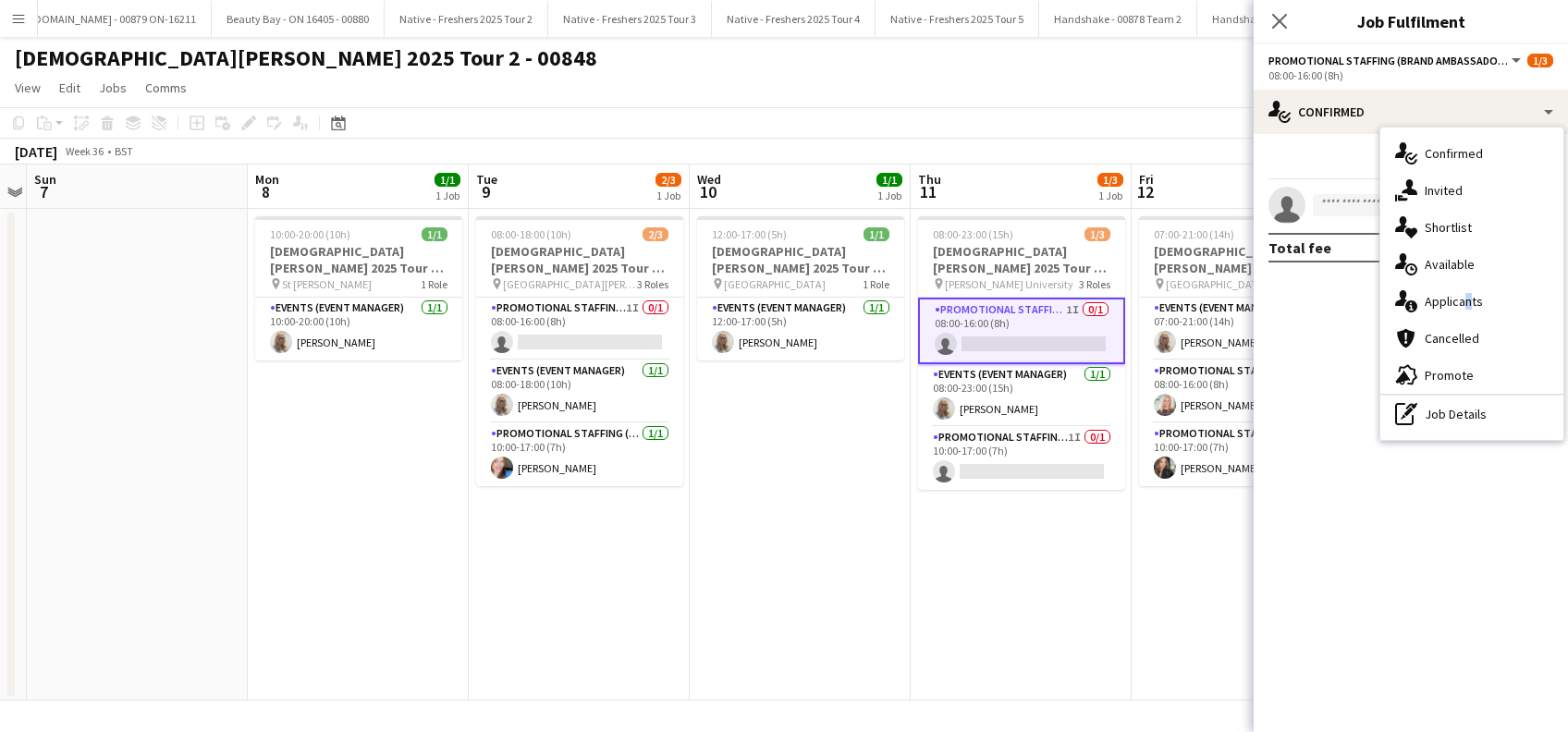
click at [1460, 303] on div "single-neutral-actions-information Applicants" at bounding box center [1471, 300] width 183 height 37
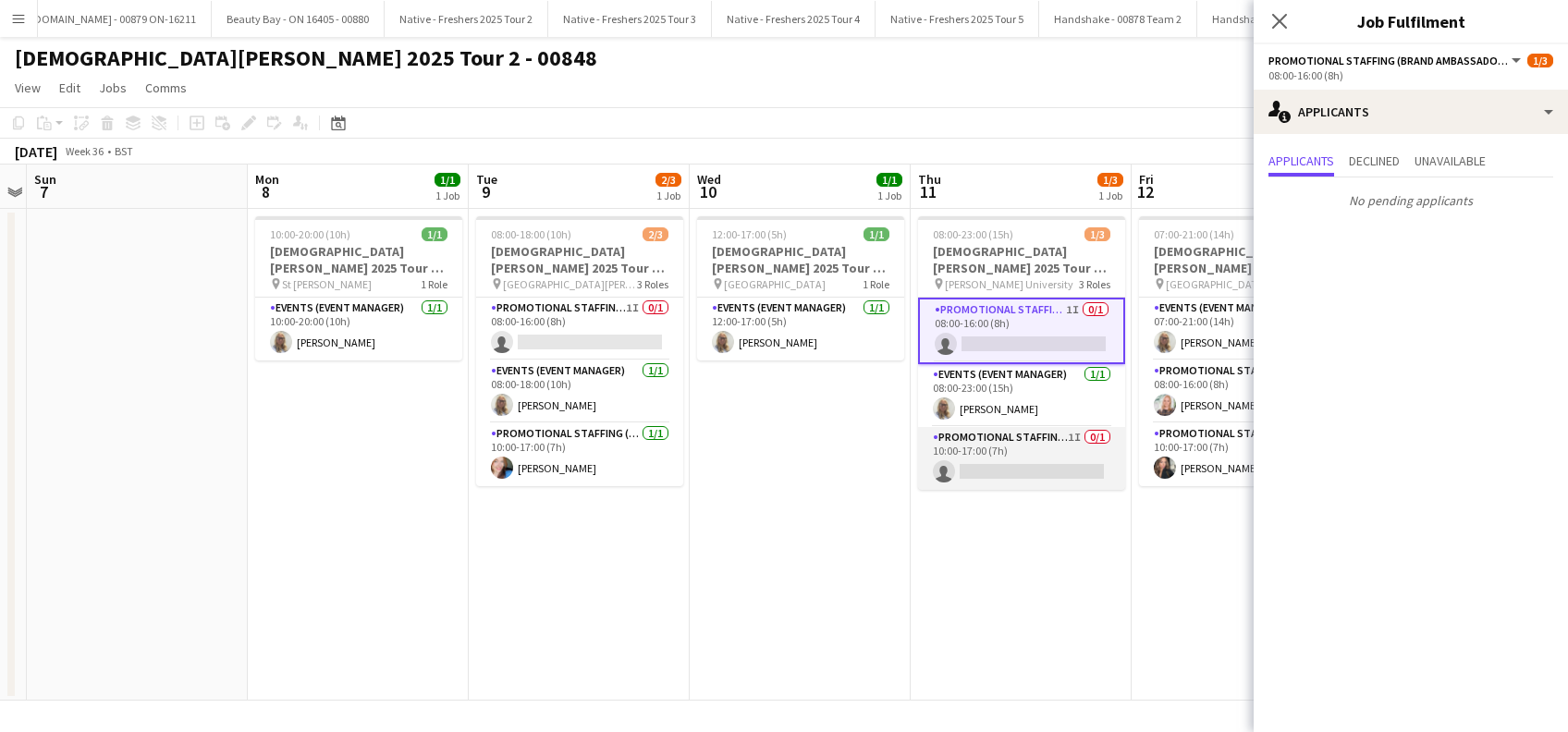
click at [1022, 478] on app-card-role "Promotional Staffing (Brand Ambassadors) 1I 0/1 10:00-17:00 (7h) single-neutral…" at bounding box center [1021, 458] width 207 height 63
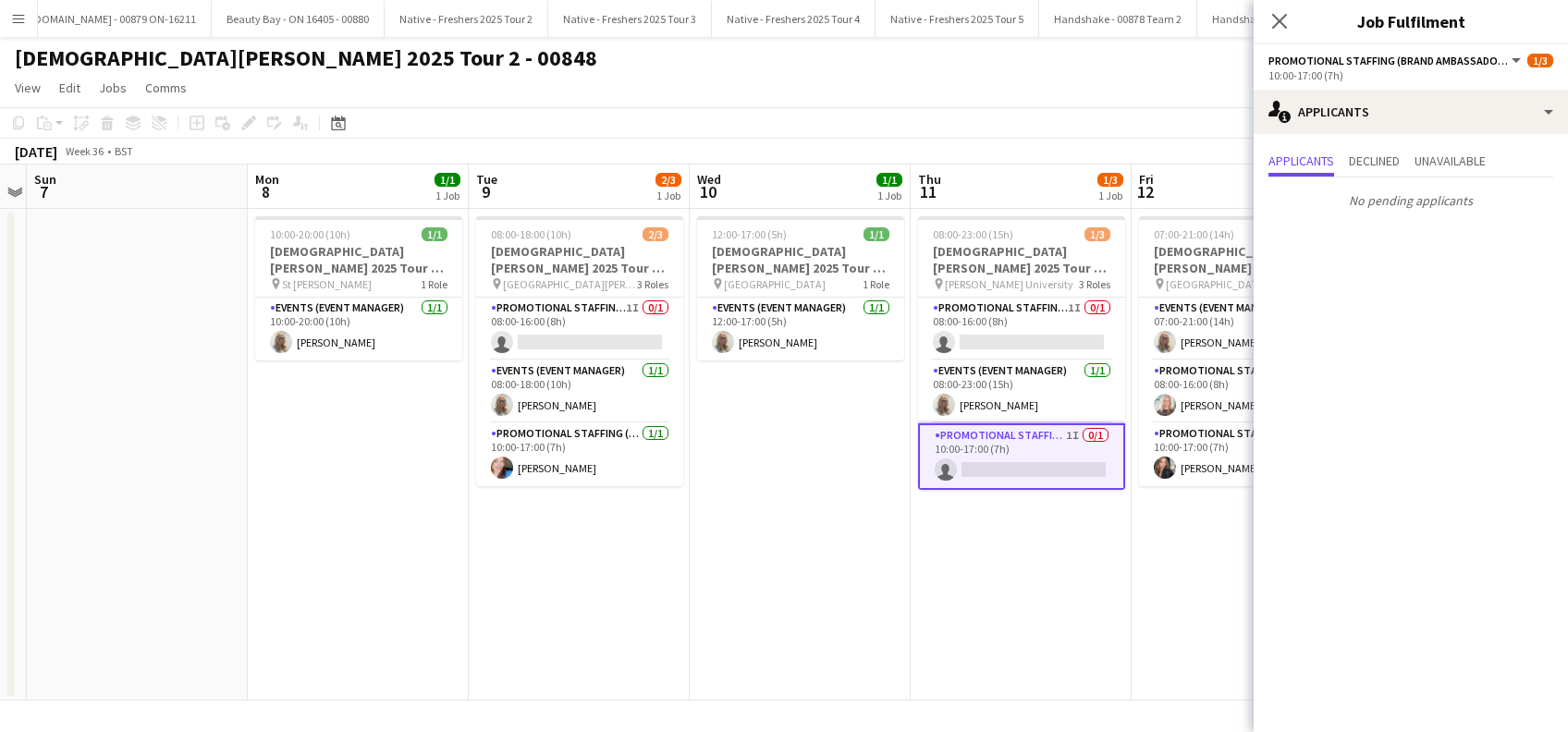
click at [767, 549] on app-date-cell "12:00-17:00 (5h) 1/1 Lady Garden 2025 Tour 2 - 00848 - Travel Day pin Aberdeen …" at bounding box center [799, 455] width 221 height 492
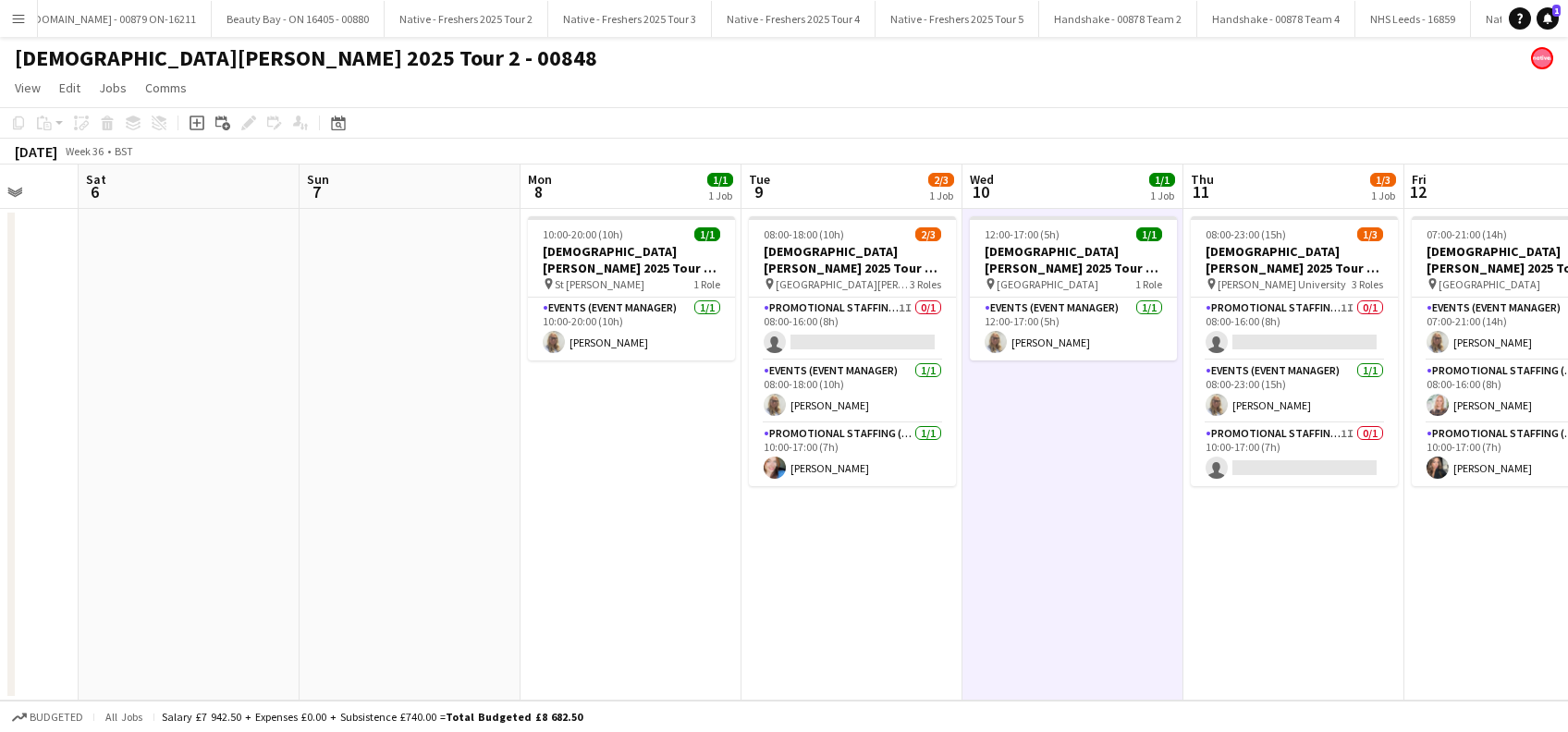
drag, startPoint x: 542, startPoint y: 598, endPoint x: 1035, endPoint y: 656, distance: 496.4
click at [1035, 656] on app-calendar-viewport "Wed 3 3/3 1 Job Thu 4 1/1 1 Job Fri 5 Sat 6 Sun 7 Mon 8 1/1 1 Job Tue 9 2/3 1 J…" at bounding box center [784, 432] width 1568 height 536
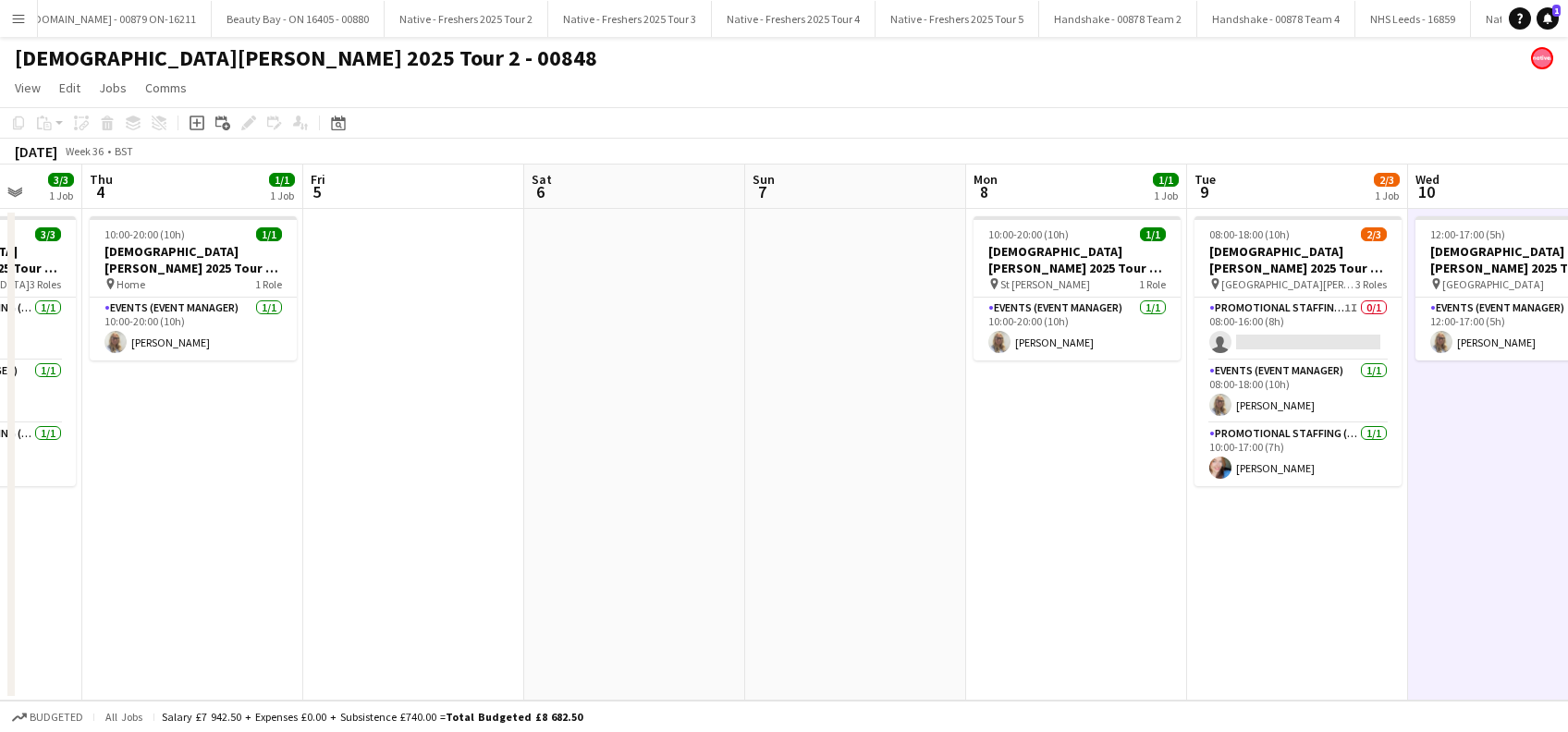
scroll to position [0, 462]
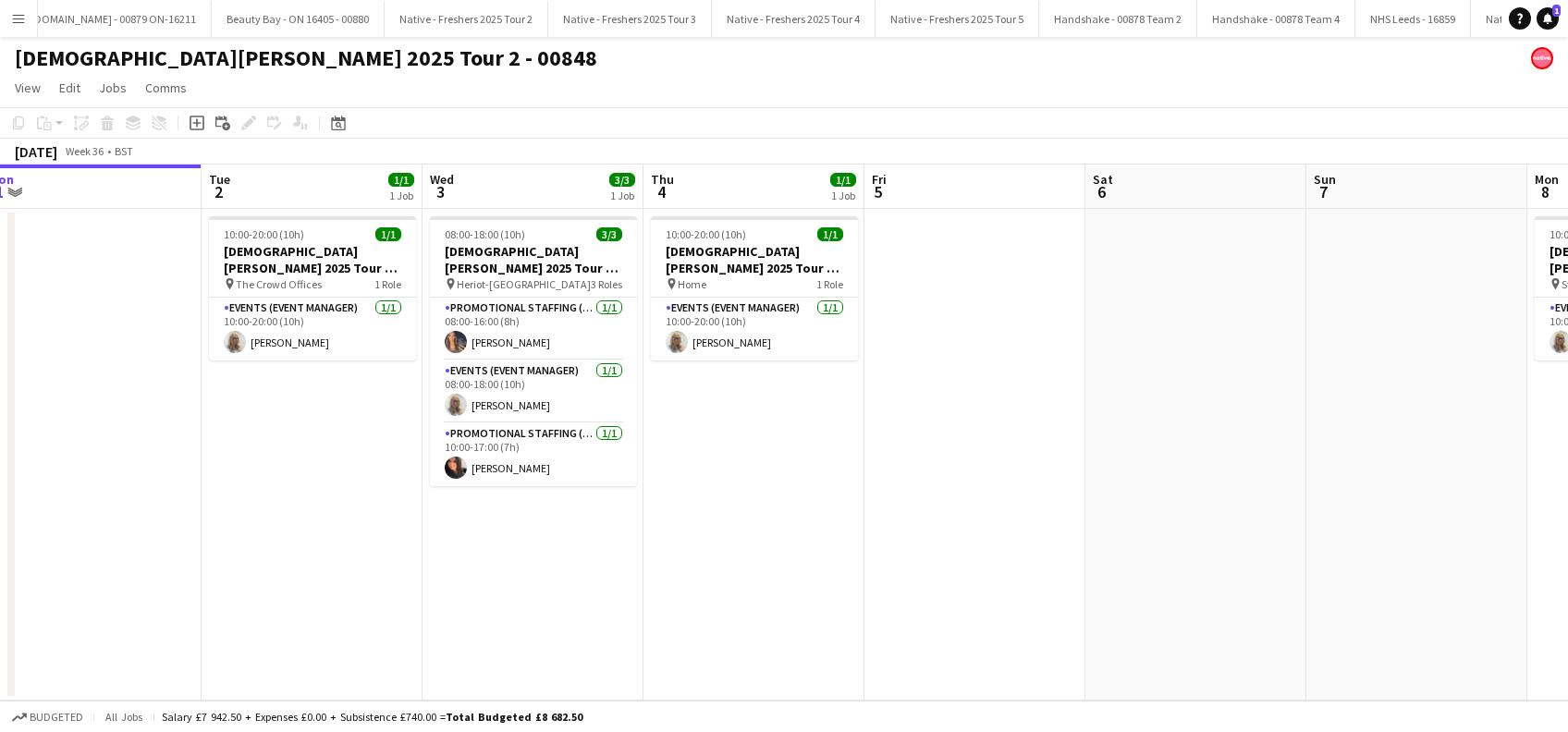
drag, startPoint x: 431, startPoint y: 584, endPoint x: 1217, endPoint y: 634, distance: 787.6
click at [1217, 634] on app-calendar-viewport "Sat 30 Sun 31 Mon 1 Tue 2 1/1 1 Job Wed 3 3/3 1 Job Thu 4 1/1 1 Job Fri 5 Sat 6…" at bounding box center [784, 432] width 1568 height 536
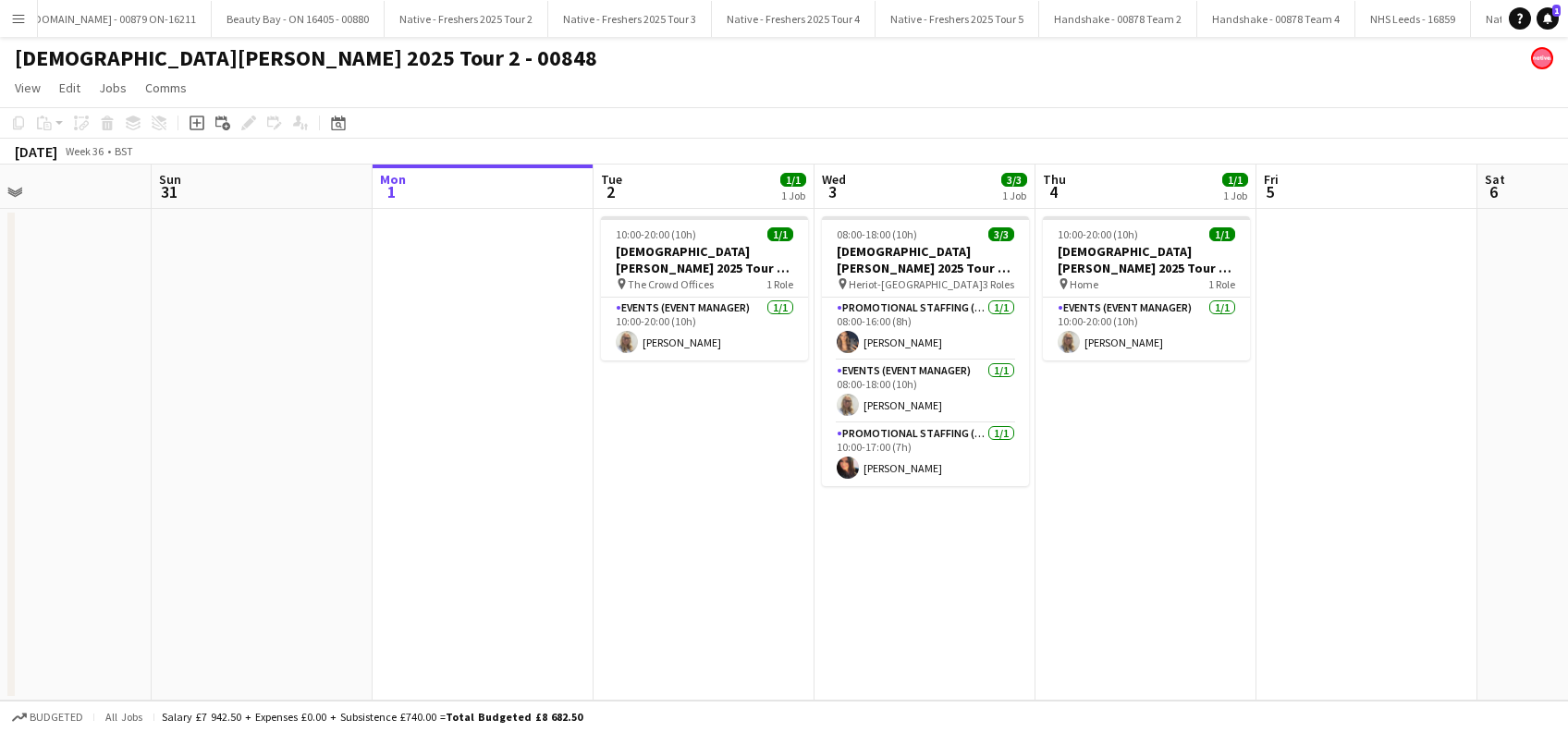
drag, startPoint x: 435, startPoint y: 609, endPoint x: 828, endPoint y: 614, distance: 393.0
click at [828, 614] on app-calendar-viewport "Thu 28 Fri 29 Sat 30 Sun 31 Mon 1 Tue 2 1/1 1 Job Wed 3 3/3 1 Job Thu 4 1/1 1 J…" at bounding box center [784, 432] width 1568 height 536
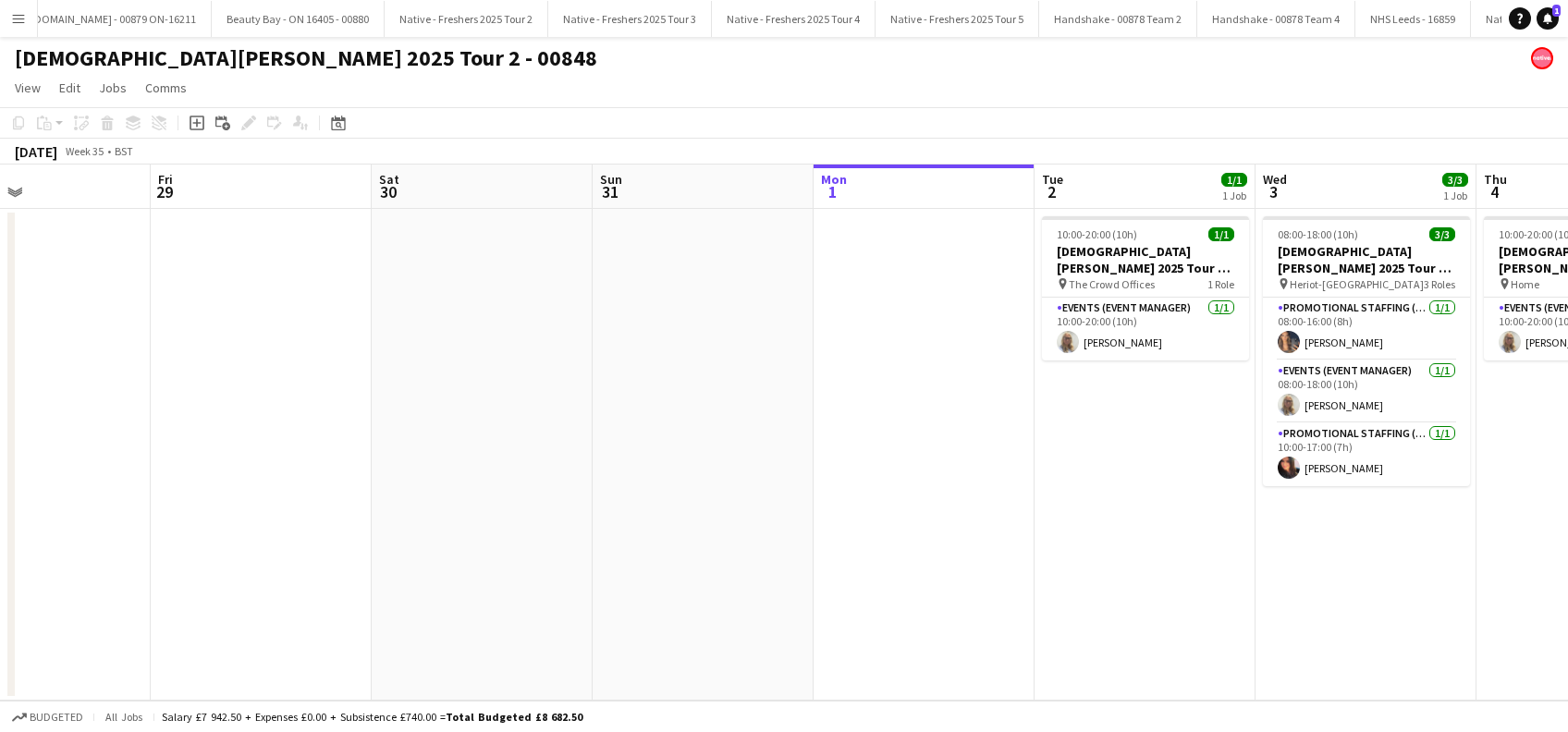
drag, startPoint x: 447, startPoint y: 599, endPoint x: 1108, endPoint y: 611, distance: 661.1
click at [1108, 611] on app-calendar-viewport "Tue 26 Wed 27 Thu 28 Fri 29 Sat 30 Sun 31 Mon 1 Tue 2 1/1 1 Job Wed 3 3/3 1 Job…" at bounding box center [784, 432] width 1568 height 536
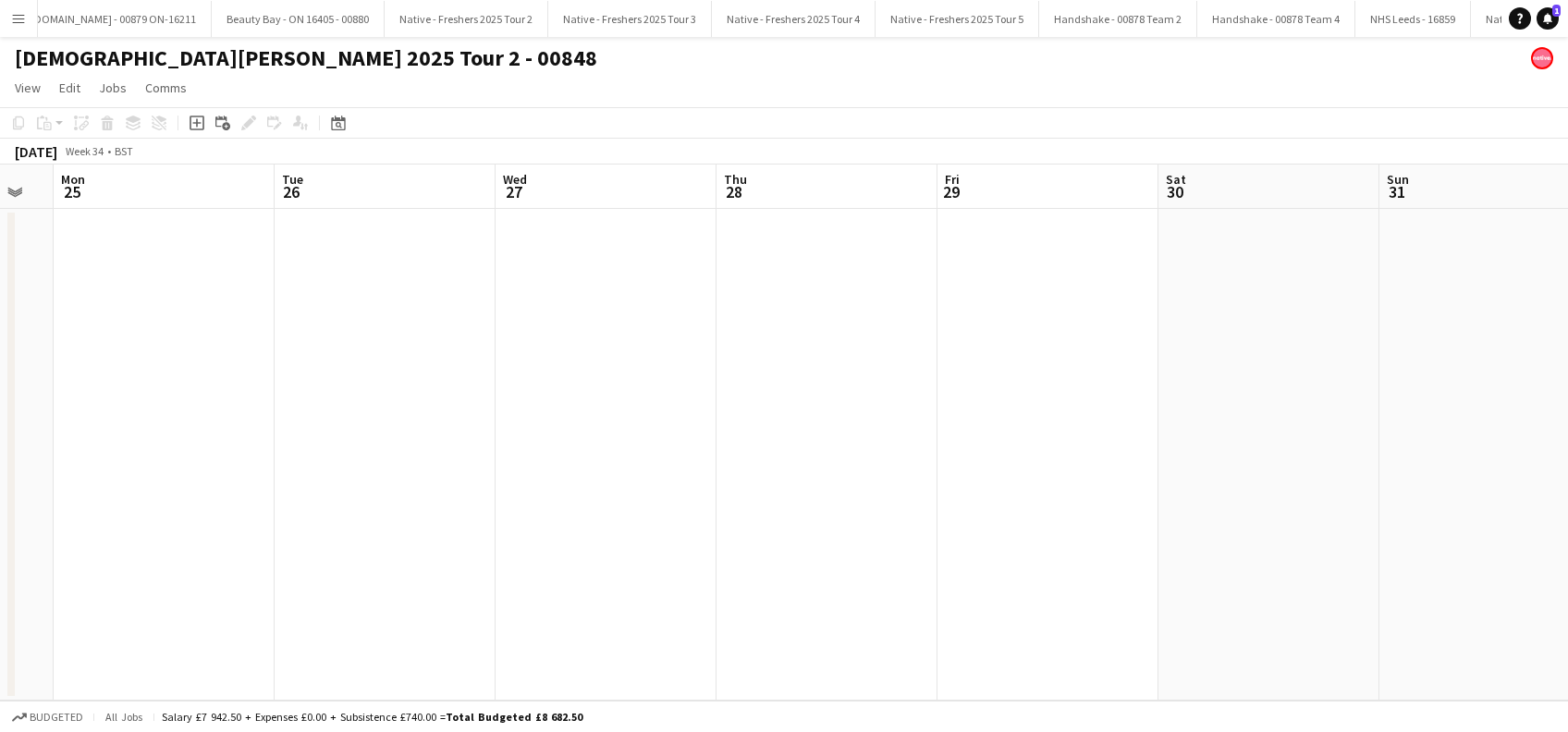
drag, startPoint x: 501, startPoint y: 592, endPoint x: 1057, endPoint y: 599, distance: 556.0
click at [1067, 598] on app-calendar-viewport "Sat 23 Sun 24 Mon 25 Tue 26 Wed 27 Thu 28 Fri 29 Sat 30 Sun 31 Mon 1 Tue 2 1/1 …" at bounding box center [784, 432] width 1568 height 536
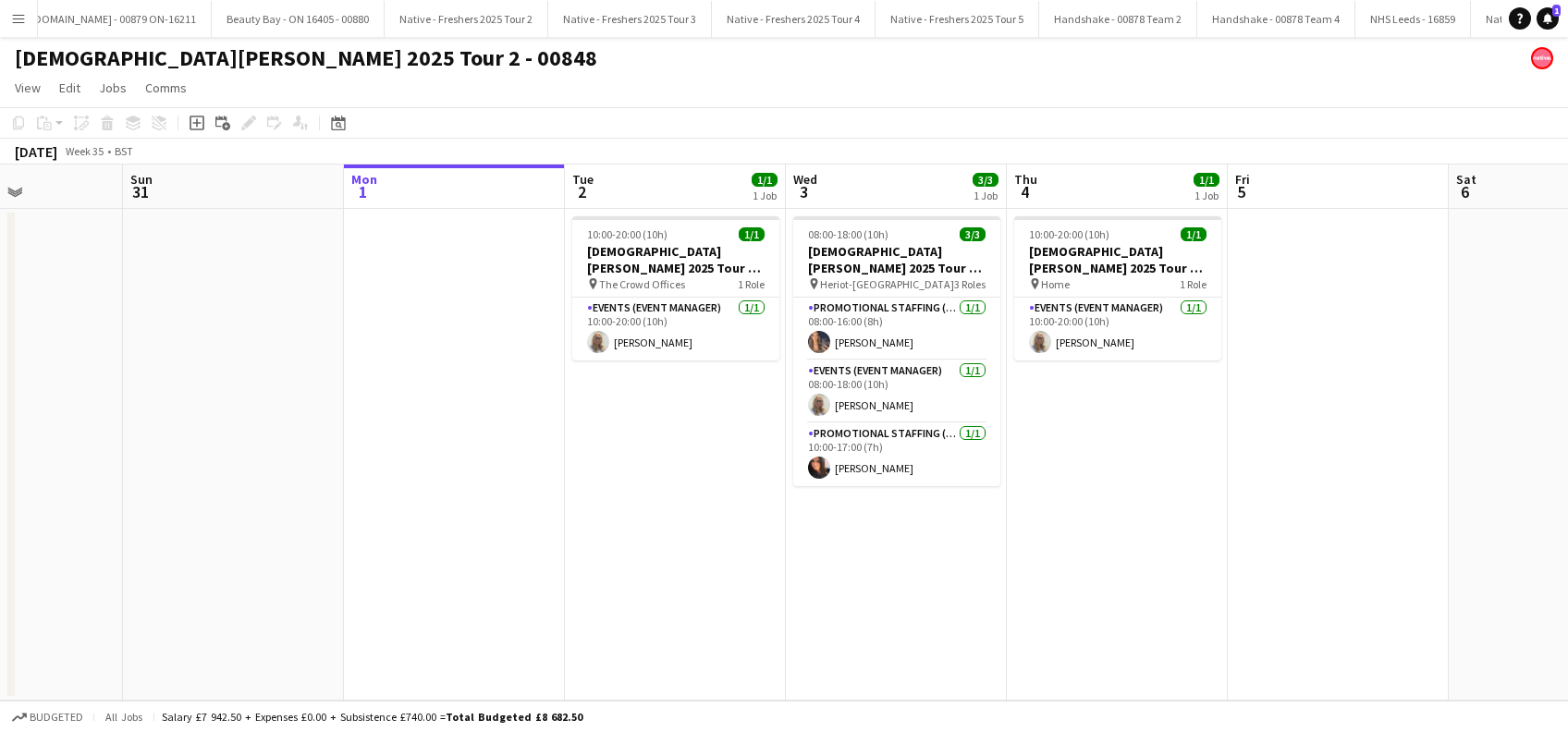
drag, startPoint x: 1309, startPoint y: 588, endPoint x: 390, endPoint y: 593, distance: 919.0
click at [54, 601] on app-calendar-viewport "Wed 27 Thu 28 Fri 29 Sat 30 Sun 31 Mon 1 Tue 2 1/1 1 Job Wed 3 3/3 1 Job Thu 4 …" at bounding box center [784, 432] width 1568 height 536
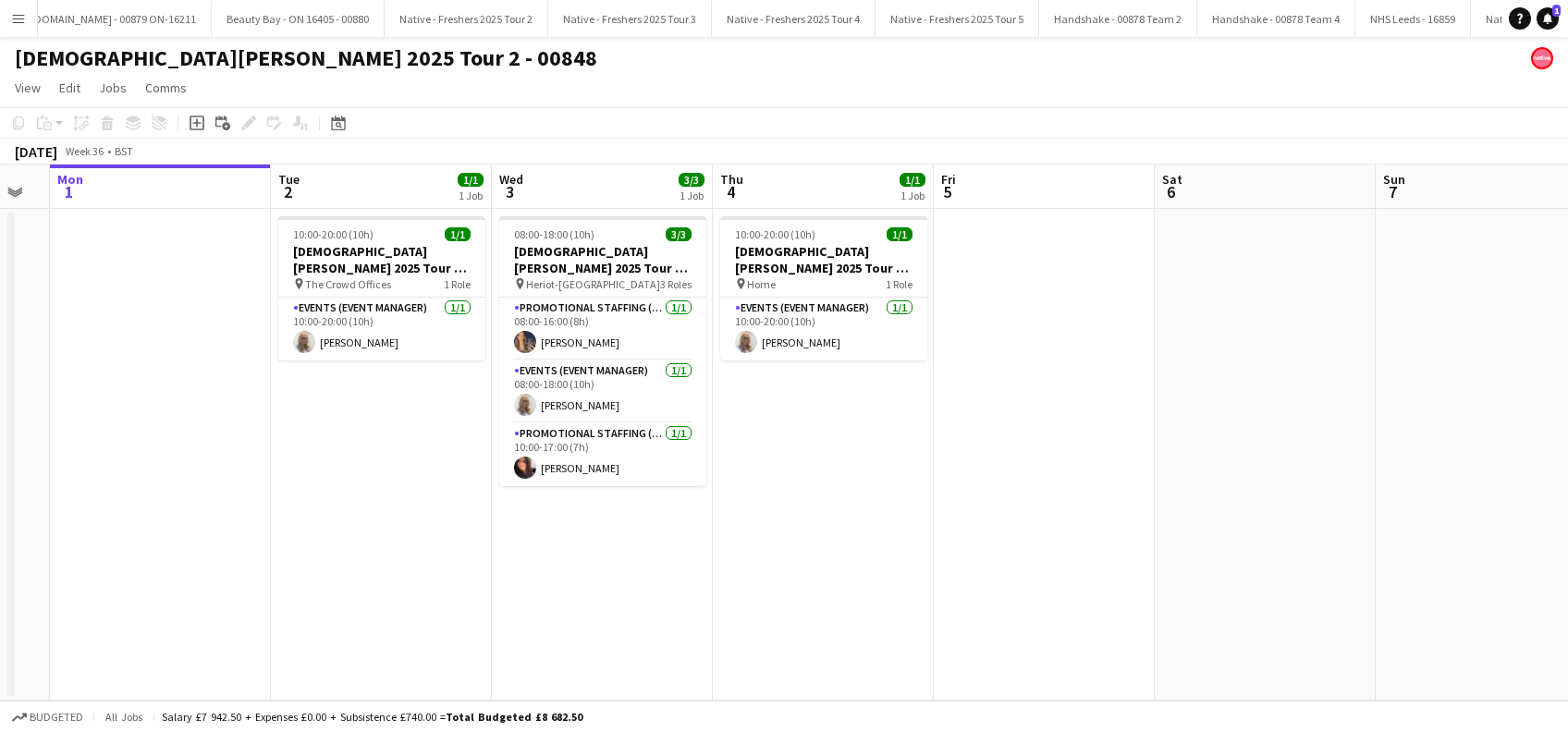
scroll to position [0, 716]
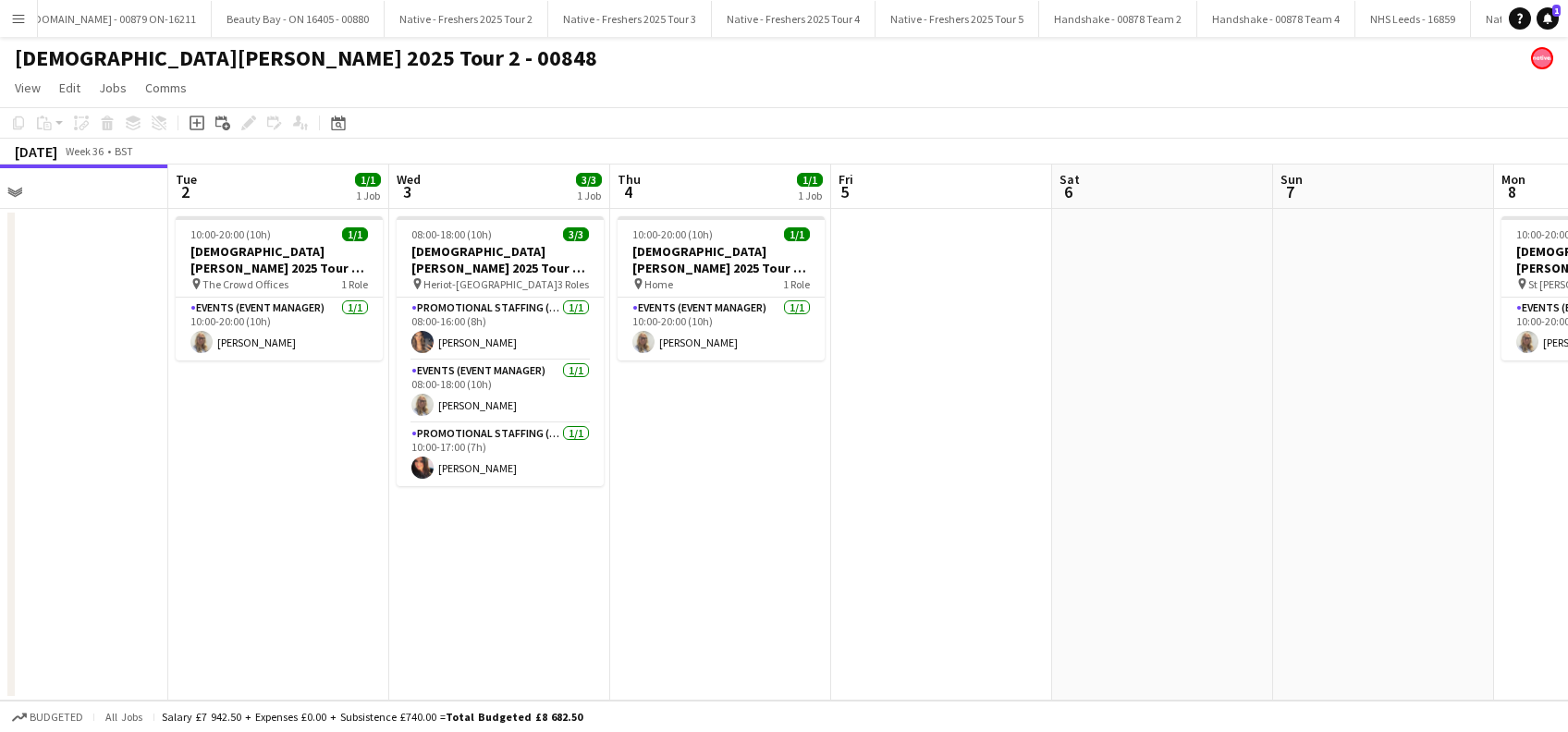
drag, startPoint x: 845, startPoint y: 624, endPoint x: 743, endPoint y: 633, distance: 102.4
click at [743, 633] on app-calendar-viewport "Fri 29 Sat 30 Sun 31 Mon 1 Tue 2 1/1 1 Job Wed 3 3/3 1 Job Thu 4 1/1 1 Job Fri …" at bounding box center [784, 432] width 1568 height 536
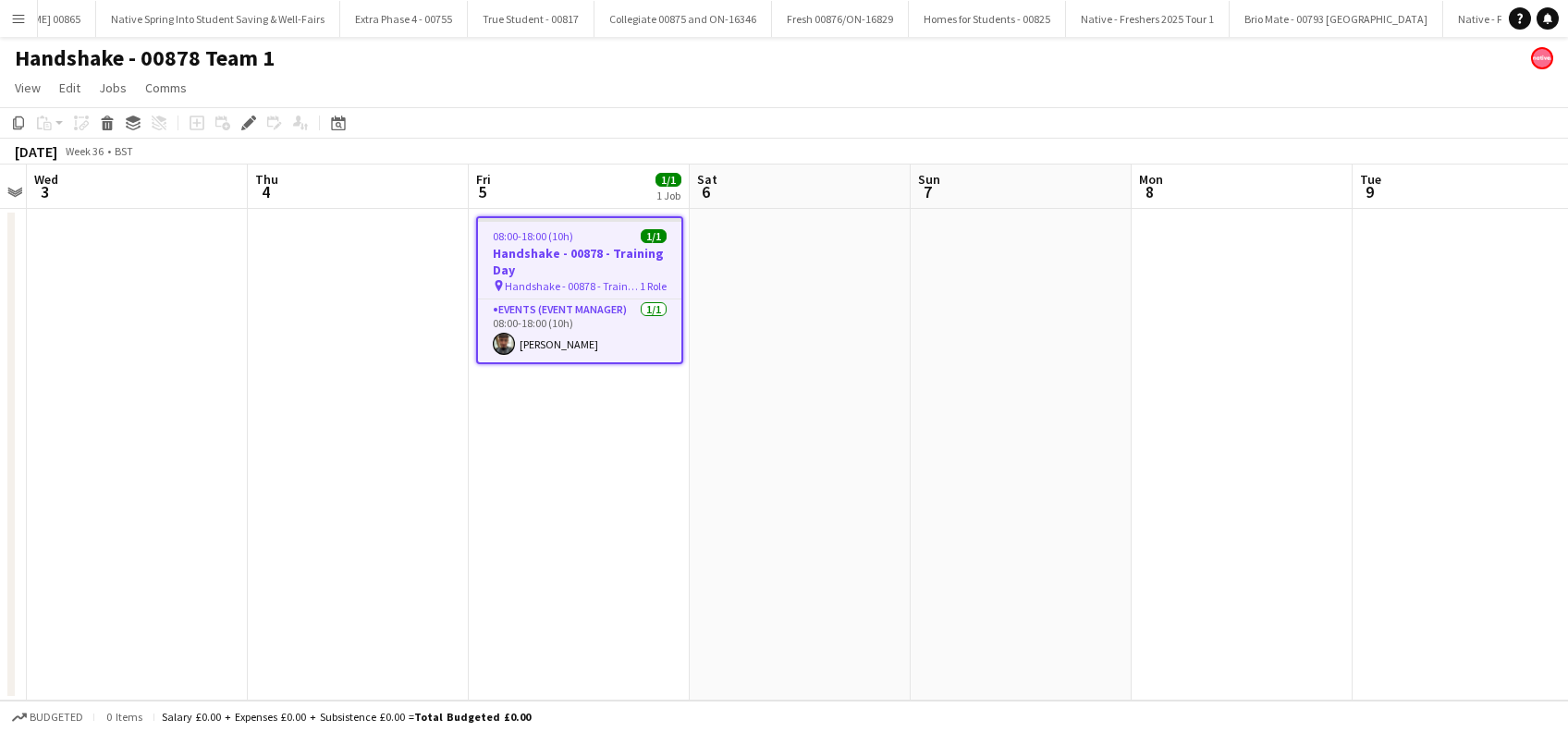
scroll to position [0, 2870]
click at [577, 341] on app-card-role "Events (Event Manager) [DATE] 08:00-18:00 (10h) [PERSON_NAME]" at bounding box center [579, 330] width 204 height 63
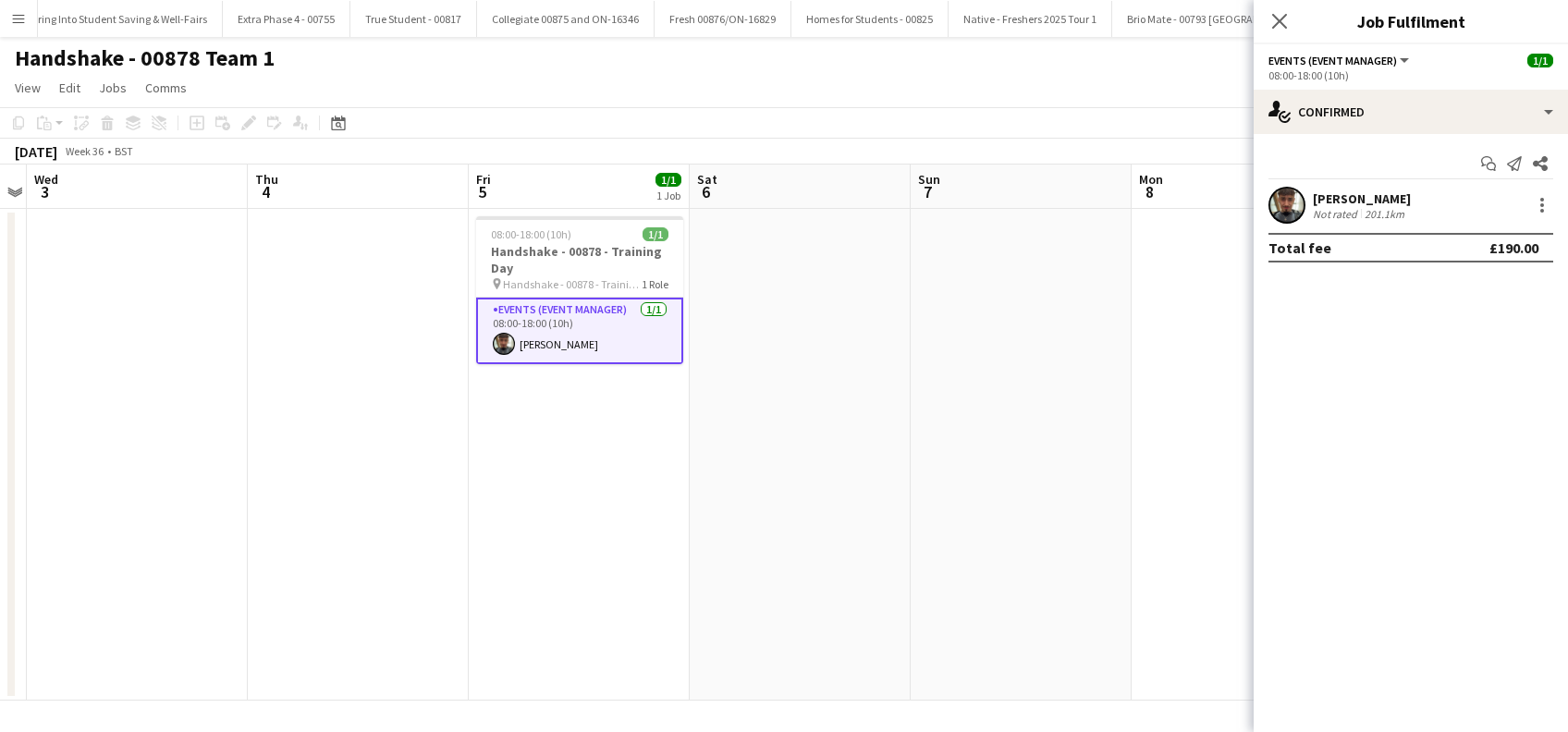
click at [1356, 199] on div "[PERSON_NAME]" at bounding box center [1362, 199] width 98 height 17
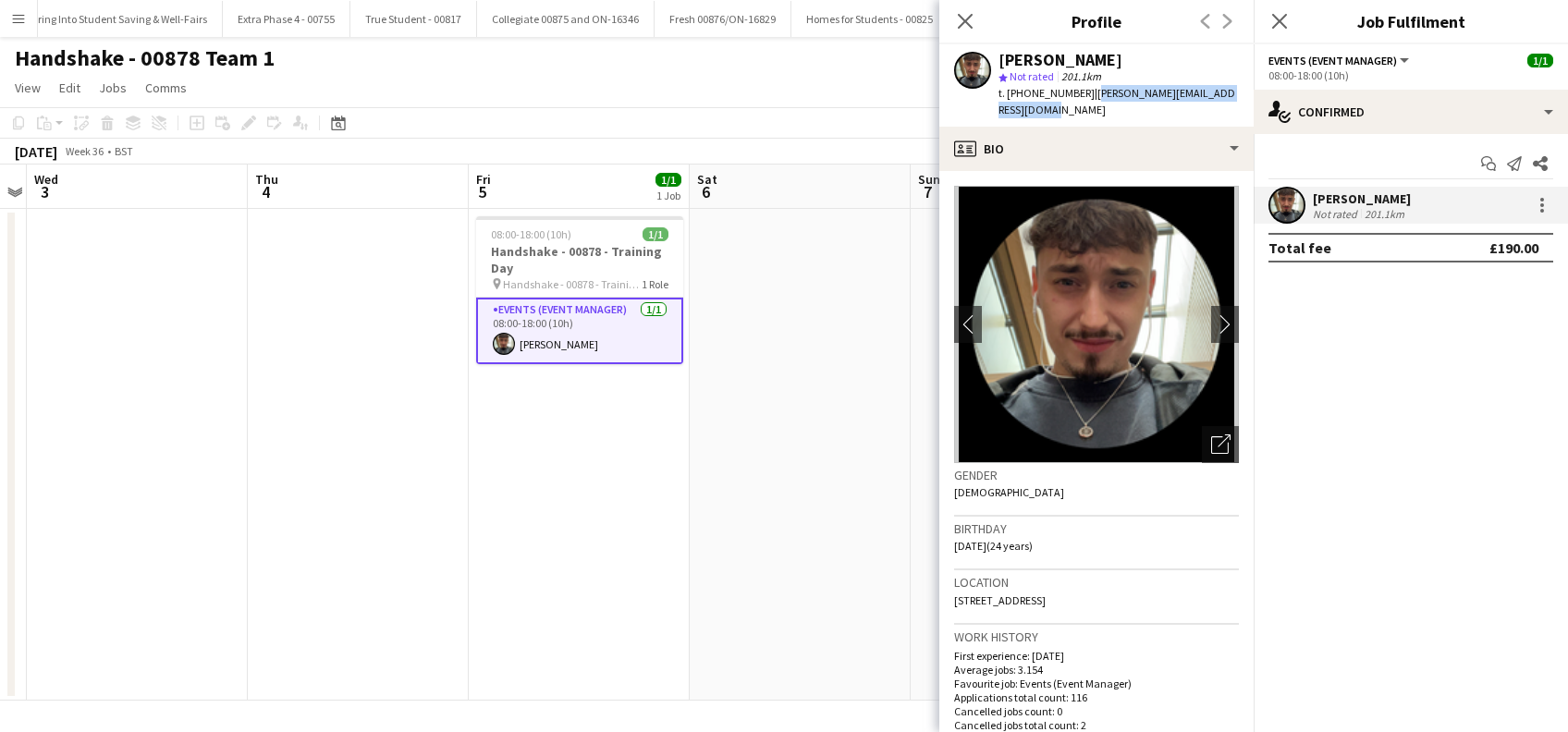
drag, startPoint x: 1027, startPoint y: 114, endPoint x: 1087, endPoint y: 96, distance: 62.6
click at [1087, 96] on div "t. [PHONE_NUMBER] | [PERSON_NAME][EMAIL_ADDRESS][DOMAIN_NAME]" at bounding box center [1119, 101] width 240 height 33
copy span "[PERSON_NAME][EMAIL_ADDRESS][DOMAIN_NAME]"
click at [1288, 15] on app-icon "Close pop-in" at bounding box center [1280, 22] width 27 height 27
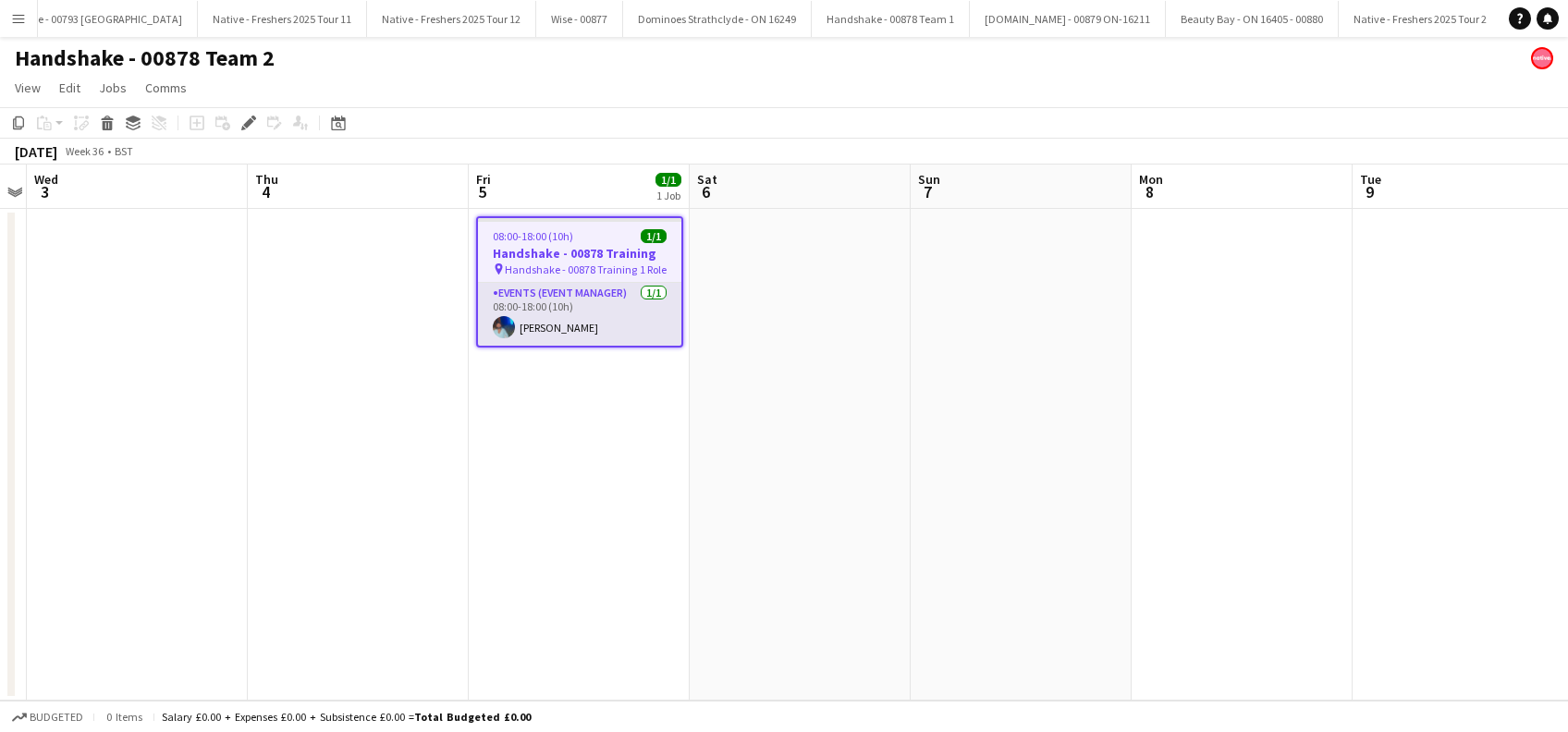
click at [540, 328] on app-card-role "Events (Event Manager) [DATE] 08:00-18:00 (10h) [PERSON_NAME]" at bounding box center [579, 313] width 204 height 63
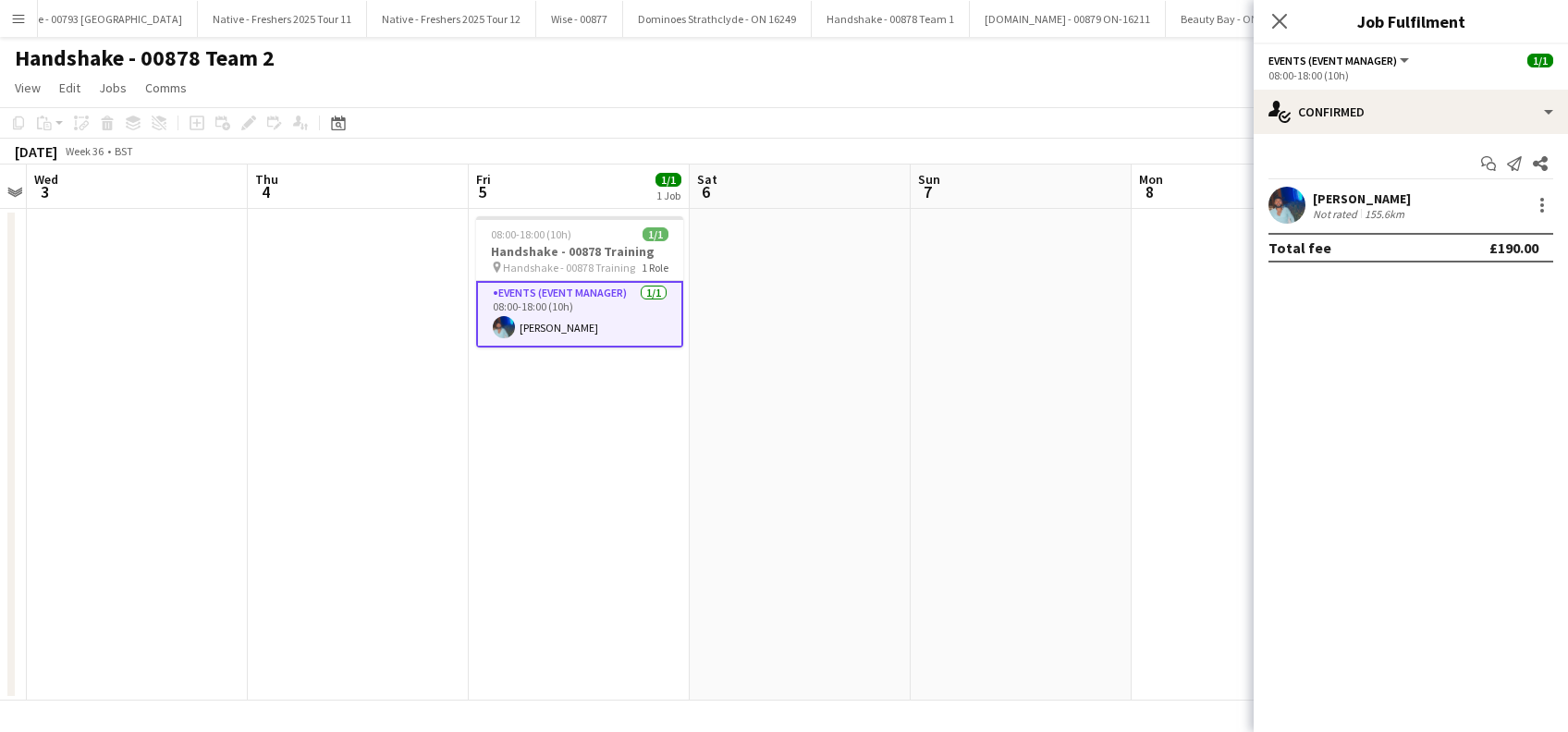
click at [1332, 200] on div "[PERSON_NAME]" at bounding box center [1362, 199] width 98 height 17
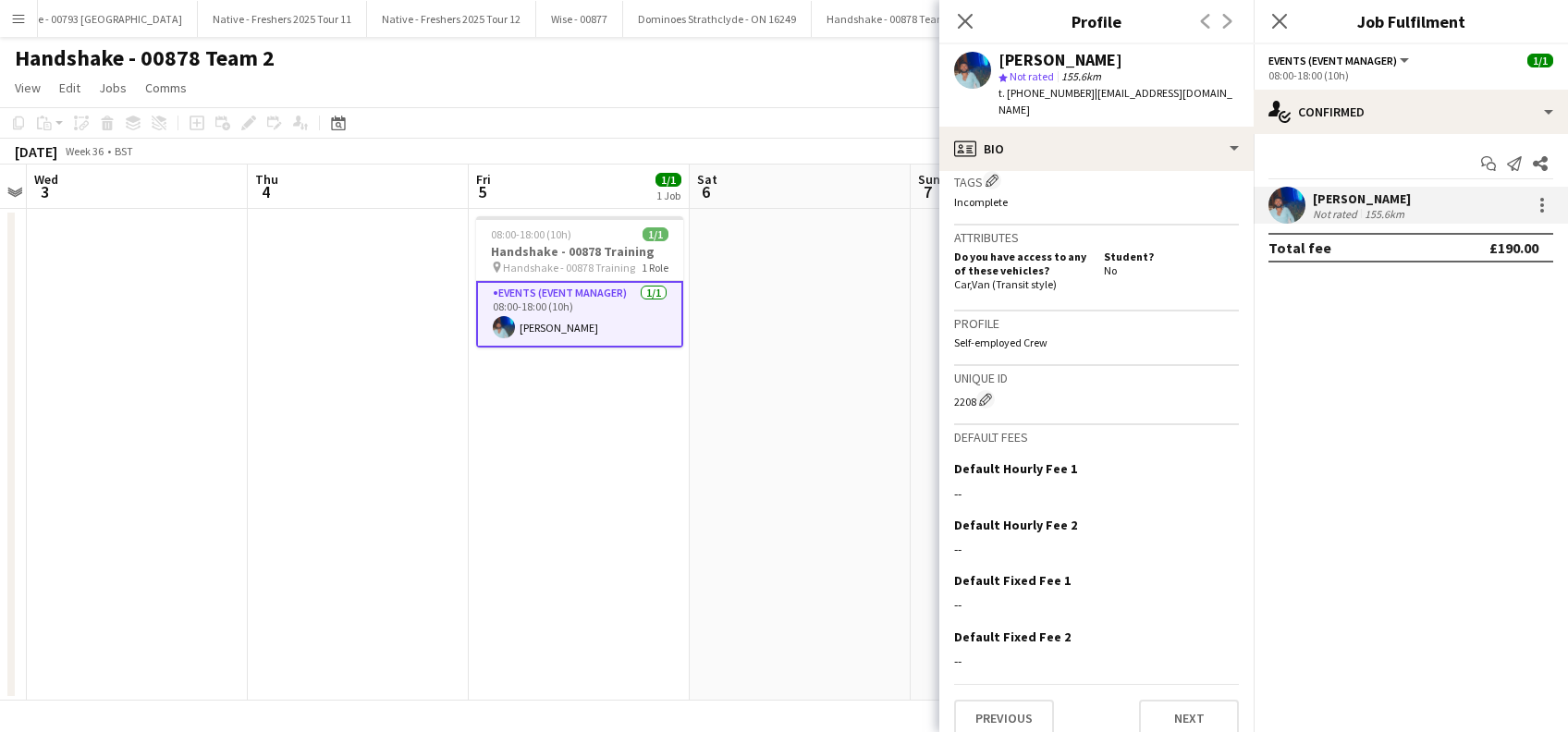
scroll to position [742, 0]
click at [1008, 701] on button "Previous" at bounding box center [1004, 715] width 99 height 37
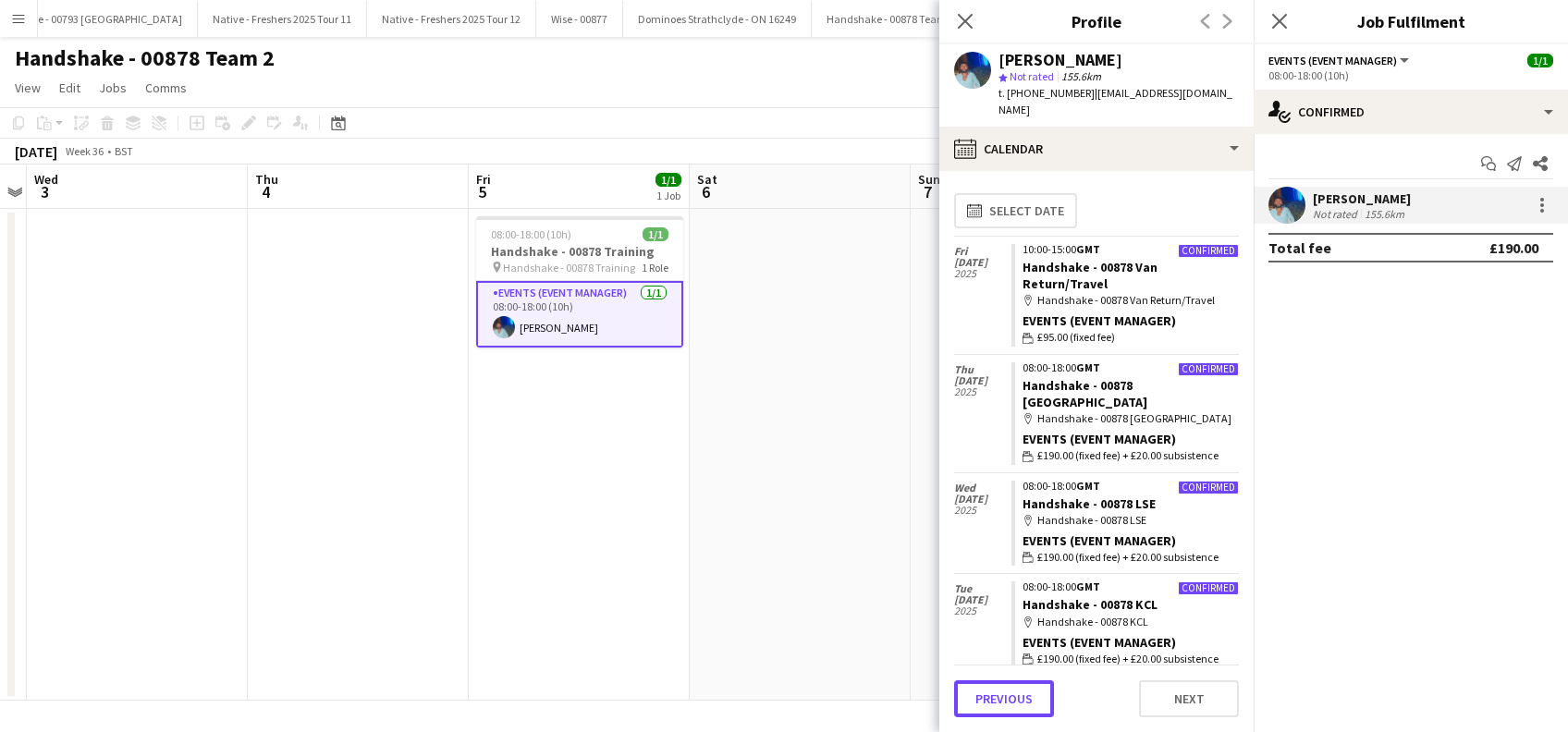
click at [1008, 701] on button "Previous" at bounding box center [1004, 698] width 99 height 37
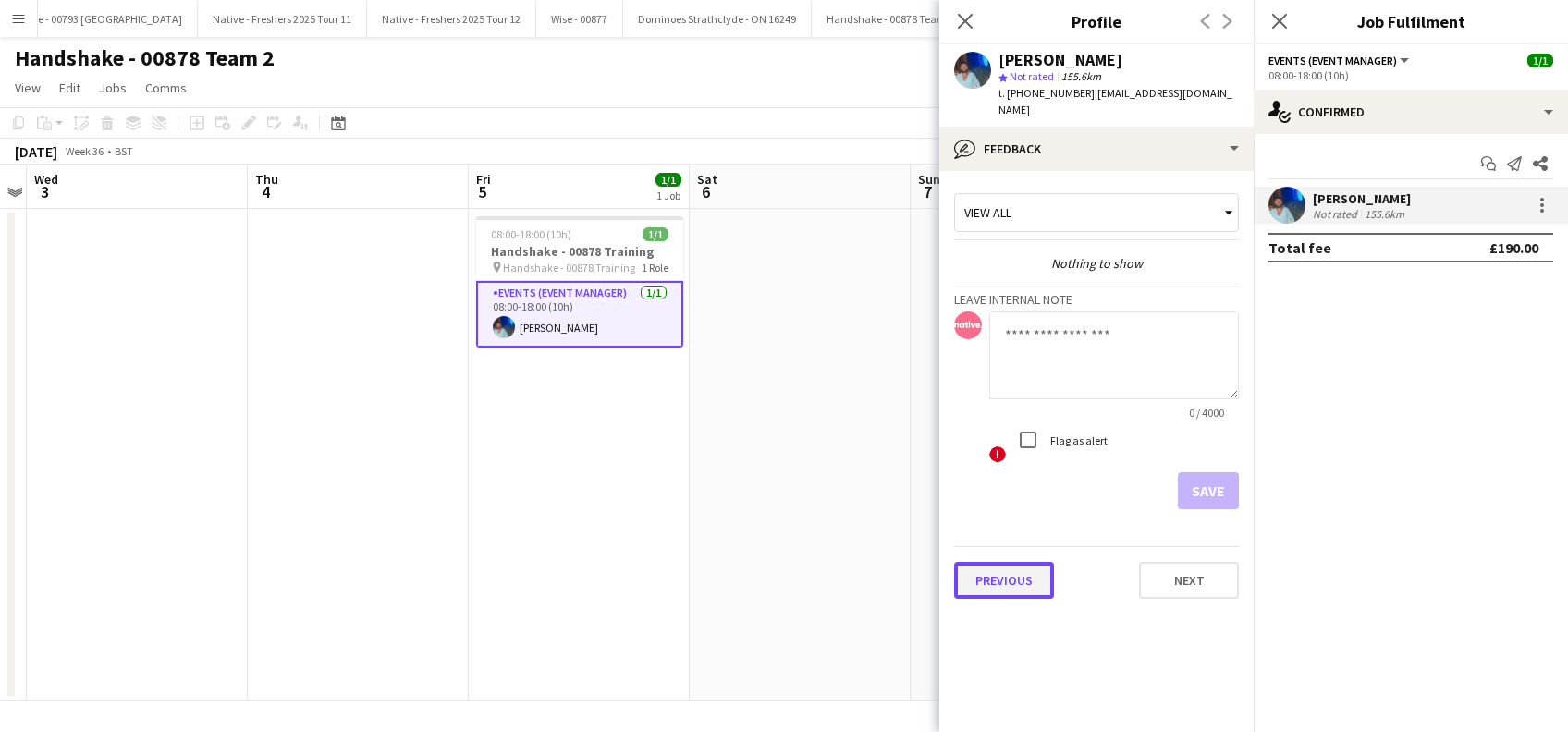
click at [1003, 562] on button "Previous" at bounding box center [1004, 580] width 99 height 37
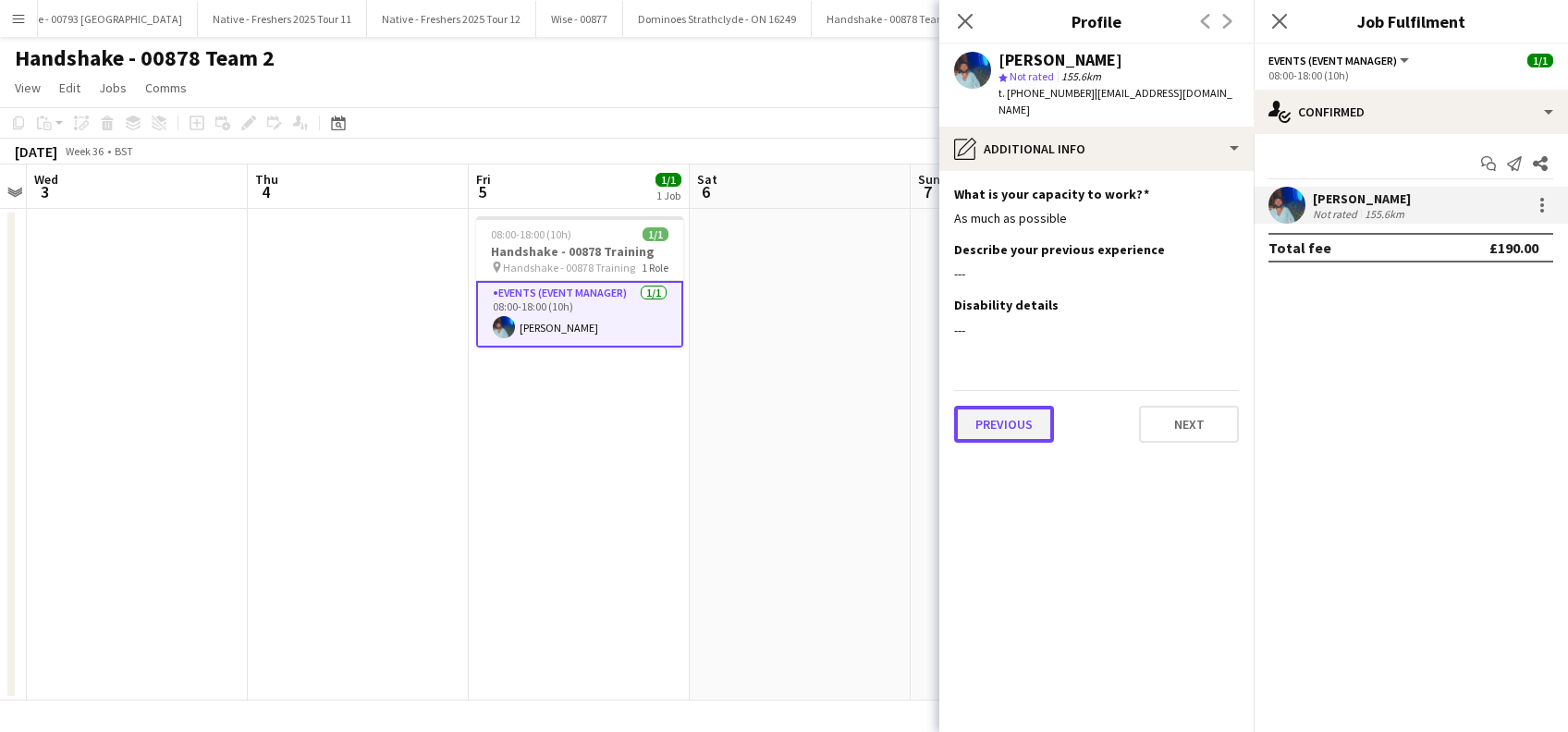
click at [984, 411] on button "Previous" at bounding box center [1004, 423] width 99 height 37
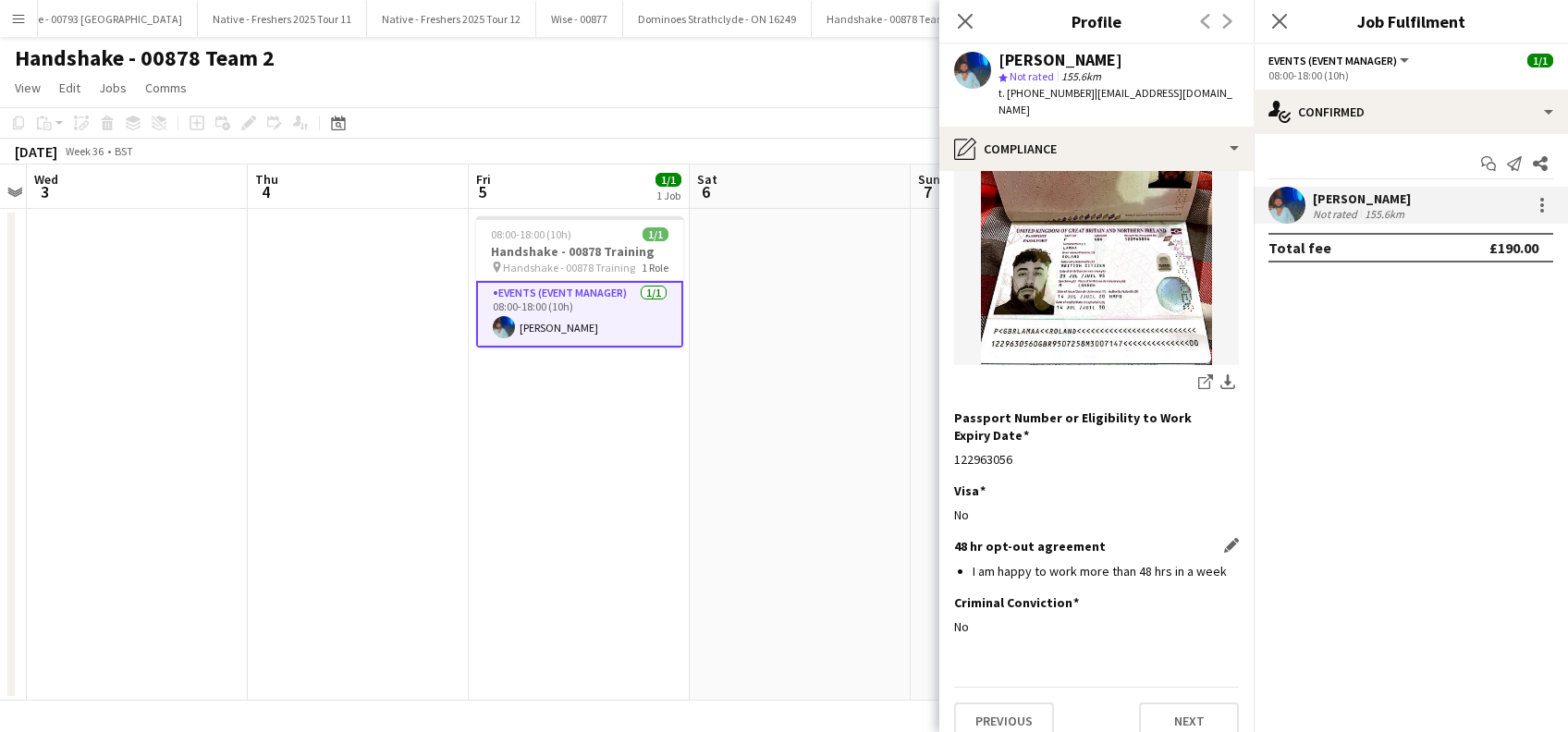
scroll to position [249, 0]
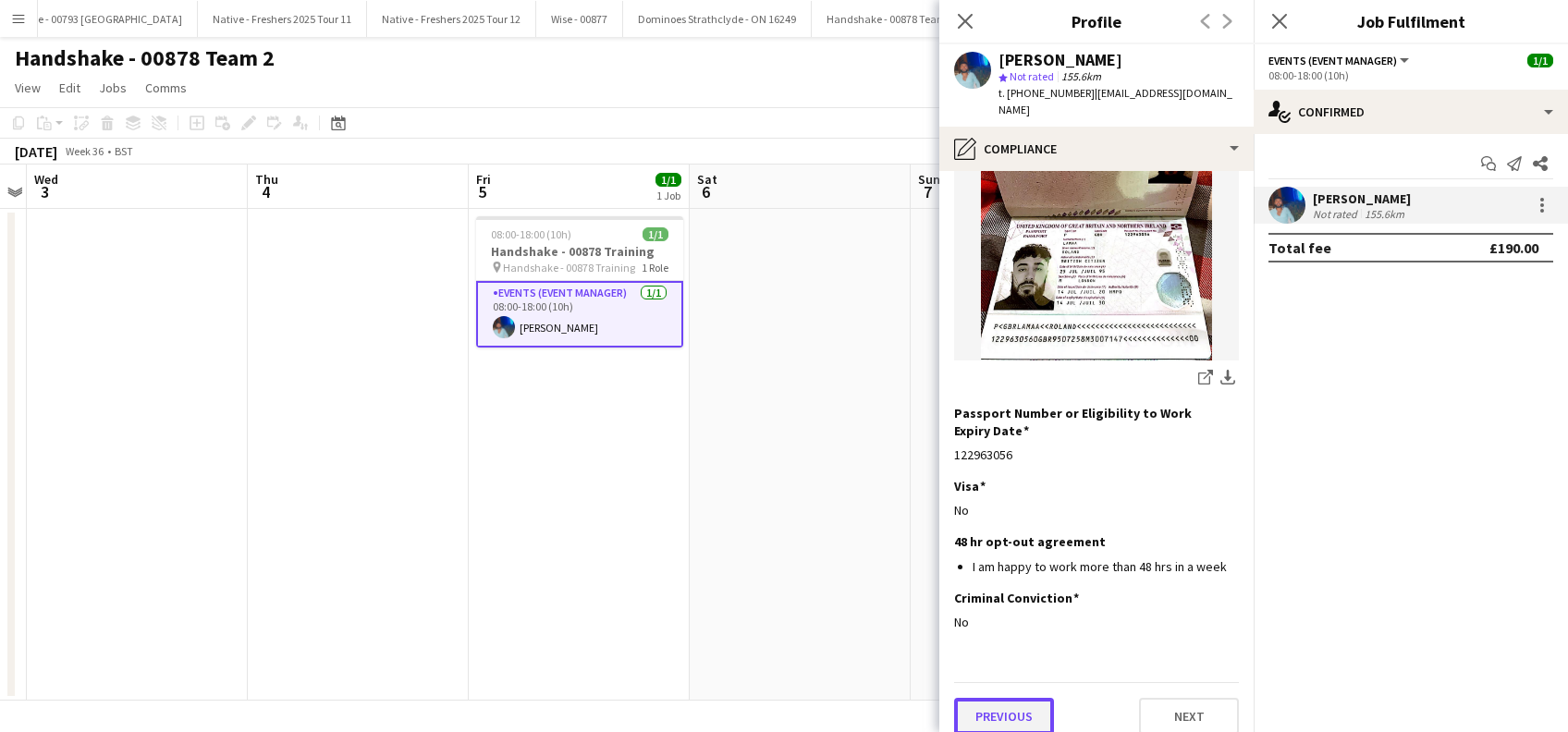
click at [1013, 706] on button "Previous" at bounding box center [1004, 716] width 99 height 37
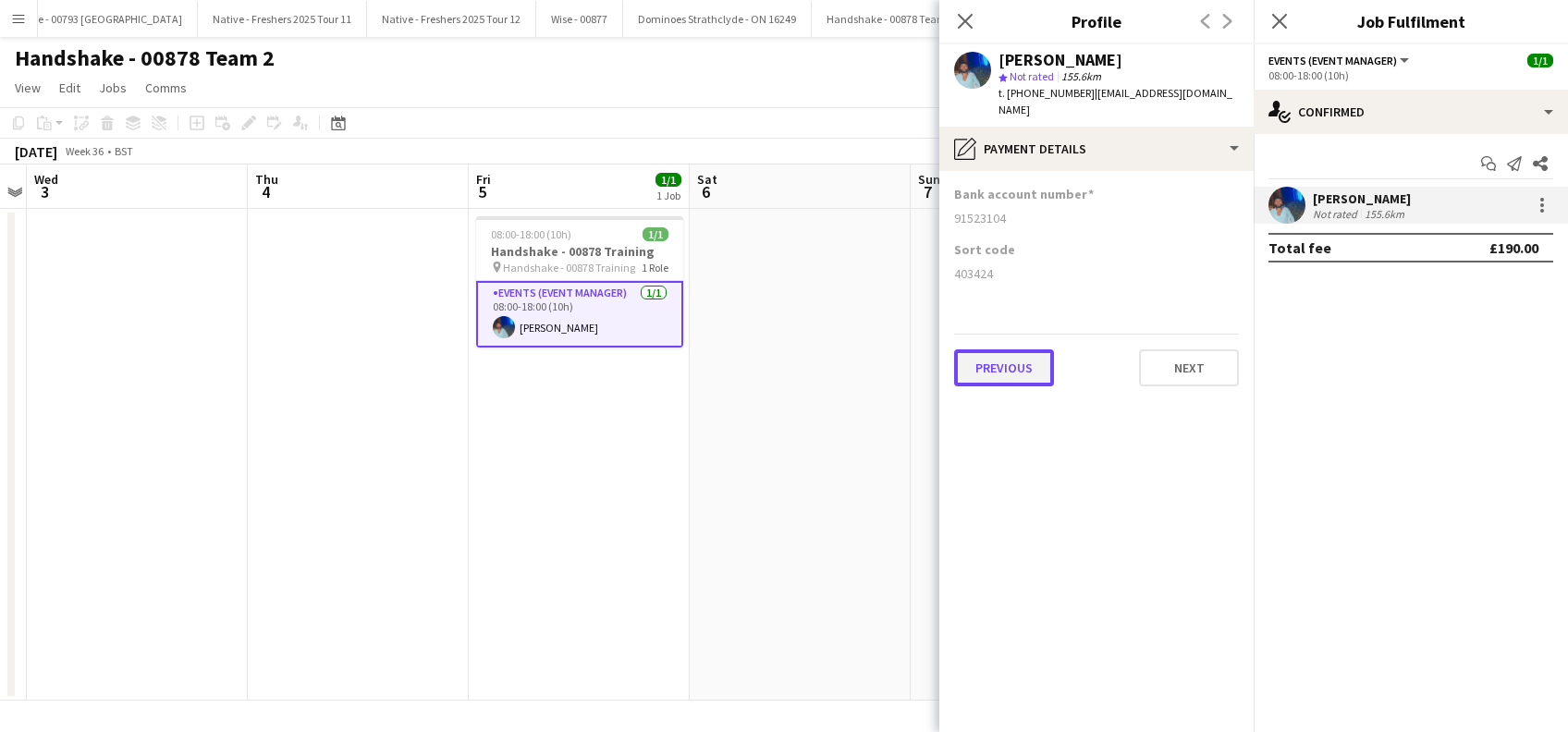
click at [995, 352] on button "Previous" at bounding box center [1004, 367] width 99 height 37
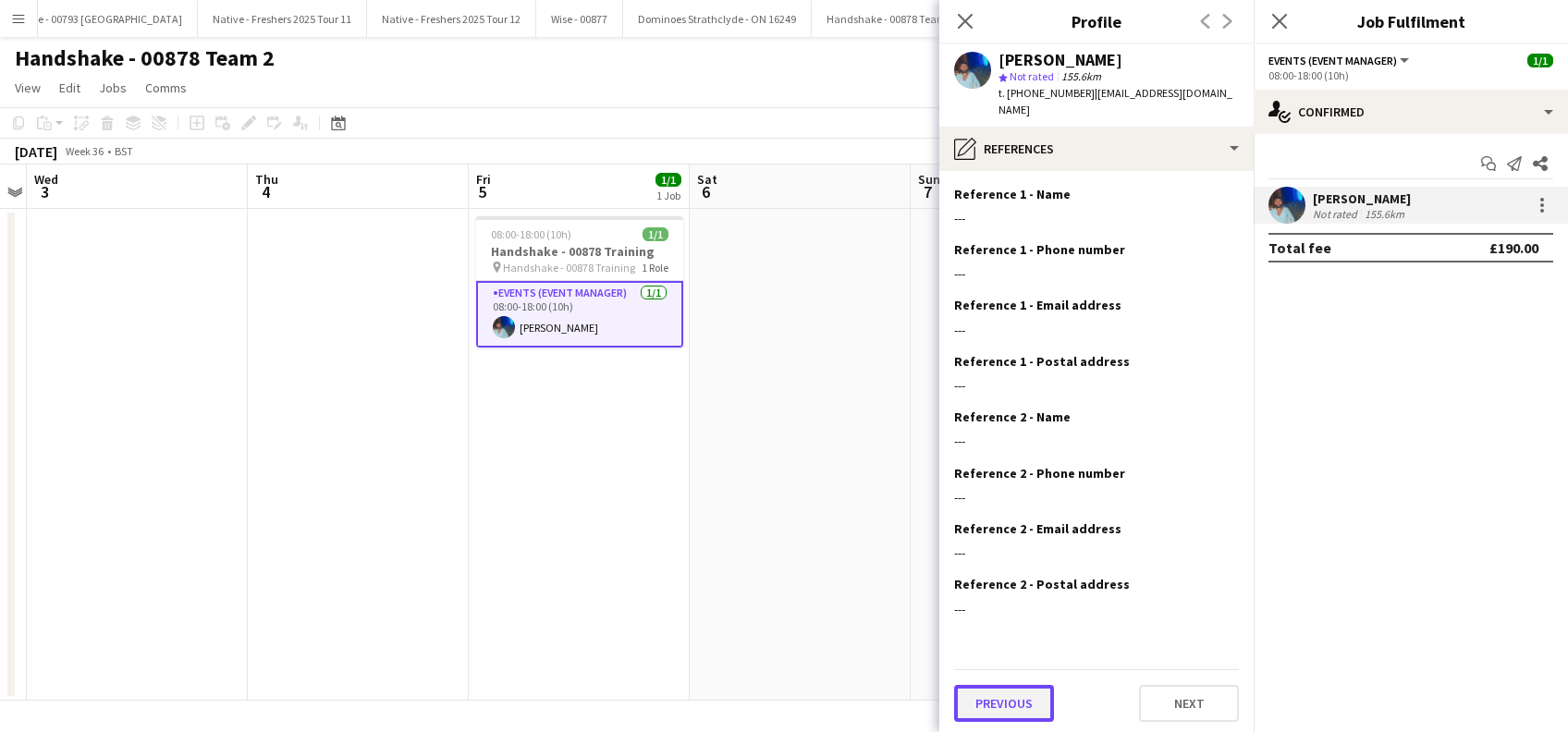
click at [1005, 687] on button "Previous" at bounding box center [1004, 703] width 99 height 37
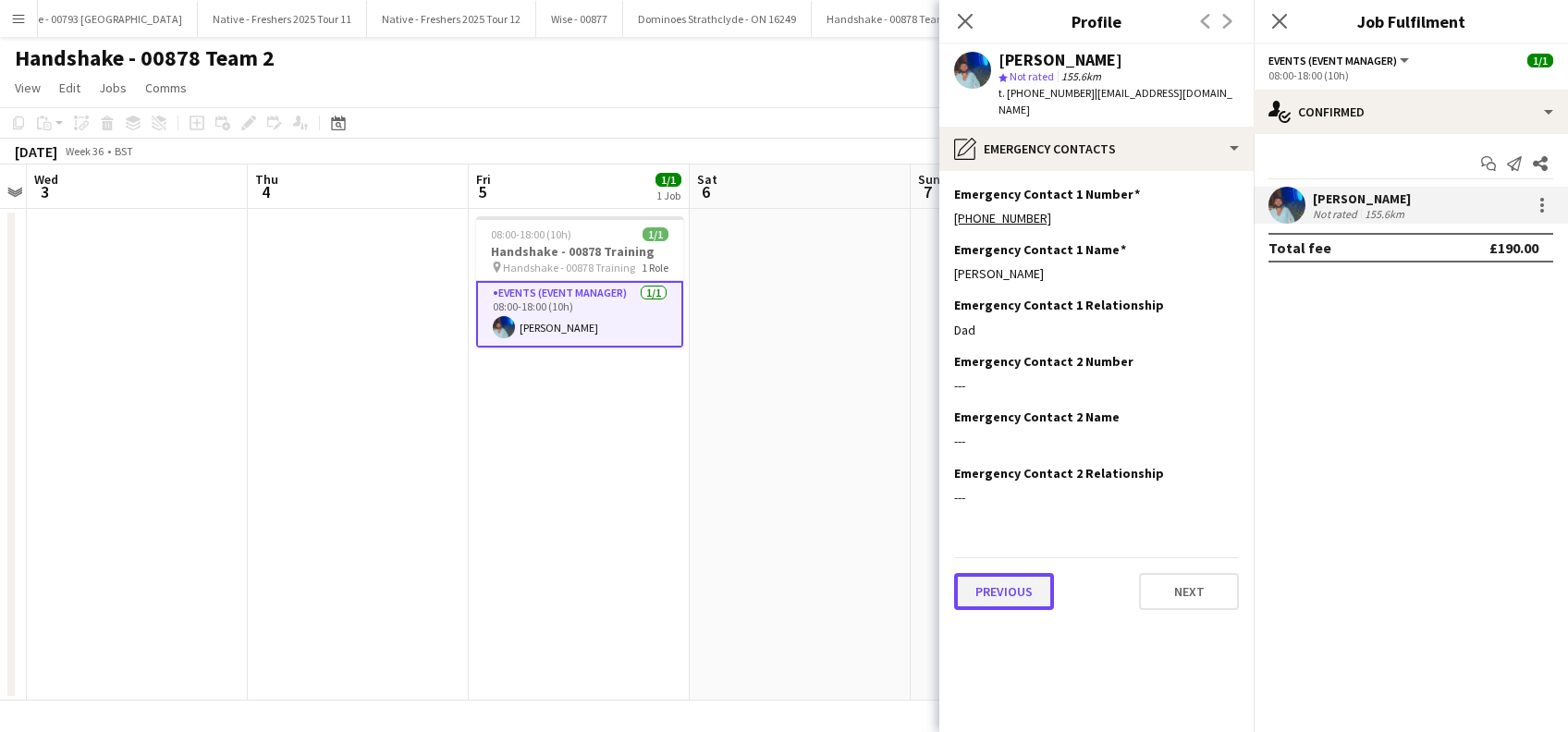
click at [1004, 586] on button "Previous" at bounding box center [1004, 591] width 99 height 37
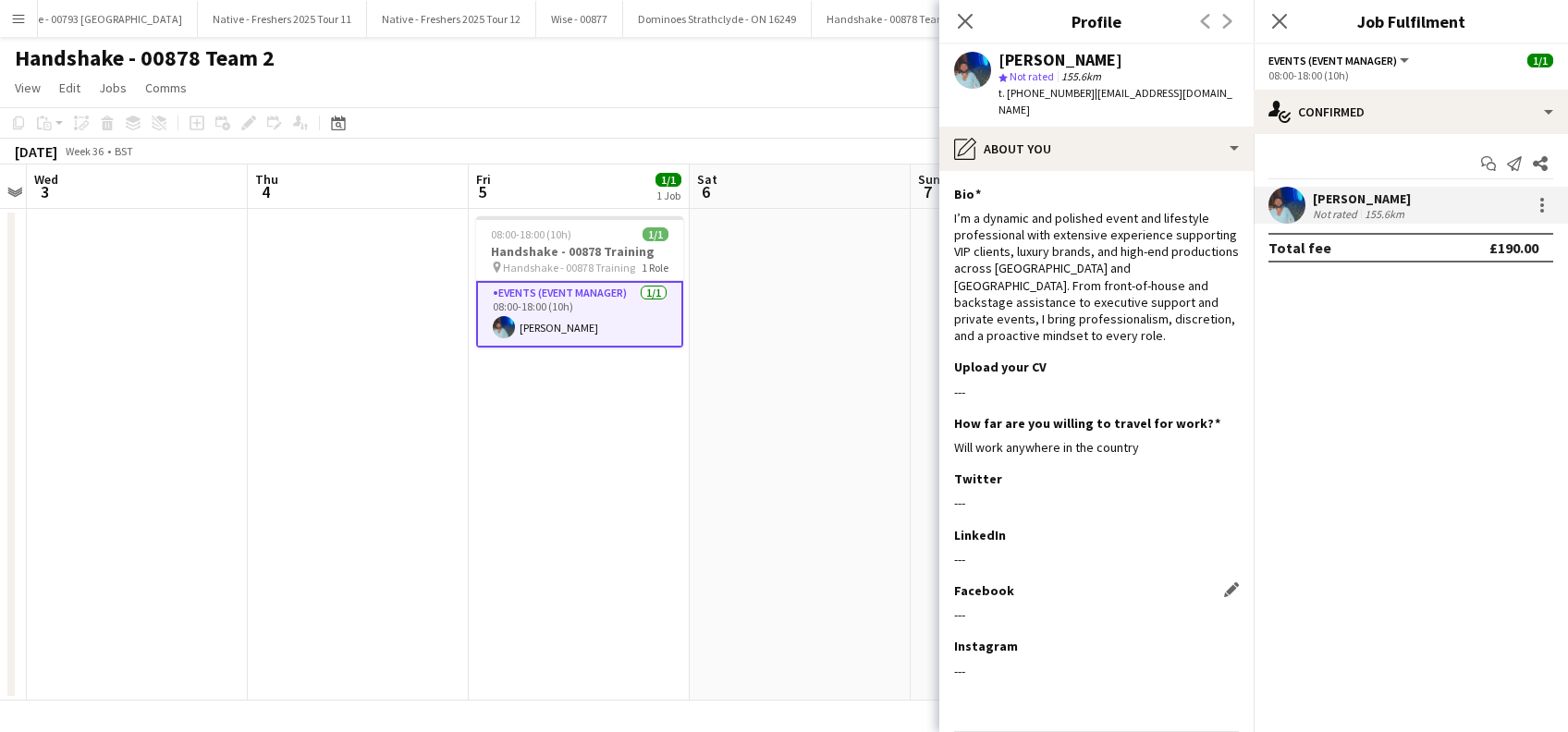
scroll to position [48, 0]
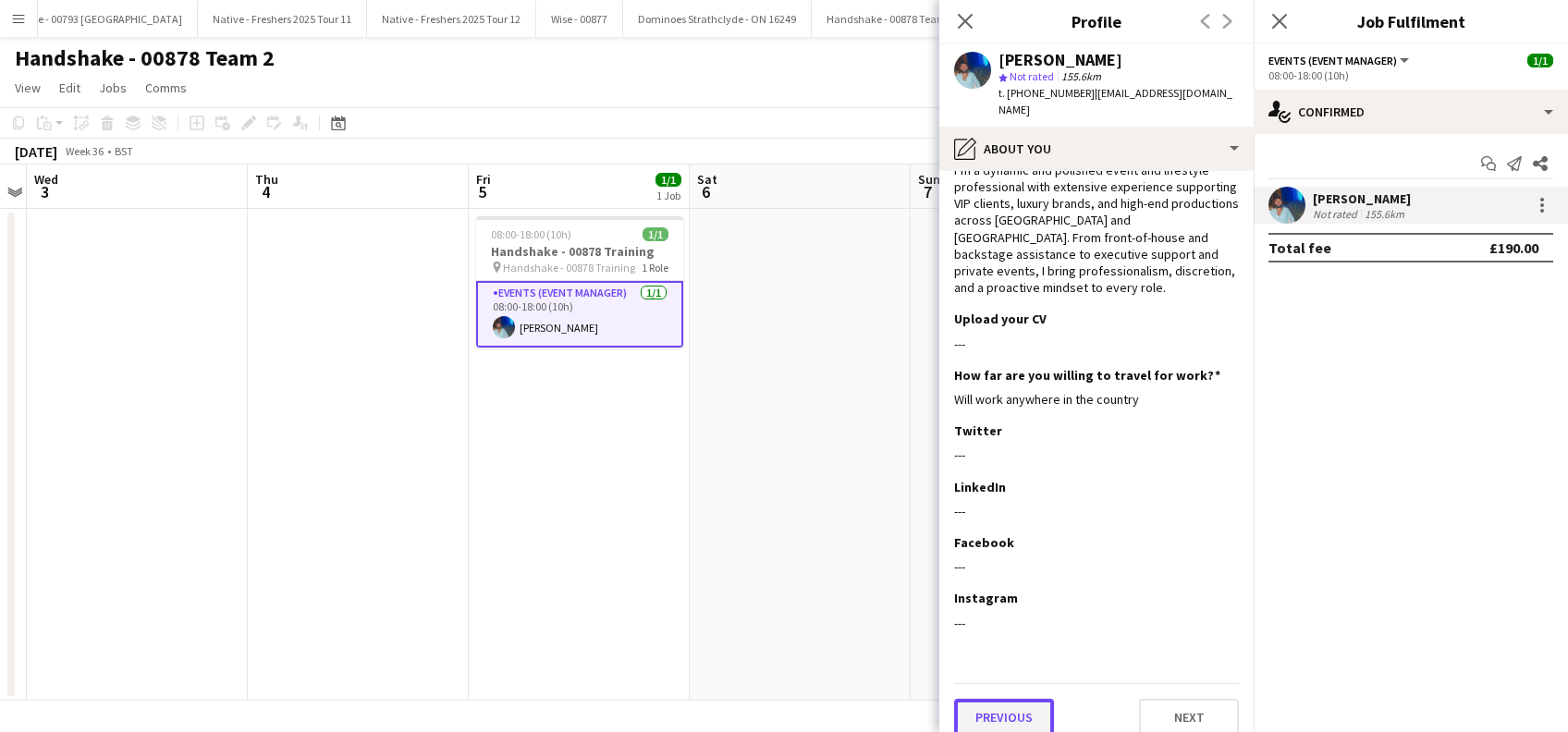
click at [1013, 699] on button "Previous" at bounding box center [1004, 717] width 99 height 37
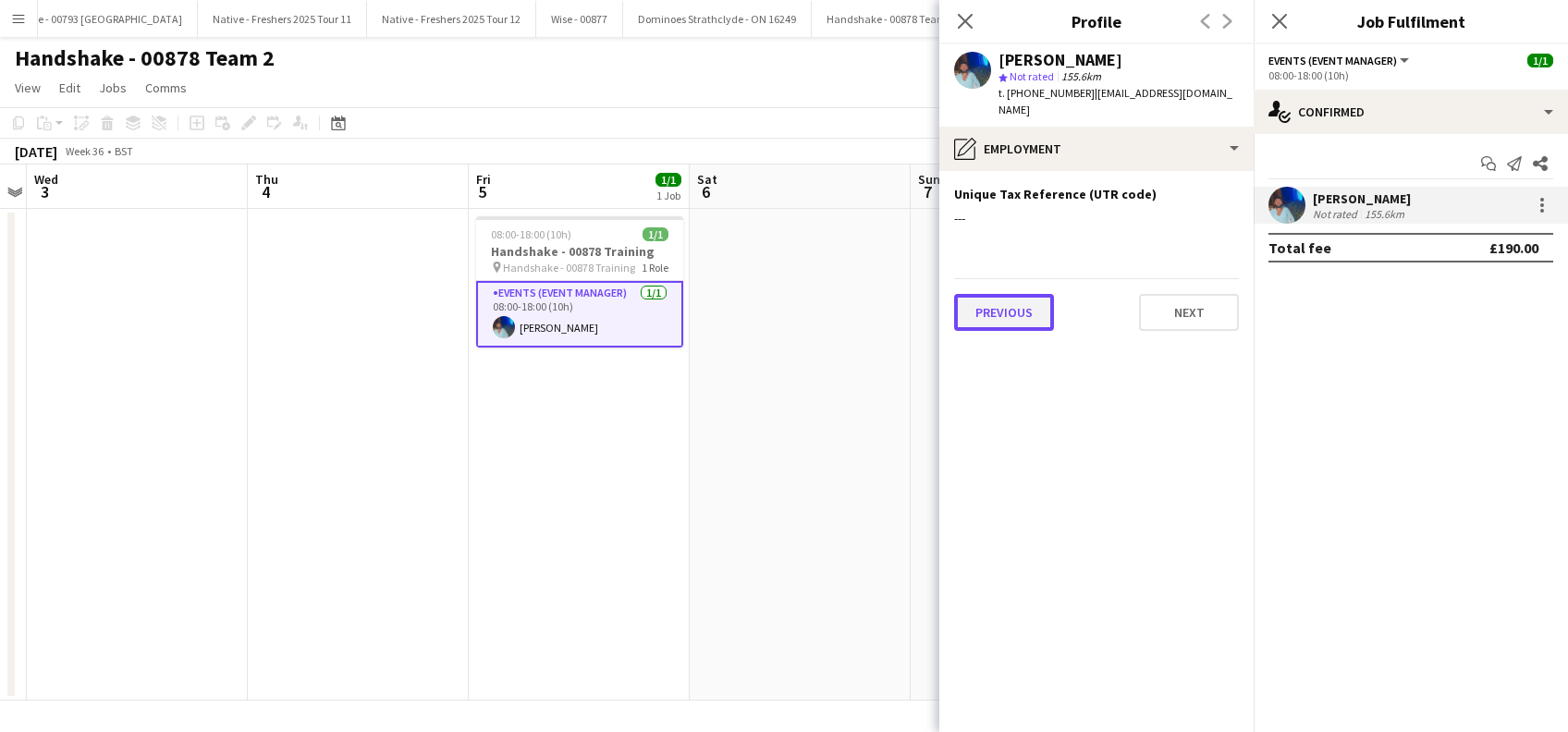
click at [1001, 294] on button "Previous" at bounding box center [1004, 312] width 99 height 37
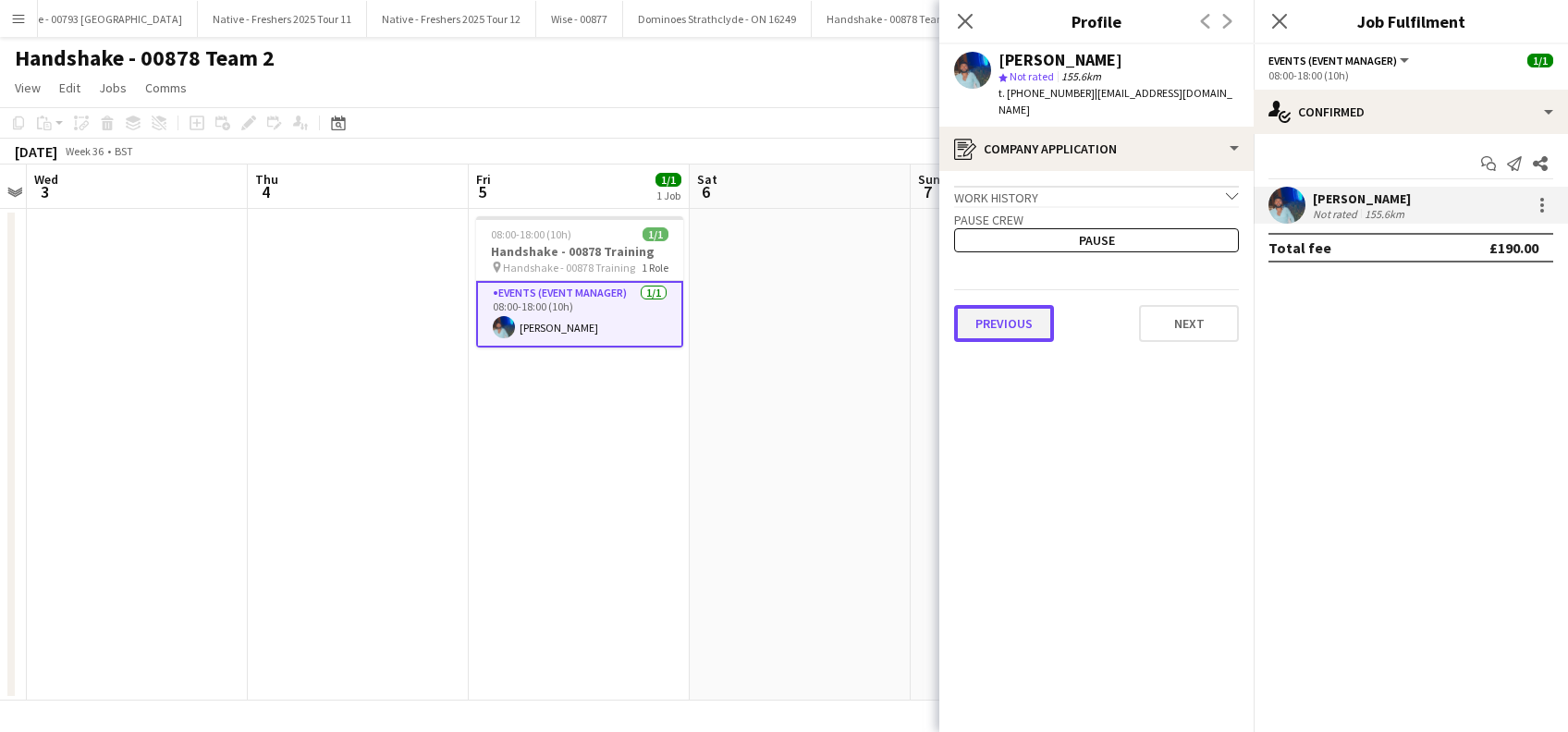
click at [997, 308] on button "Previous" at bounding box center [1004, 323] width 99 height 37
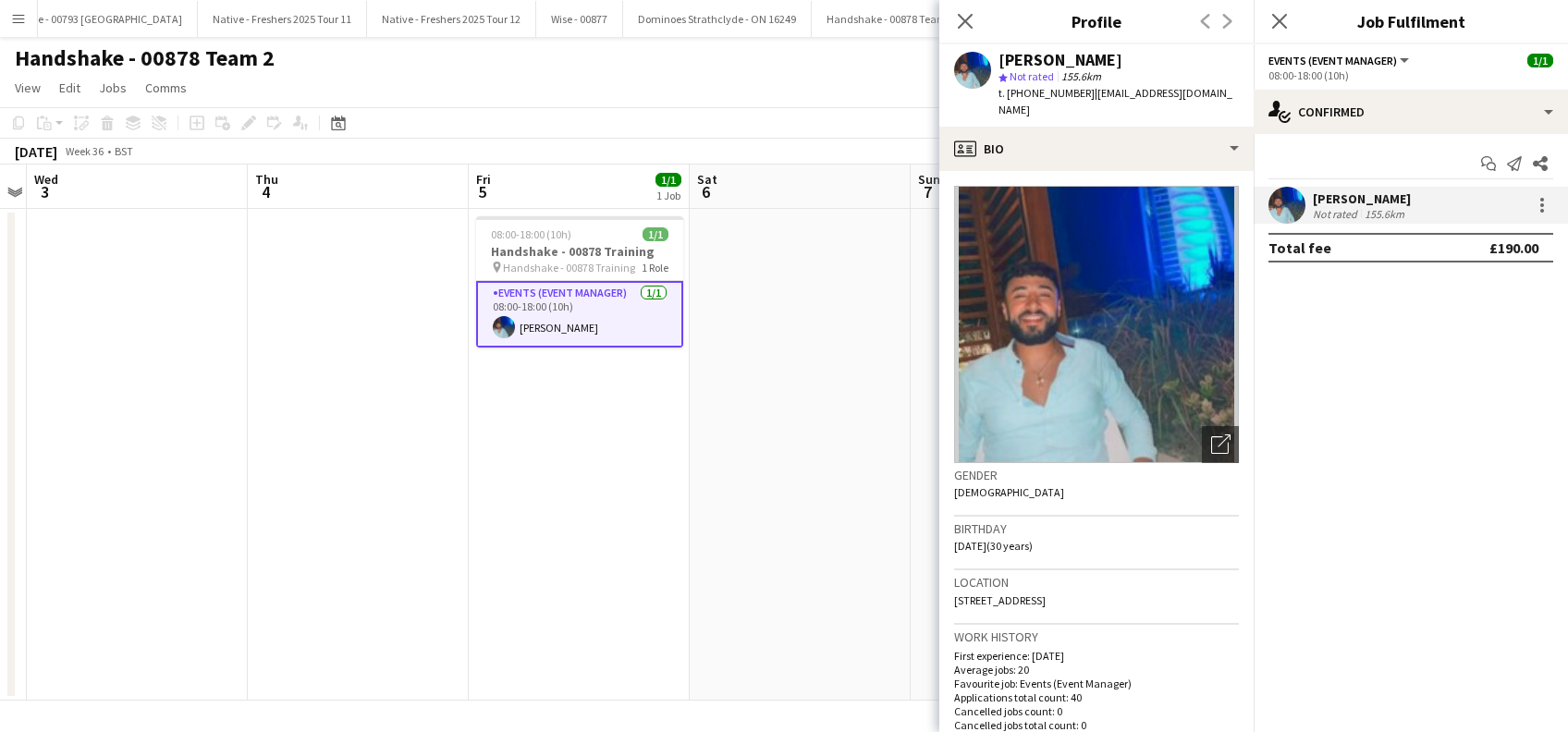
drag, startPoint x: 1220, startPoint y: 90, endPoint x: 1089, endPoint y: 92, distance: 131.0
click at [1089, 92] on app-profile-header "Roland Lamaa star Not rated 155.6km t. +4407402716715 | rolandlamaa@live.co.uk" at bounding box center [1096, 85] width 314 height 83
copy span "rolandlamaa@live.co.uk"
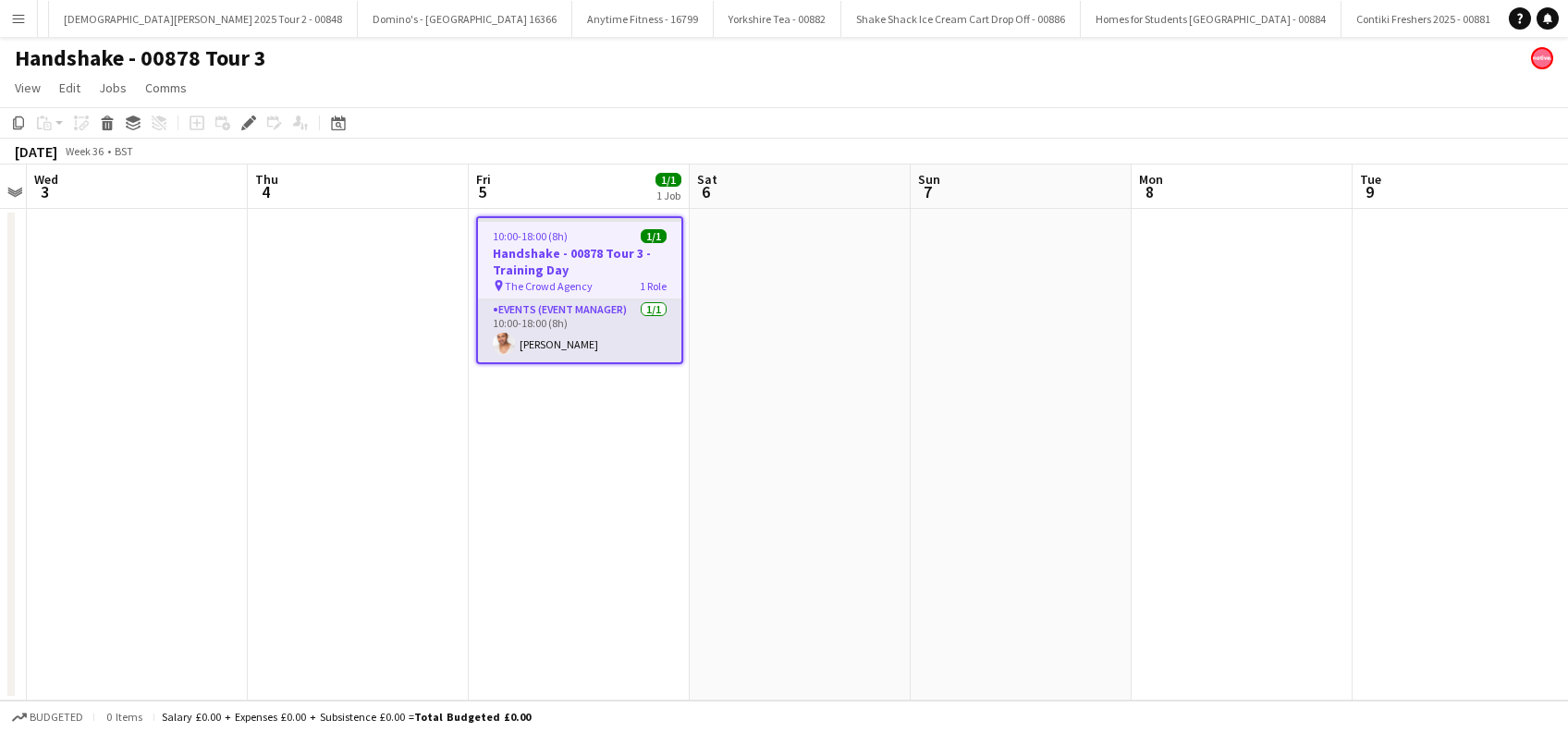
scroll to position [0, 7041]
click at [564, 341] on app-card-role "Events (Event Manager) 1/1 10:00-18:00 (8h) Cameron Dean" at bounding box center [579, 330] width 204 height 63
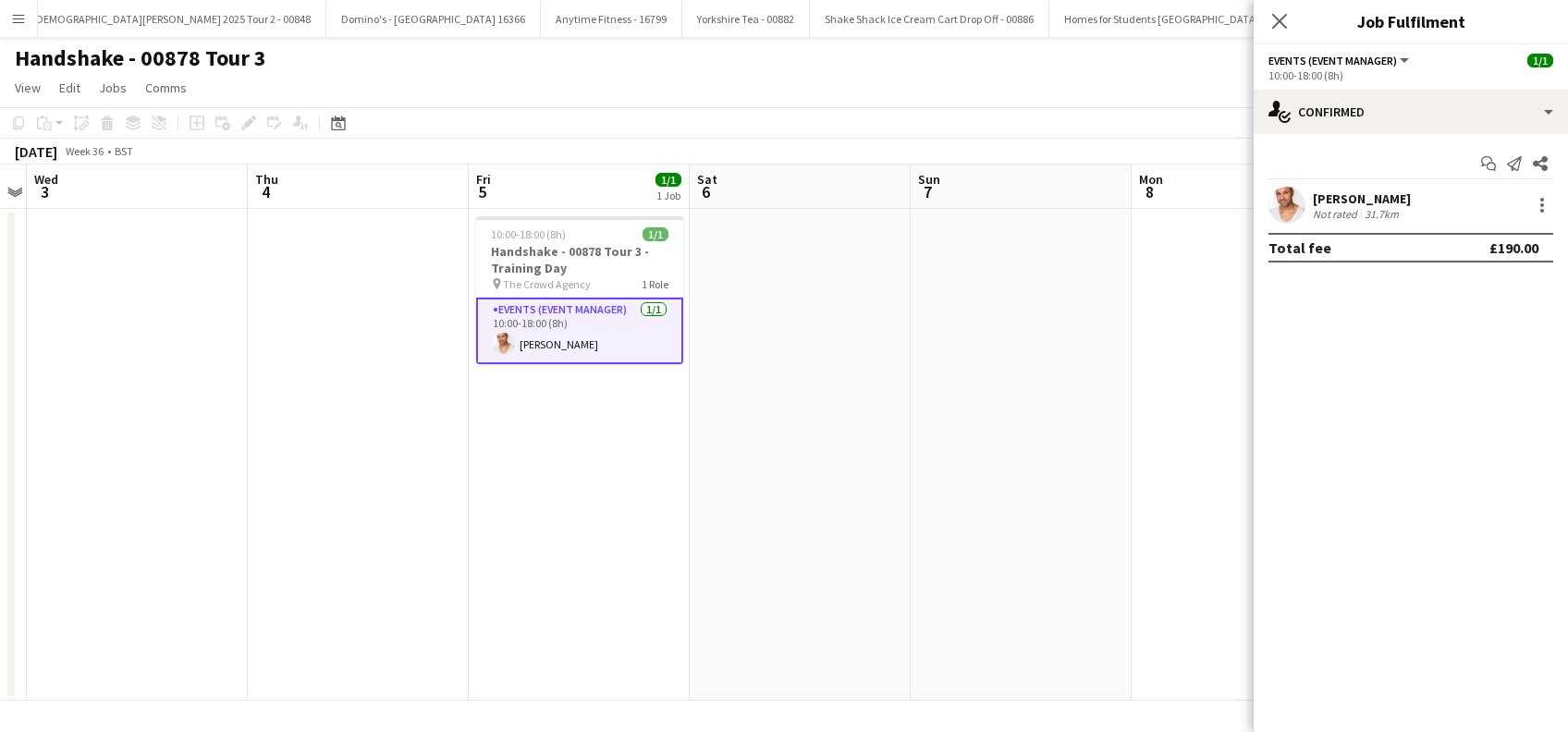
click at [1367, 194] on div "Cameron Dean" at bounding box center [1362, 199] width 98 height 17
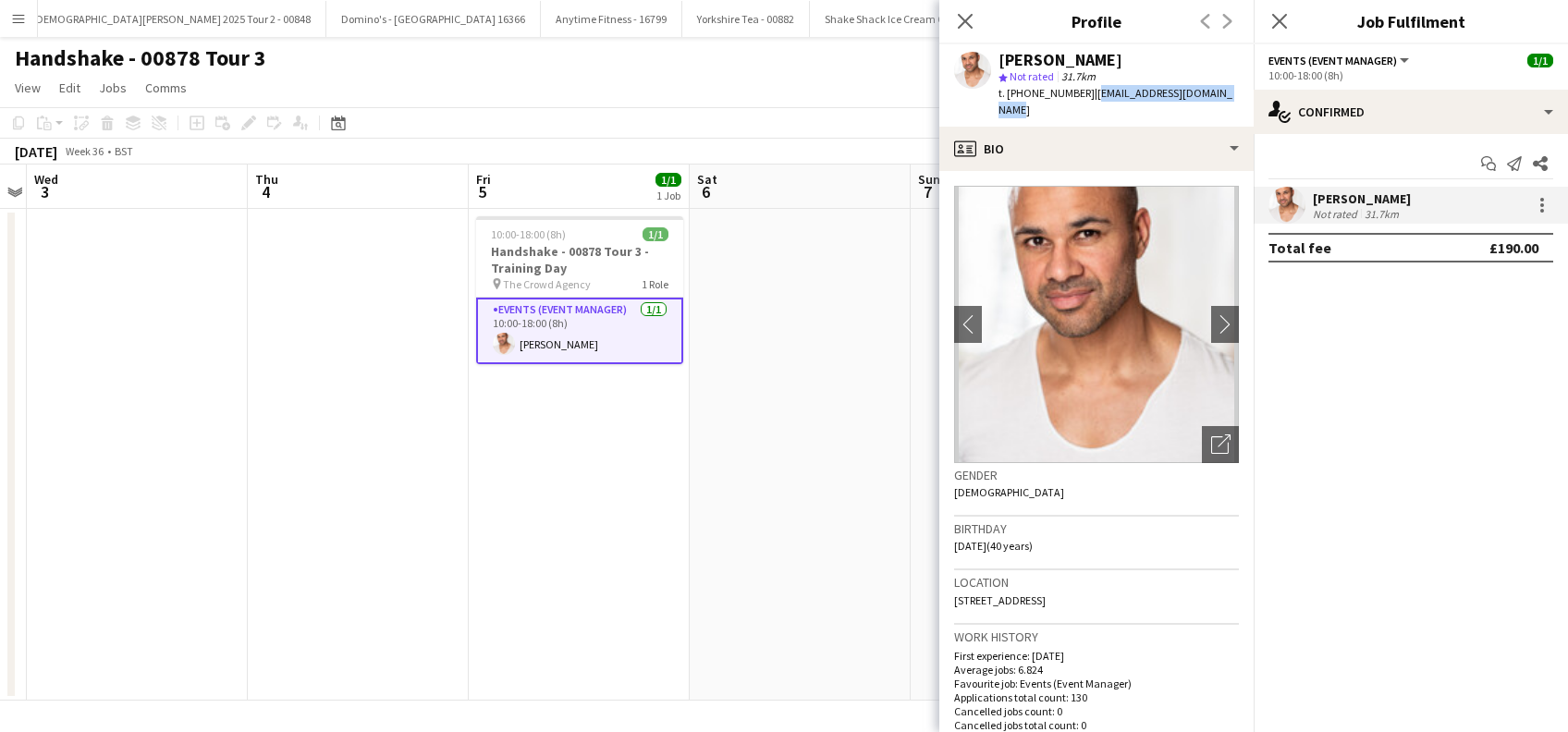
drag, startPoint x: 1244, startPoint y: 99, endPoint x: 1088, endPoint y: 91, distance: 156.2
click at [1088, 91] on div "Cameron Dean star Not rated 31.7km t. +447790674310 | camerondean007@hotmail.com" at bounding box center [1096, 85] width 314 height 83
copy span "camerondean007@hotmail.com"
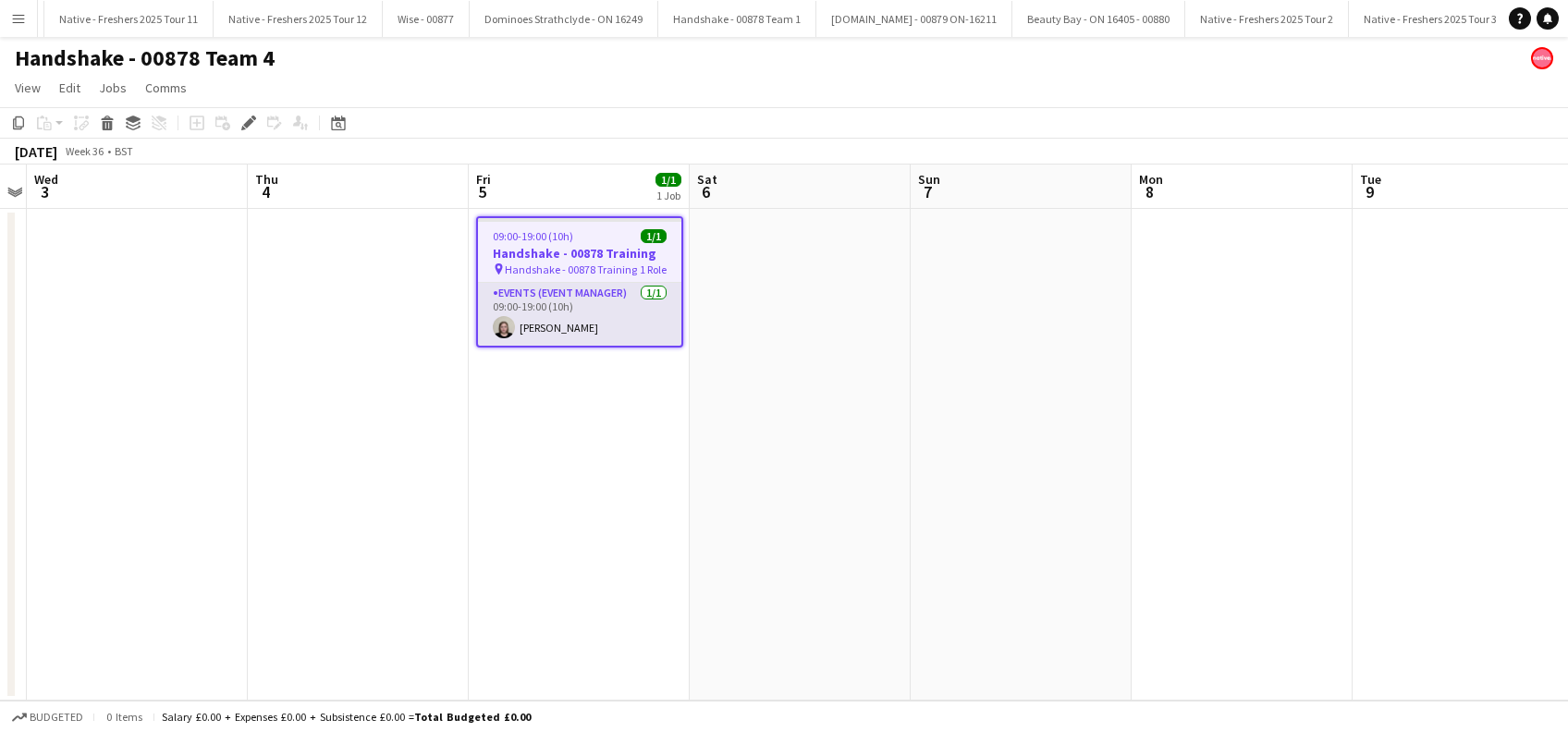
click at [576, 337] on app-card-role "Events (Event Manager) [DATE] 09:00-19:00 (10h) [PERSON_NAME]" at bounding box center [579, 313] width 204 height 63
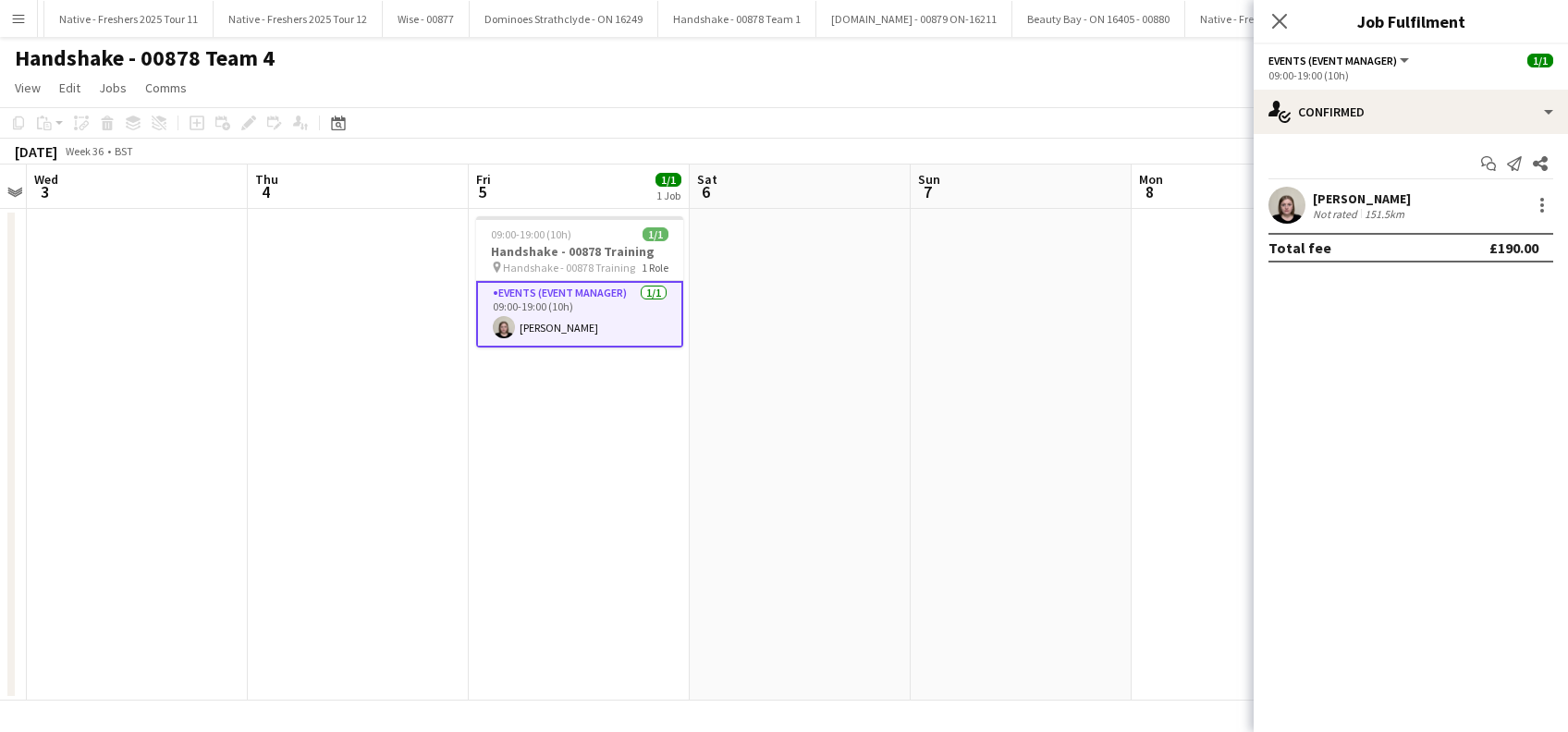
click at [1388, 198] on div "[PERSON_NAME]" at bounding box center [1362, 199] width 98 height 17
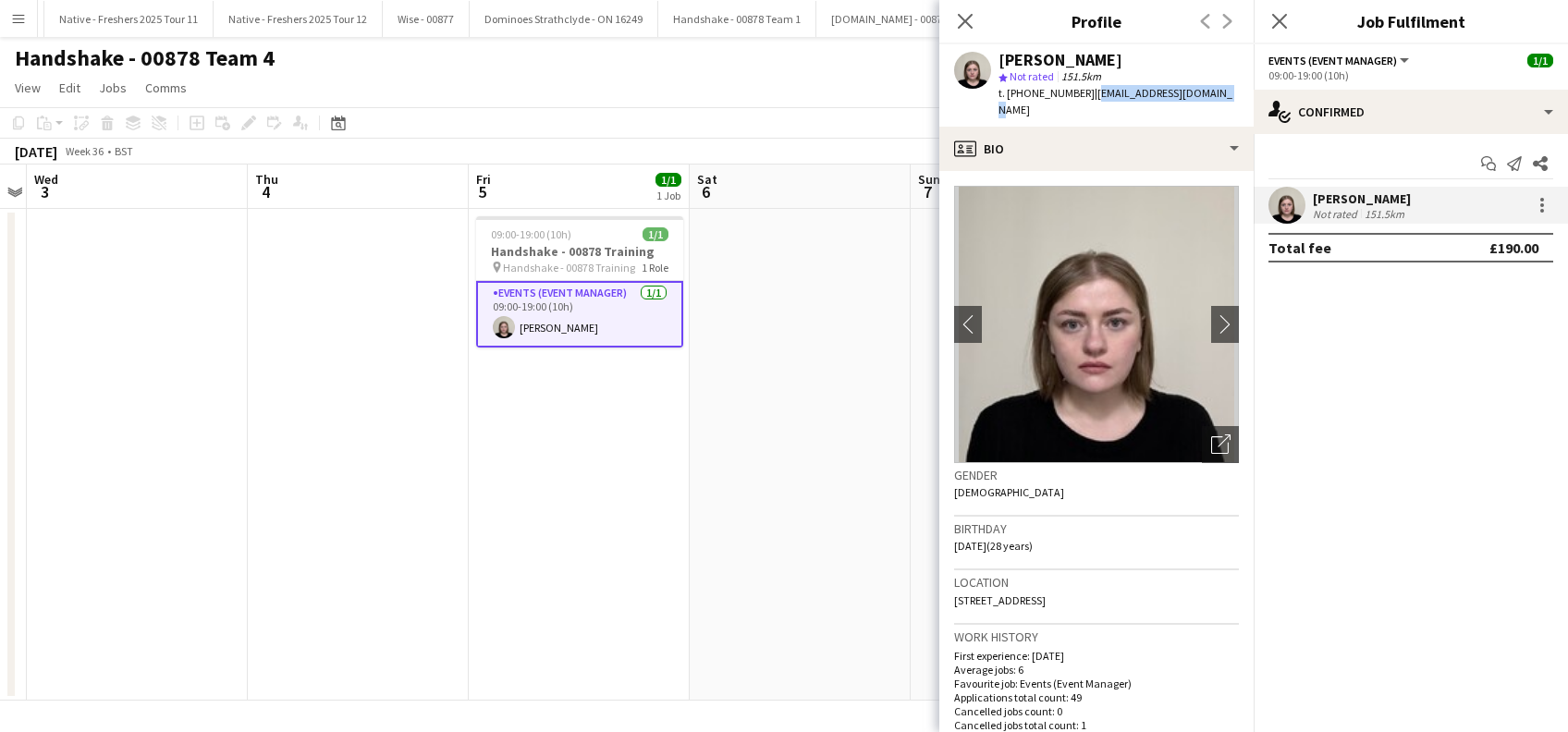
drag, startPoint x: 1224, startPoint y: 90, endPoint x: 1088, endPoint y: 95, distance: 136.1
click at [1088, 95] on app-profile-header "[PERSON_NAME] star Not rated 151.5km t. [PHONE_NUMBER] | [EMAIL_ADDRESS][DOMAIN…" at bounding box center [1096, 85] width 314 height 83
copy span "[EMAIL_ADDRESS][DOMAIN_NAME]"
click at [962, 20] on icon "Close pop-in" at bounding box center [965, 21] width 18 height 18
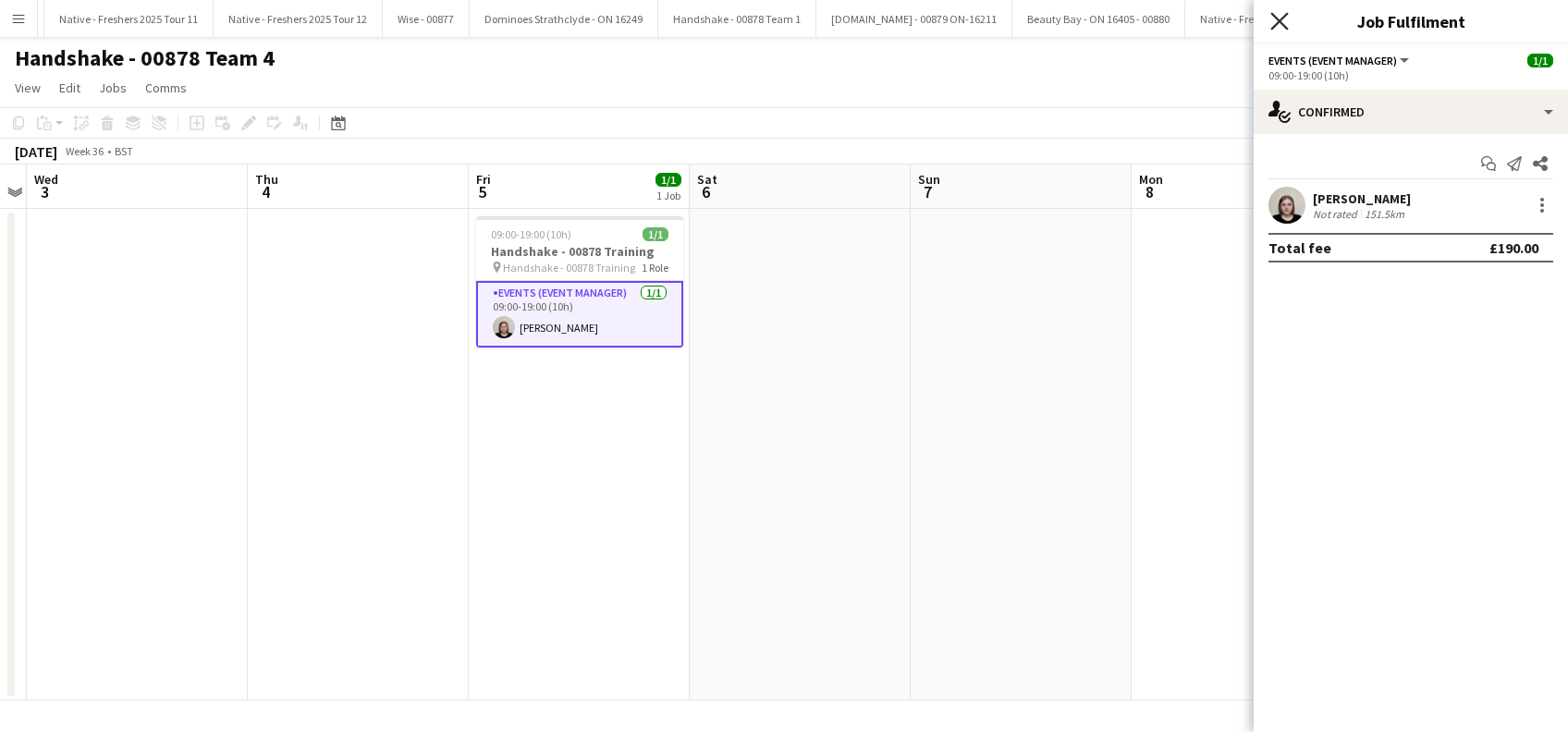
click at [1287, 17] on icon "Close pop-in" at bounding box center [1279, 21] width 18 height 18
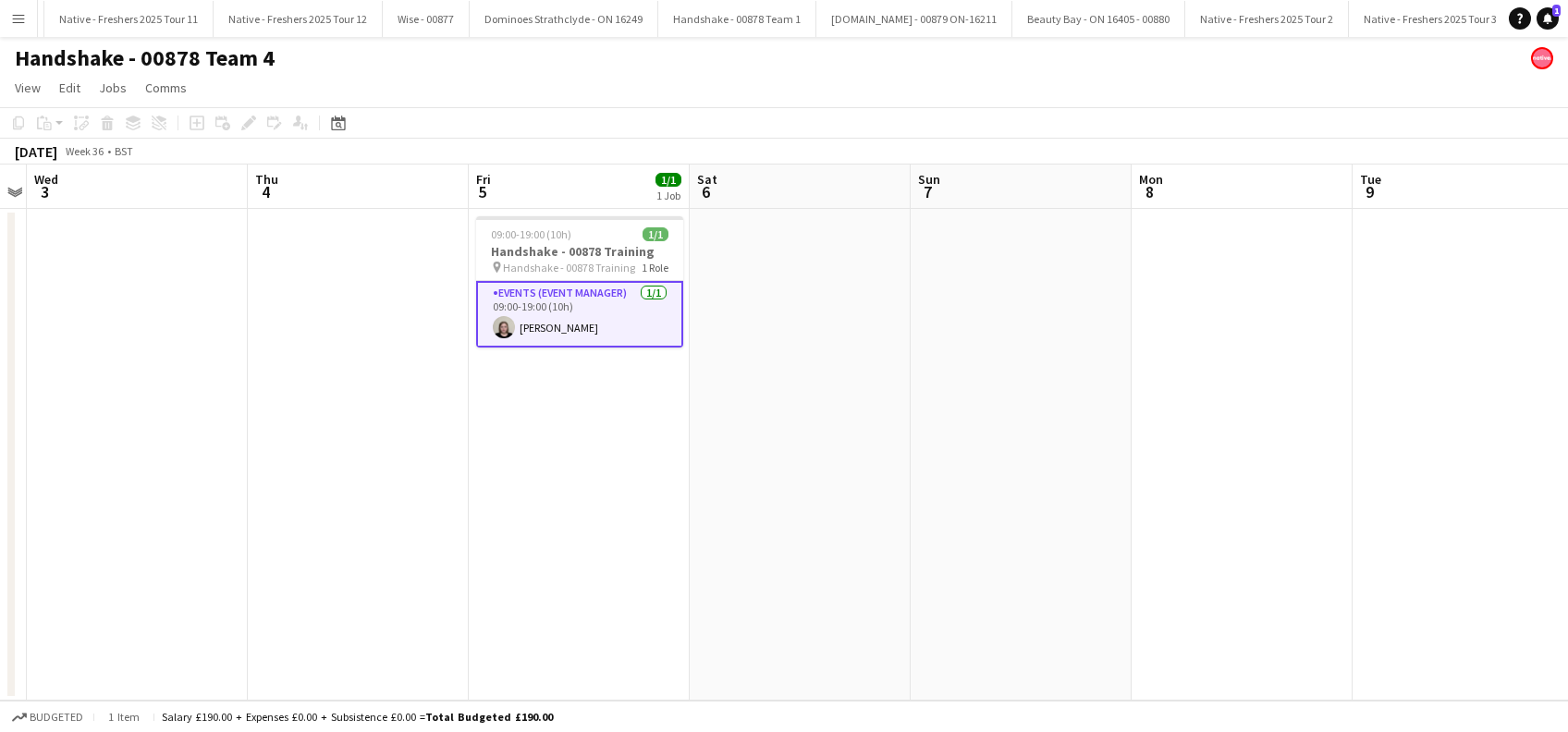
click at [874, 384] on app-date-cell at bounding box center [799, 455] width 221 height 492
